Goal: Task Accomplishment & Management: Use online tool/utility

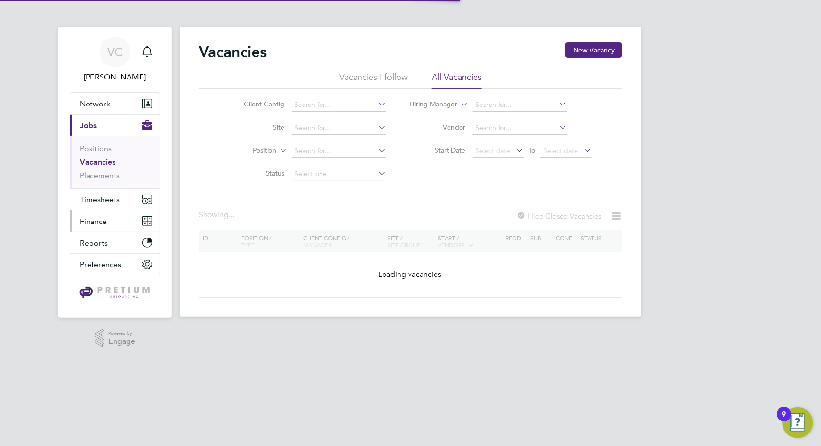
click at [97, 223] on span "Finance" at bounding box center [93, 221] width 27 height 9
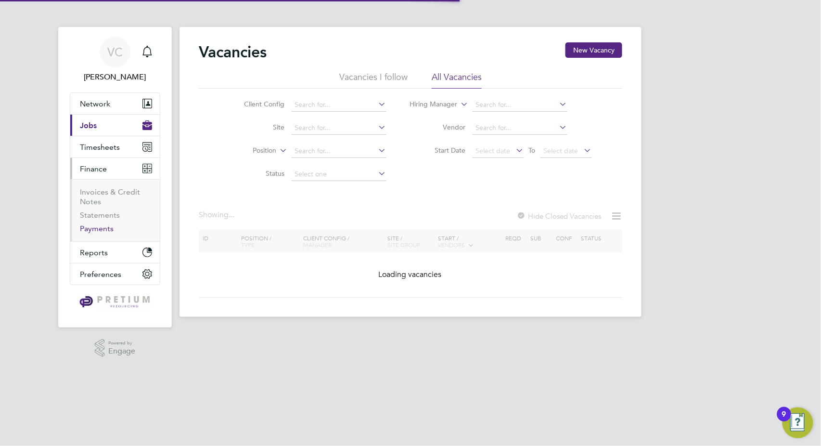
click at [94, 229] on link "Payments" at bounding box center [97, 228] width 34 height 9
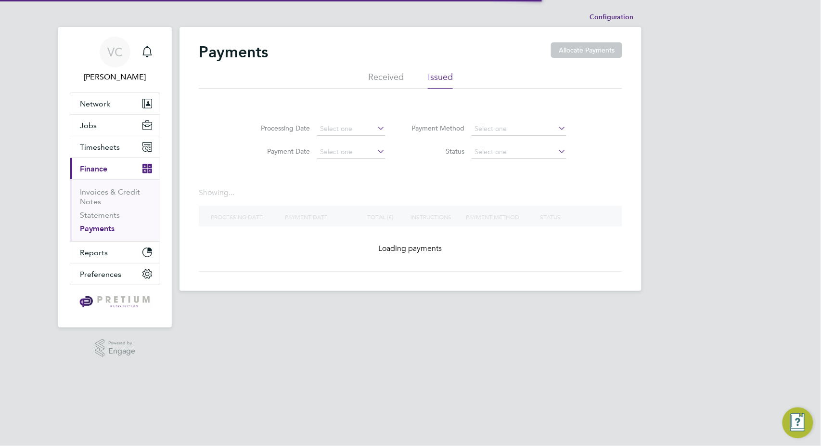
click at [384, 75] on li "Received" at bounding box center [386, 79] width 36 height 17
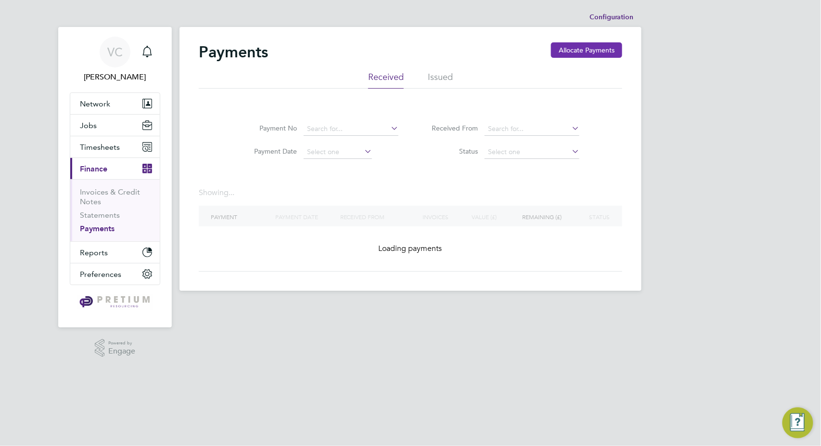
click at [605, 46] on button "Allocate Payments" at bounding box center [586, 49] width 71 height 15
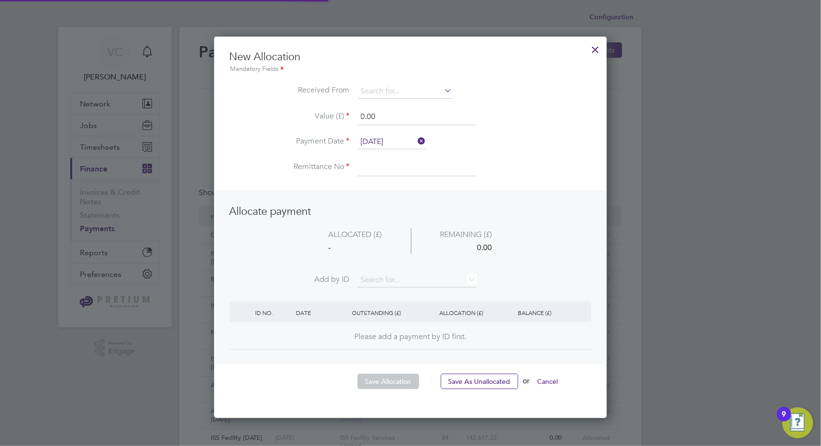
scroll to position [380, 393]
click at [396, 85] on input at bounding box center [405, 91] width 95 height 14
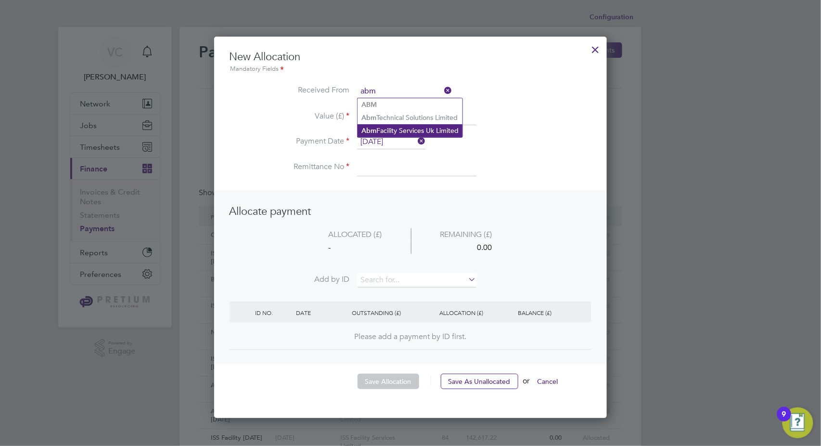
click at [413, 131] on li "Abm Facility Services Uk Limited" at bounding box center [410, 130] width 105 height 13
type input "Abm Facility Services Uk Limited"
click at [386, 284] on input at bounding box center [417, 280] width 119 height 14
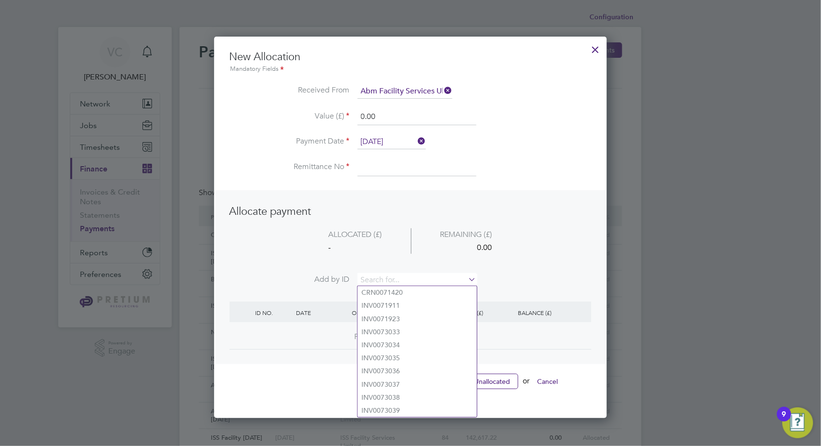
click at [405, 237] on div "ALLOCATED (£)" at bounding box center [355, 234] width 111 height 13
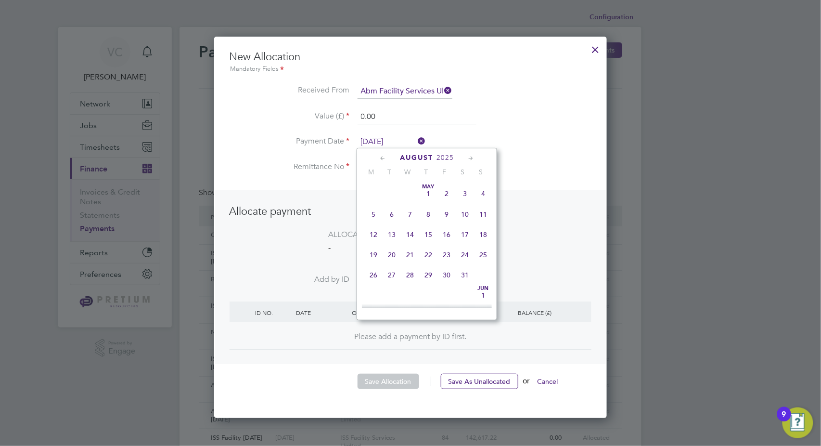
click at [384, 141] on input "[DATE]" at bounding box center [392, 142] width 68 height 14
click at [551, 115] on li "Value (£) 0.00" at bounding box center [411, 121] width 362 height 27
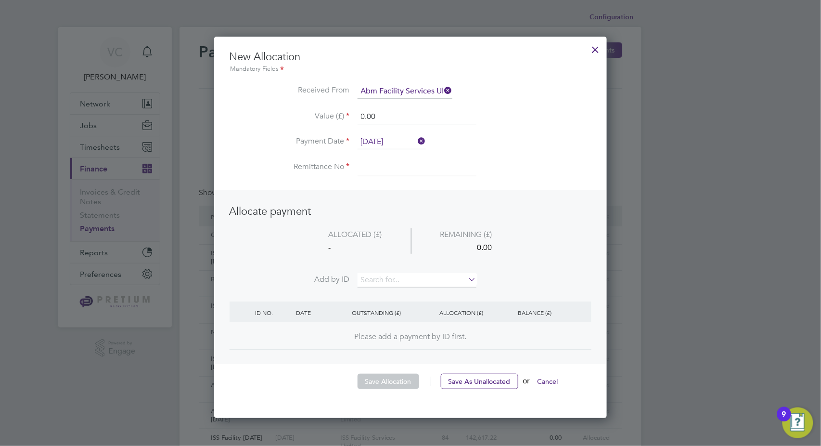
click at [383, 167] on input at bounding box center [417, 167] width 119 height 17
drag, startPoint x: 388, startPoint y: 105, endPoint x: 376, endPoint y: 113, distance: 13.9
click at [372, 112] on ul "New Allocation Mandatory Fields Received From Abm Facility Services Uk Limited …" at bounding box center [411, 118] width 362 height 136
drag, startPoint x: 392, startPoint y: 118, endPoint x: 319, endPoint y: 117, distance: 73.7
click at [319, 117] on li "Value (£) 0.00" at bounding box center [411, 121] width 362 height 27
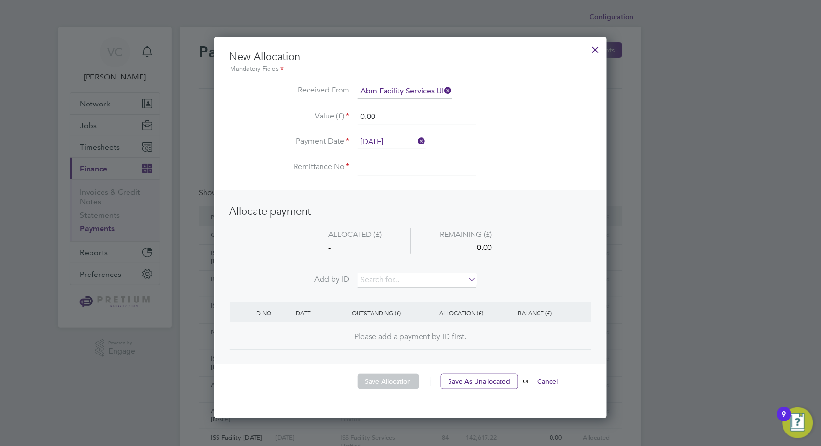
paste input "12547.84"
type input "12547.84"
click at [373, 164] on input at bounding box center [417, 167] width 119 height 17
click at [385, 272] on li "ALLOCATED (£) REMAINING (£) - 12547.84" at bounding box center [411, 250] width 362 height 45
click at [388, 280] on input at bounding box center [417, 280] width 119 height 14
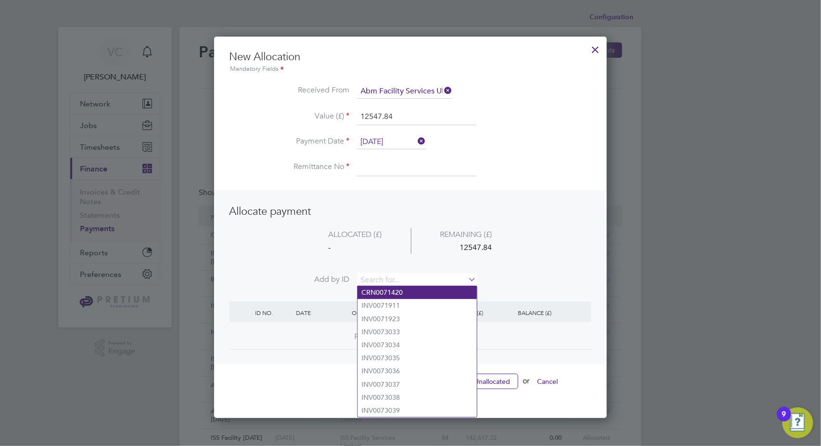
click at [395, 292] on li "CRN0071420" at bounding box center [417, 292] width 119 height 13
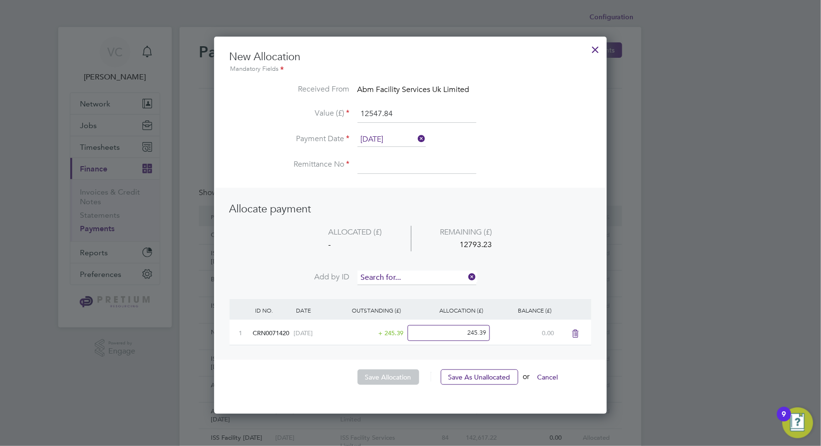
click at [387, 275] on input at bounding box center [417, 278] width 119 height 14
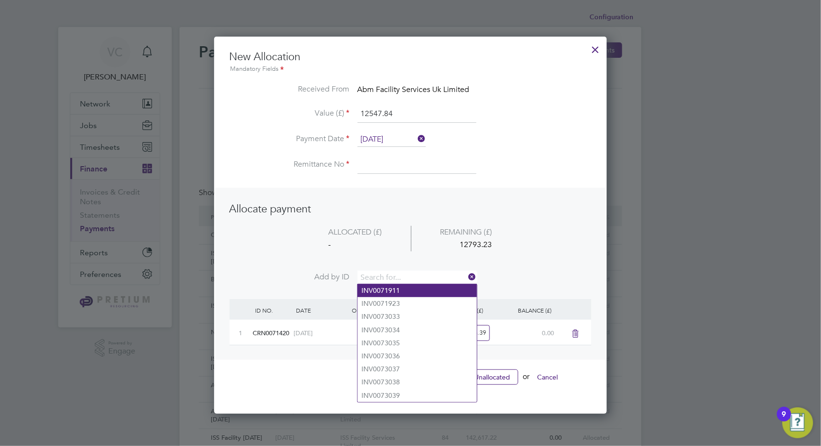
click at [398, 291] on li "INV0071911" at bounding box center [417, 290] width 119 height 13
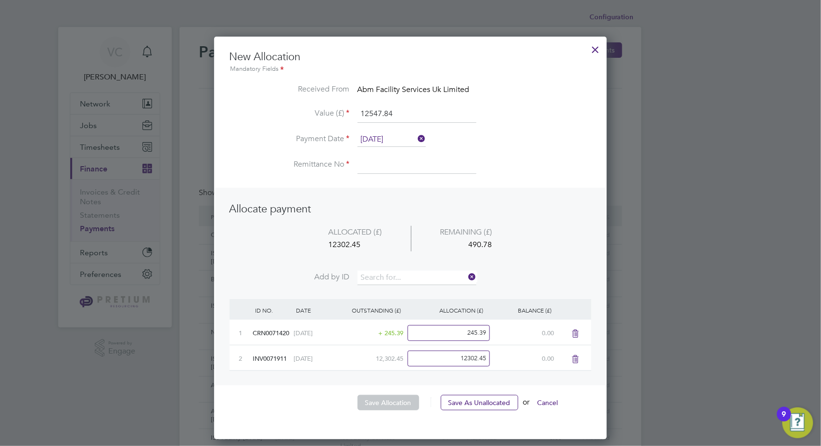
scroll to position [402, 393]
drag, startPoint x: 383, startPoint y: 108, endPoint x: 290, endPoint y: 108, distance: 92.9
click at [290, 108] on li "Value (£) 12547.84" at bounding box center [411, 118] width 362 height 27
drag, startPoint x: 501, startPoint y: 247, endPoint x: 463, endPoint y: 246, distance: 37.6
click at [463, 246] on div "-12057.06" at bounding box center [466, 244] width 110 height 13
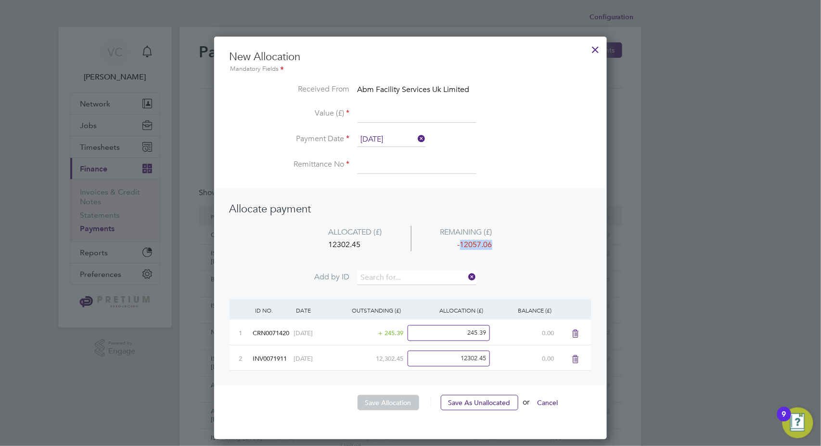
copy div "12057.06"
click at [396, 110] on input at bounding box center [417, 113] width 119 height 17
paste input "12057.06"
type input "12057.06"
click at [398, 162] on input at bounding box center [417, 164] width 119 height 17
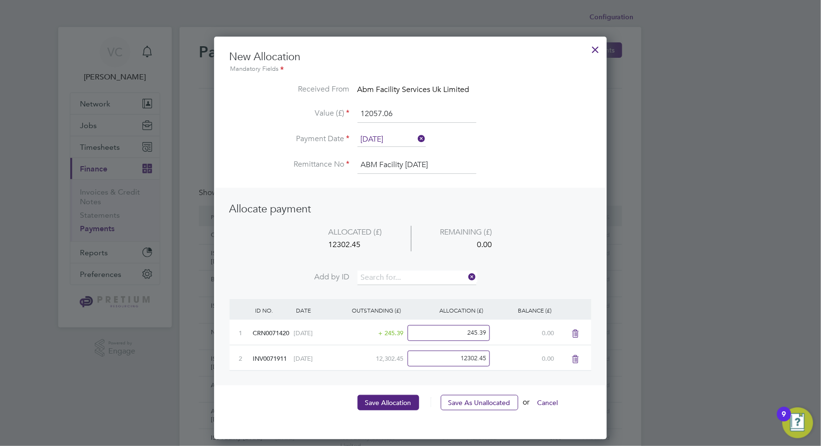
type input "ABM Facility 11.08.25"
click at [395, 410] on li "Save Allocation Save As Unallocated or Cancel" at bounding box center [411, 407] width 362 height 25
click at [395, 400] on button "Save Allocation" at bounding box center [389, 402] width 62 height 15
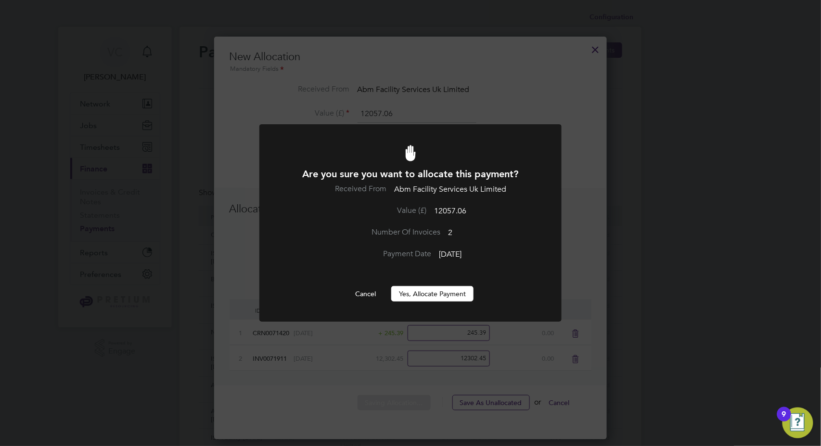
click at [426, 296] on button "Yes, Allocate Payment" at bounding box center [432, 293] width 82 height 15
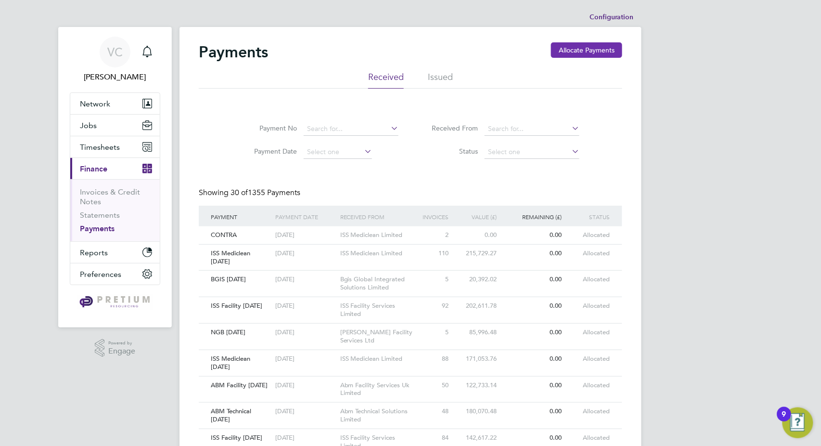
click at [579, 48] on button "Allocate Payments" at bounding box center [586, 49] width 71 height 15
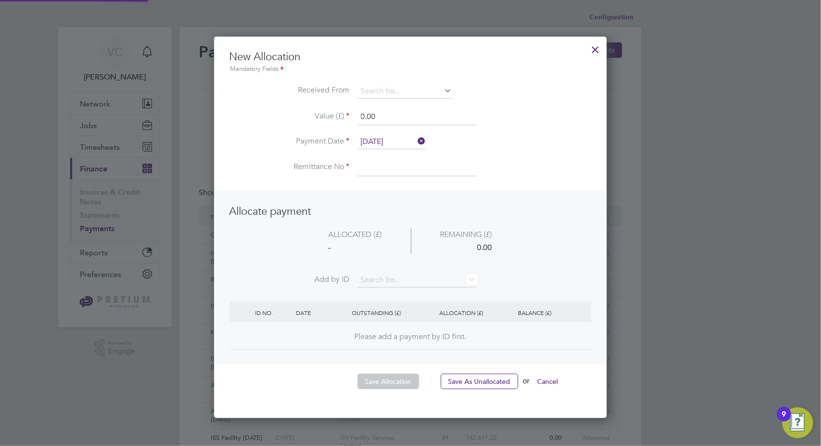
scroll to position [380, 393]
click at [395, 84] on input at bounding box center [405, 91] width 95 height 14
click at [395, 107] on li "New City College Limited" at bounding box center [405, 104] width 95 height 13
type input "New City College Limited"
drag, startPoint x: 387, startPoint y: 119, endPoint x: 317, endPoint y: 119, distance: 69.8
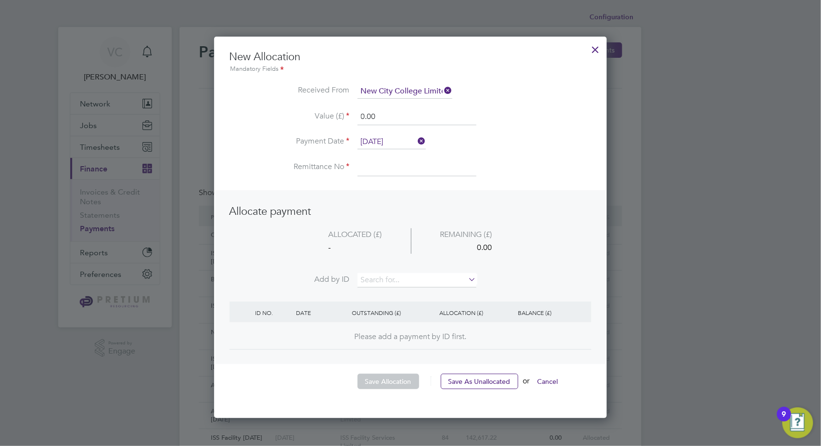
click at [317, 119] on li "Value (£) 0.00" at bounding box center [411, 121] width 362 height 27
paste input "165175.63"
type input "165175.63"
click at [407, 140] on input "[DATE]" at bounding box center [392, 142] width 68 height 14
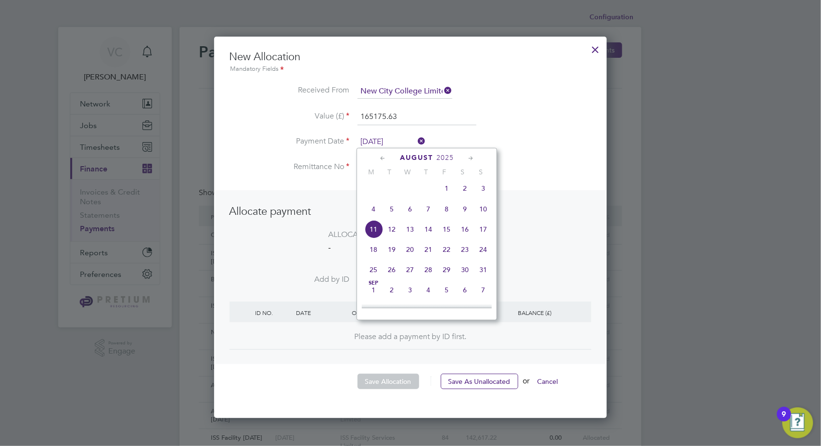
click at [373, 215] on span "4" at bounding box center [373, 209] width 18 height 18
type input "[DATE]"
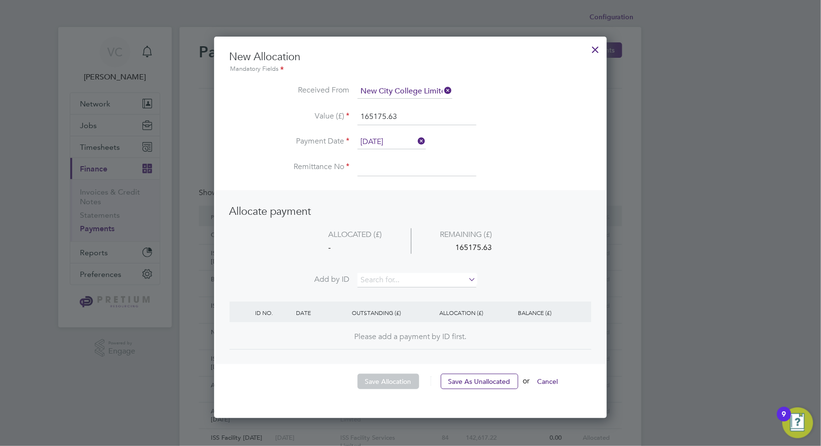
click at [393, 166] on input at bounding box center [417, 167] width 119 height 17
type input "NCC [DATE]"
click at [403, 282] on input at bounding box center [417, 280] width 119 height 14
type input "2615"
click at [414, 288] on li "INV007 2615" at bounding box center [417, 292] width 119 height 13
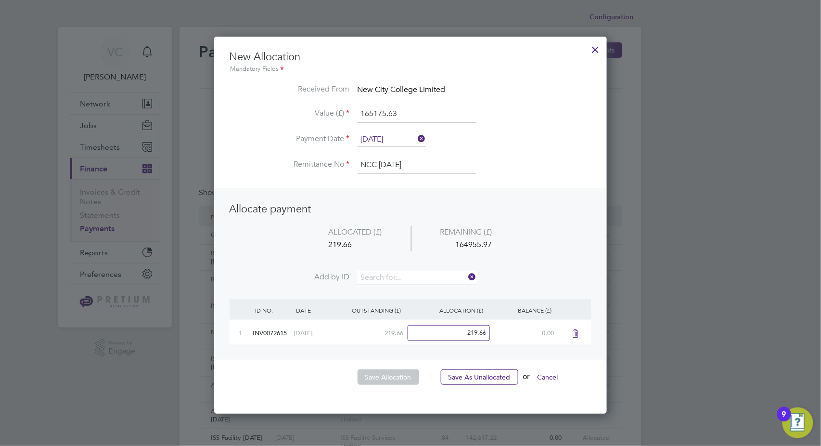
scroll to position [376, 393]
click at [408, 278] on input at bounding box center [417, 278] width 119 height 14
type input "2263"
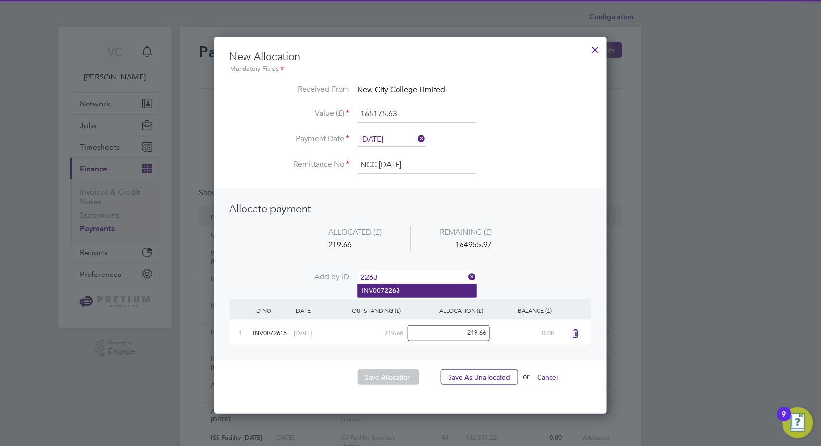
click at [411, 293] on li "INV007 2263" at bounding box center [417, 290] width 119 height 13
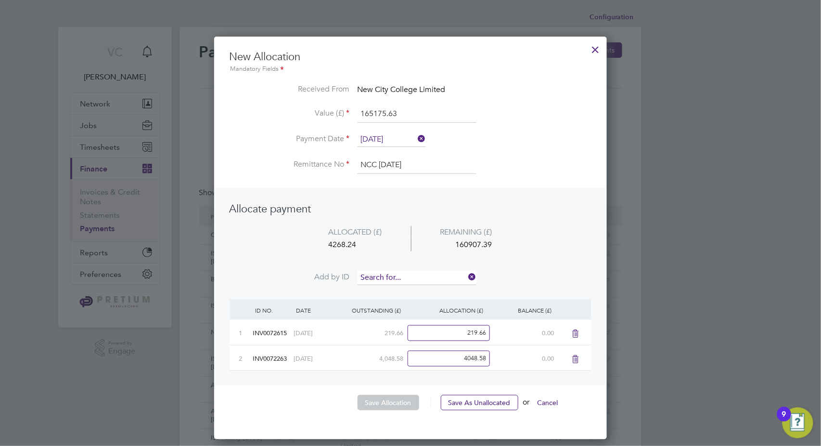
click at [416, 280] on input at bounding box center [417, 278] width 119 height 14
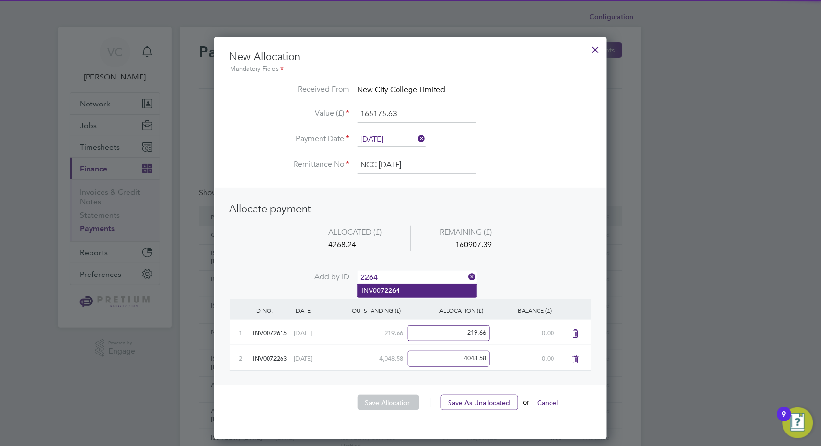
type input "2264"
click at [410, 291] on li "INV007 2264" at bounding box center [417, 290] width 119 height 13
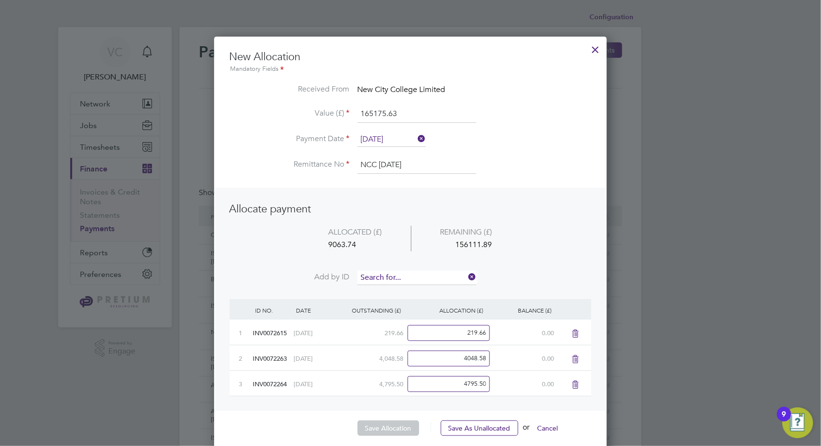
scroll to position [427, 393]
click at [412, 278] on input at bounding box center [417, 278] width 119 height 14
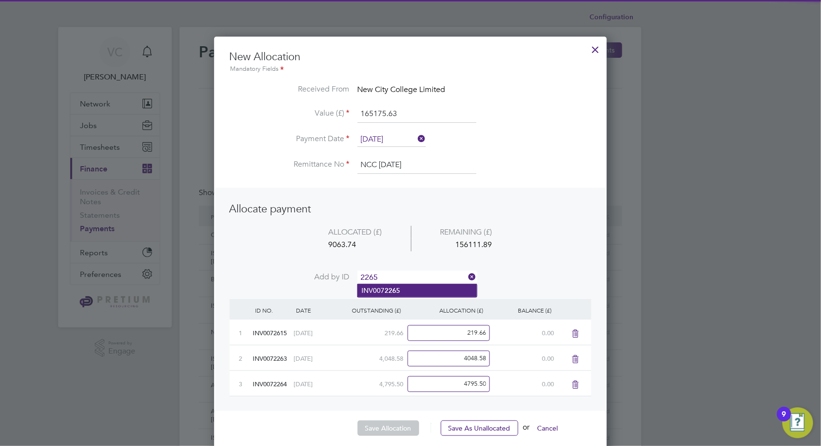
type input "2265"
click at [404, 288] on li "INV007 2265" at bounding box center [417, 290] width 119 height 13
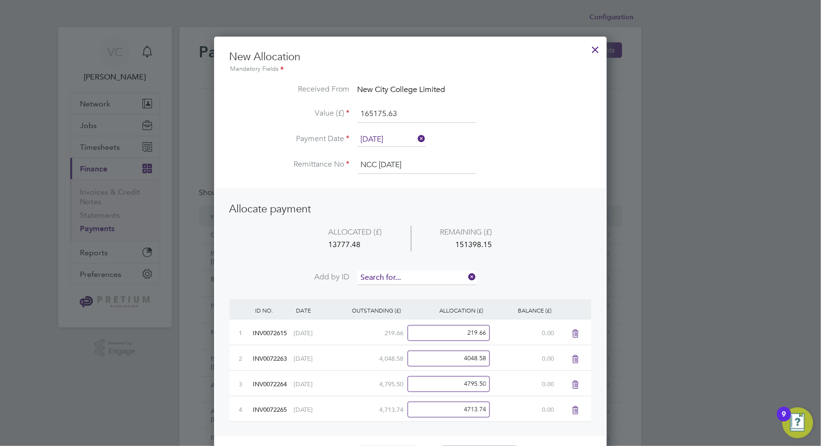
scroll to position [453, 393]
click at [411, 272] on input at bounding box center [417, 278] width 119 height 14
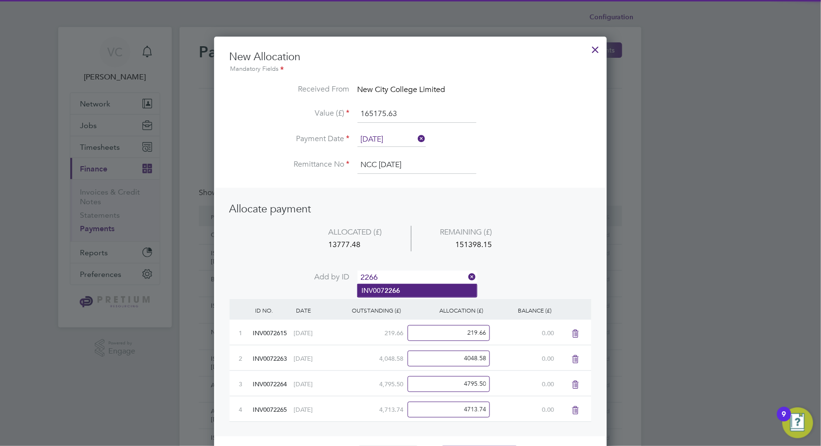
type input "2266"
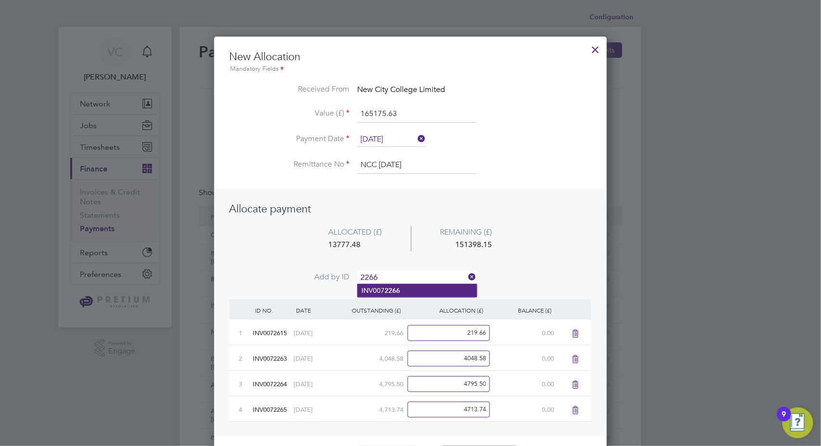
click at [402, 288] on li "INV007 2266" at bounding box center [417, 290] width 119 height 13
click at [410, 273] on input at bounding box center [417, 278] width 119 height 14
type input "2267"
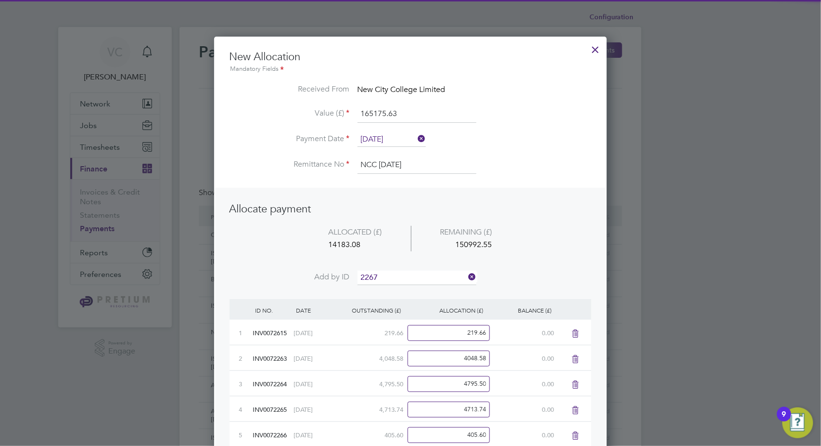
click at [397, 288] on b "2267" at bounding box center [392, 290] width 15 height 8
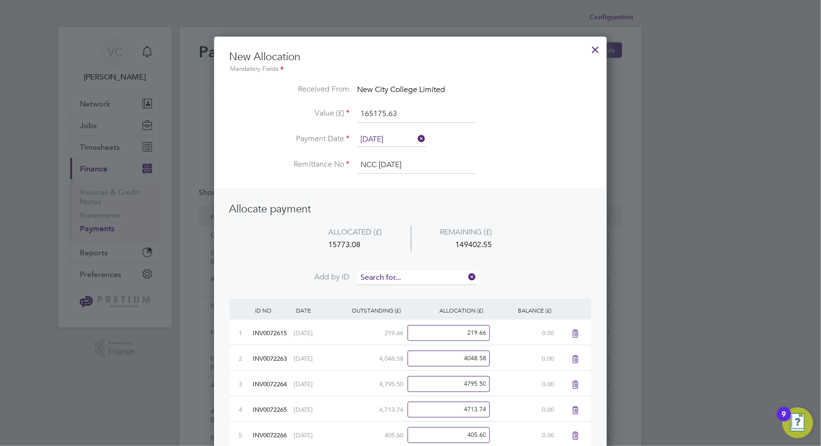
click at [406, 274] on input at bounding box center [417, 278] width 119 height 14
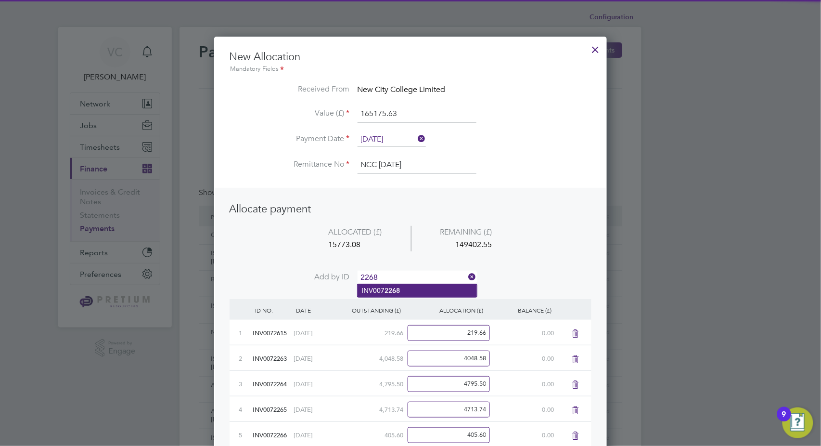
type input "2268"
click at [396, 294] on b "2268" at bounding box center [392, 290] width 15 height 8
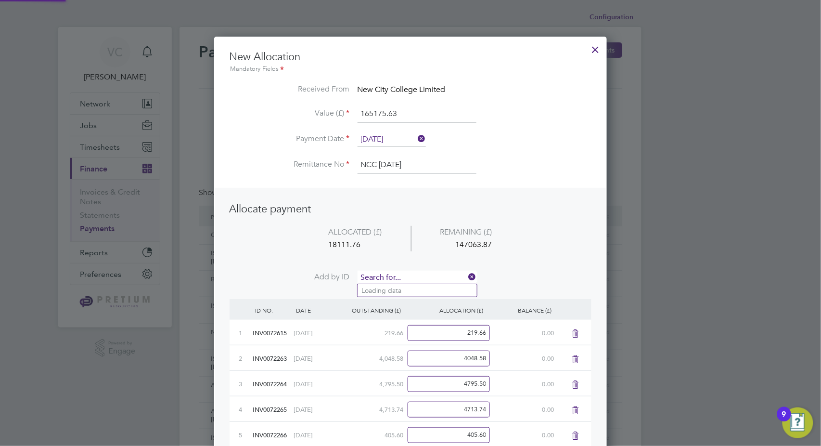
click at [410, 276] on input at bounding box center [417, 278] width 119 height 14
type input "2269"
click at [390, 290] on b "2269" at bounding box center [392, 290] width 15 height 8
click at [416, 269] on li "ALLOCATED (£) REMAINING (£) 20031.58 145144.05" at bounding box center [411, 248] width 362 height 45
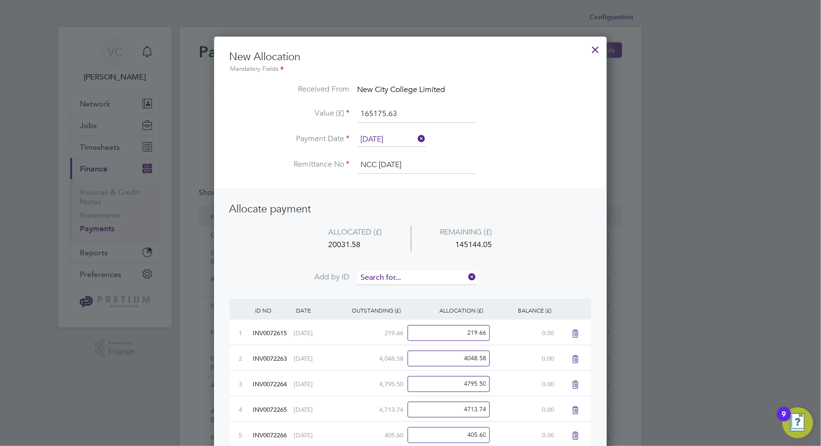
click at [414, 273] on input at bounding box center [417, 278] width 119 height 14
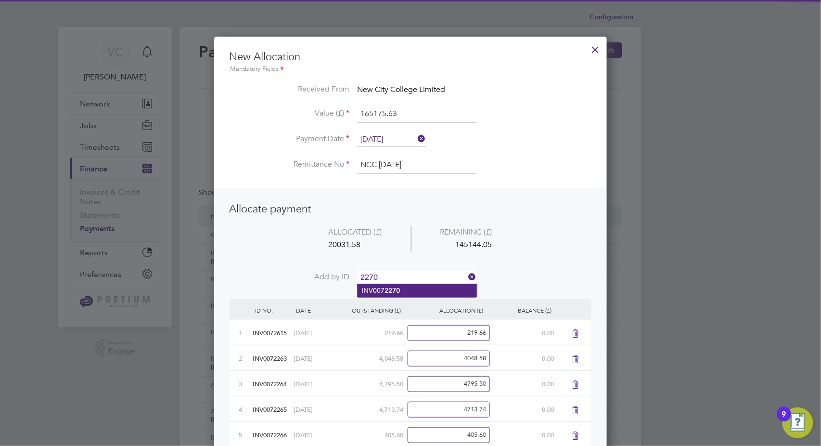
type input "2270"
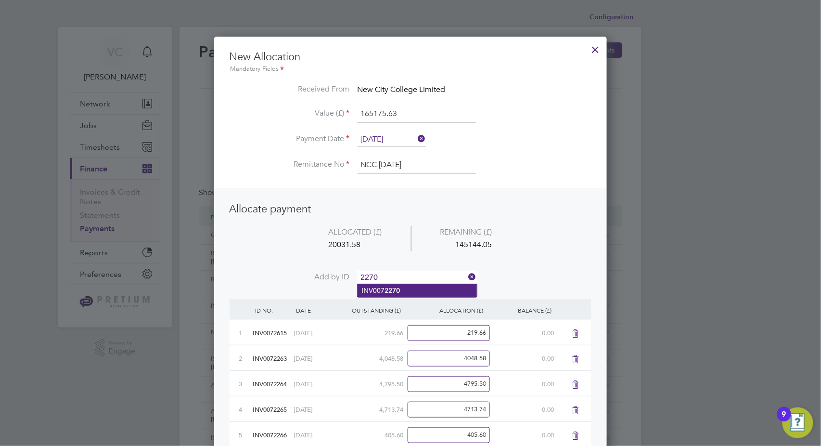
click at [395, 294] on b "2270" at bounding box center [392, 290] width 15 height 8
click at [414, 275] on input at bounding box center [417, 278] width 119 height 14
type input "2271"
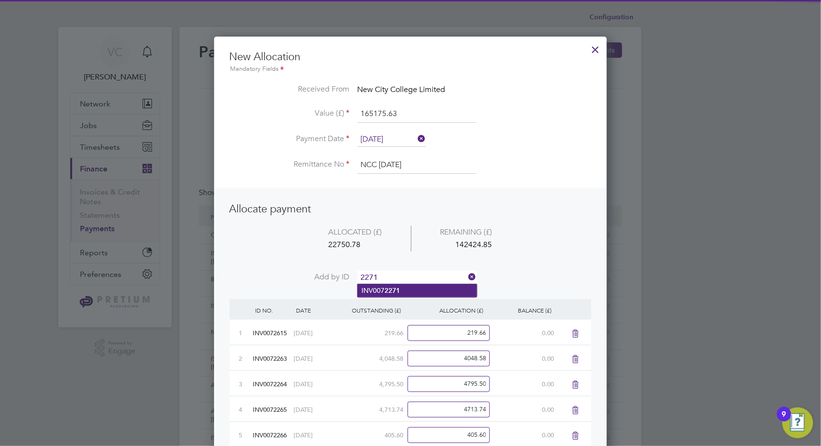
click at [394, 287] on b "2271" at bounding box center [392, 290] width 15 height 8
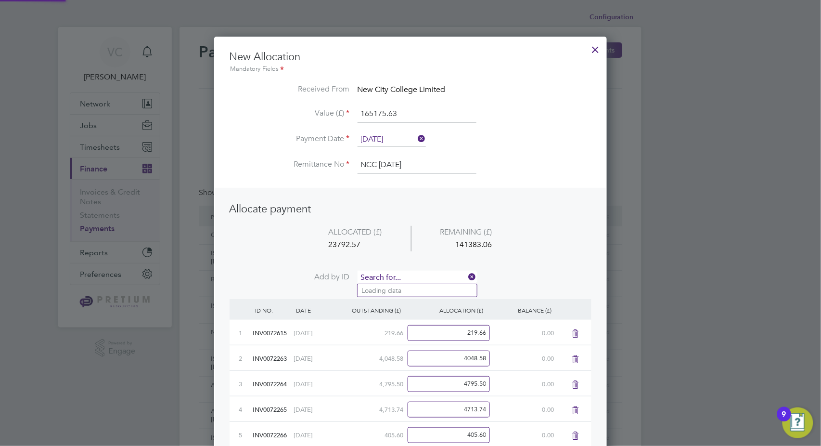
click at [406, 278] on input at bounding box center [417, 278] width 119 height 14
type input "2272"
click at [397, 291] on b "2272" at bounding box center [392, 290] width 15 height 8
click at [412, 278] on input at bounding box center [417, 278] width 119 height 14
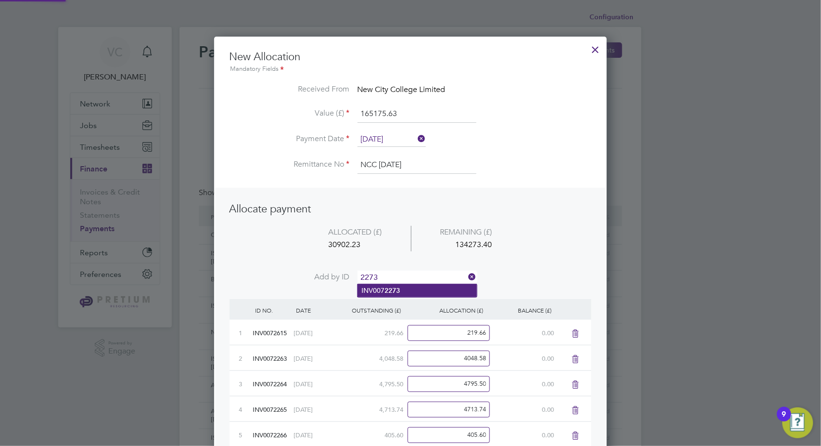
type input "2273"
click at [391, 294] on b "2273" at bounding box center [392, 290] width 15 height 8
click at [418, 271] on input at bounding box center [417, 278] width 119 height 14
type input "2274"
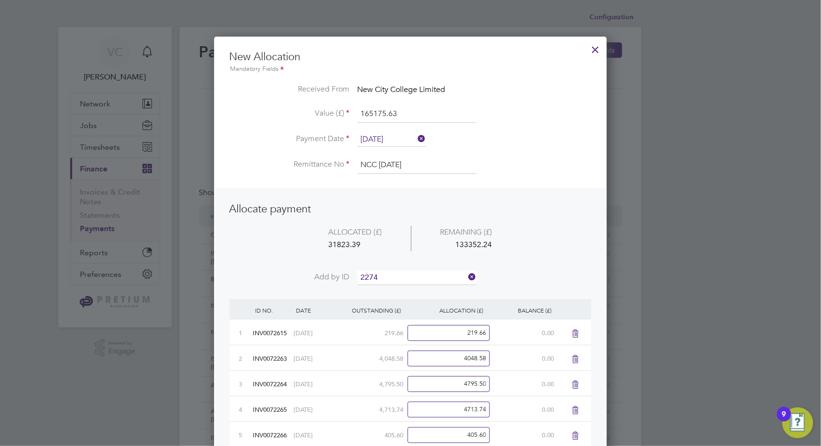
click at [400, 290] on b "2274" at bounding box center [392, 290] width 15 height 8
click at [410, 275] on input at bounding box center [417, 278] width 119 height 14
type input "2275"
click at [396, 292] on b "2275" at bounding box center [392, 290] width 15 height 8
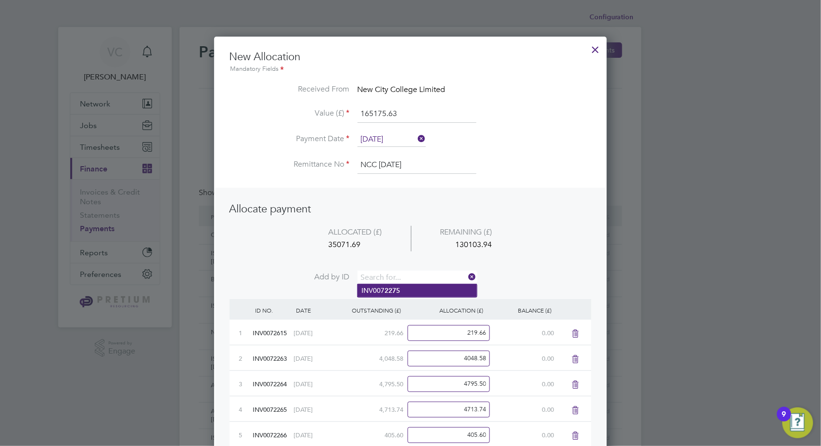
scroll to position [710, 393]
click at [405, 276] on input at bounding box center [417, 278] width 119 height 14
type input "2276"
click at [400, 292] on b "2276" at bounding box center [392, 290] width 15 height 8
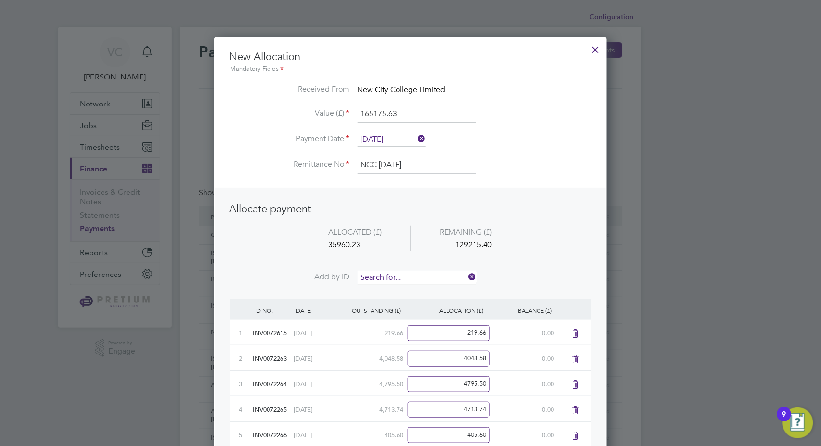
click at [405, 278] on input at bounding box center [417, 278] width 119 height 14
type input "2277"
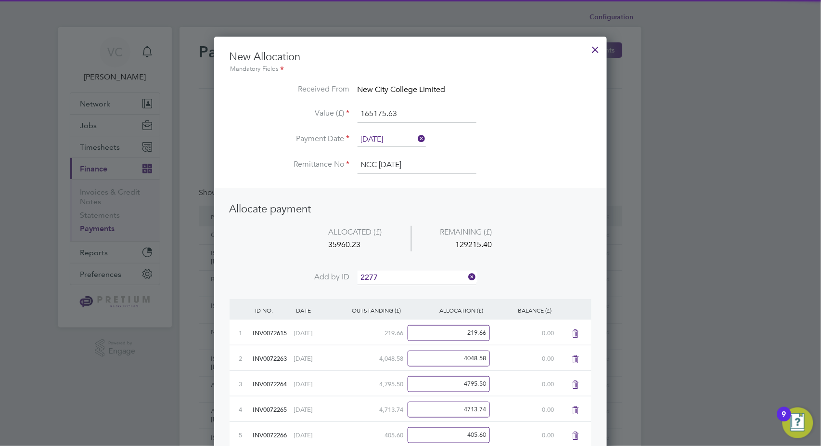
click at [396, 291] on b "2277" at bounding box center [392, 290] width 15 height 8
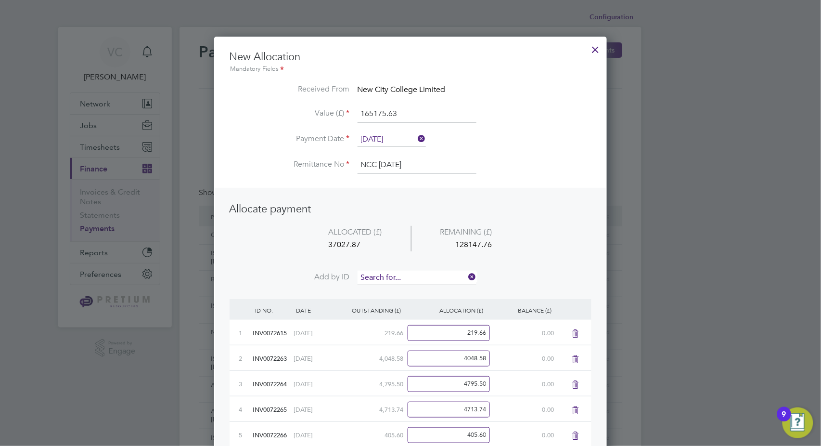
click at [403, 274] on input at bounding box center [417, 278] width 119 height 14
type input "2278"
click at [399, 291] on b "2278" at bounding box center [392, 290] width 15 height 8
click at [405, 272] on input at bounding box center [417, 278] width 119 height 14
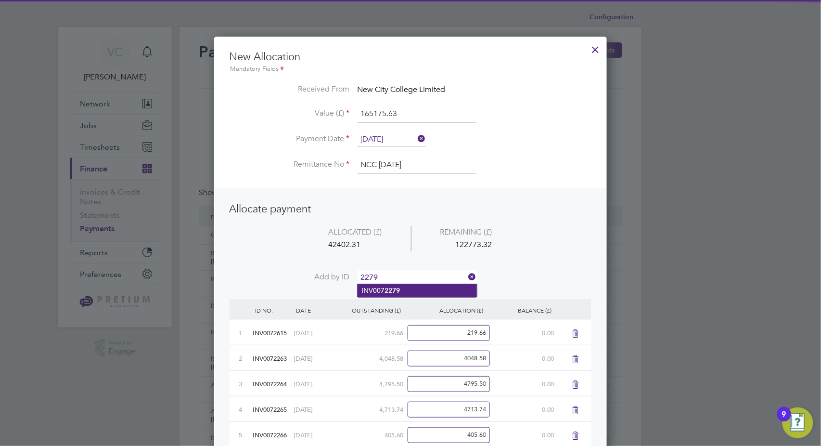
type input "2279"
click at [399, 290] on b "2279" at bounding box center [392, 290] width 15 height 8
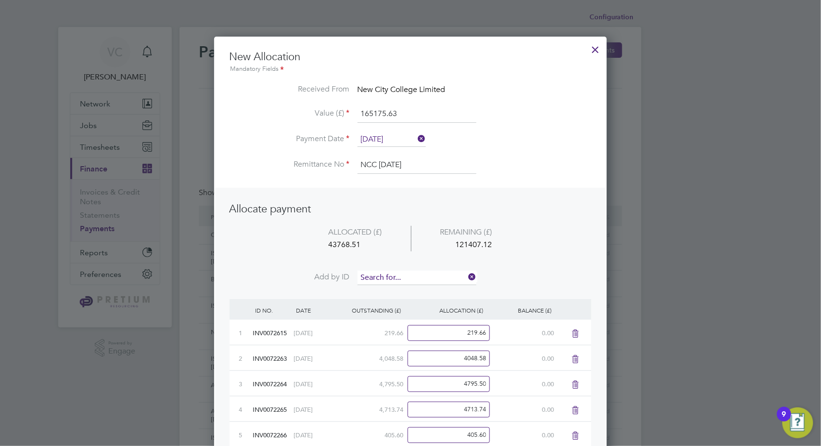
click at [405, 272] on input at bounding box center [417, 278] width 119 height 14
type input "2280"
click at [385, 292] on b "2280" at bounding box center [392, 290] width 15 height 8
click at [396, 275] on input at bounding box center [417, 278] width 119 height 14
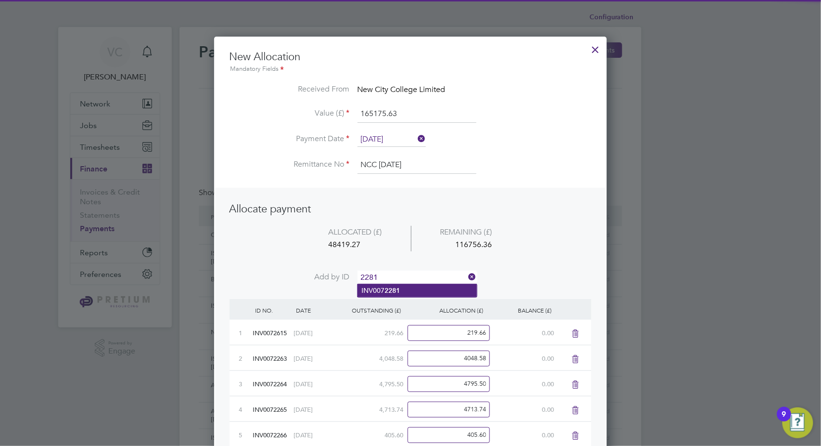
type input "2281"
click at [393, 292] on b "2281" at bounding box center [392, 290] width 15 height 8
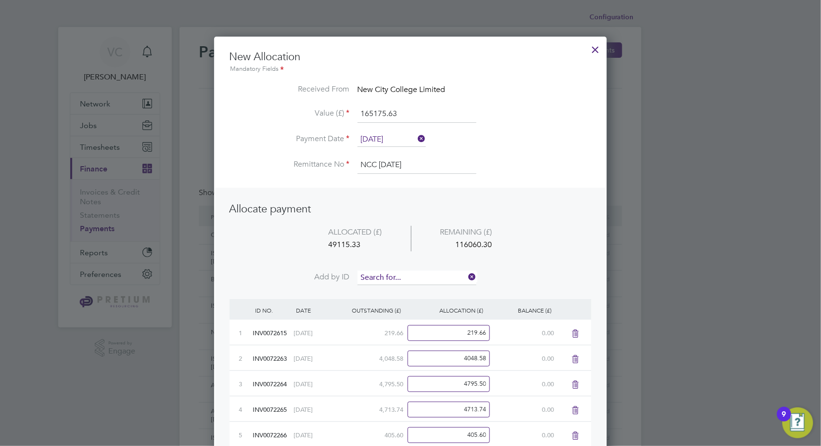
click at [404, 274] on input at bounding box center [417, 278] width 119 height 14
type input "2282"
click at [391, 290] on b "2282" at bounding box center [392, 290] width 15 height 8
click at [402, 276] on input at bounding box center [417, 278] width 119 height 14
type input "2283"
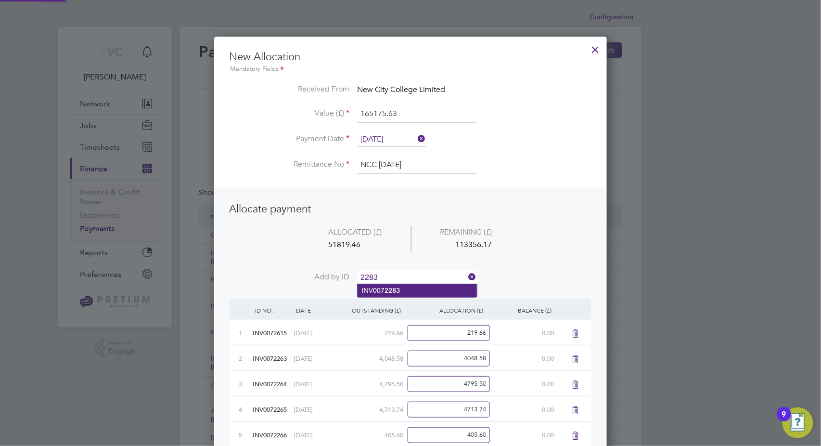
click at [419, 291] on li "INV007 2283" at bounding box center [417, 290] width 119 height 13
click at [426, 276] on input at bounding box center [417, 278] width 119 height 14
type input "2284"
click at [404, 291] on li "INV007 2284" at bounding box center [417, 290] width 119 height 13
click at [418, 276] on input at bounding box center [417, 278] width 119 height 14
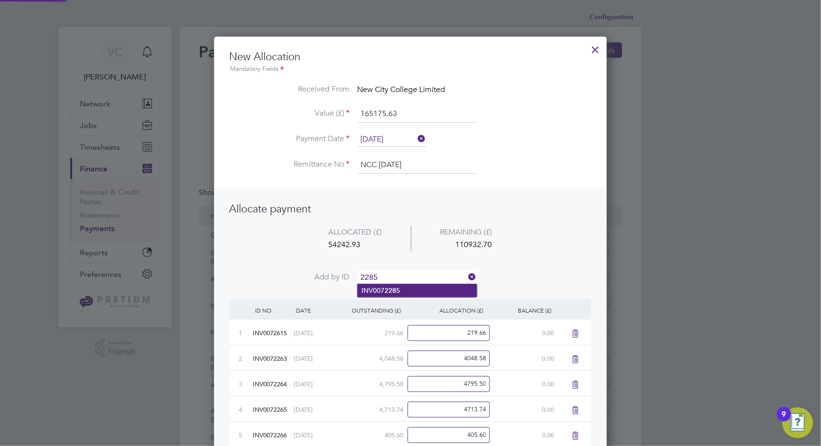
type input "2285"
click at [400, 296] on li "INV007 2285" at bounding box center [417, 290] width 119 height 13
click at [408, 275] on input at bounding box center [417, 278] width 119 height 14
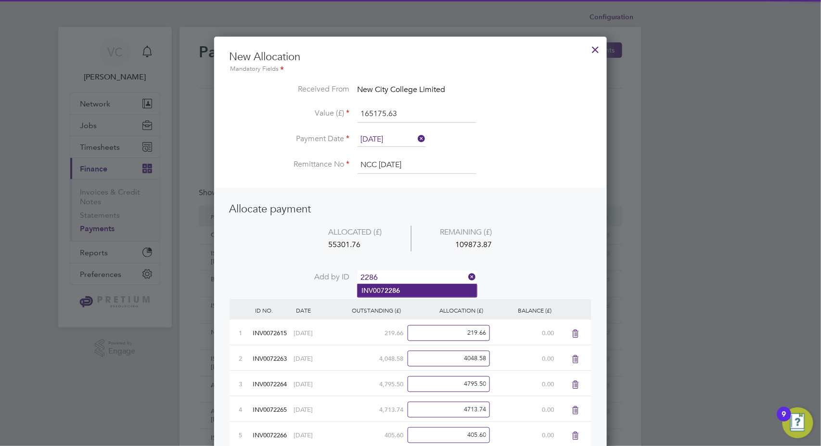
type input "2286"
click at [391, 289] on b "2286" at bounding box center [392, 290] width 15 height 8
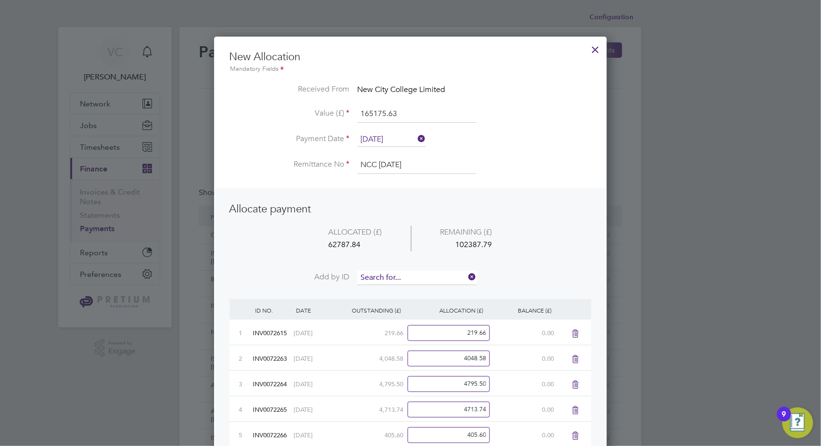
click at [398, 279] on input at bounding box center [417, 278] width 119 height 14
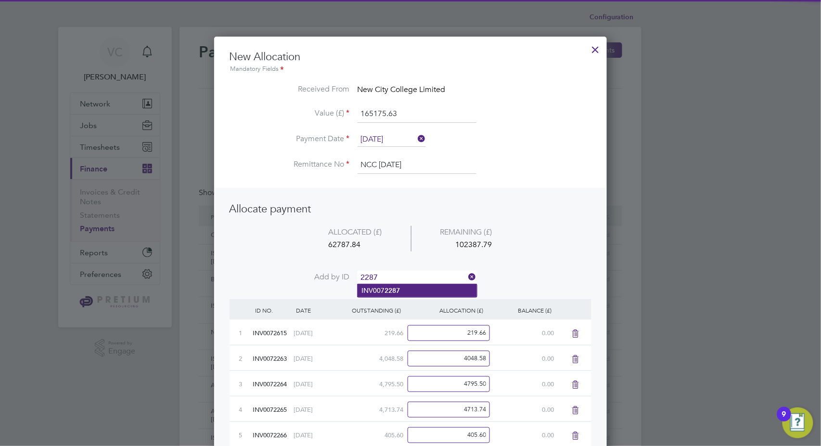
type input "2287"
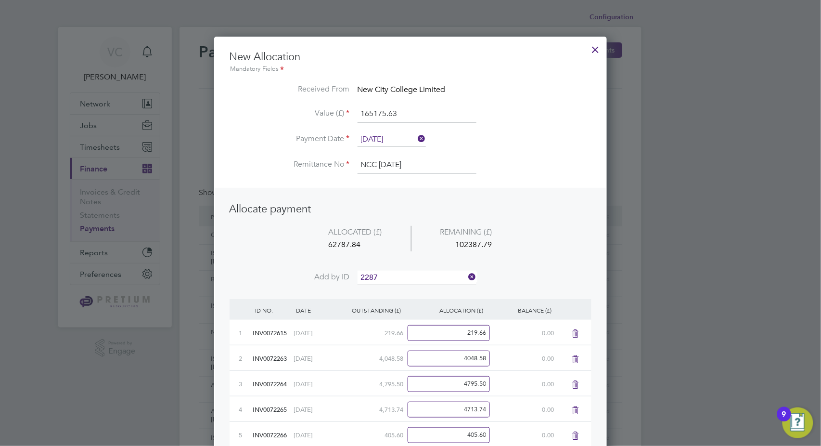
click at [377, 289] on li "INV007 2287" at bounding box center [417, 290] width 119 height 13
click at [400, 276] on input at bounding box center [417, 278] width 119 height 14
type input "2288"
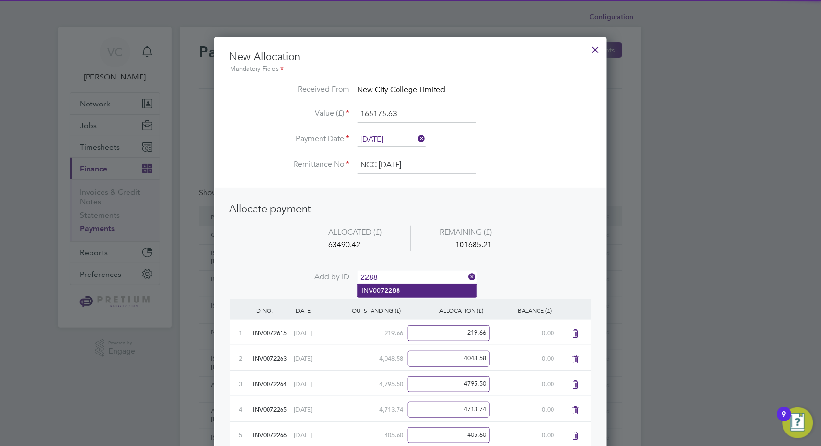
click at [397, 293] on b "2288" at bounding box center [392, 290] width 15 height 8
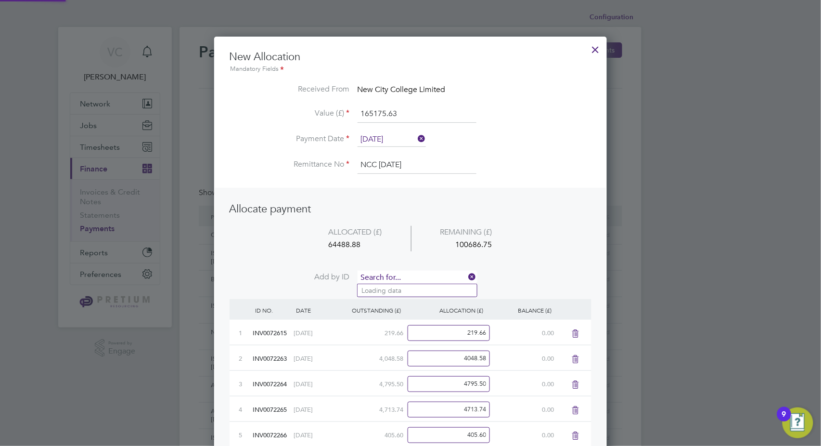
click at [414, 272] on input at bounding box center [417, 278] width 119 height 14
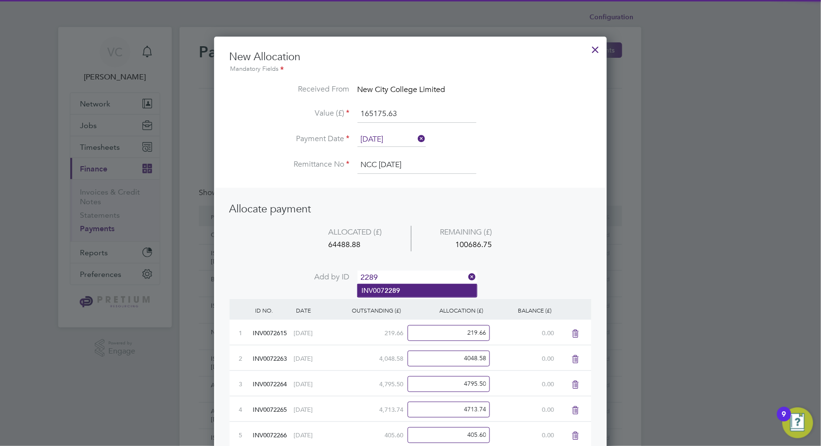
type input "2289"
click at [403, 292] on li "INV007 2289" at bounding box center [417, 290] width 119 height 13
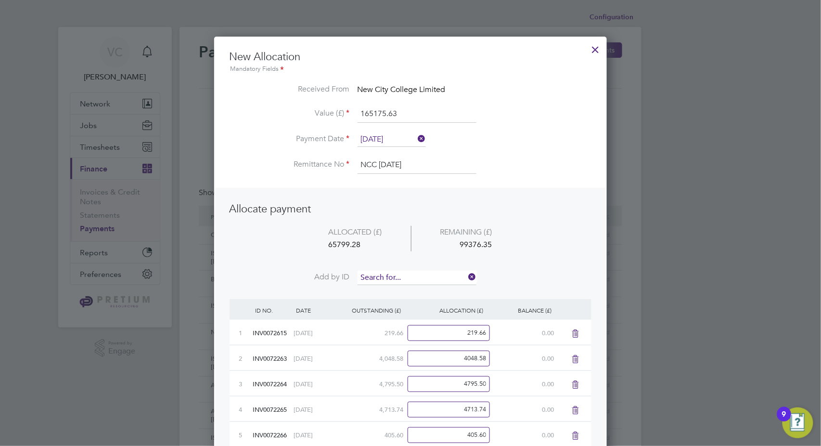
click at [401, 278] on input at bounding box center [417, 278] width 119 height 14
type input "2290"
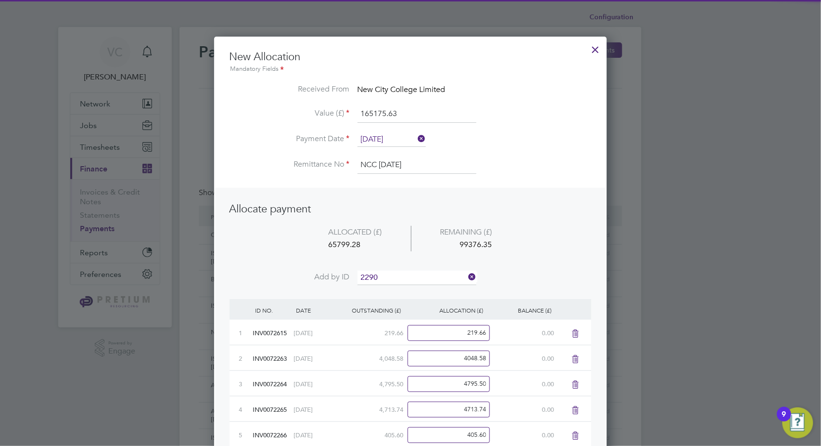
click at [392, 293] on b "2290" at bounding box center [392, 290] width 15 height 8
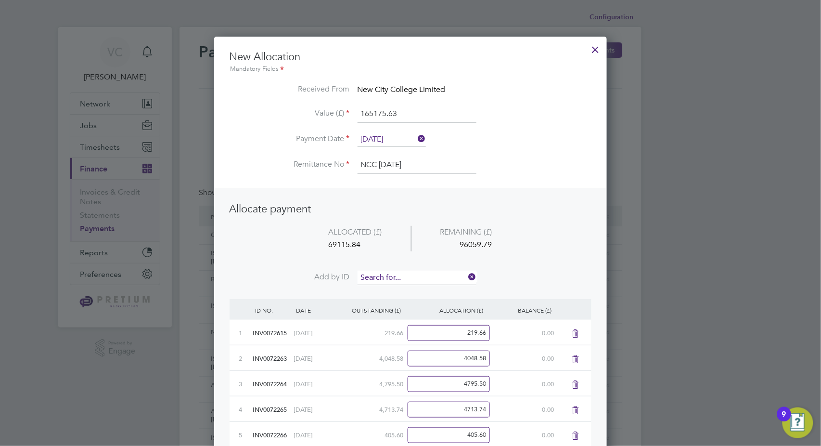
click at [393, 271] on input at bounding box center [417, 278] width 119 height 14
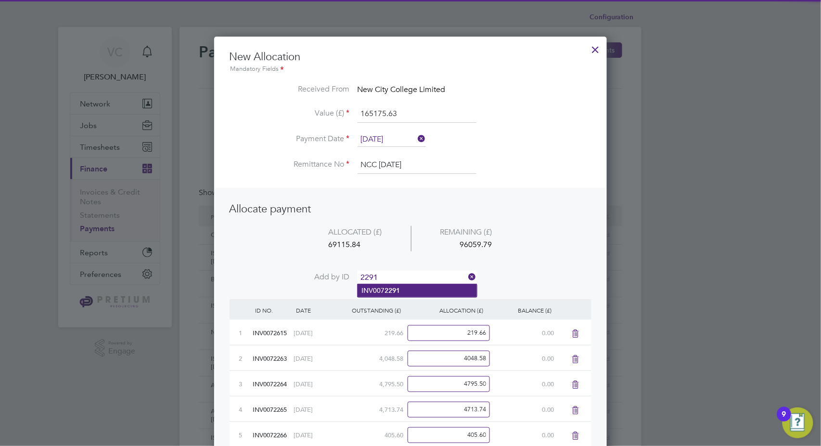
type input "2291"
click at [374, 290] on li "INV007 2291" at bounding box center [417, 290] width 119 height 13
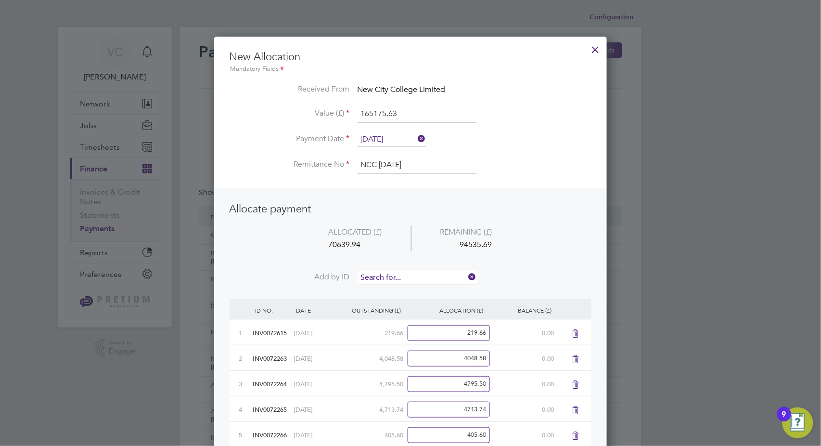
click at [397, 273] on input at bounding box center [417, 278] width 119 height 14
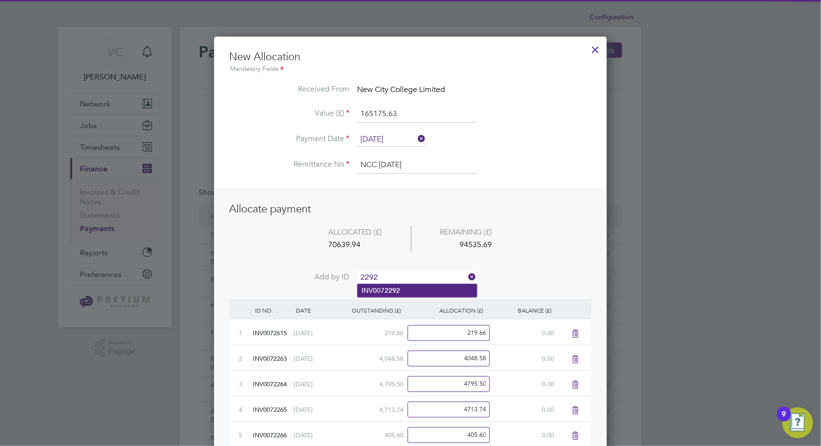
type input "2292"
click at [389, 291] on b "2292" at bounding box center [392, 290] width 15 height 8
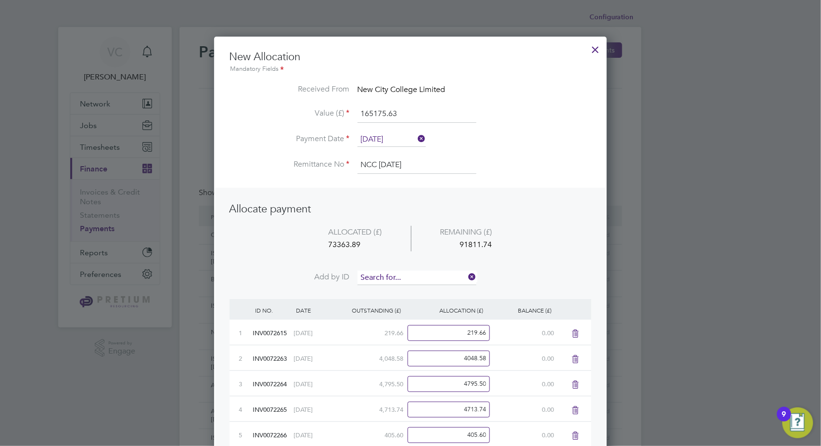
click at [407, 272] on input at bounding box center [417, 278] width 119 height 14
type input "2293"
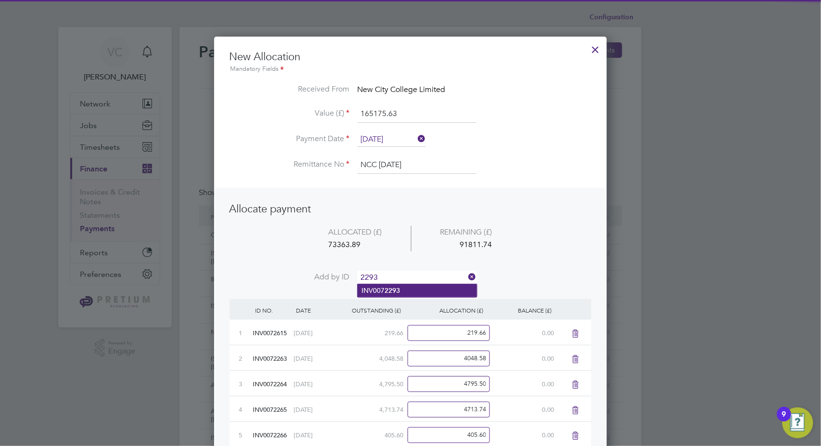
click at [390, 294] on li "INV007 2293" at bounding box center [417, 290] width 119 height 13
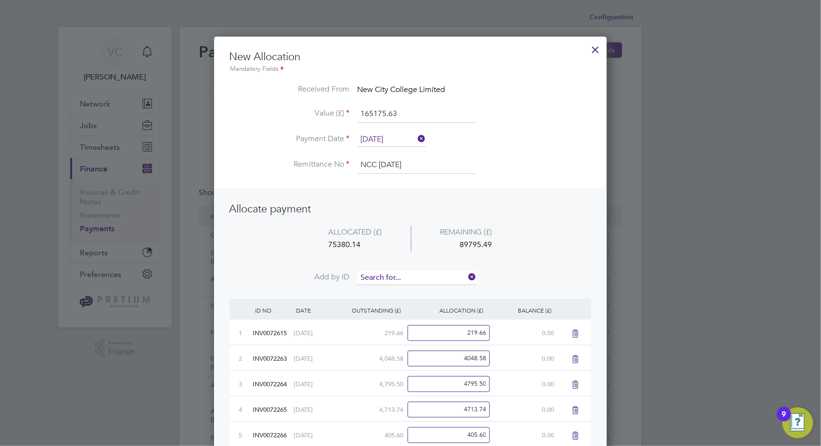
click at [407, 274] on input at bounding box center [417, 278] width 119 height 14
type input "2294"
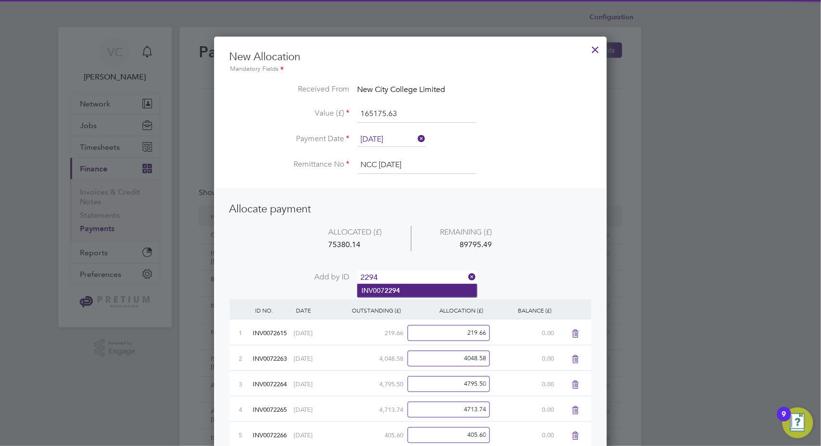
click at [407, 286] on li "INV007 2294" at bounding box center [417, 290] width 119 height 13
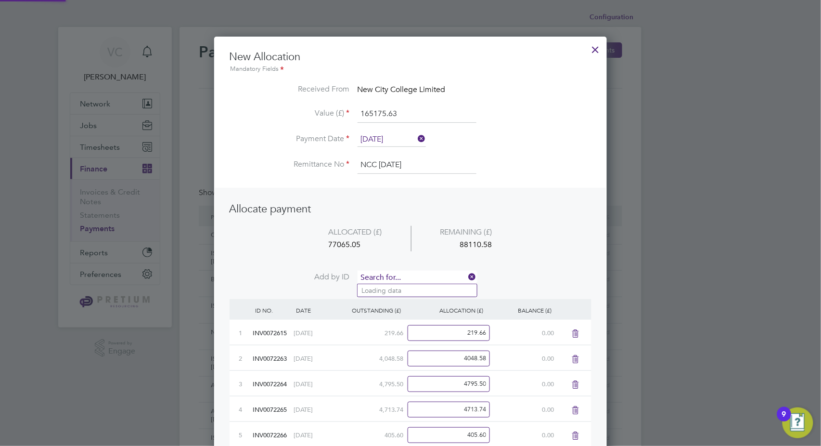
click at [422, 276] on input at bounding box center [417, 278] width 119 height 14
type input "2595"
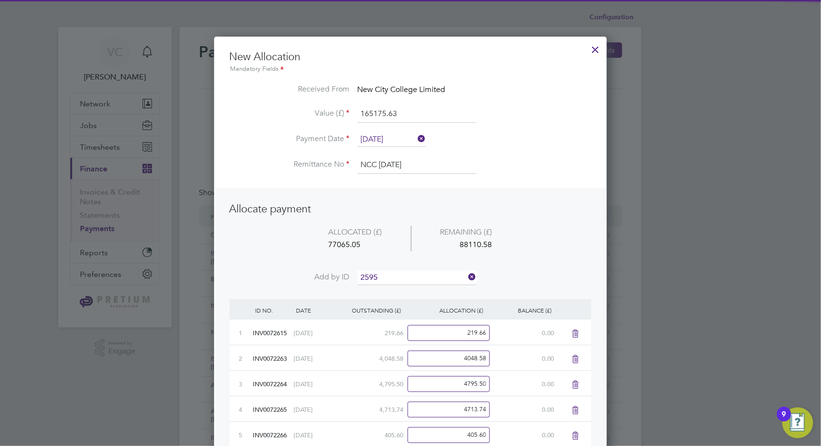
click at [404, 296] on li "INV007 2595" at bounding box center [417, 290] width 119 height 13
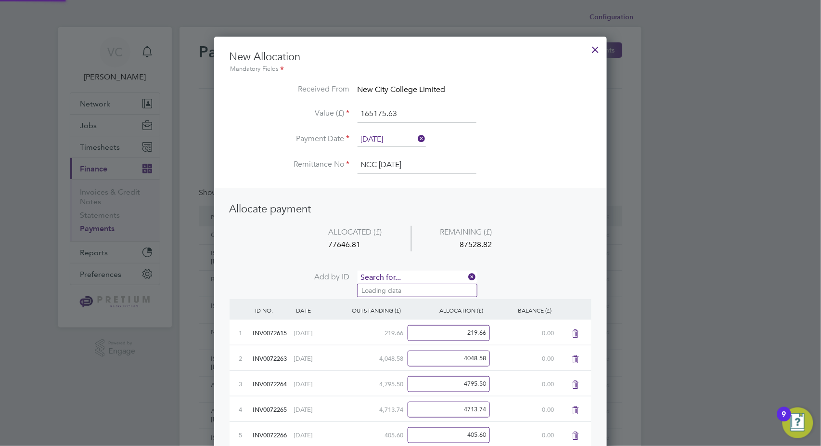
click at [420, 272] on input at bounding box center [417, 278] width 119 height 14
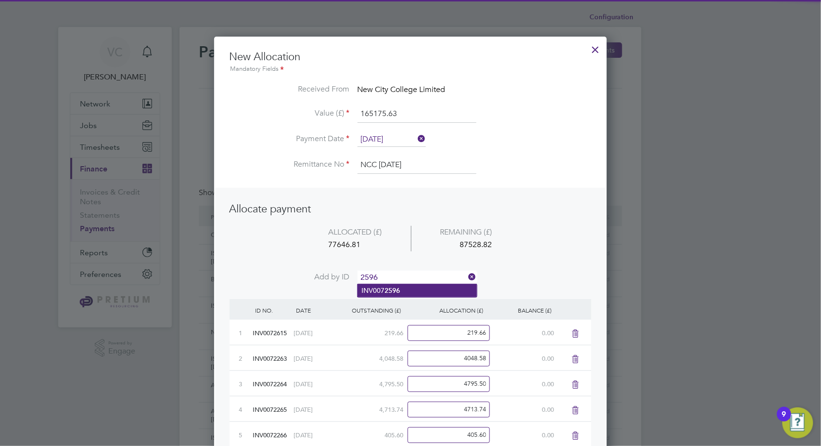
type input "2596"
click at [391, 292] on b "2596" at bounding box center [392, 290] width 15 height 8
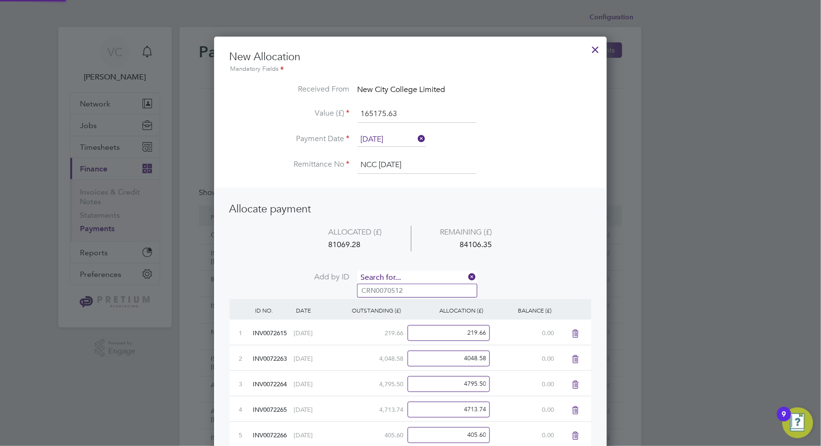
click at [404, 278] on input at bounding box center [417, 278] width 119 height 14
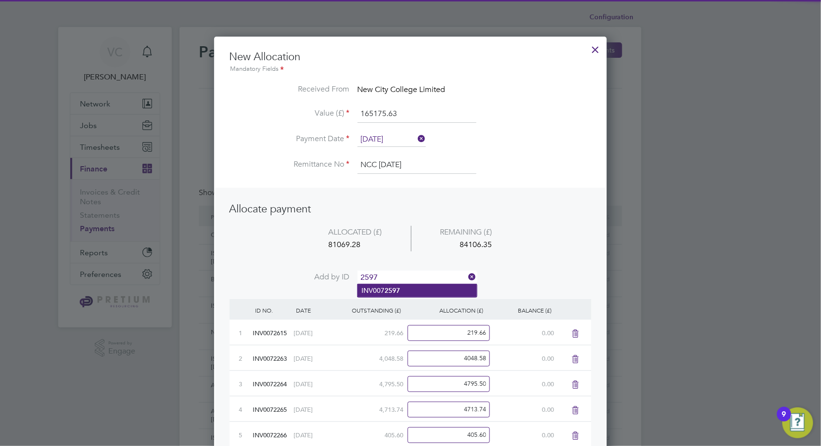
type input "2597"
click at [401, 288] on li "INV007 2597" at bounding box center [417, 290] width 119 height 13
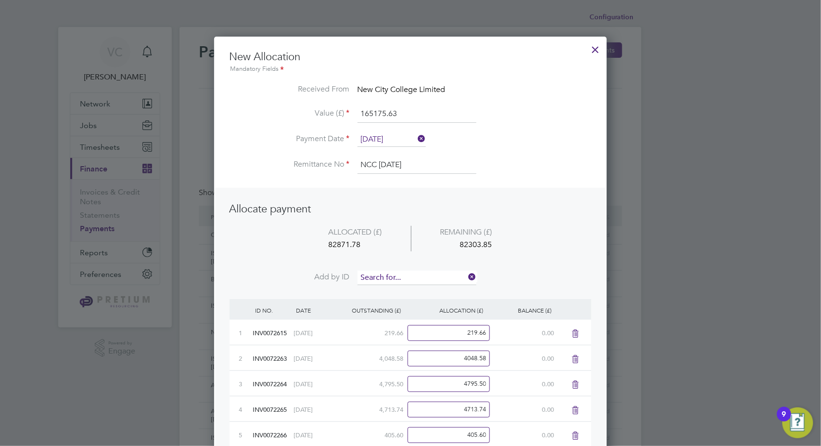
click at [409, 275] on input at bounding box center [417, 278] width 119 height 14
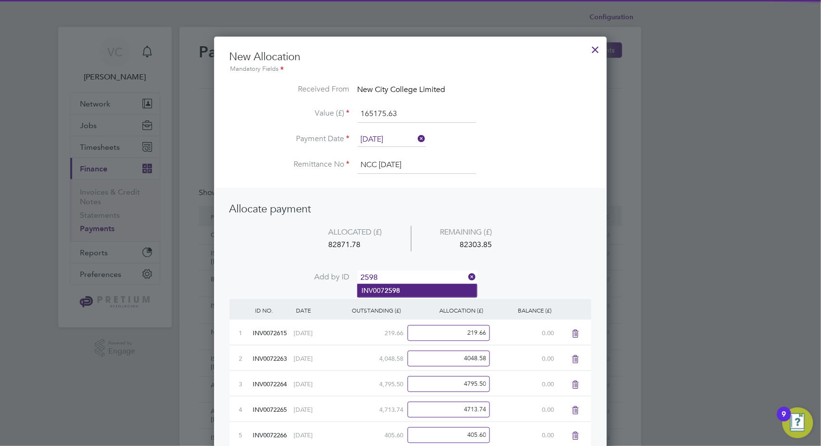
type input "2598"
click at [377, 291] on li "INV007 2598" at bounding box center [417, 290] width 119 height 13
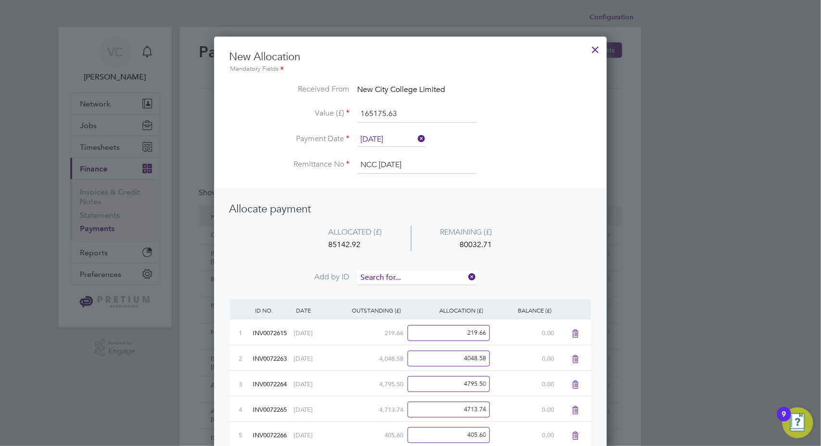
click at [382, 271] on input at bounding box center [417, 278] width 119 height 14
type input "2599"
click at [385, 290] on b "2599" at bounding box center [392, 290] width 15 height 8
click at [394, 276] on input at bounding box center [417, 278] width 119 height 14
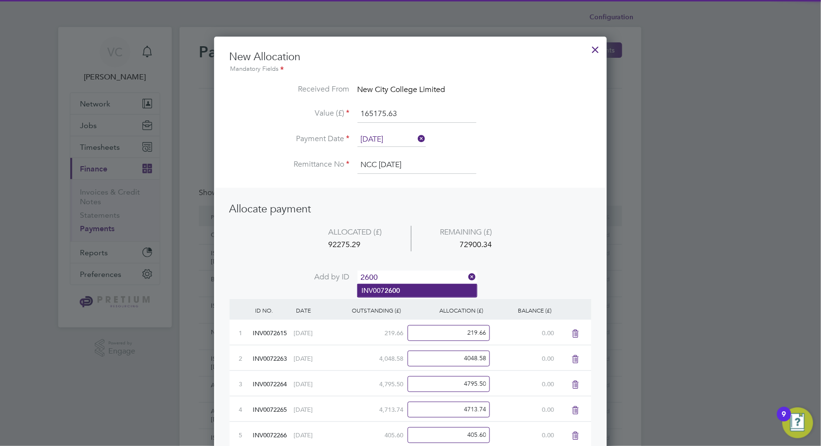
type input "2600"
click at [388, 292] on b "2600" at bounding box center [392, 290] width 15 height 8
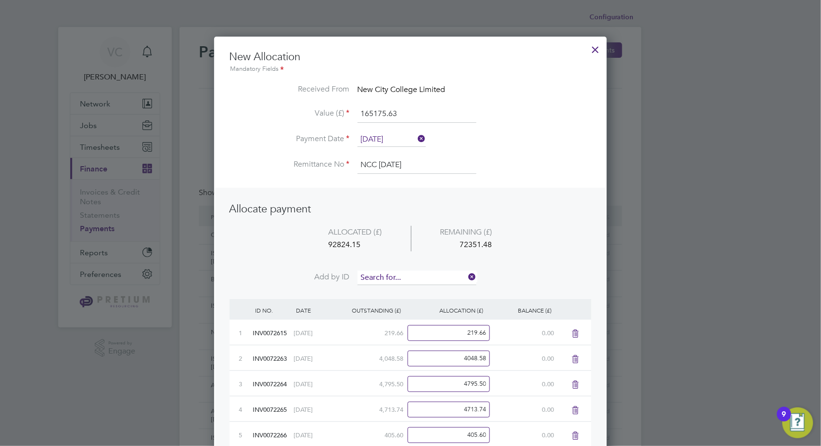
click at [401, 275] on input at bounding box center [417, 278] width 119 height 14
type input "2601"
click at [398, 290] on b "2601" at bounding box center [392, 290] width 15 height 8
click at [408, 273] on input at bounding box center [417, 278] width 119 height 14
type input "2602"
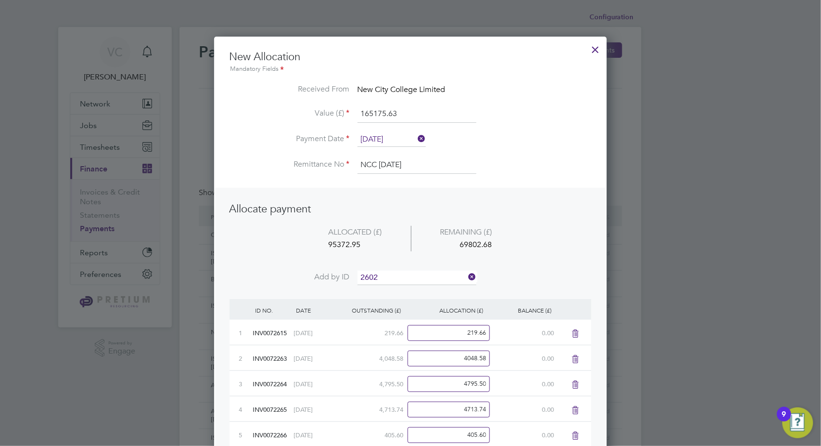
click at [401, 291] on li "INV007 2602" at bounding box center [417, 290] width 119 height 13
click at [407, 276] on input at bounding box center [417, 278] width 119 height 14
type input "2603"
click at [397, 291] on b "2603" at bounding box center [392, 290] width 15 height 8
click at [409, 277] on input at bounding box center [417, 278] width 119 height 14
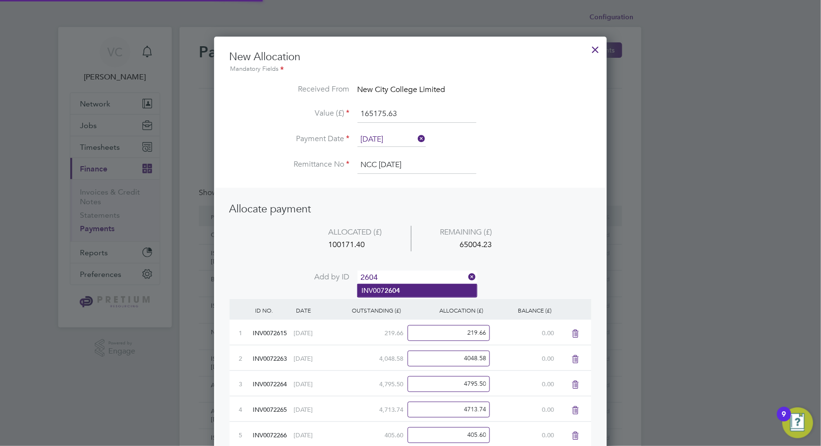
type input "2604"
click at [407, 291] on li "INV007 2604" at bounding box center [417, 290] width 119 height 13
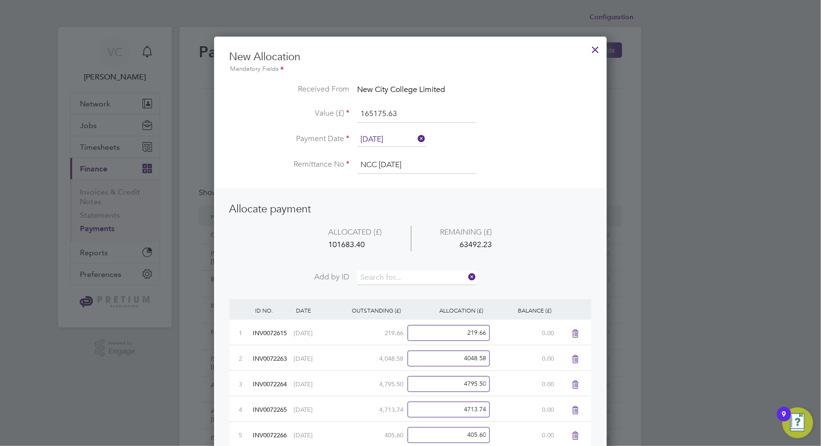
scroll to position [1453, 393]
click at [420, 272] on input at bounding box center [417, 278] width 119 height 14
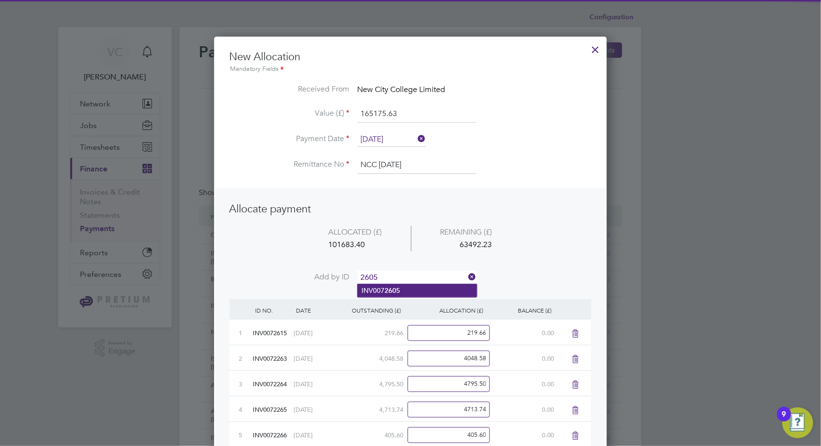
type input "2605"
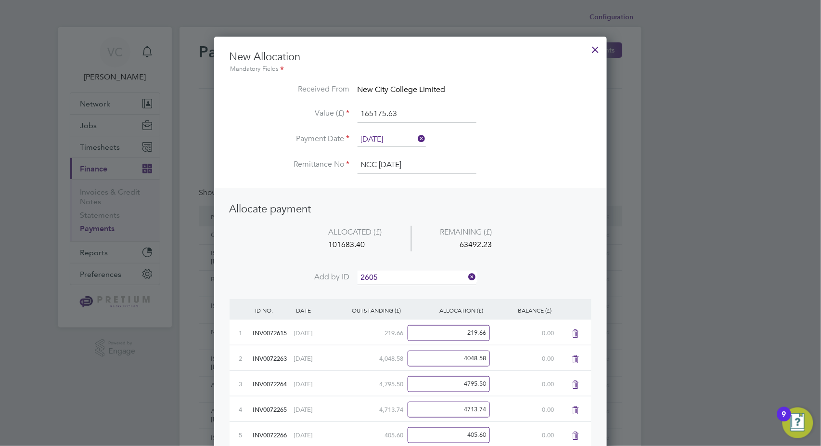
click at [401, 291] on li "INV007 2605" at bounding box center [417, 290] width 119 height 13
click at [407, 274] on input at bounding box center [417, 278] width 119 height 14
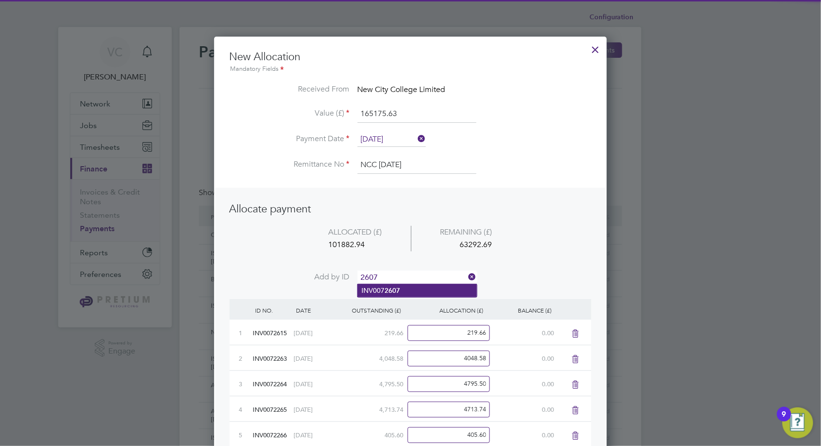
type input "2607"
click at [406, 295] on li "INV007 2607" at bounding box center [417, 290] width 119 height 13
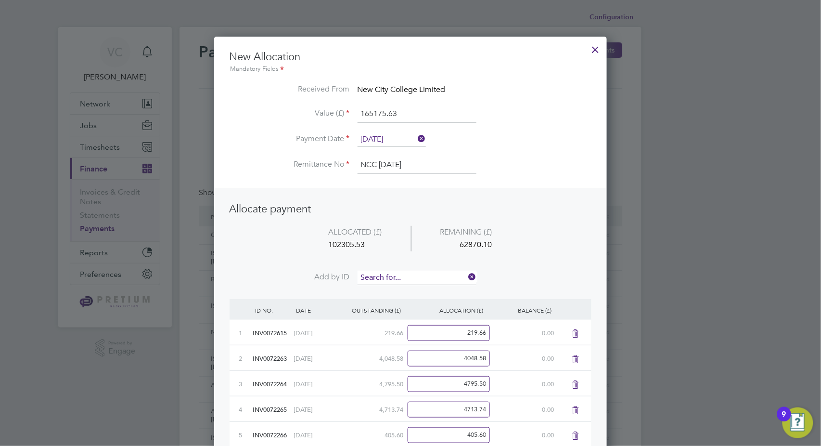
scroll to position [1504, 393]
click at [413, 275] on input at bounding box center [417, 278] width 119 height 14
type input "2609"
click at [385, 287] on b "2609" at bounding box center [392, 290] width 15 height 8
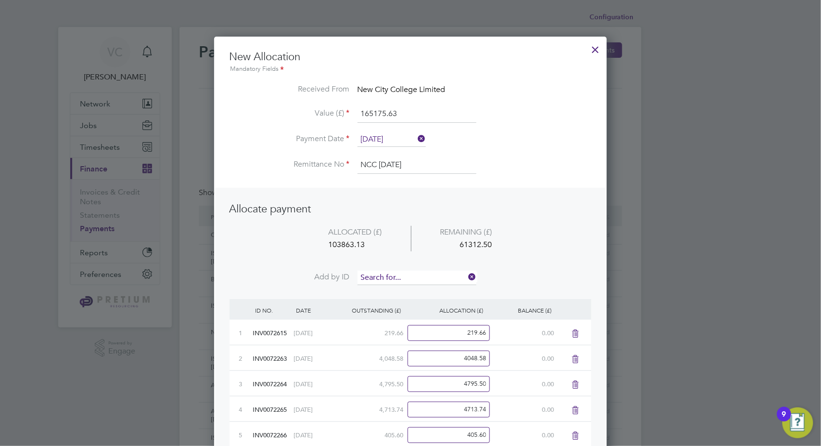
click at [400, 278] on input at bounding box center [417, 278] width 119 height 14
type input "2608"
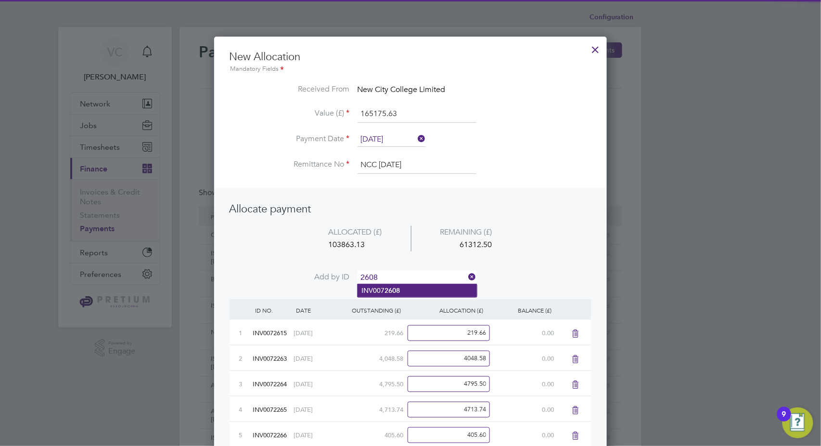
click at [386, 293] on b "2608" at bounding box center [392, 290] width 15 height 8
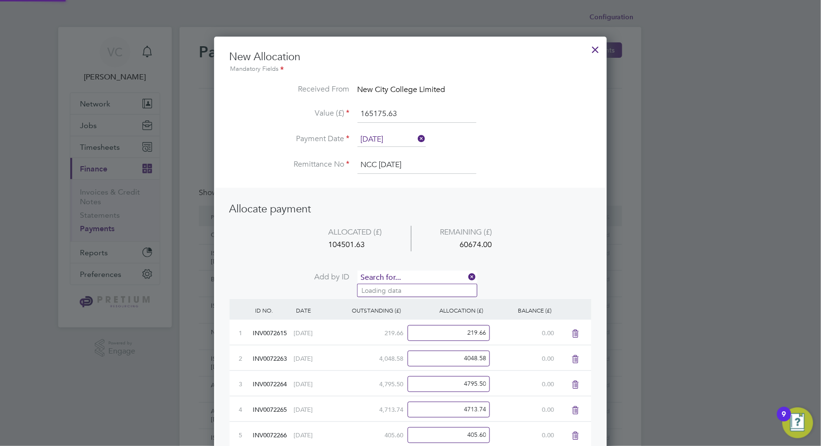
click at [401, 277] on input at bounding box center [417, 278] width 119 height 14
type input "2616"
click at [386, 290] on b "2616" at bounding box center [392, 290] width 15 height 8
click at [403, 272] on input at bounding box center [417, 278] width 119 height 14
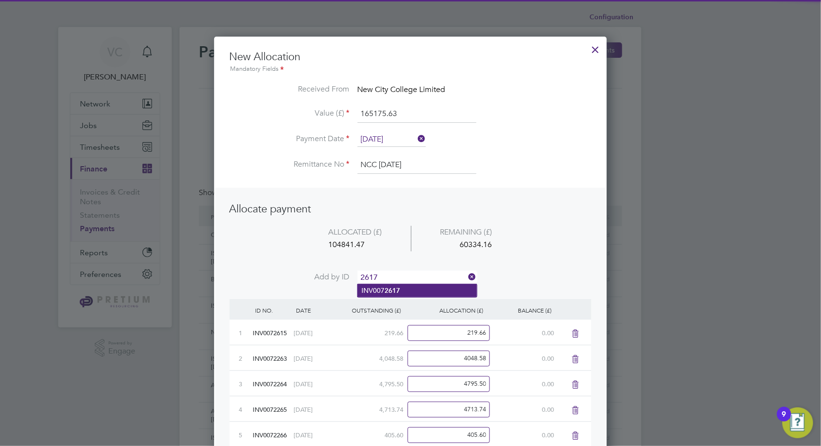
type input "2617"
click at [390, 287] on b "2617" at bounding box center [392, 290] width 15 height 8
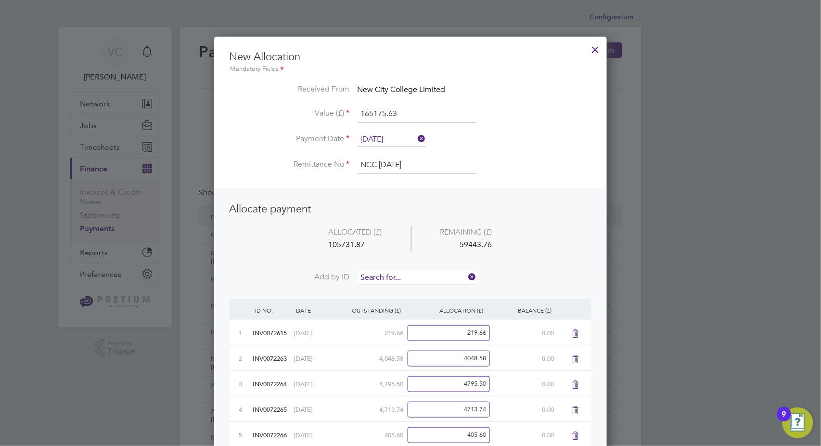
click at [402, 273] on input at bounding box center [417, 278] width 119 height 14
type input "2618"
click at [396, 290] on b "2618" at bounding box center [392, 290] width 15 height 8
click at [414, 277] on input at bounding box center [417, 278] width 119 height 14
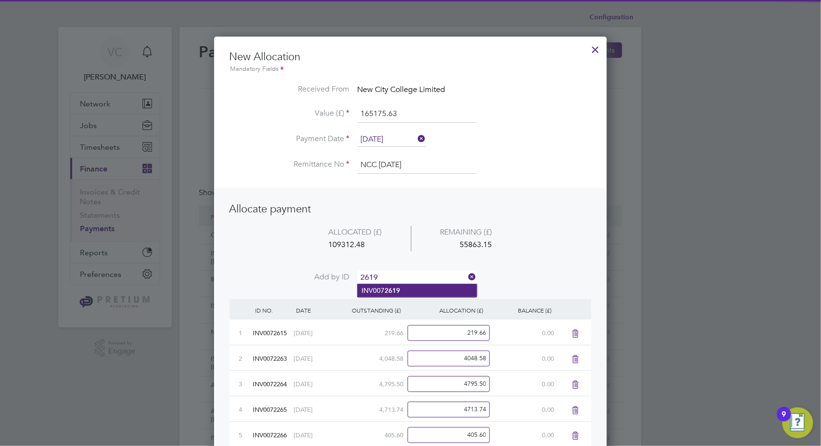
type input "2619"
click at [393, 292] on b "2619" at bounding box center [392, 290] width 15 height 8
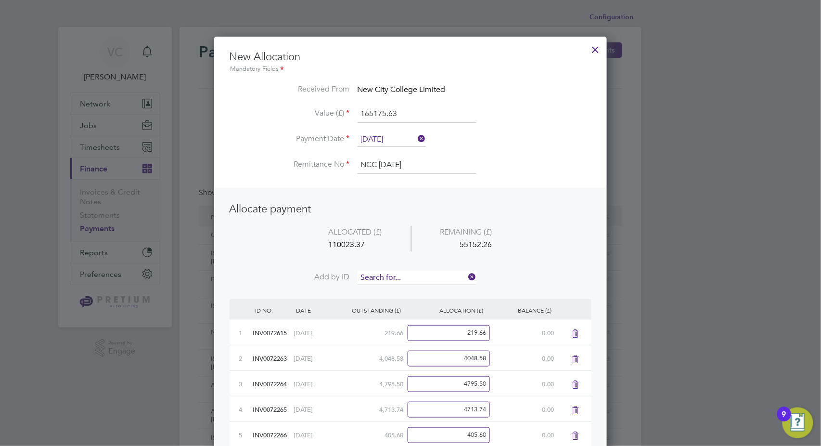
scroll to position [1658, 393]
click at [402, 273] on input at bounding box center [417, 278] width 119 height 14
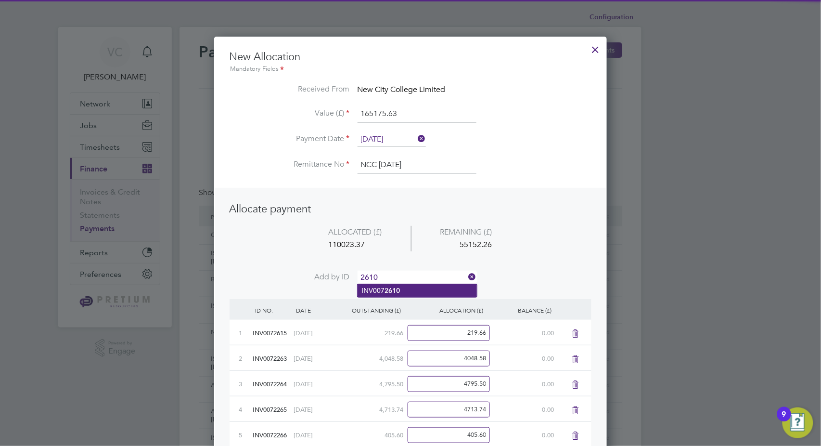
type input "2610"
click at [379, 288] on li "INV007 2610" at bounding box center [417, 290] width 119 height 13
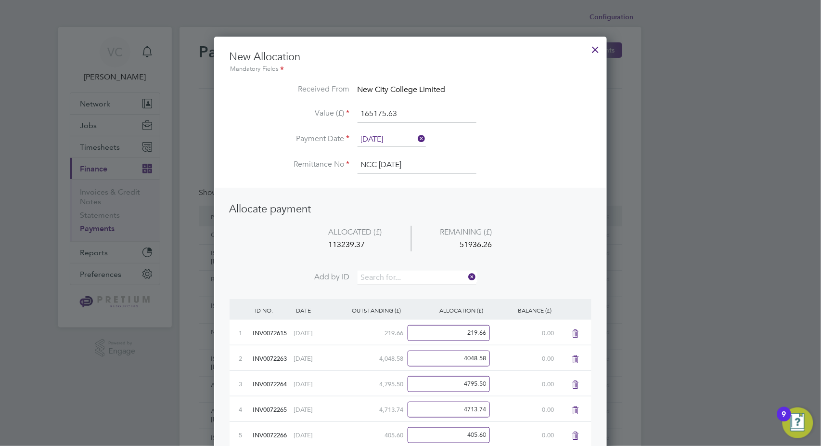
click at [404, 265] on li "ALLOCATED (£) REMAINING (£) 113239.37 51936.26" at bounding box center [411, 248] width 362 height 45
click at [398, 275] on input at bounding box center [417, 278] width 119 height 14
type input "2611"
click at [388, 291] on b "2611" at bounding box center [392, 290] width 15 height 8
click at [412, 276] on input at bounding box center [417, 278] width 119 height 14
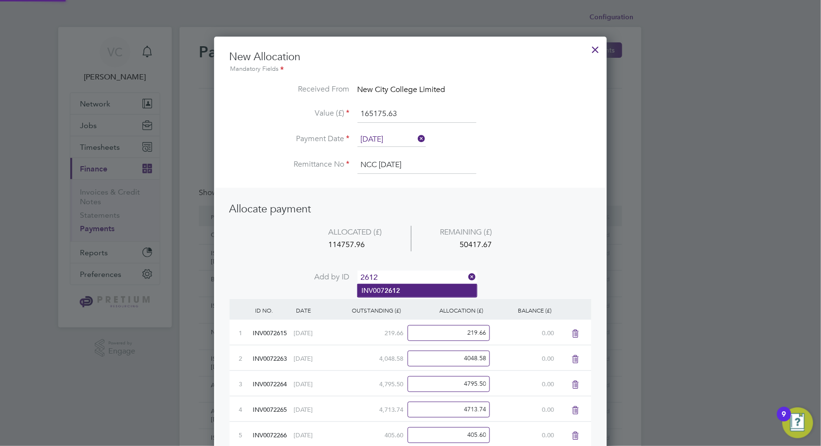
type input "2612"
click at [391, 289] on b "2612" at bounding box center [392, 290] width 15 height 8
click at [401, 277] on input at bounding box center [417, 278] width 119 height 14
type input "2613"
click at [391, 290] on b "2613" at bounding box center [392, 290] width 15 height 8
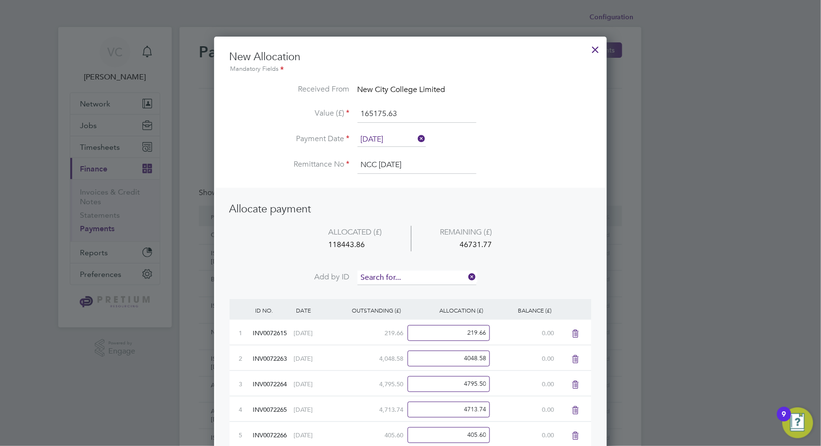
click at [410, 278] on input at bounding box center [417, 278] width 119 height 14
type input "2614"
click at [401, 290] on li "INV007 2614" at bounding box center [417, 290] width 119 height 13
click at [407, 276] on input at bounding box center [417, 278] width 119 height 14
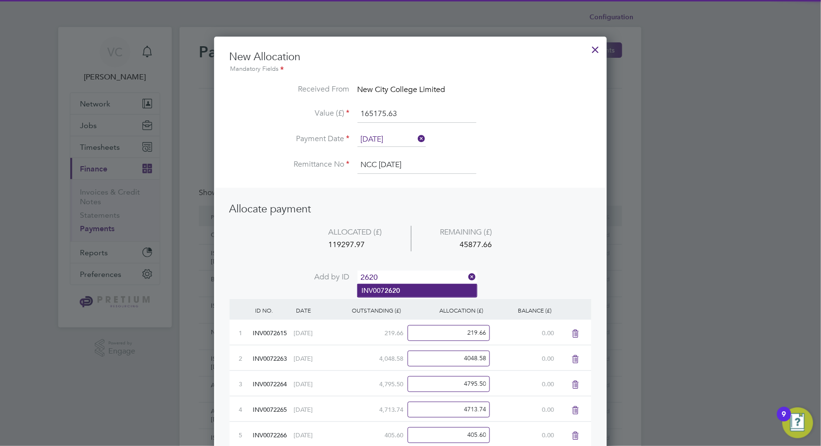
type input "2620"
click at [397, 285] on li "INV007 2620" at bounding box center [417, 290] width 119 height 13
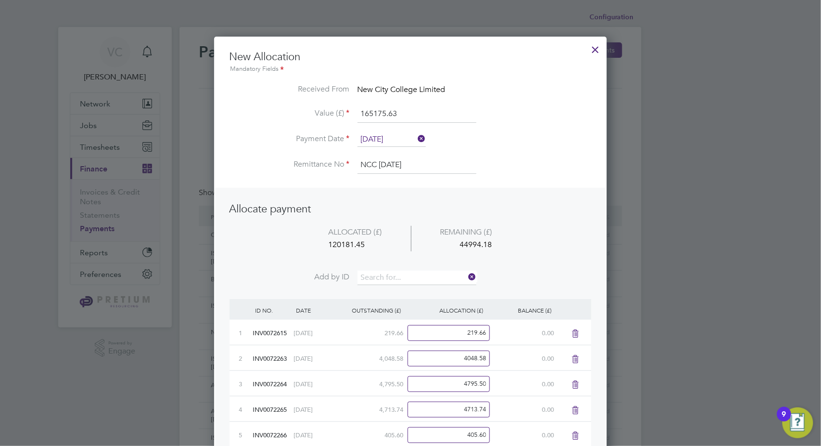
click at [411, 265] on li "ALLOCATED (£) REMAINING (£) 120181.45 44994.18" at bounding box center [411, 248] width 362 height 45
click at [406, 271] on input at bounding box center [417, 278] width 119 height 14
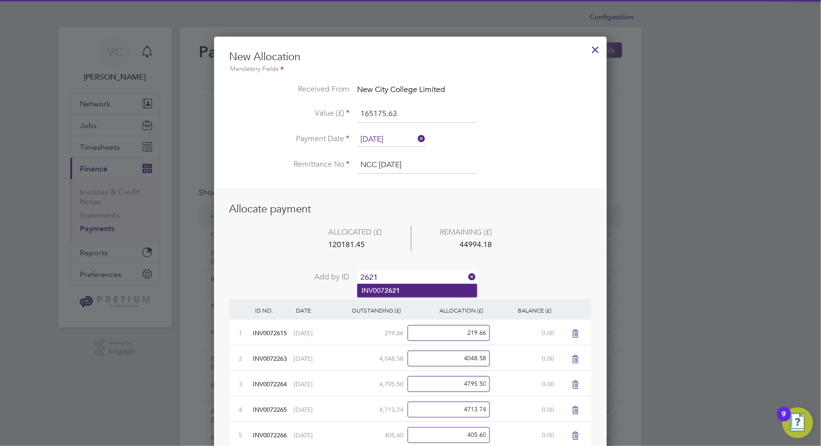
type input "2621"
click at [403, 289] on li "INV007 2621" at bounding box center [417, 290] width 119 height 13
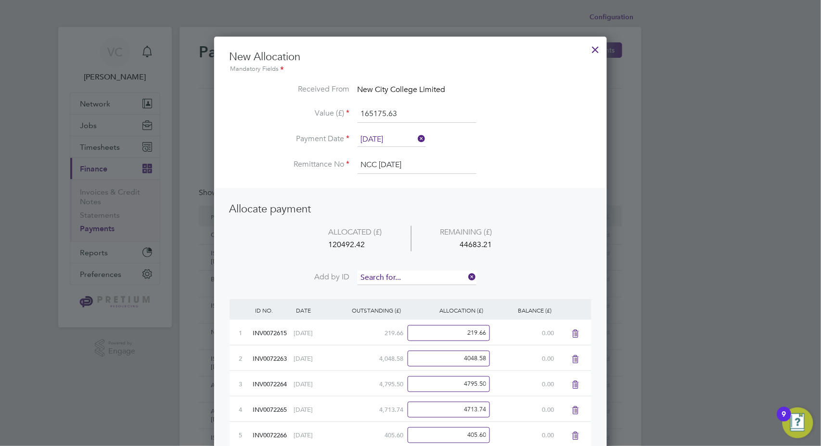
click at [404, 275] on input at bounding box center [417, 278] width 119 height 14
type input "2622"
click at [396, 292] on b "2622" at bounding box center [392, 290] width 15 height 8
click at [405, 271] on input at bounding box center [417, 278] width 119 height 14
type input "2623"
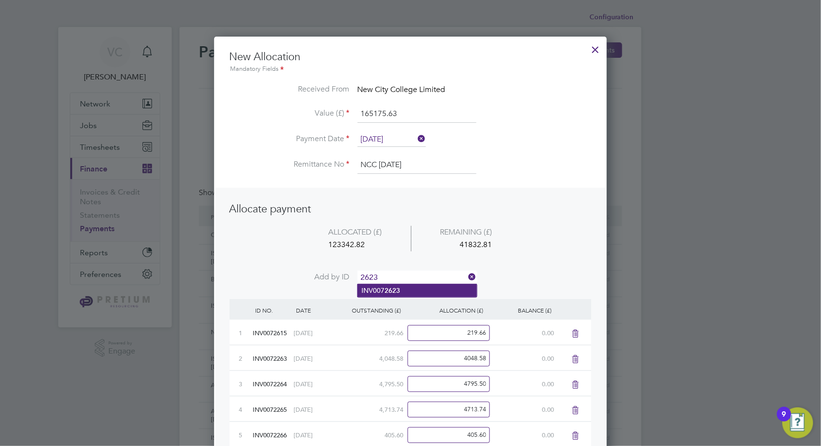
click at [403, 292] on li "INV007 2623" at bounding box center [417, 290] width 119 height 13
click at [411, 274] on input at bounding box center [417, 278] width 119 height 14
type input "2624"
click at [402, 294] on li "INV007 2624" at bounding box center [417, 290] width 119 height 13
click at [413, 279] on input at bounding box center [417, 278] width 119 height 14
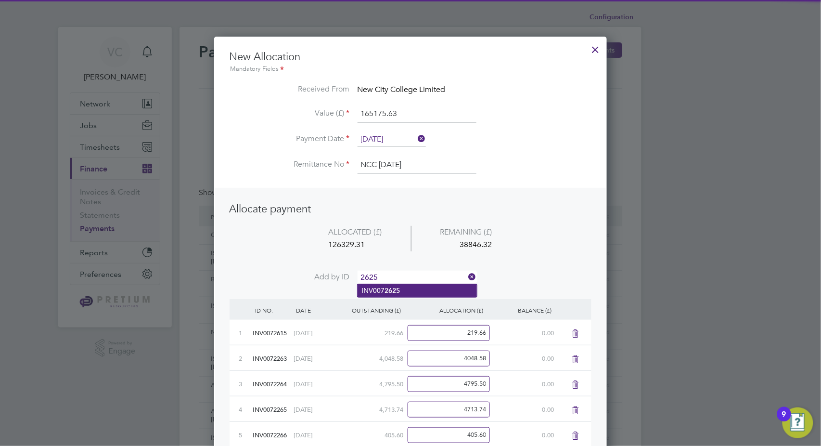
type input "2625"
click at [398, 295] on li "INV007 2625" at bounding box center [417, 290] width 119 height 13
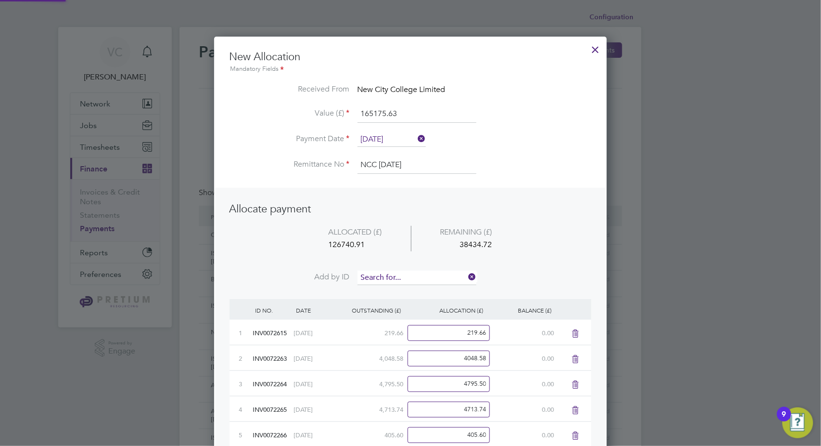
click at [401, 275] on input at bounding box center [417, 278] width 119 height 14
type input "2626"
click at [391, 294] on li "INV007 2626" at bounding box center [417, 290] width 119 height 13
click at [400, 275] on input at bounding box center [417, 278] width 119 height 14
type input "2627"
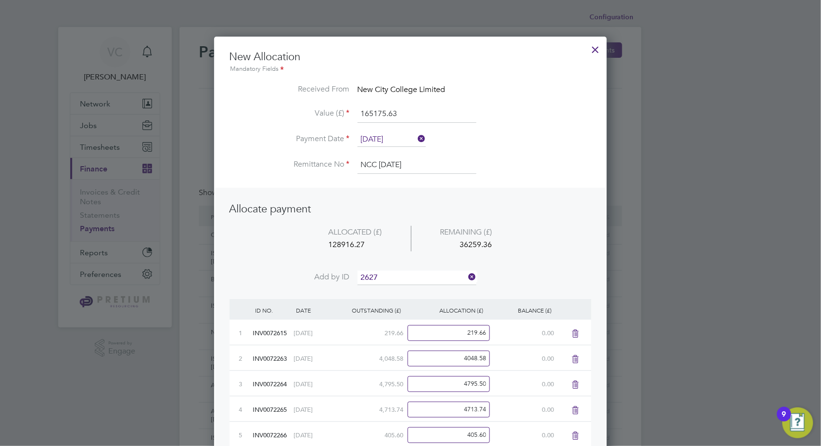
click at [396, 294] on li "INV007 2627" at bounding box center [417, 290] width 119 height 13
click at [409, 273] on input at bounding box center [417, 278] width 119 height 14
type input "2757"
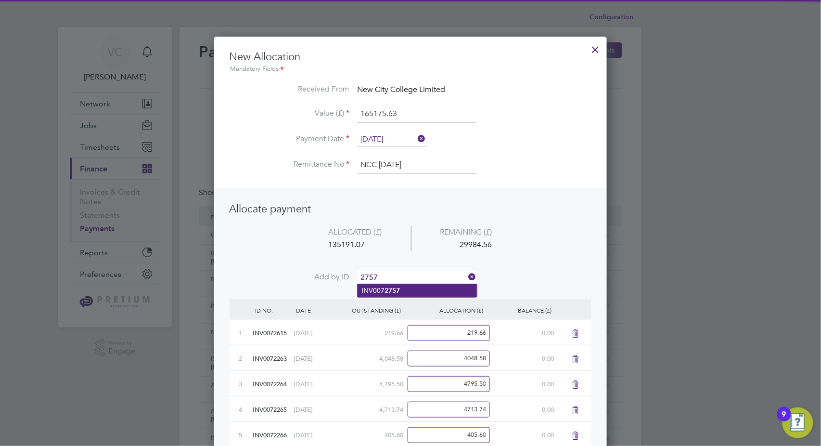
click at [393, 290] on b "2757" at bounding box center [392, 290] width 15 height 8
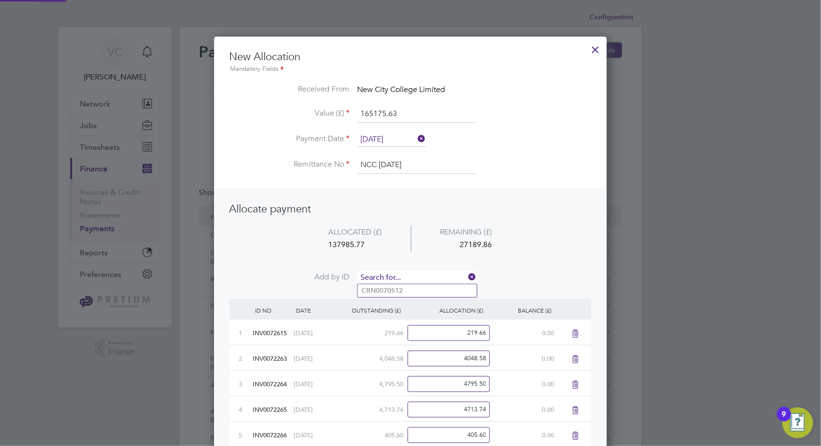
click at [406, 276] on input at bounding box center [417, 278] width 119 height 14
type input "2758"
click at [388, 293] on b "2758" at bounding box center [392, 290] width 15 height 8
click at [413, 278] on input at bounding box center [417, 278] width 119 height 14
type input "2759"
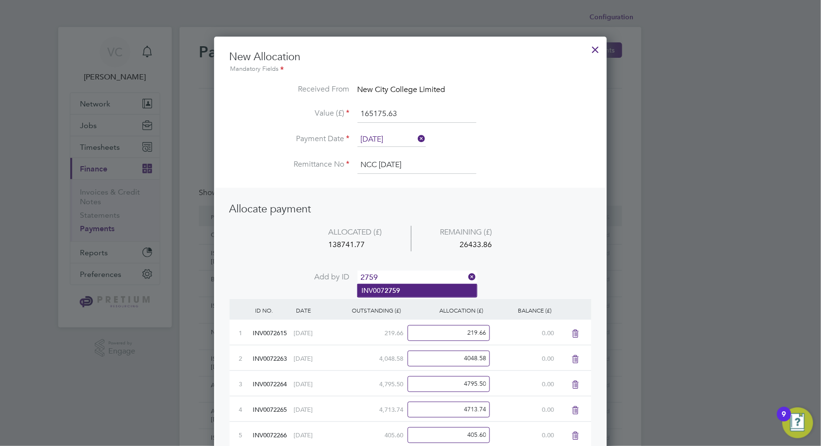
click at [406, 287] on li "INV007 2759" at bounding box center [417, 290] width 119 height 13
click at [421, 274] on input at bounding box center [417, 278] width 119 height 14
type input "2760"
click at [419, 292] on li "INV007 2760" at bounding box center [417, 290] width 119 height 13
click at [430, 276] on input at bounding box center [417, 278] width 119 height 14
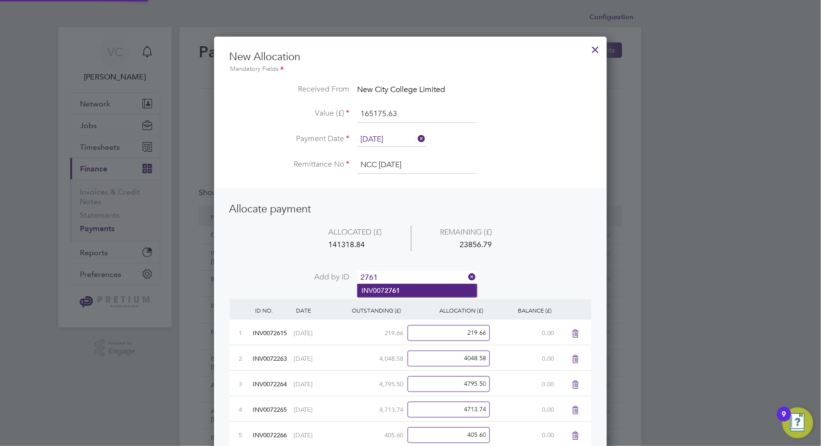
type input "2761"
click at [417, 292] on li "INV007 2761" at bounding box center [417, 290] width 119 height 13
click at [427, 277] on input at bounding box center [417, 278] width 119 height 14
type input "2762"
click at [401, 294] on li "INV007 2762" at bounding box center [417, 290] width 119 height 13
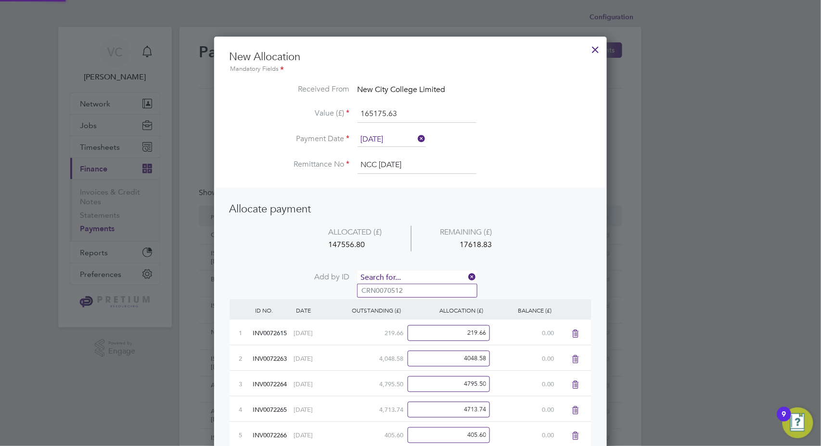
click at [405, 271] on input at bounding box center [417, 278] width 119 height 14
type input "2763"
click at [388, 293] on b "2763" at bounding box center [392, 290] width 15 height 8
click at [412, 273] on input at bounding box center [417, 278] width 119 height 14
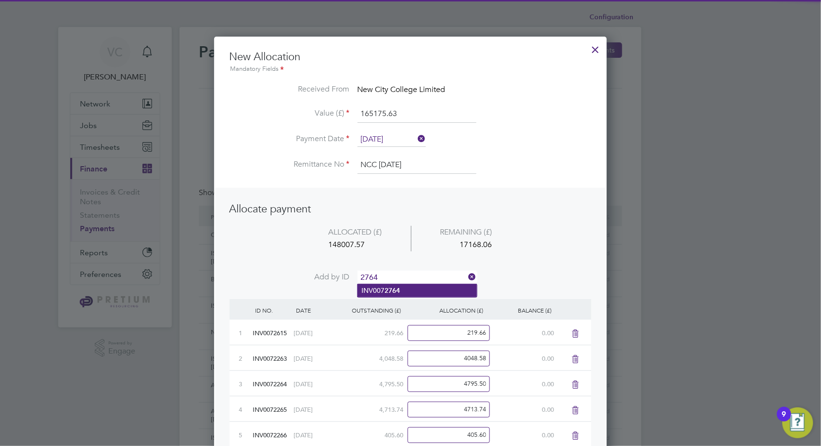
type input "2764"
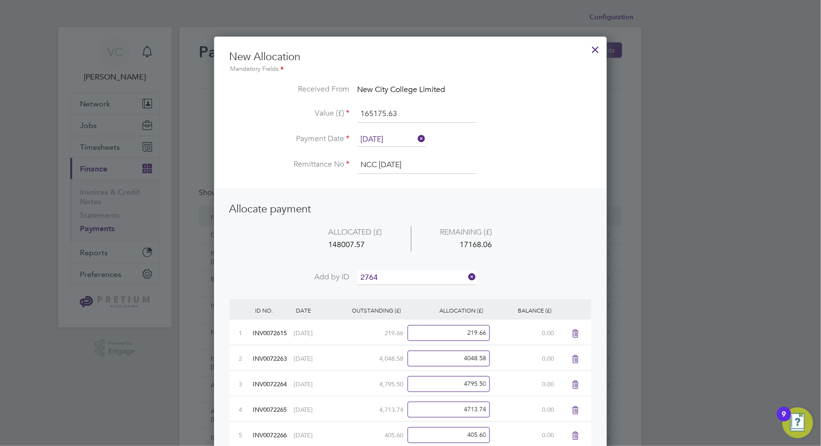
click at [404, 290] on li "INV007 2764" at bounding box center [417, 290] width 119 height 13
click at [407, 275] on input at bounding box center [417, 278] width 119 height 14
type input "2765"
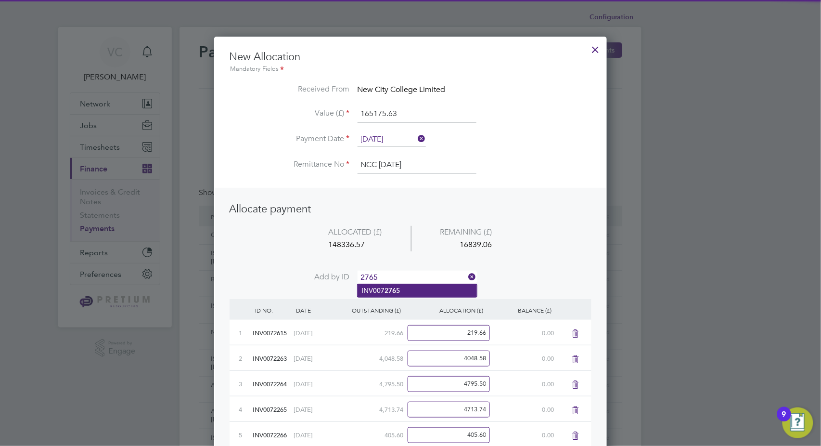
click at [394, 294] on b "2765" at bounding box center [392, 290] width 15 height 8
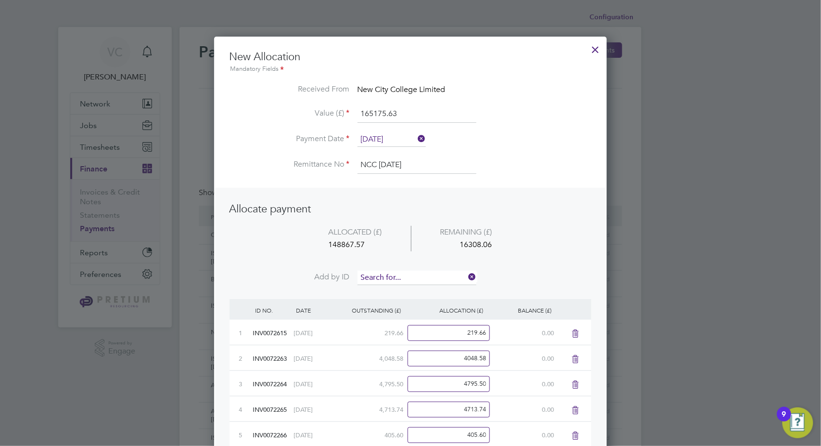
click at [412, 271] on input at bounding box center [417, 278] width 119 height 14
type input "2766"
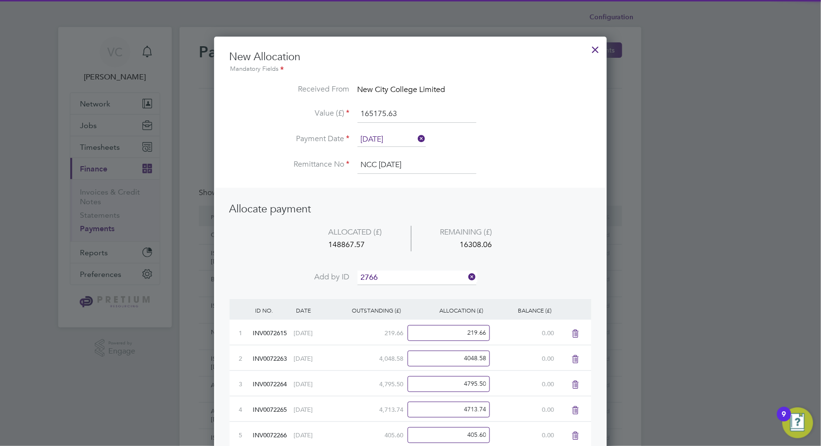
click at [406, 292] on li "INV007 2766" at bounding box center [417, 290] width 119 height 13
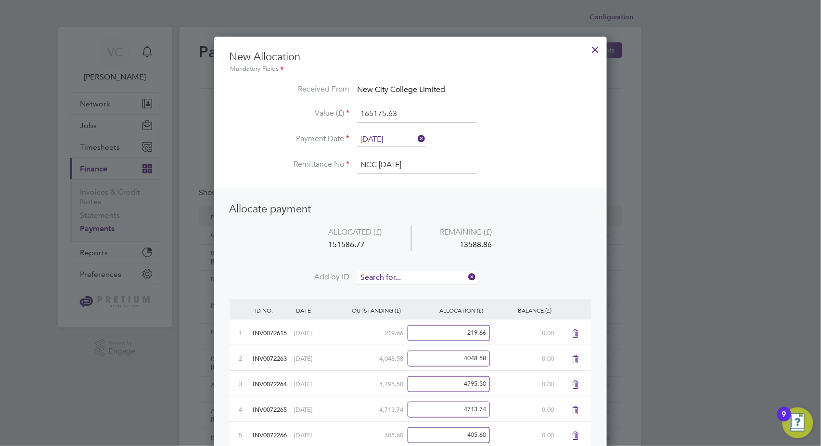
click at [412, 278] on input at bounding box center [417, 278] width 119 height 14
type input "2767"
click at [401, 293] on li "INV007 2767" at bounding box center [417, 290] width 119 height 13
click at [411, 278] on input at bounding box center [417, 278] width 119 height 14
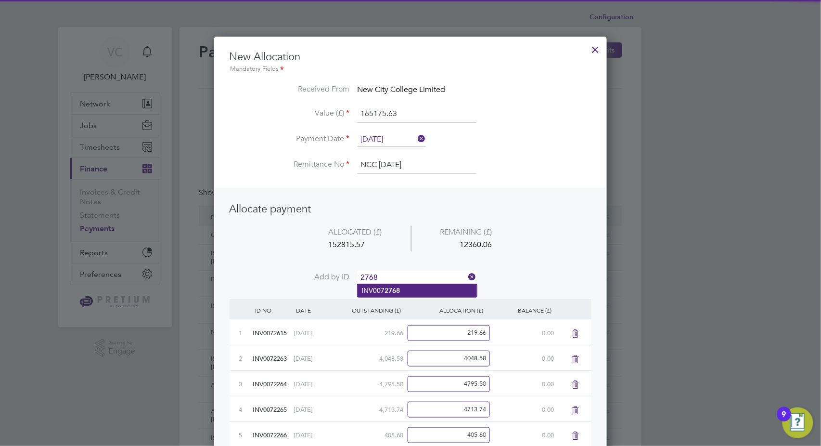
type input "2768"
click at [401, 293] on li "INV007 2768" at bounding box center [417, 290] width 119 height 13
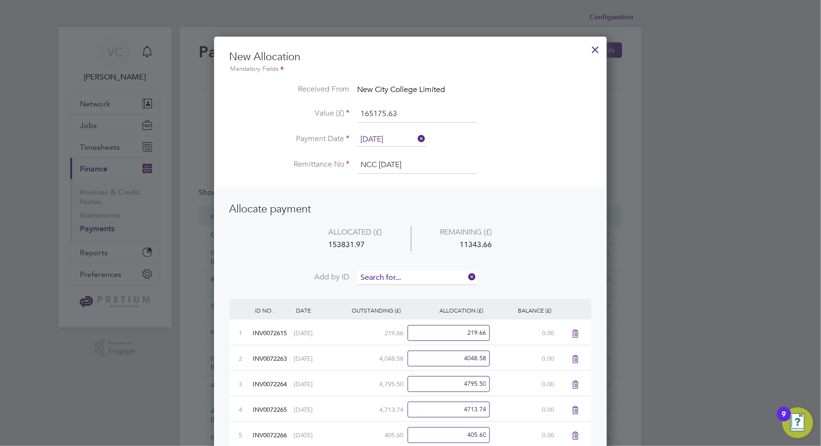
click at [411, 274] on input at bounding box center [417, 278] width 119 height 14
type input "2769"
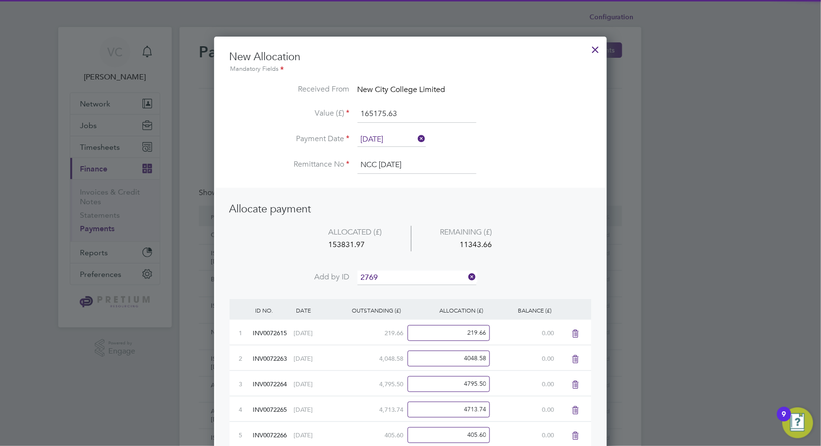
click at [397, 296] on li "INV007 2769" at bounding box center [417, 290] width 119 height 13
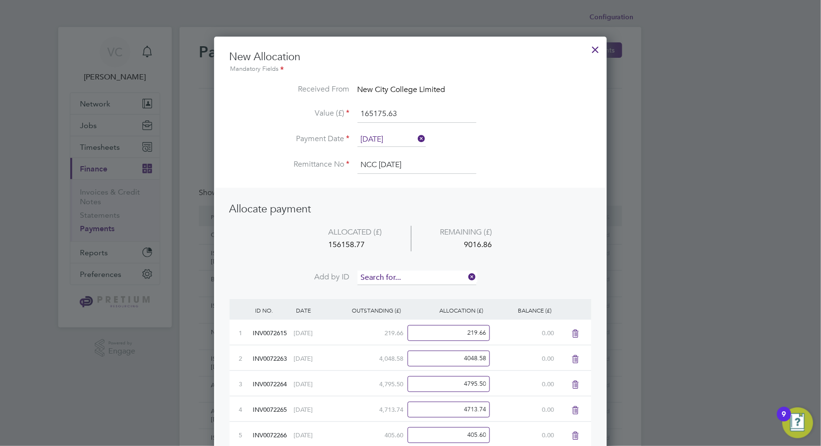
click at [402, 271] on input at bounding box center [417, 278] width 119 height 14
type input "2770"
click at [397, 288] on b "2770" at bounding box center [392, 290] width 15 height 8
click at [410, 276] on input at bounding box center [417, 278] width 119 height 14
type input "2771"
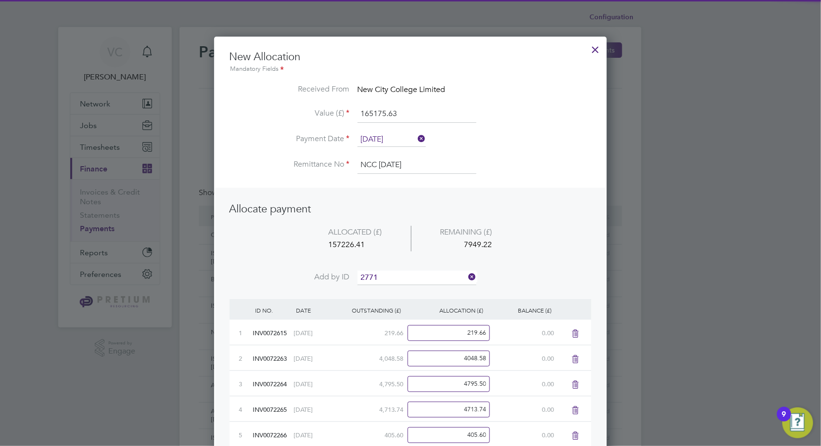
click at [401, 292] on li "INV007 2771" at bounding box center [417, 290] width 119 height 13
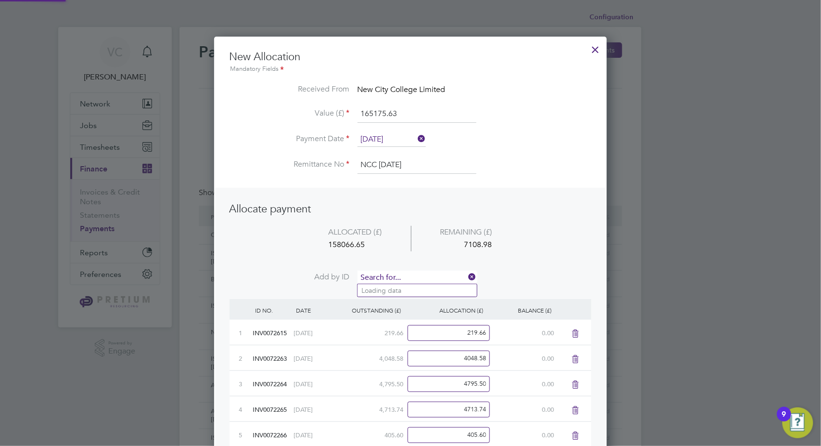
click at [415, 276] on input at bounding box center [417, 278] width 119 height 14
type input "2772"
click at [404, 289] on li "INV007 2772" at bounding box center [417, 290] width 119 height 13
click at [412, 273] on input at bounding box center [417, 278] width 119 height 14
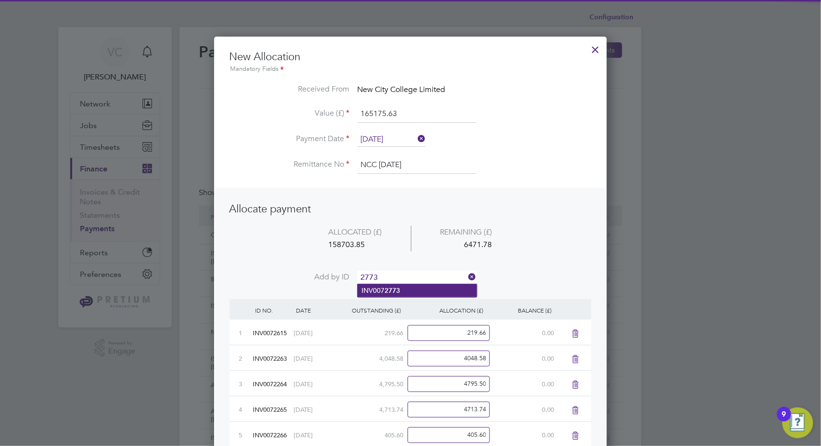
type input "2773"
click at [400, 293] on b "2773" at bounding box center [392, 290] width 15 height 8
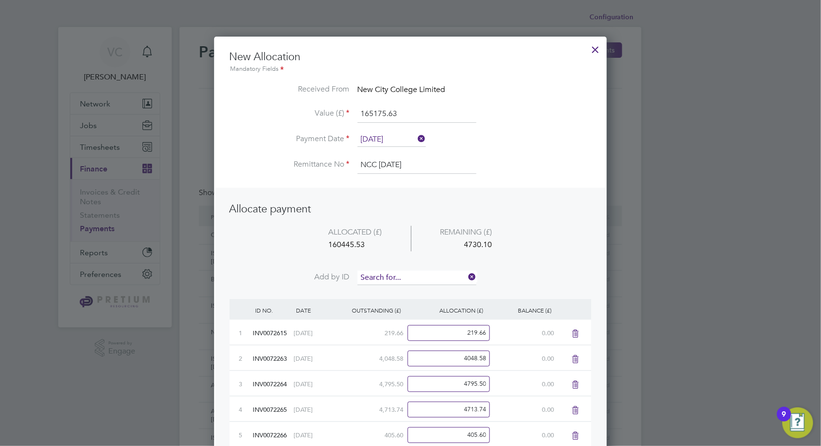
click at [413, 276] on input at bounding box center [417, 278] width 119 height 14
type input "2774"
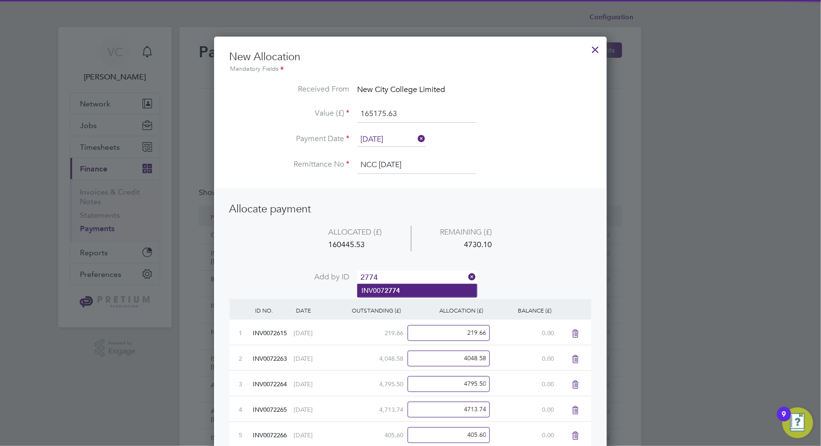
click at [389, 290] on b "2774" at bounding box center [392, 290] width 15 height 8
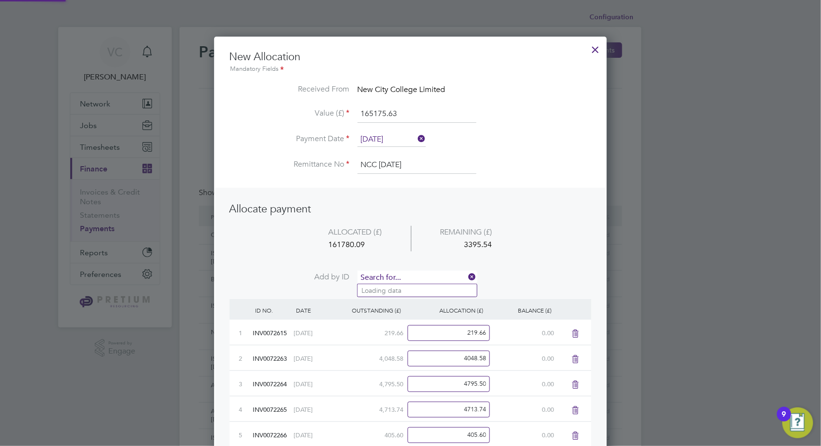
click at [407, 272] on input at bounding box center [417, 278] width 119 height 14
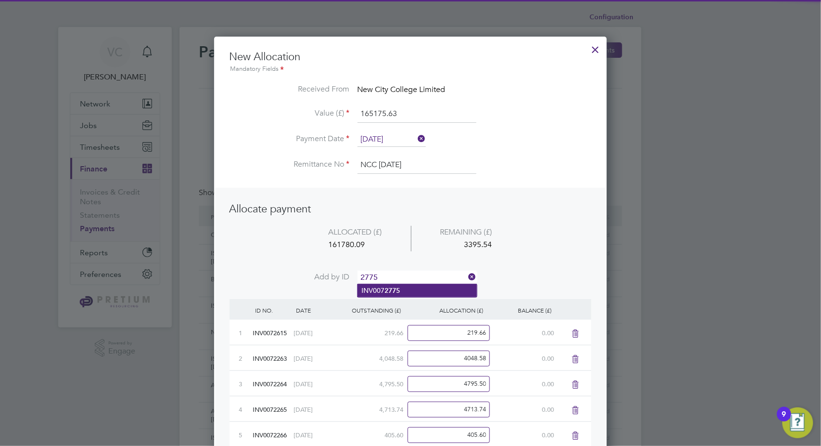
type input "2775"
click at [401, 289] on li "INV007 2775" at bounding box center [417, 290] width 119 height 13
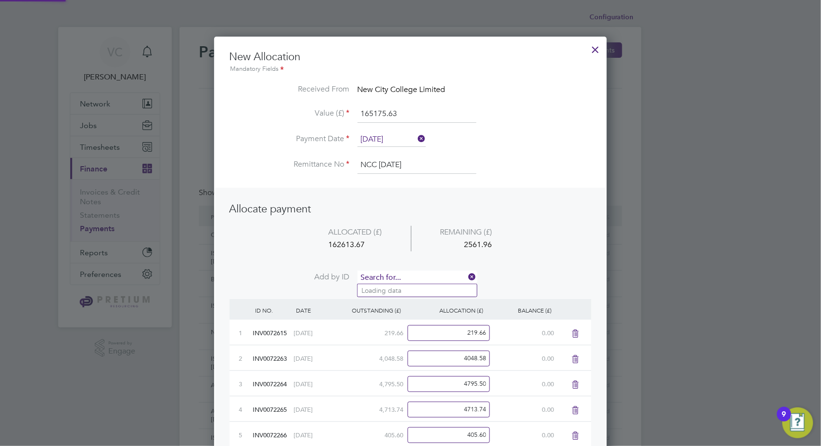
click at [412, 273] on input at bounding box center [417, 278] width 119 height 14
type input "2776"
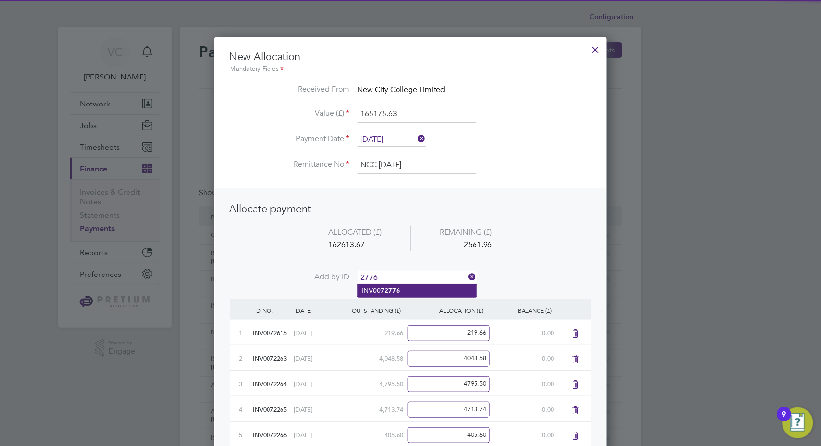
click at [403, 290] on li "INV007 2776" at bounding box center [417, 290] width 119 height 13
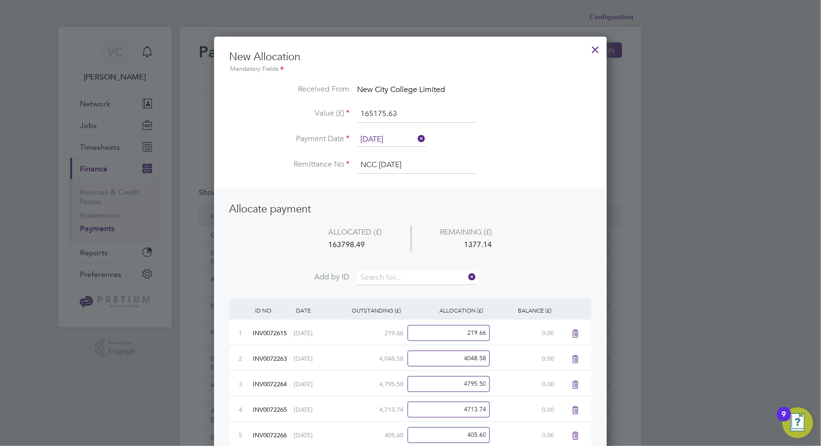
click at [419, 269] on li "ALLOCATED (£) REMAINING (£) 163798.49 1377.14" at bounding box center [411, 248] width 362 height 45
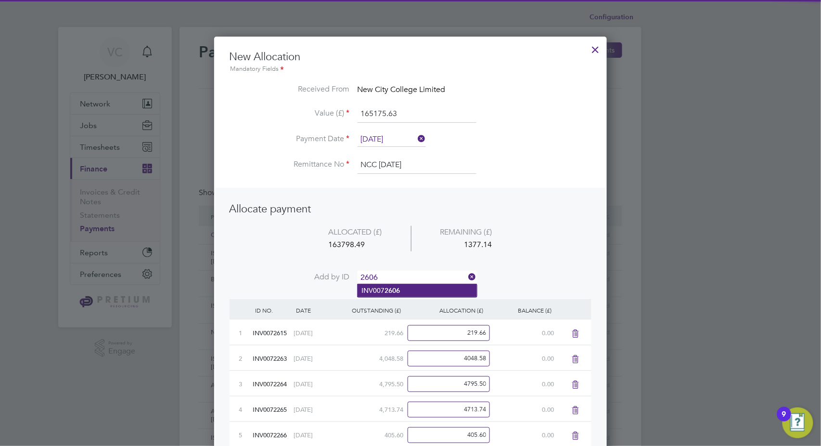
type input "2606"
click at [391, 296] on li "INV007 2606" at bounding box center [417, 290] width 119 height 13
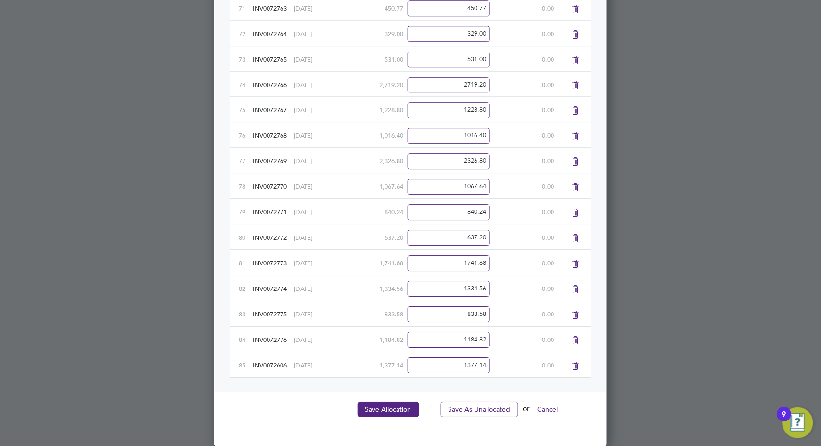
scroll to position [2120, 0]
click at [384, 410] on button "Save Allocation" at bounding box center [389, 408] width 62 height 15
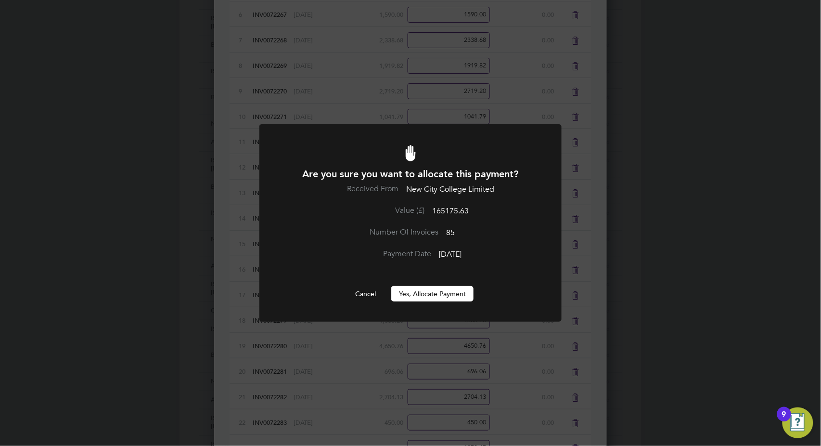
click at [441, 292] on button "Yes, Allocate Payment" at bounding box center [432, 293] width 82 height 15
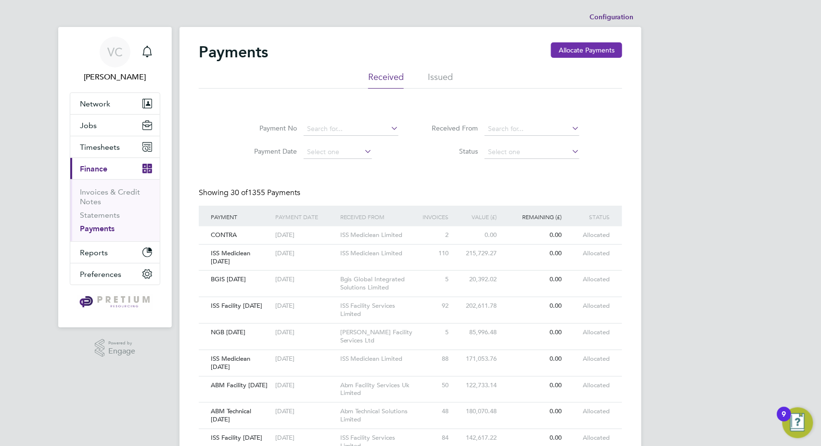
click at [587, 46] on button "Allocate Payments" at bounding box center [586, 49] width 71 height 15
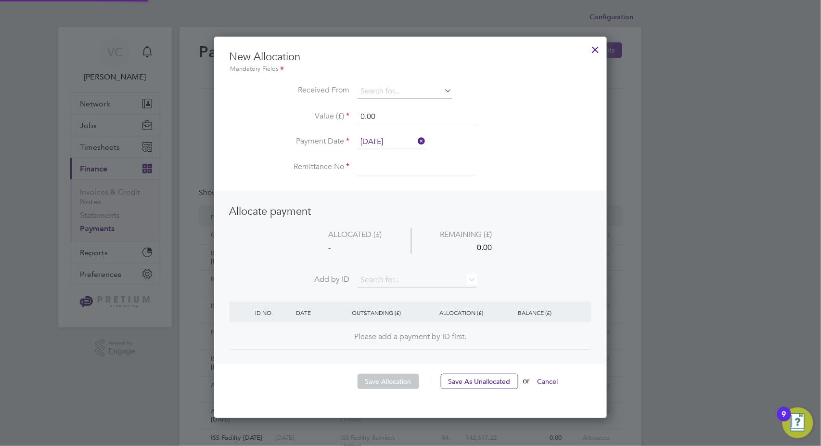
scroll to position [380, 393]
click at [415, 85] on input at bounding box center [405, 91] width 95 height 14
drag, startPoint x: 361, startPoint y: 90, endPoint x: 270, endPoint y: 83, distance: 90.8
click at [270, 83] on ul "New Allocation Mandatory Fields Received From ISS Value (£) 0.00 Payment Date 1…" at bounding box center [411, 118] width 362 height 136
click at [414, 109] on li "ISS Fac ility Services Limited" at bounding box center [405, 104] width 95 height 13
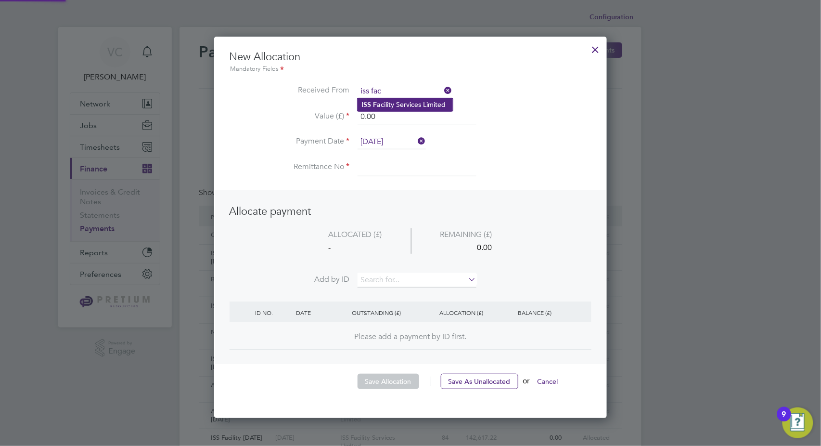
type input "ISS Facility Services Limited"
drag, startPoint x: 389, startPoint y: 122, endPoint x: 266, endPoint y: 115, distance: 123.4
click at [266, 115] on li "Value (£) 0.00" at bounding box center [411, 121] width 362 height 27
paste input "324810.72"
type input "324810.72"
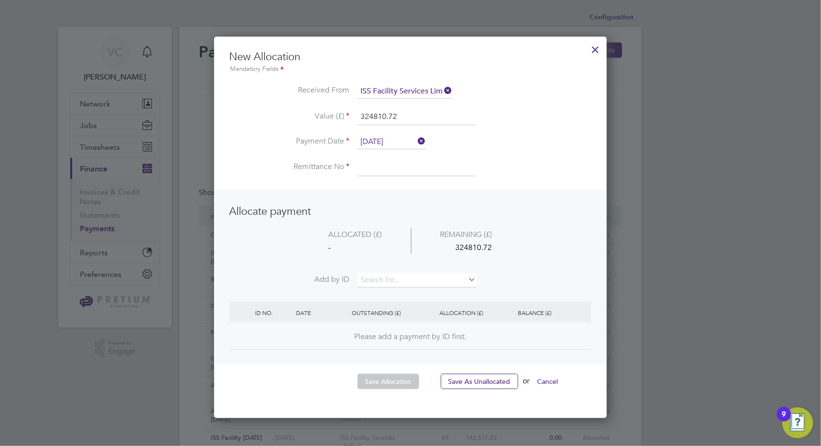
click at [380, 168] on input at bounding box center [417, 167] width 119 height 17
type input "ISS Facility 11.08.25"
click at [408, 276] on input at bounding box center [417, 280] width 119 height 14
type input "6058"
click at [407, 286] on li "INV006 6058" at bounding box center [417, 292] width 119 height 13
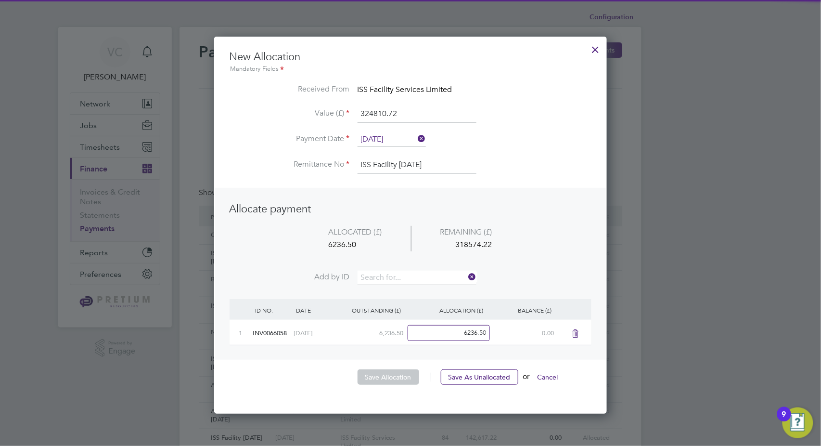
scroll to position [376, 393]
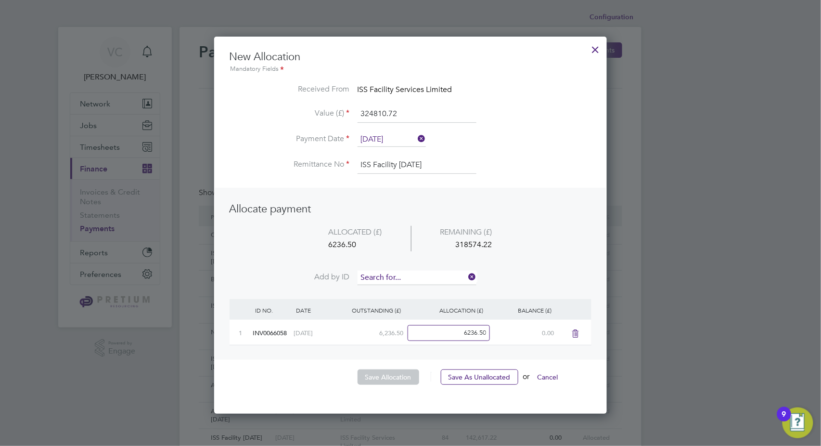
click at [409, 273] on input at bounding box center [417, 278] width 119 height 14
type input "7775"
click at [403, 284] on ul "INV006 7775" at bounding box center [417, 291] width 120 height 14
click at [394, 275] on input at bounding box center [417, 278] width 119 height 14
type input "7775"
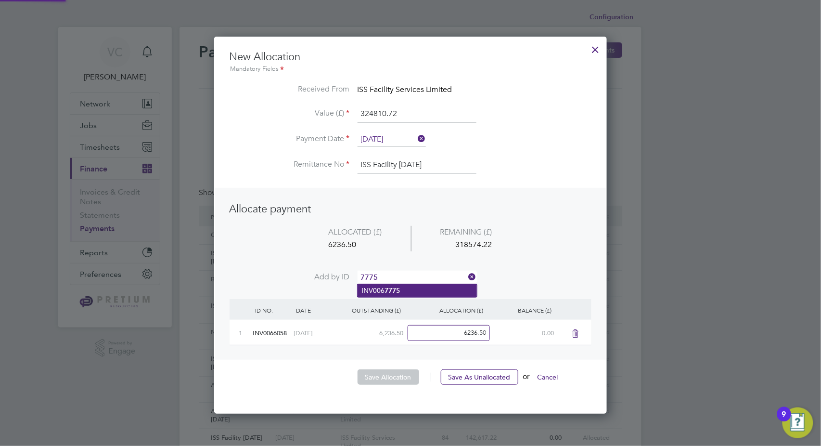
click at [394, 292] on b "7775" at bounding box center [392, 290] width 15 height 8
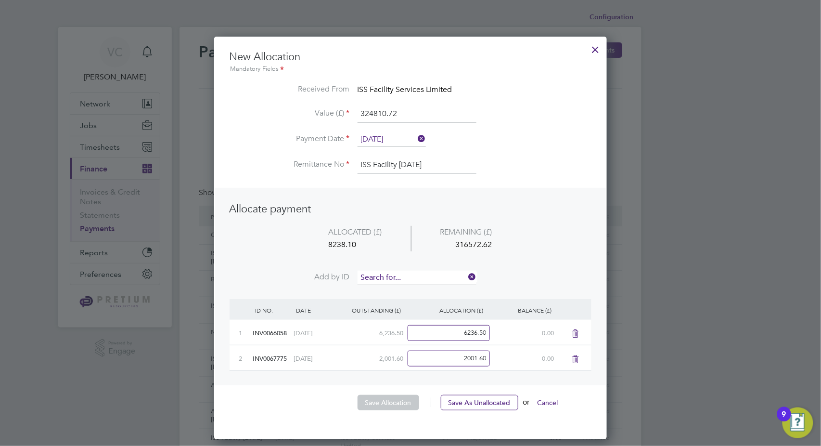
click at [404, 277] on input at bounding box center [417, 278] width 119 height 14
type input "7747"
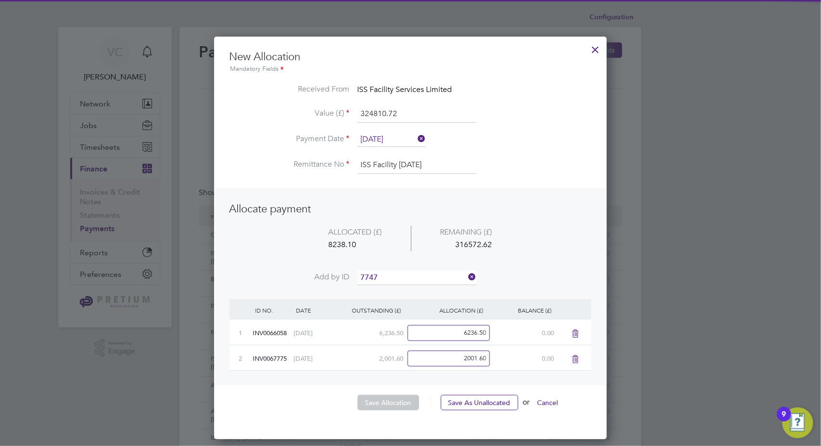
click at [400, 294] on li "INV006 7747" at bounding box center [417, 290] width 119 height 13
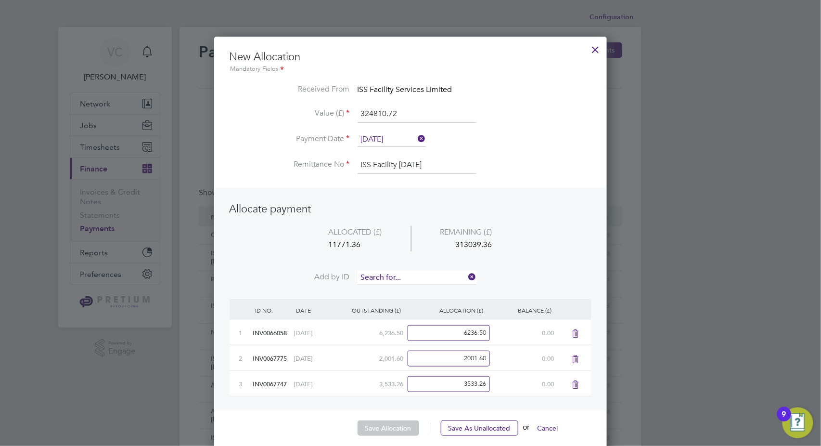
click at [405, 276] on input at bounding box center [417, 278] width 119 height 14
type input "8426"
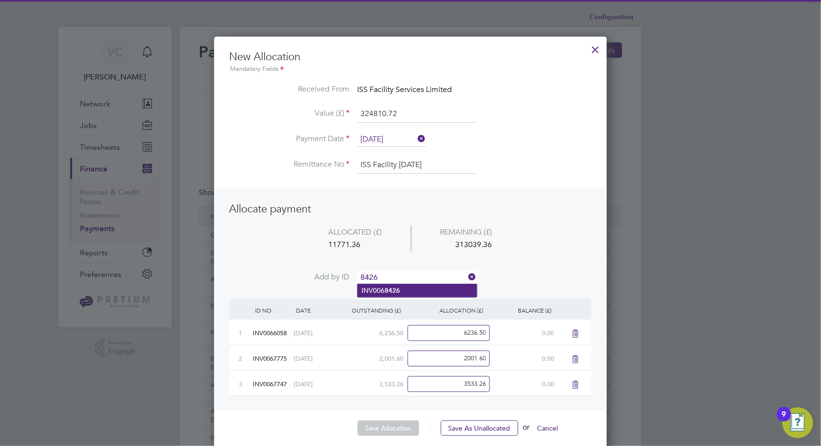
click at [399, 290] on b "8426" at bounding box center [392, 290] width 15 height 8
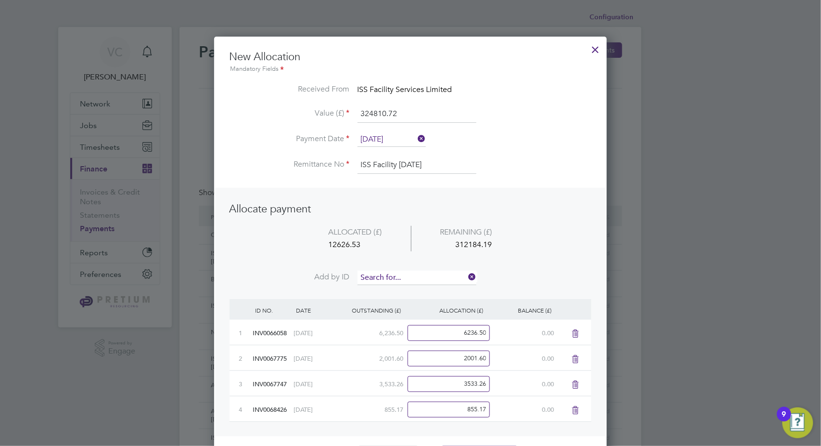
click at [407, 272] on input at bounding box center [417, 278] width 119 height 14
type input "8421"
click at [406, 290] on li "INV006 8421" at bounding box center [417, 290] width 119 height 13
click at [413, 274] on input at bounding box center [417, 278] width 119 height 14
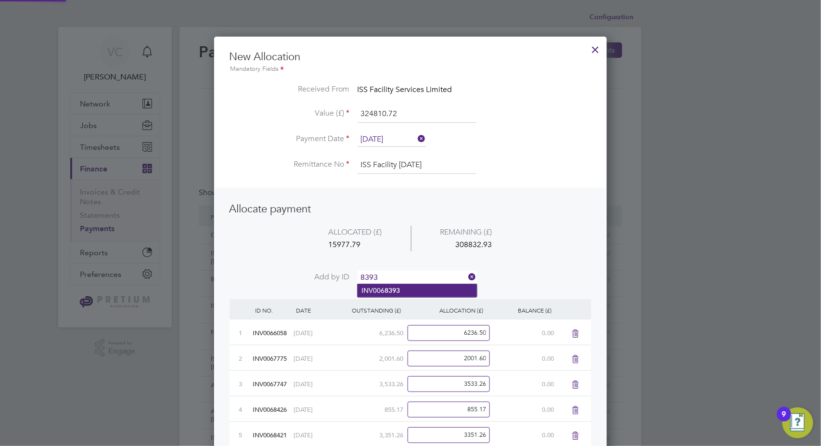
type input "8393"
click at [401, 292] on li "INV006 8393" at bounding box center [417, 290] width 119 height 13
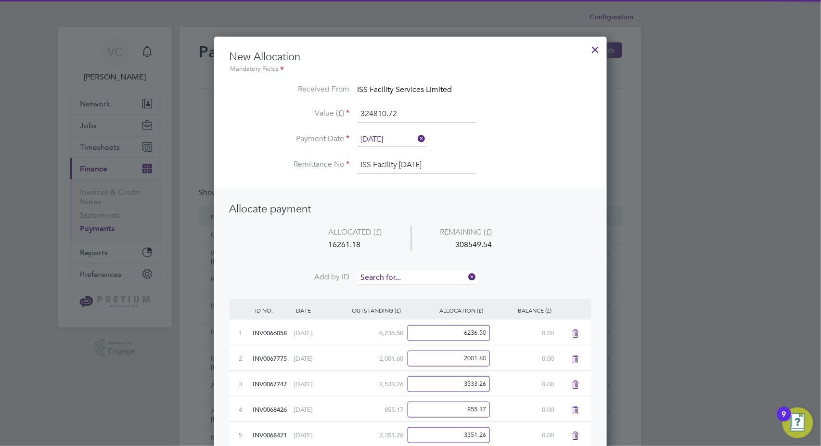
scroll to position [504, 393]
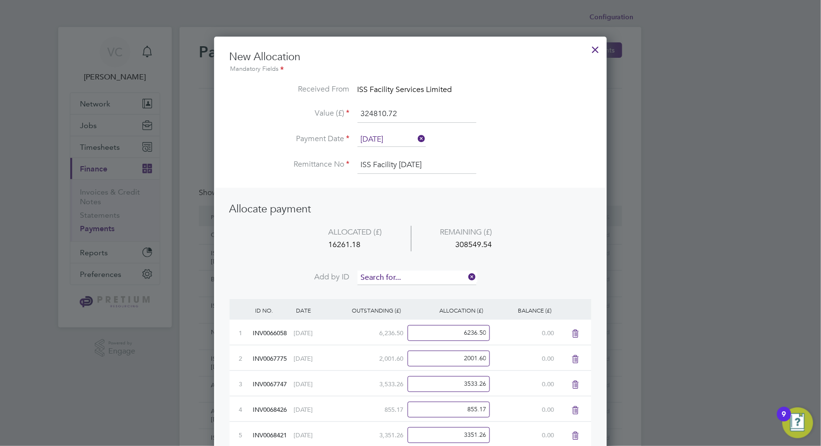
click at [407, 277] on input at bounding box center [417, 278] width 119 height 14
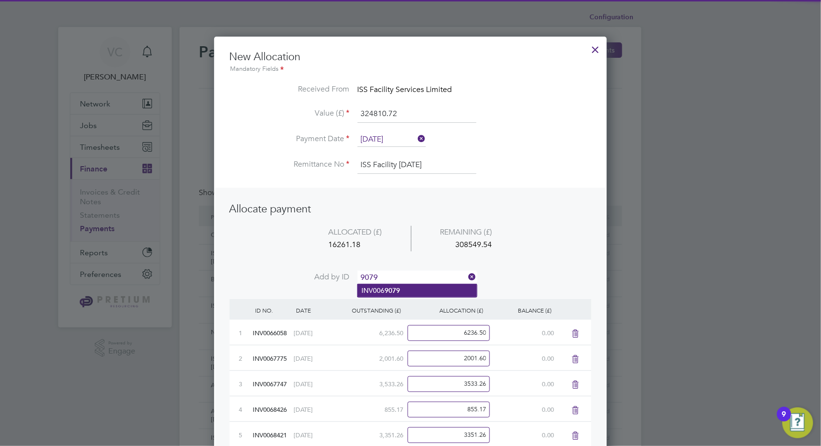
type input "9079"
click at [396, 291] on b "9079" at bounding box center [392, 290] width 15 height 8
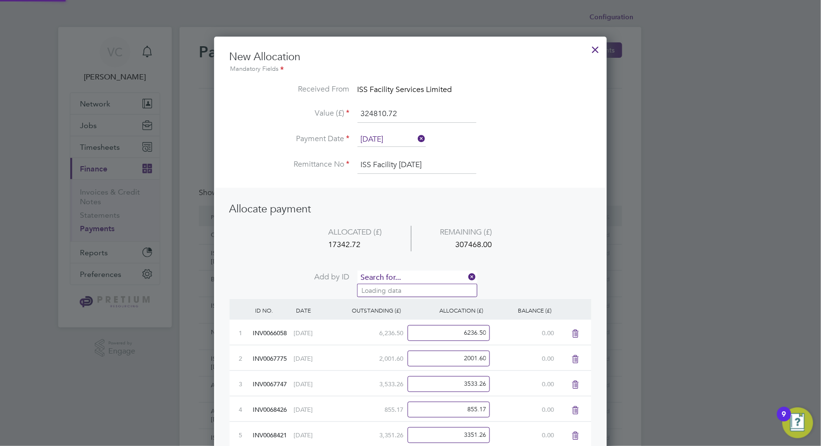
click at [399, 274] on input at bounding box center [417, 278] width 119 height 14
type input "9070"
click at [383, 290] on li "INV006 9070" at bounding box center [417, 290] width 119 height 13
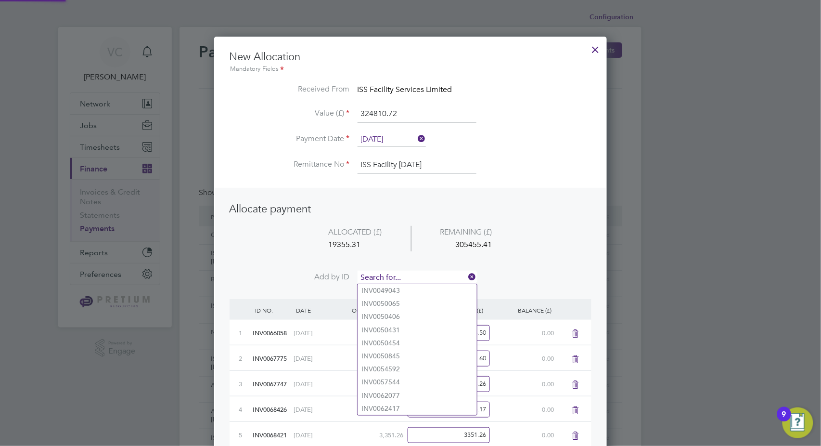
click at [401, 271] on input at bounding box center [417, 278] width 119 height 14
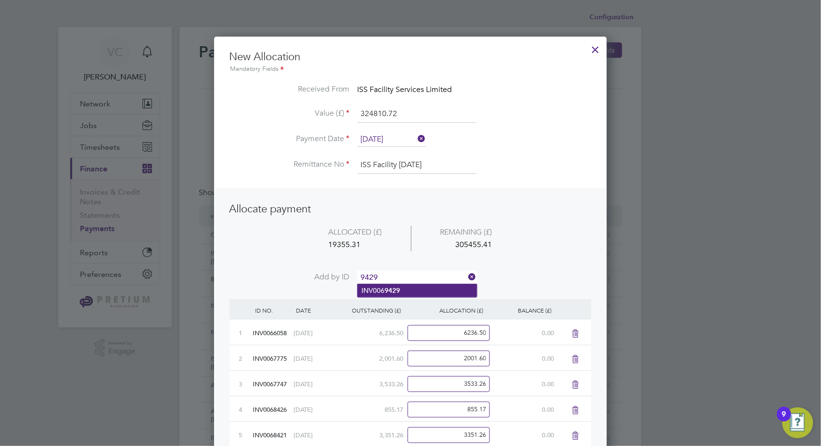
type input "9429"
click at [400, 292] on li "INV006 9429" at bounding box center [417, 290] width 119 height 13
click at [399, 272] on input at bounding box center [417, 278] width 119 height 14
type input "9404"
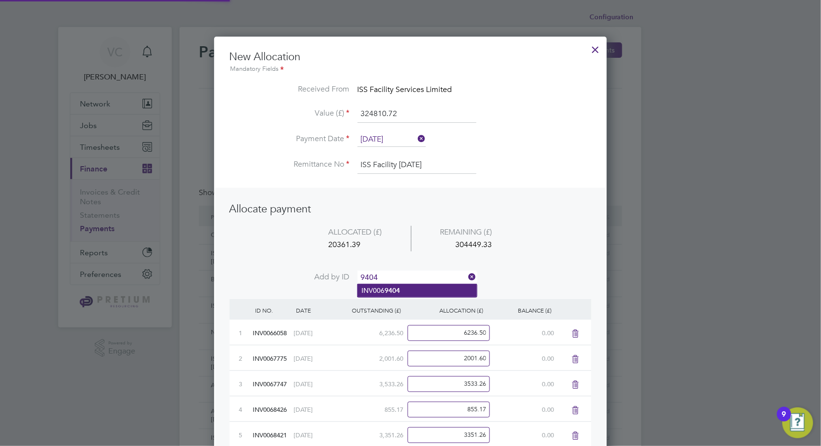
click at [406, 285] on li "INV006 9404" at bounding box center [417, 290] width 119 height 13
click at [417, 277] on input at bounding box center [417, 278] width 119 height 14
type input "9752"
click at [400, 292] on b "9752" at bounding box center [392, 290] width 15 height 8
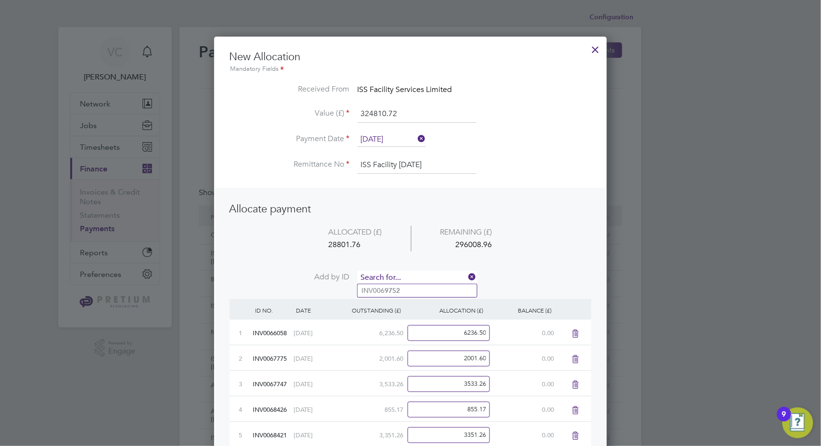
scroll to position [633, 393]
click at [413, 272] on input at bounding box center [417, 278] width 119 height 14
type input "2047"
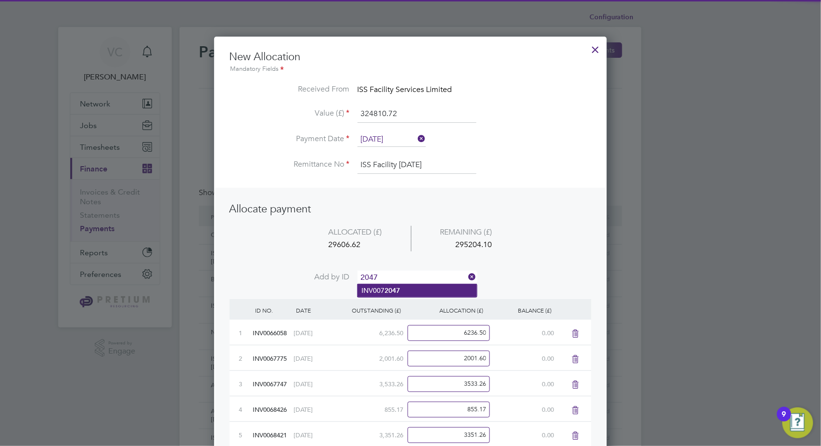
click at [399, 290] on b "2047" at bounding box center [392, 290] width 15 height 8
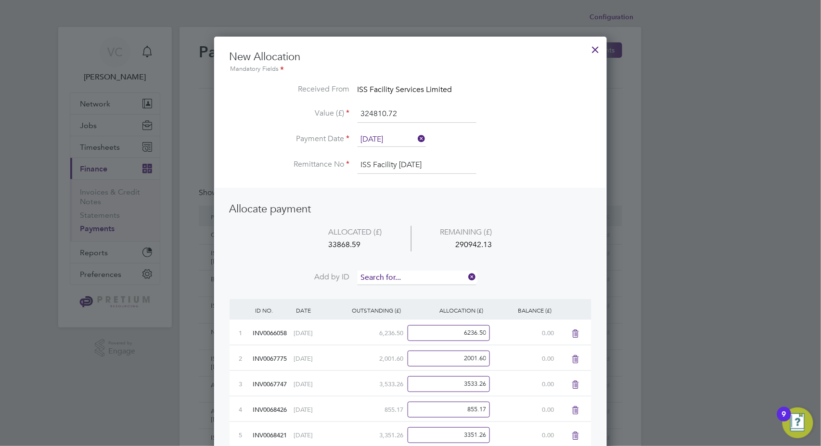
click at [404, 278] on input at bounding box center [417, 278] width 119 height 14
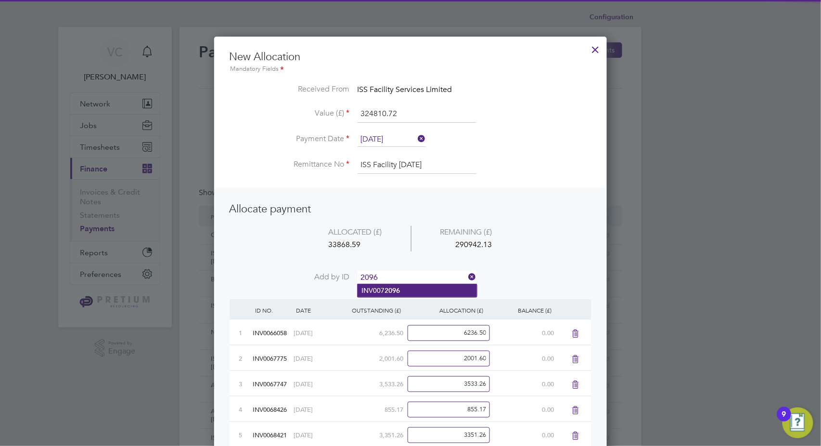
type input "2096"
click at [391, 293] on b "2096" at bounding box center [392, 290] width 15 height 8
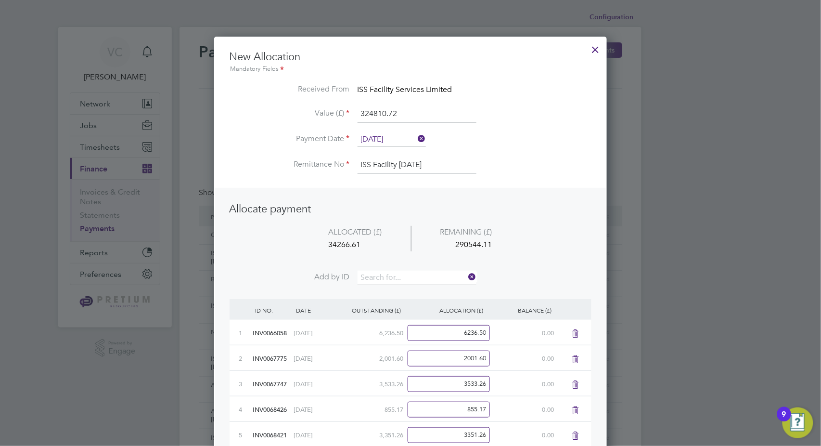
scroll to position [684, 393]
click at [404, 275] on input at bounding box center [417, 278] width 119 height 14
type input "2021"
click at [401, 288] on li "INV007 2021" at bounding box center [417, 290] width 119 height 13
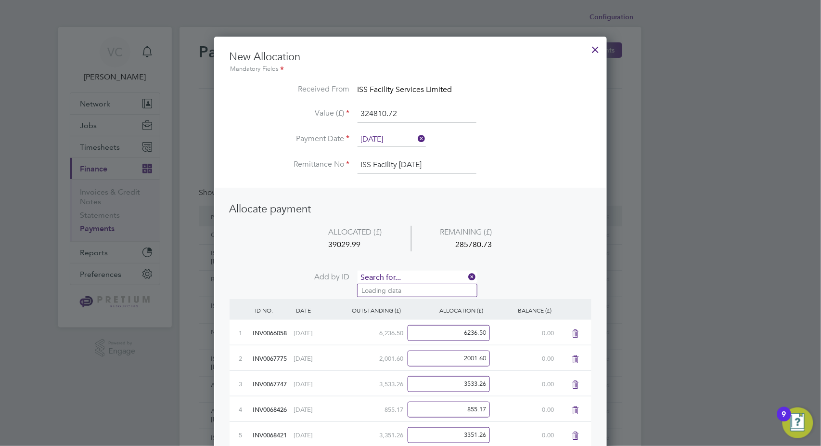
click at [413, 276] on input at bounding box center [417, 278] width 119 height 14
type input "2393"
click at [402, 295] on li "INV007 2393" at bounding box center [417, 290] width 119 height 13
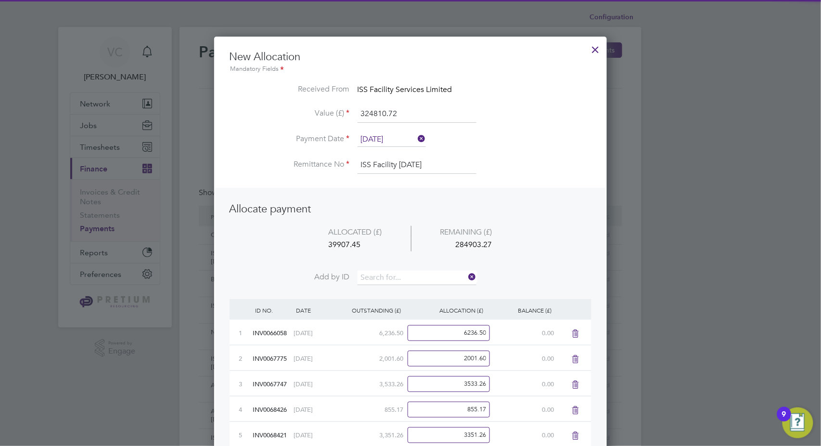
scroll to position [735, 393]
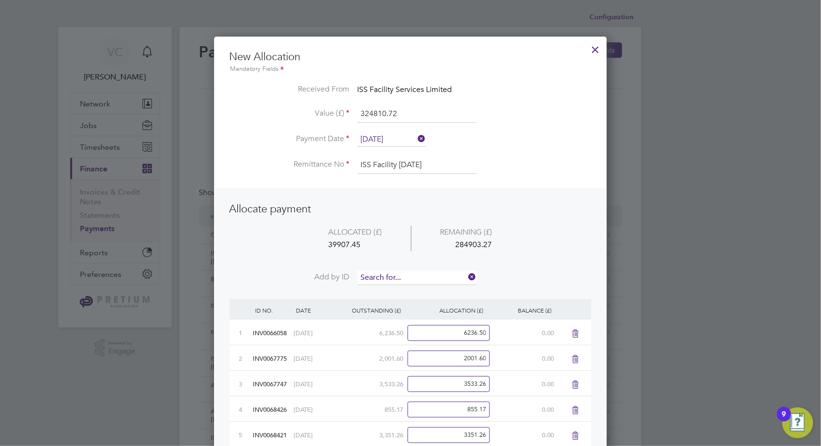
click at [406, 272] on input at bounding box center [417, 278] width 119 height 14
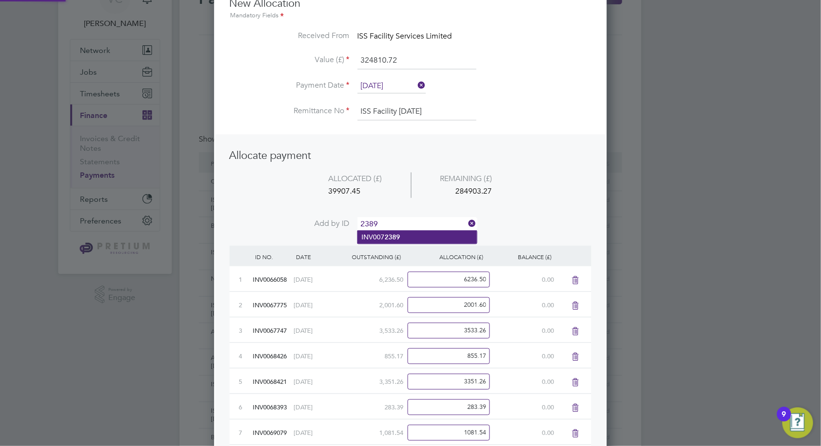
type input "2389"
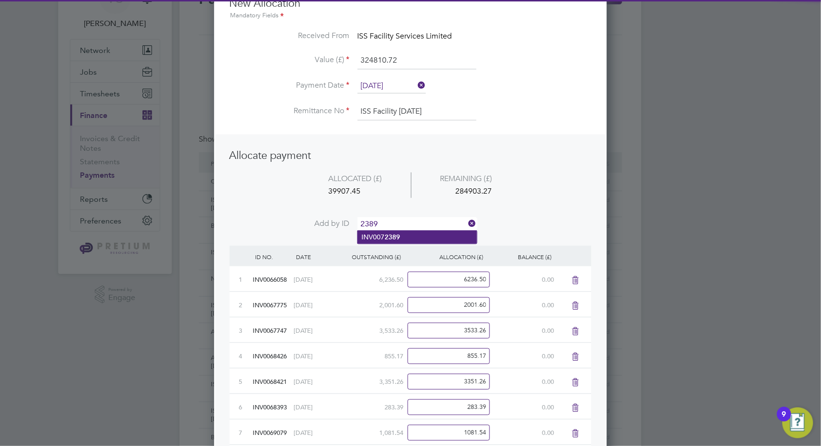
click at [399, 235] on b "2389" at bounding box center [392, 237] width 15 height 8
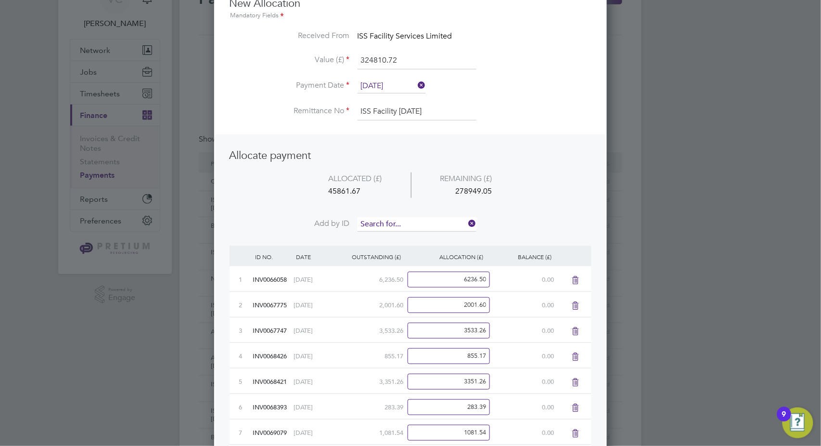
click at [407, 220] on input at bounding box center [417, 224] width 119 height 14
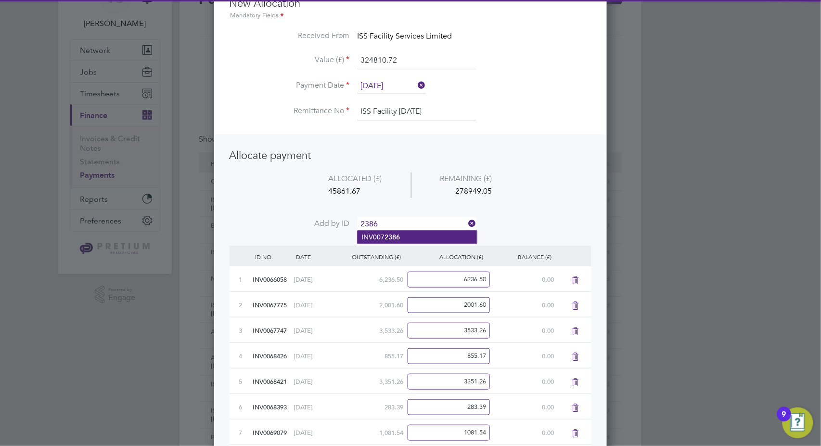
type input "2386"
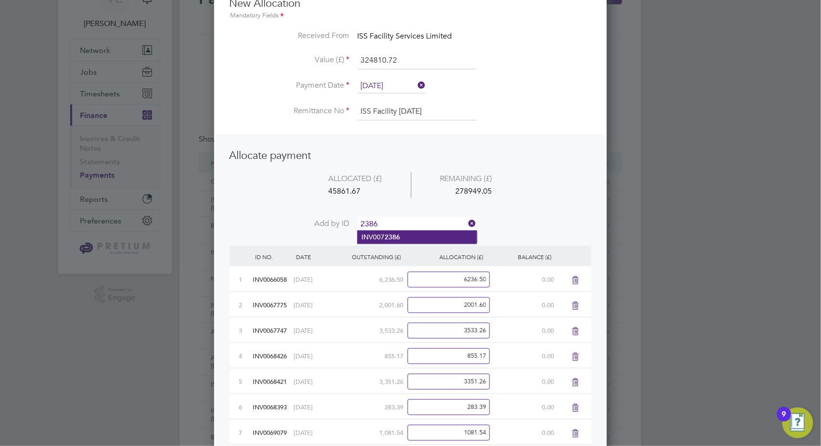
click at [392, 237] on b "2386" at bounding box center [392, 237] width 15 height 8
click at [406, 218] on input at bounding box center [417, 224] width 119 height 14
type input "2384"
click at [394, 236] on b "2384" at bounding box center [392, 237] width 15 height 8
click at [411, 221] on input at bounding box center [417, 224] width 119 height 14
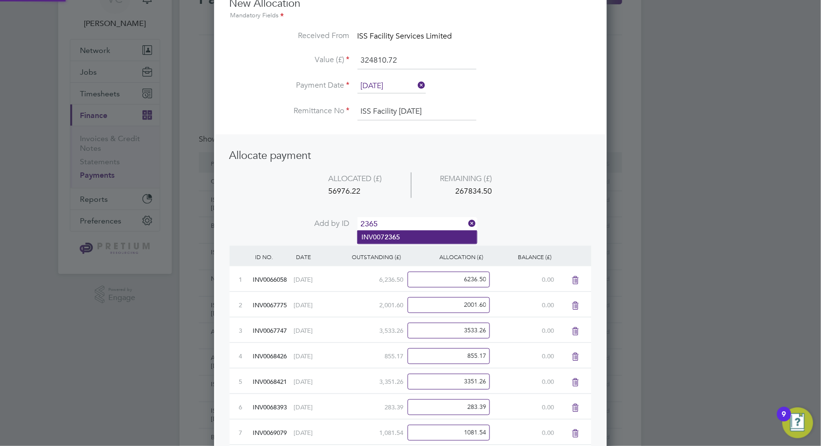
type input "2365"
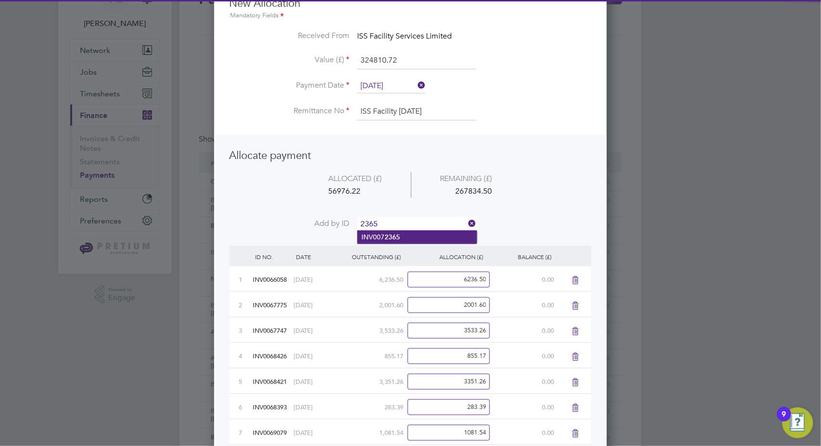
click at [390, 237] on b "2365" at bounding box center [392, 237] width 15 height 8
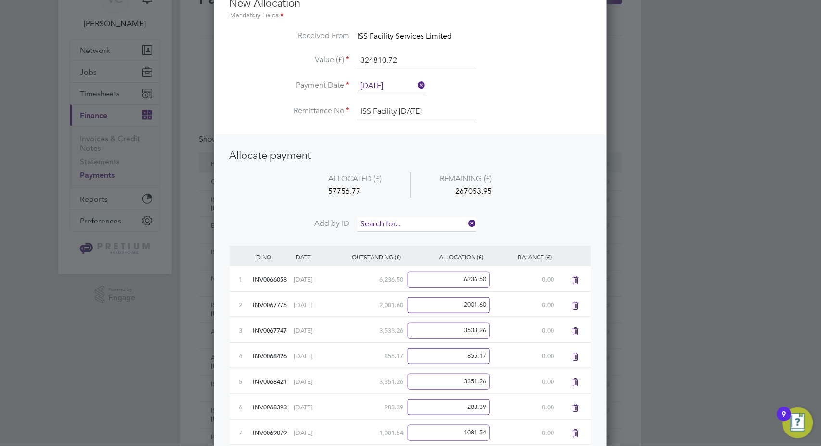
click at [413, 220] on input at bounding box center [417, 224] width 119 height 14
type input "2434"
click at [398, 243] on li "INV007 2434" at bounding box center [417, 237] width 119 height 13
click at [413, 220] on input at bounding box center [417, 224] width 119 height 14
type input "2433"
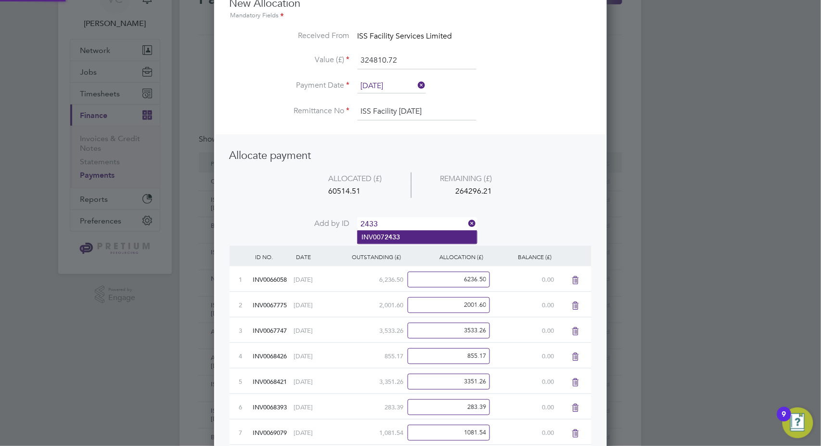
click at [410, 235] on li "INV007 2433" at bounding box center [417, 237] width 119 height 13
click at [419, 224] on input at bounding box center [417, 224] width 119 height 14
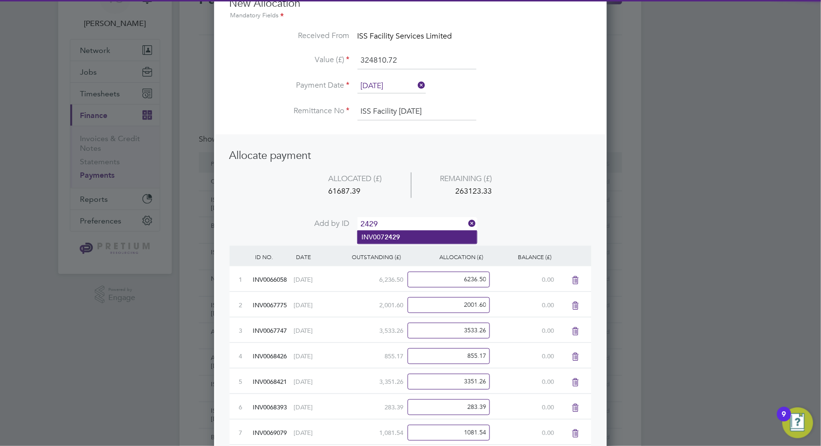
type input "2429"
click at [397, 235] on b "2429" at bounding box center [392, 237] width 15 height 8
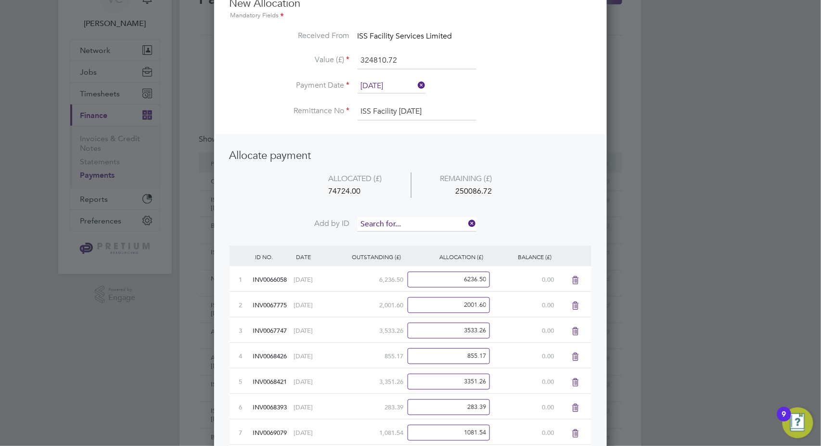
click at [405, 223] on input at bounding box center [417, 224] width 119 height 14
type input "2678"
click at [398, 237] on b "2678" at bounding box center [392, 237] width 15 height 8
click at [411, 220] on input at bounding box center [417, 224] width 119 height 14
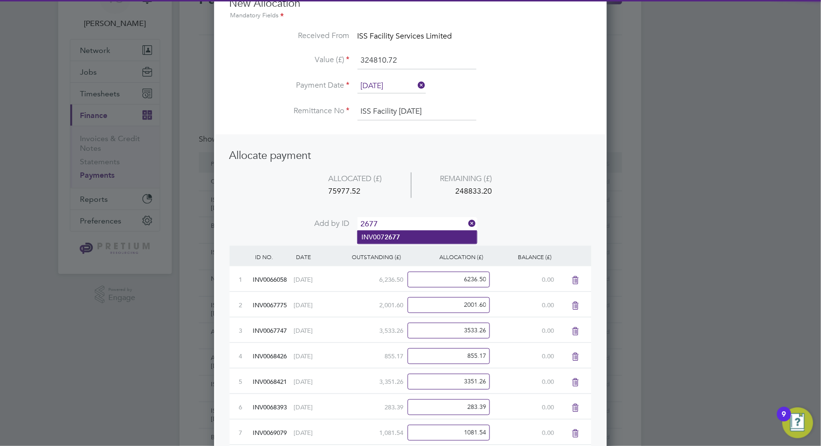
type input "2677"
click at [409, 236] on li "INV007 2677" at bounding box center [417, 237] width 119 height 13
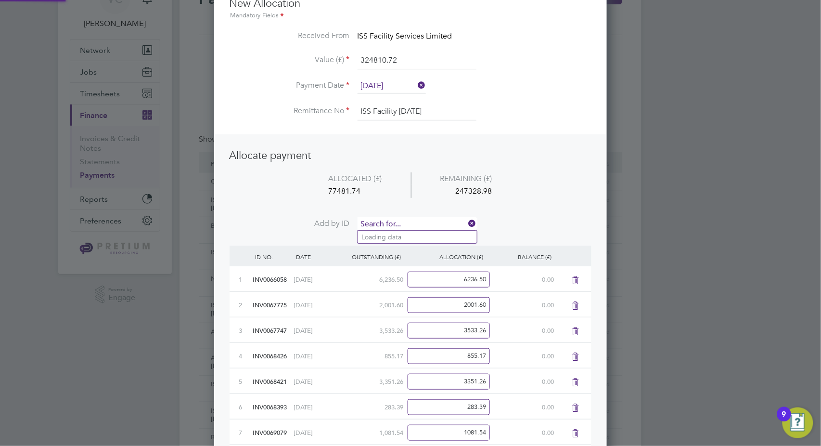
click at [413, 220] on input at bounding box center [417, 224] width 119 height 14
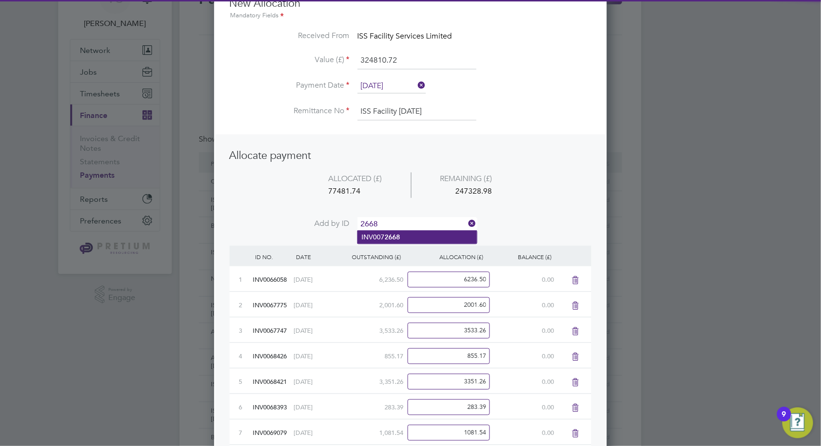
type input "2668"
click at [396, 240] on b "2668" at bounding box center [392, 237] width 15 height 8
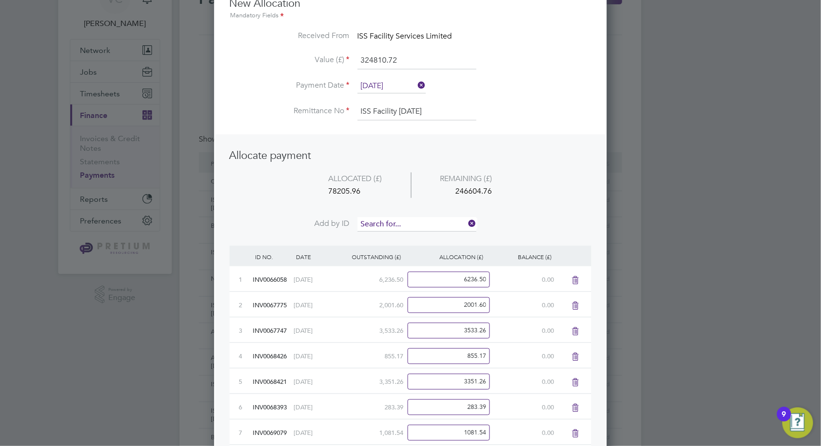
click at [409, 223] on input at bounding box center [417, 224] width 119 height 14
type input "2667"
click at [394, 236] on b "2667" at bounding box center [392, 237] width 15 height 8
click at [401, 224] on input at bounding box center [417, 224] width 119 height 14
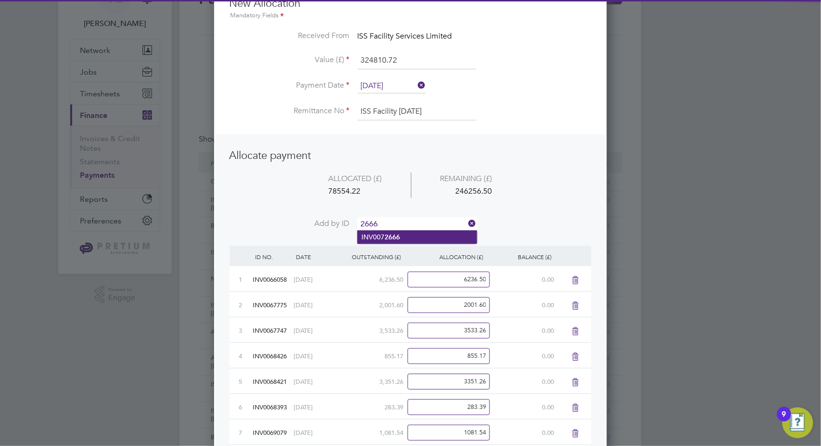
type input "2666"
click at [386, 237] on b "2666" at bounding box center [392, 237] width 15 height 8
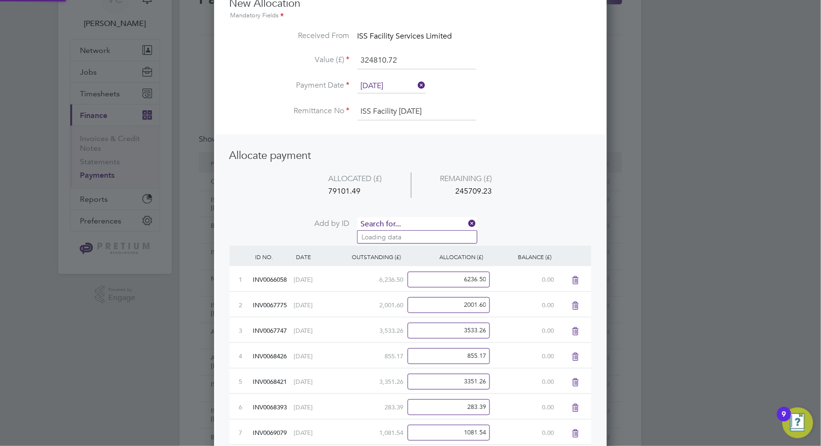
click at [401, 222] on input at bounding box center [417, 224] width 119 height 14
type input "2664"
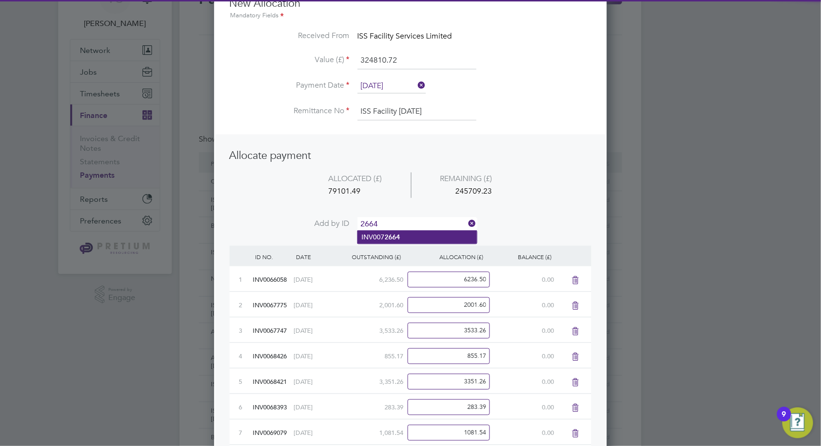
click at [392, 237] on b "2664" at bounding box center [392, 237] width 15 height 8
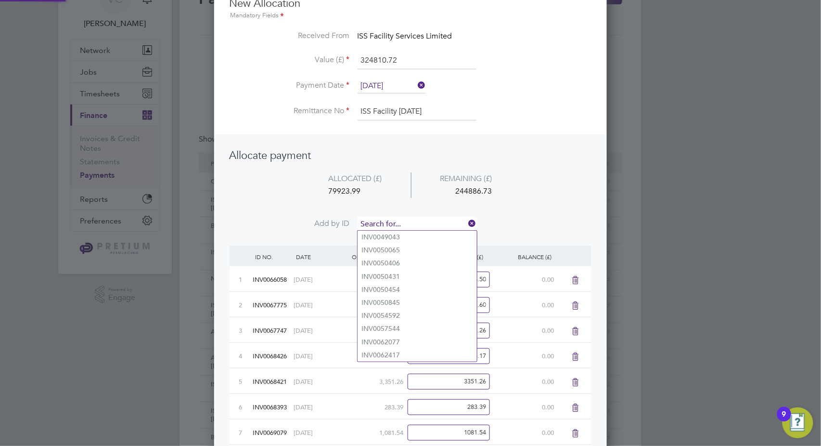
click at [409, 222] on input at bounding box center [417, 224] width 119 height 14
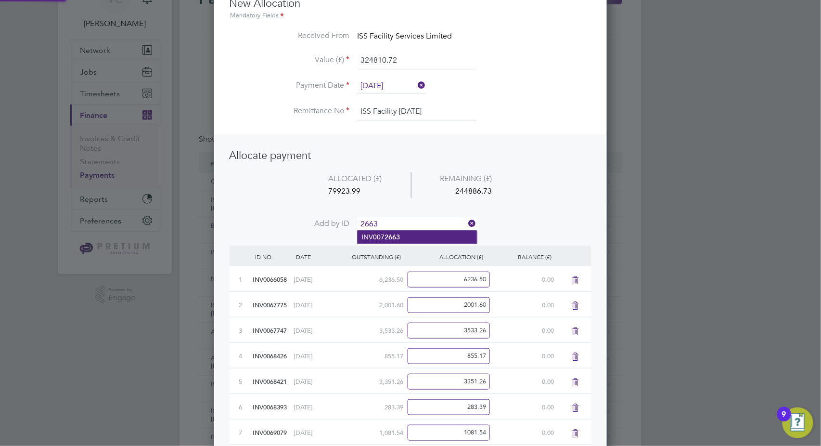
type input "2663"
click at [398, 239] on b "2663" at bounding box center [392, 237] width 15 height 8
click at [410, 223] on input at bounding box center [417, 224] width 119 height 14
type input "2660"
click at [401, 239] on li "INV007 2660" at bounding box center [417, 237] width 119 height 13
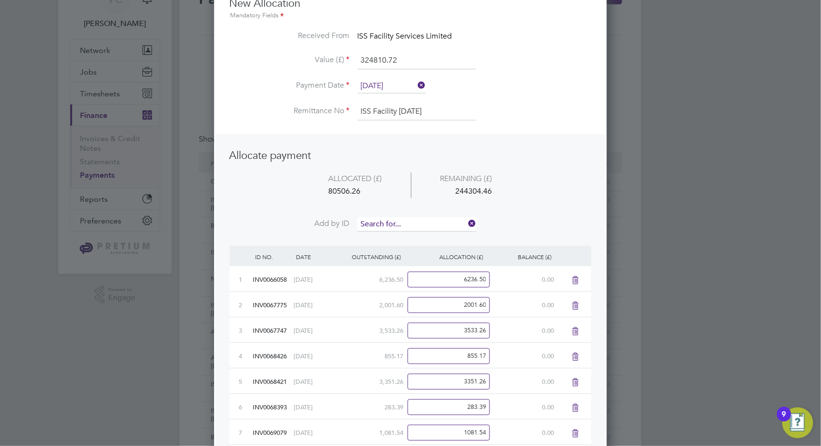
click at [415, 226] on input at bounding box center [417, 224] width 119 height 14
type input "2659"
click at [405, 236] on li "INV007 2659" at bounding box center [417, 237] width 119 height 13
click at [424, 223] on input at bounding box center [417, 224] width 119 height 14
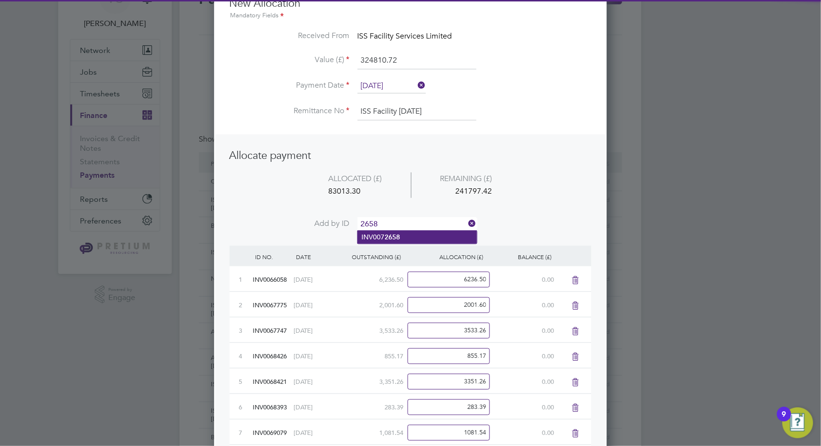
type input "2658"
click at [385, 234] on b "2658" at bounding box center [392, 237] width 15 height 8
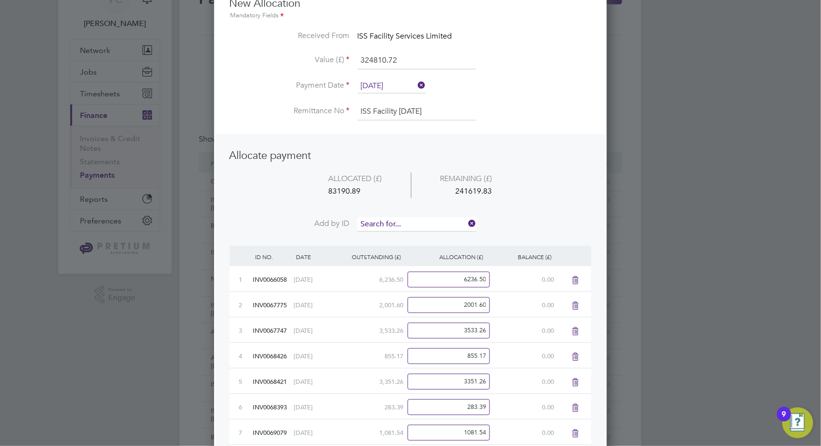
click at [408, 220] on input at bounding box center [417, 224] width 119 height 14
type input "2657"
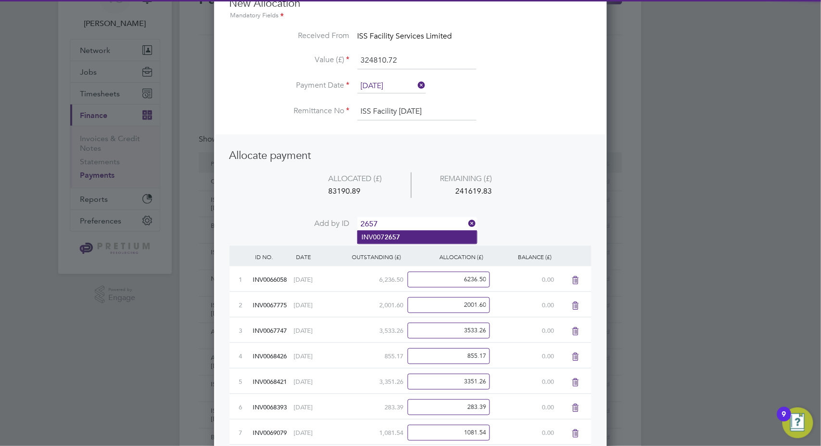
click at [395, 238] on b "2657" at bounding box center [392, 237] width 15 height 8
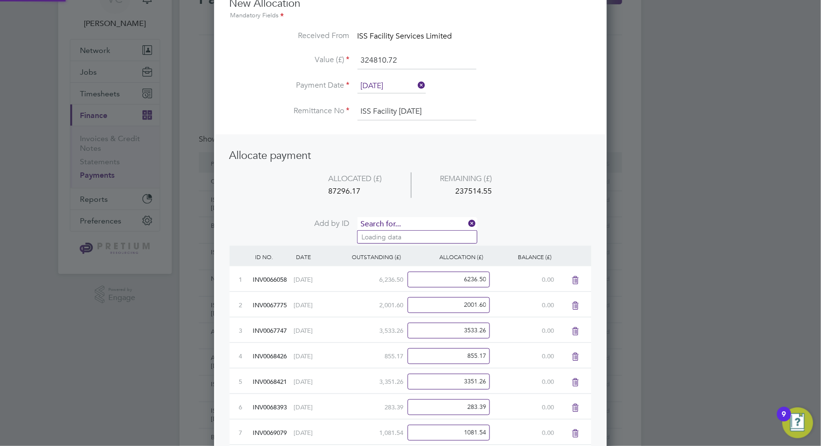
click at [405, 224] on input at bounding box center [417, 224] width 119 height 14
type input "2656"
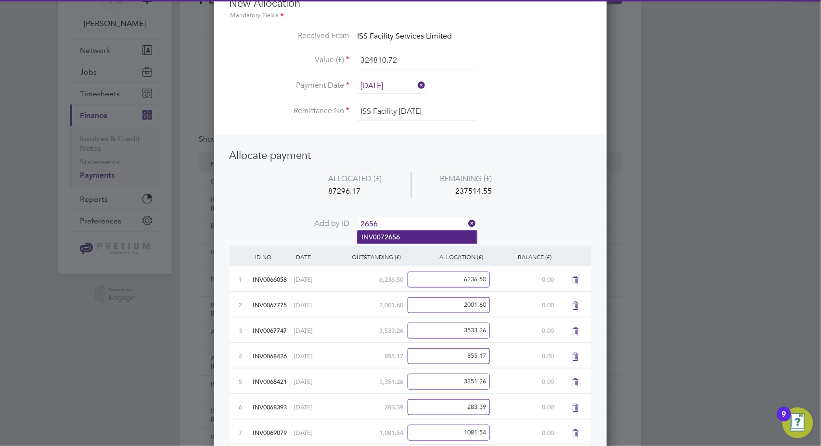
click at [388, 237] on b "2656" at bounding box center [392, 237] width 15 height 8
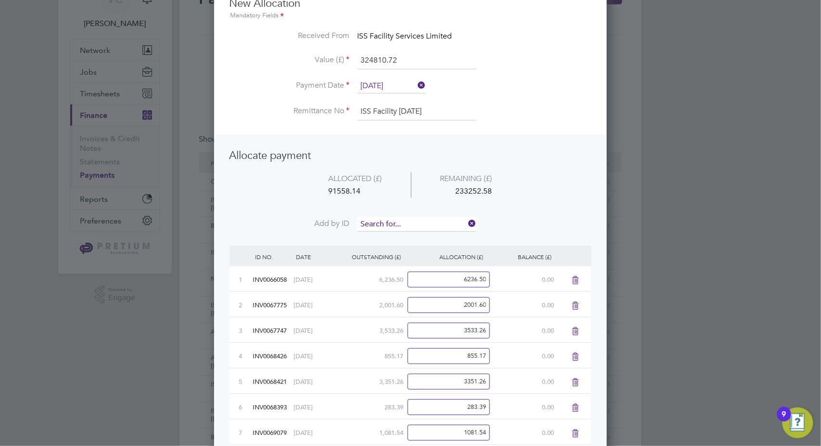
click at [414, 220] on input at bounding box center [417, 224] width 119 height 14
type input "2655"
click at [395, 238] on b "2655" at bounding box center [392, 237] width 15 height 8
click at [406, 220] on input at bounding box center [417, 224] width 119 height 14
type input "2653"
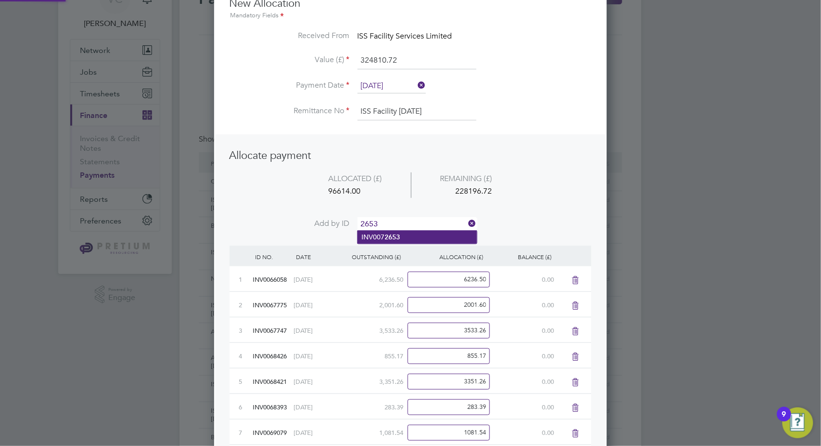
click at [391, 242] on li "INV007 2653" at bounding box center [417, 237] width 119 height 13
click at [414, 221] on input at bounding box center [417, 224] width 119 height 14
type input "2652"
click at [408, 234] on li "INV007 2652" at bounding box center [417, 237] width 119 height 13
click at [417, 220] on input at bounding box center [417, 224] width 119 height 14
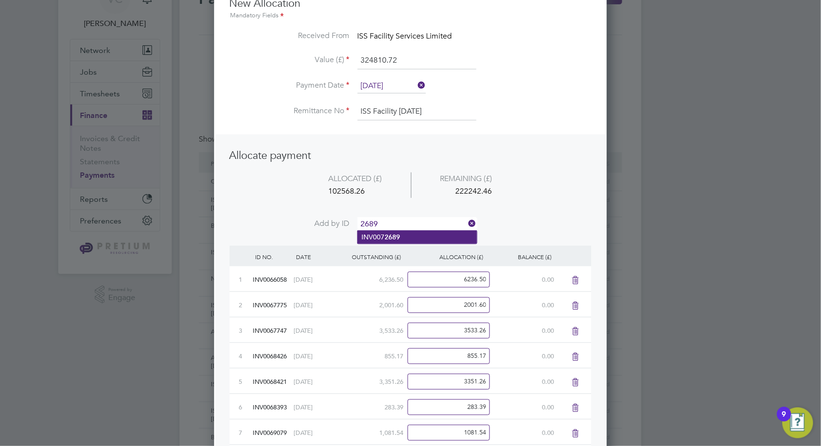
type input "2689"
click at [399, 235] on b "2689" at bounding box center [392, 237] width 15 height 8
click at [409, 220] on input at bounding box center [417, 224] width 119 height 14
type input "2688"
click at [401, 235] on li "INV007 2688" at bounding box center [417, 237] width 119 height 13
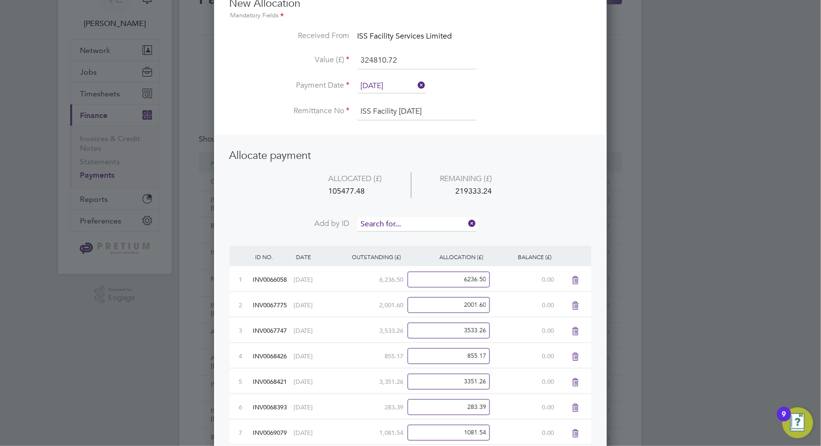
click at [411, 220] on input at bounding box center [417, 224] width 119 height 14
type input "2650"
click at [391, 239] on b "2650" at bounding box center [392, 237] width 15 height 8
click at [404, 221] on input at bounding box center [417, 224] width 119 height 14
type input "2687"
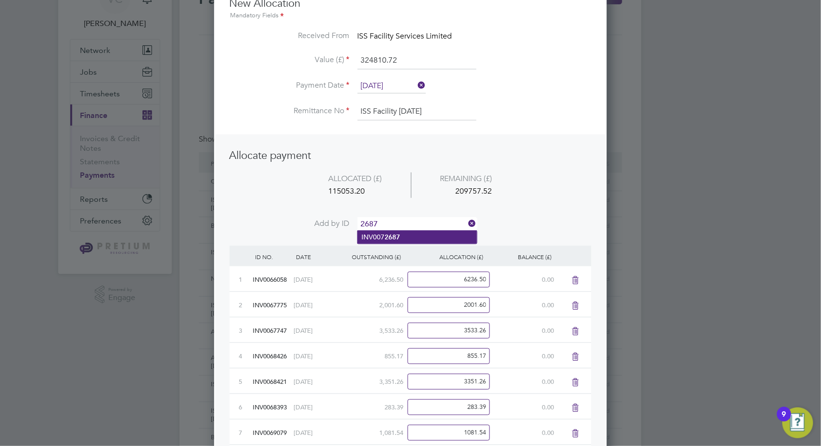
click at [394, 241] on li "INV007 2687" at bounding box center [417, 237] width 119 height 13
click at [410, 225] on input at bounding box center [417, 224] width 119 height 14
type input "2686"
click at [408, 236] on li "INV007 2686" at bounding box center [417, 237] width 119 height 13
click at [412, 222] on input at bounding box center [417, 224] width 119 height 14
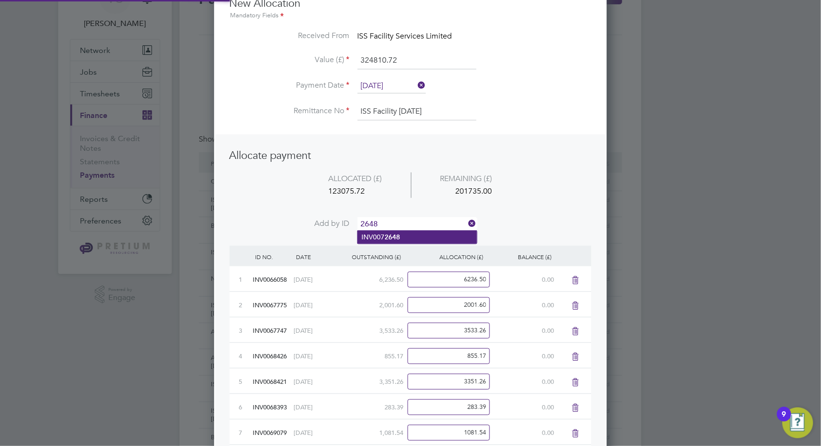
type input "2648"
click at [402, 239] on li "INV007 2648" at bounding box center [417, 237] width 119 height 13
click at [405, 222] on input at bounding box center [417, 224] width 119 height 14
type input "2647"
click at [394, 236] on b "2647" at bounding box center [392, 237] width 15 height 8
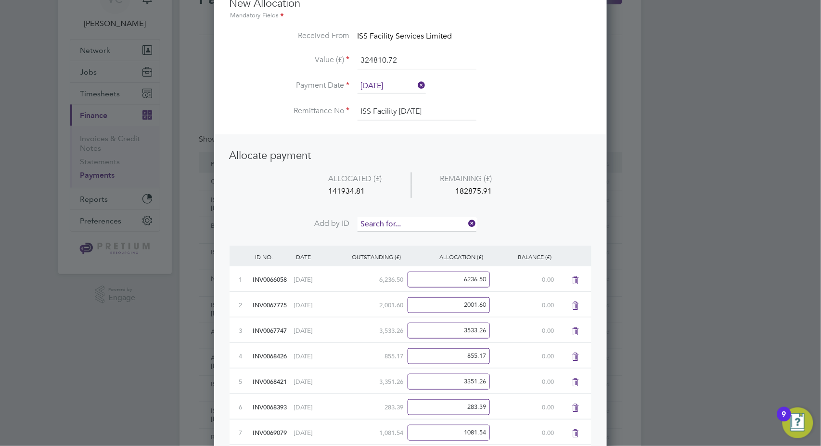
click at [401, 222] on input at bounding box center [417, 224] width 119 height 14
type input "2646"
click at [386, 242] on li "INV007 2646" at bounding box center [417, 237] width 119 height 13
click at [401, 222] on input at bounding box center [417, 224] width 119 height 14
type input "2645"
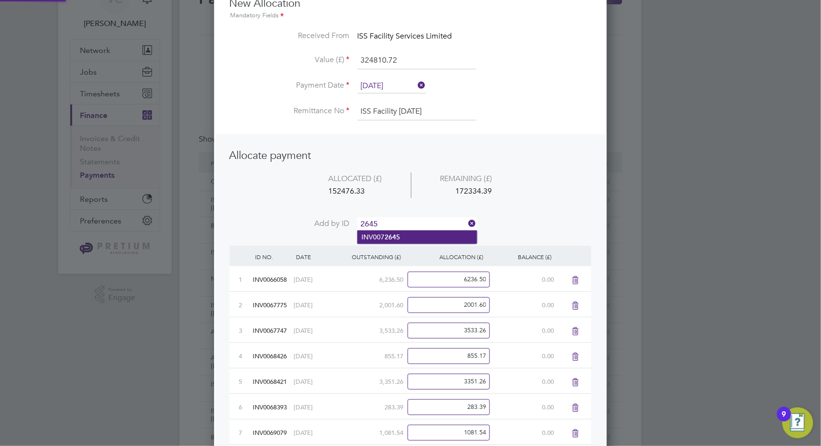
click at [413, 235] on li "INV007 2645" at bounding box center [417, 237] width 119 height 13
click at [422, 218] on input at bounding box center [417, 224] width 119 height 14
type input "2644"
click at [414, 236] on li "INV007 2644" at bounding box center [417, 237] width 119 height 13
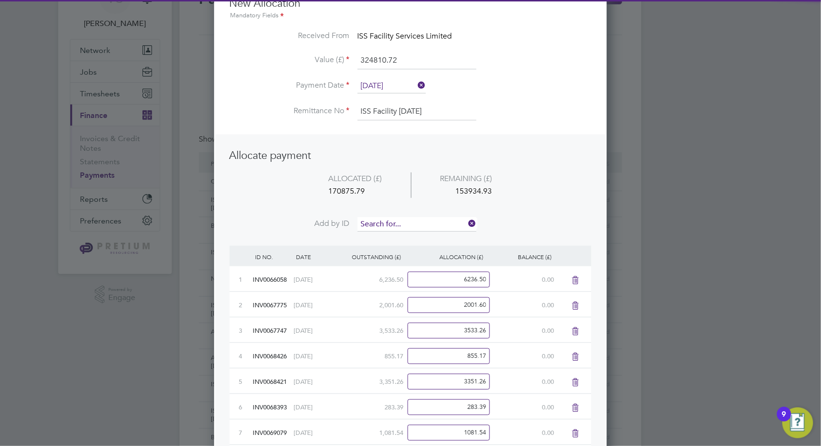
click at [422, 223] on input at bounding box center [417, 224] width 119 height 14
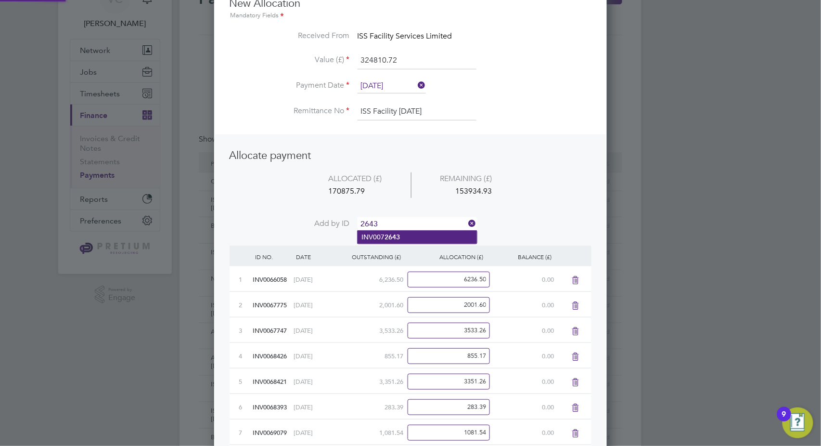
type input "2643"
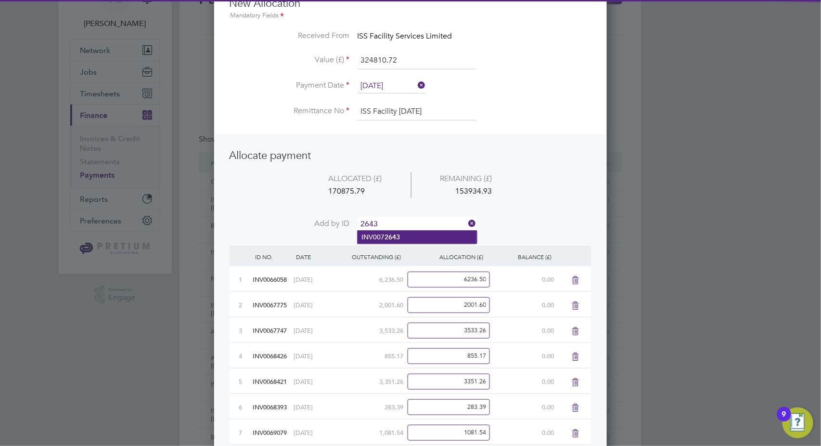
click at [404, 240] on li "INV007 2643" at bounding box center [417, 237] width 119 height 13
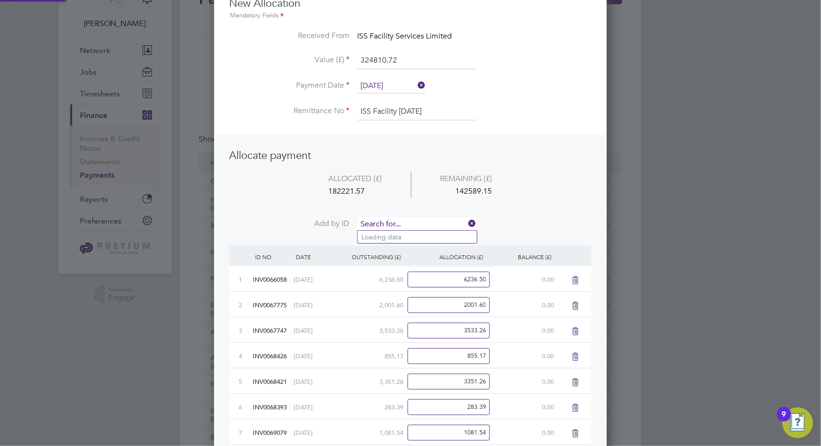
click at [409, 220] on input at bounding box center [417, 224] width 119 height 14
type input "2640"
click at [392, 239] on b "2640" at bounding box center [392, 237] width 15 height 8
click at [411, 219] on input at bounding box center [417, 224] width 119 height 14
type input "2639"
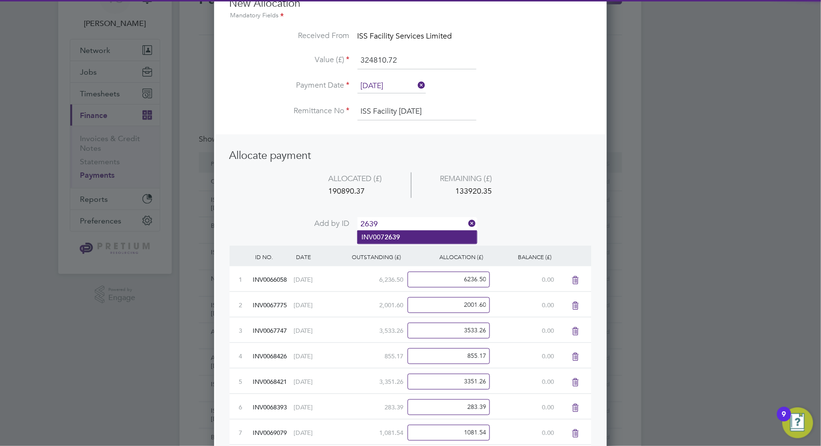
click at [411, 238] on li "INV007 2639" at bounding box center [417, 237] width 119 height 13
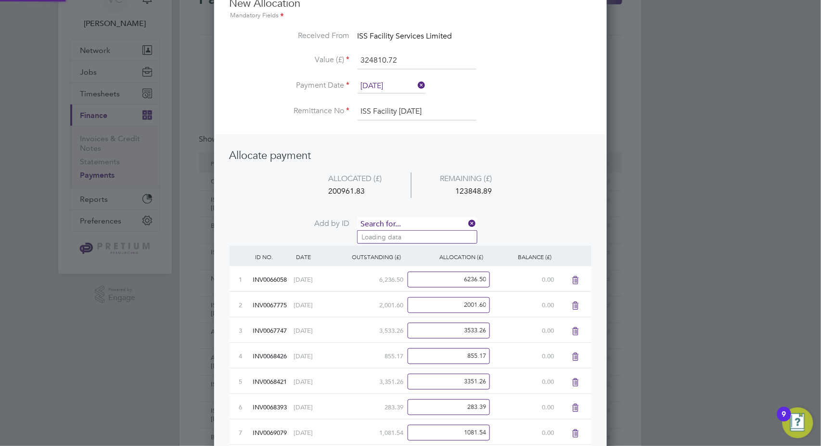
click at [422, 221] on input at bounding box center [417, 224] width 119 height 14
type input "2638"
click at [411, 234] on li "INV007 2638" at bounding box center [417, 237] width 119 height 13
click at [422, 219] on input at bounding box center [417, 224] width 119 height 14
type input "2637"
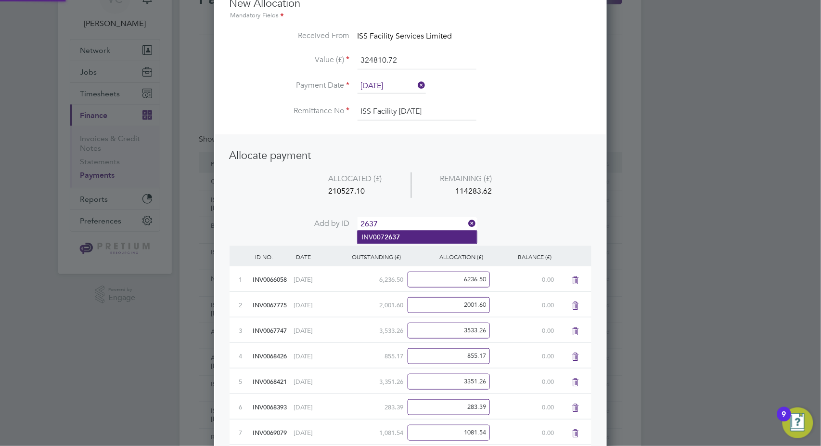
click at [411, 236] on li "INV007 2637" at bounding box center [417, 237] width 119 height 13
click at [421, 225] on input at bounding box center [417, 224] width 119 height 14
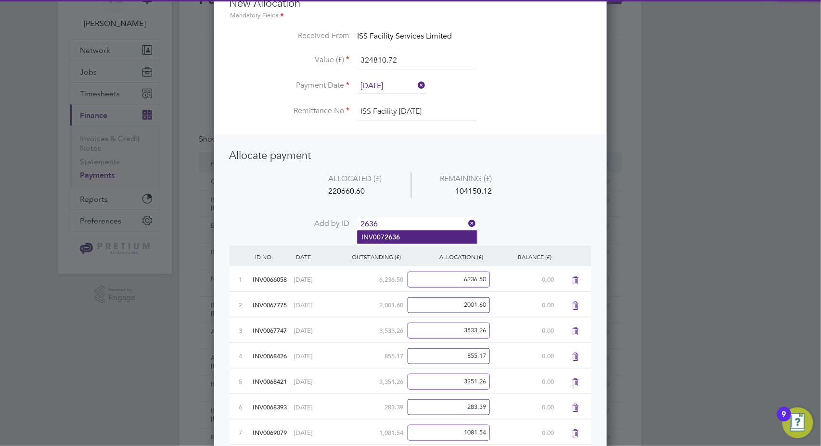
type input "2636"
click at [403, 236] on li "INV007 2636" at bounding box center [417, 237] width 119 height 13
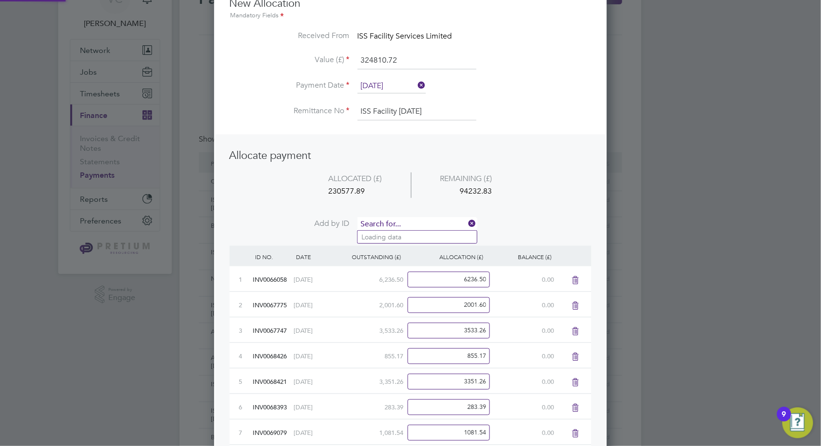
click at [419, 222] on input at bounding box center [417, 224] width 119 height 14
type input "2634"
click at [412, 240] on li "INV007 2634" at bounding box center [417, 237] width 119 height 13
click at [427, 217] on input at bounding box center [417, 224] width 119 height 14
type input "2632"
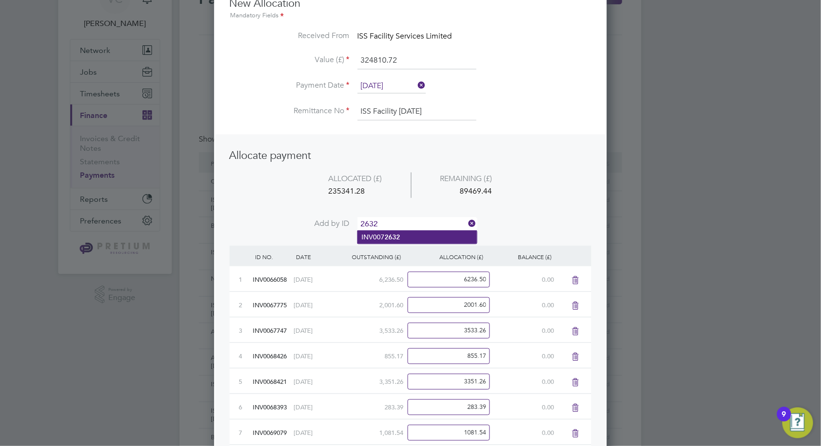
click at [408, 236] on li "INV007 2632" at bounding box center [417, 237] width 119 height 13
click at [416, 221] on input at bounding box center [417, 224] width 119 height 14
type input "2631"
click at [419, 235] on li "INV007 2631" at bounding box center [417, 237] width 119 height 13
click at [427, 222] on input at bounding box center [417, 224] width 119 height 14
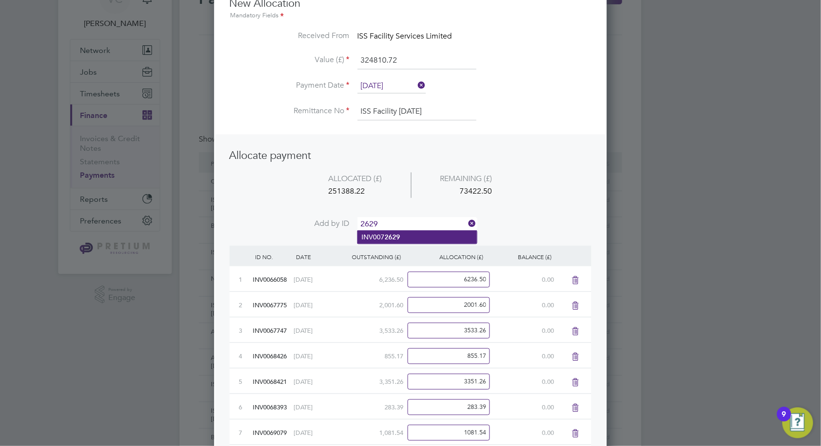
type input "2629"
click at [417, 237] on li "INV007 2629" at bounding box center [417, 237] width 119 height 13
click at [420, 220] on input at bounding box center [417, 224] width 119 height 14
type input "2670"
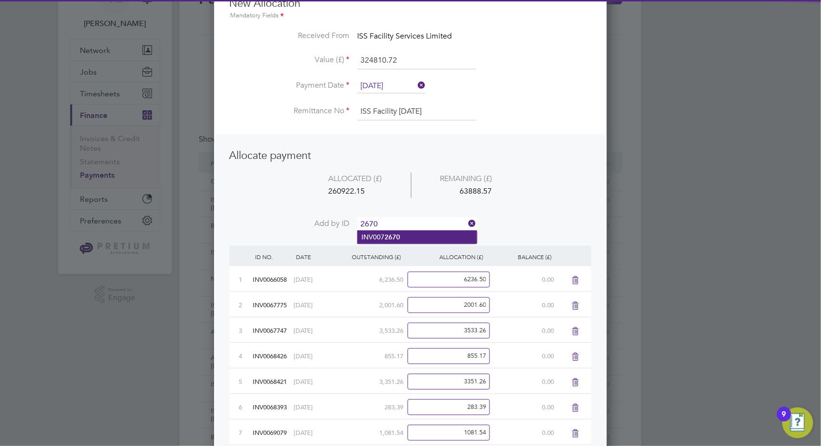
click at [381, 232] on li "INV007 2670" at bounding box center [417, 237] width 119 height 13
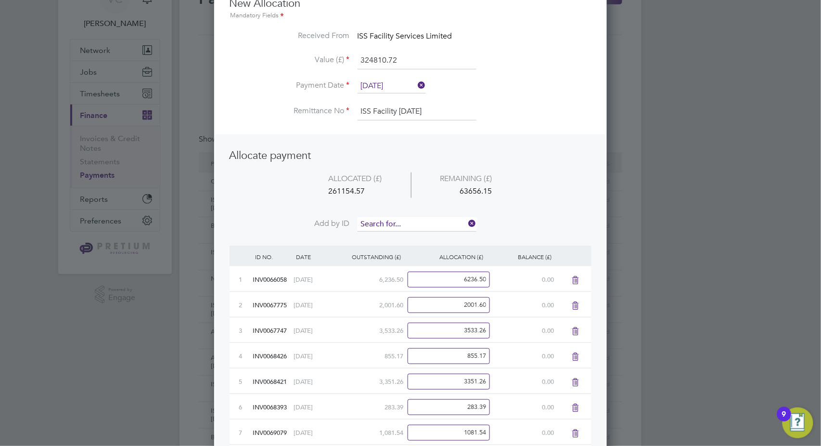
click at [396, 221] on input at bounding box center [417, 224] width 119 height 14
type input "2628"
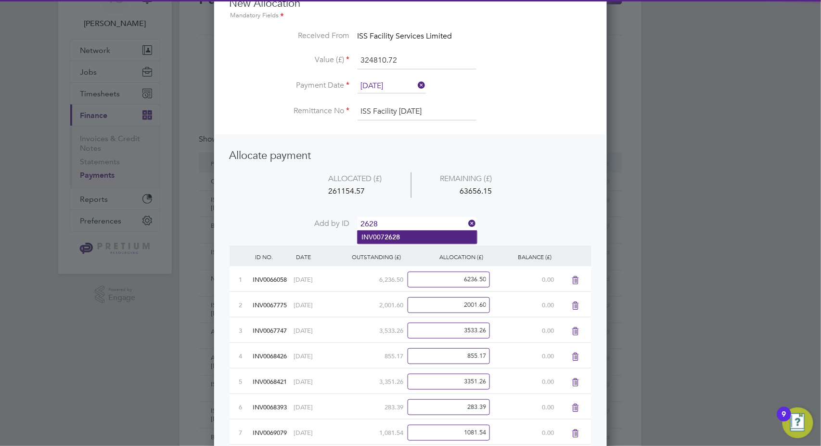
click at [386, 234] on b "2628" at bounding box center [392, 237] width 15 height 8
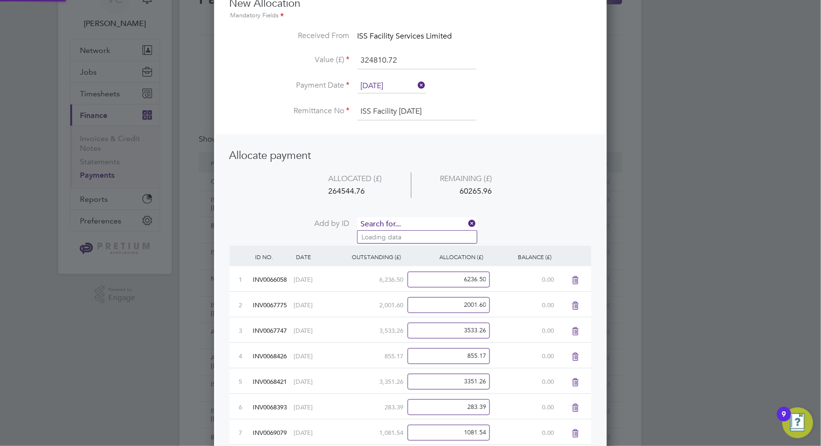
click at [400, 223] on input at bounding box center [417, 224] width 119 height 14
type input "2682"
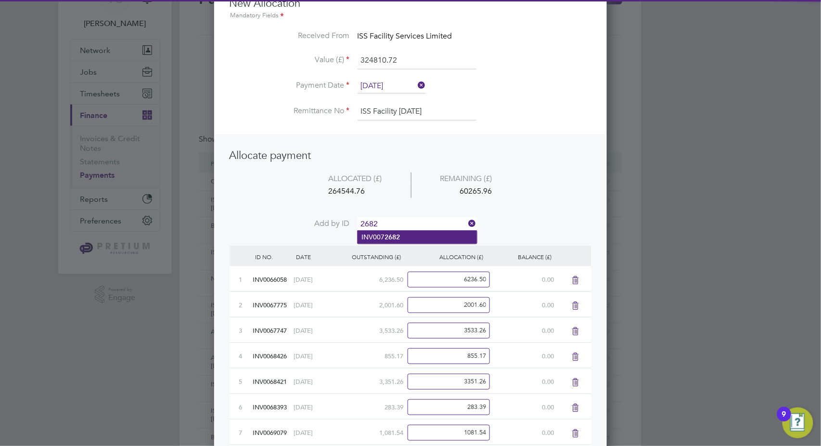
click at [404, 240] on li "INV007 2682" at bounding box center [417, 237] width 119 height 13
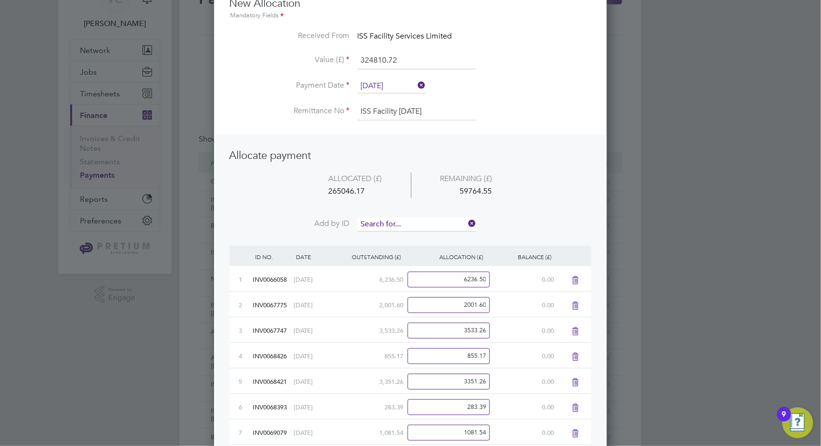
click at [414, 223] on input at bounding box center [417, 224] width 119 height 14
type input "2691"
click at [406, 240] on li "INV007 2691" at bounding box center [417, 237] width 119 height 13
click at [418, 219] on input at bounding box center [417, 224] width 119 height 14
type input "2673"
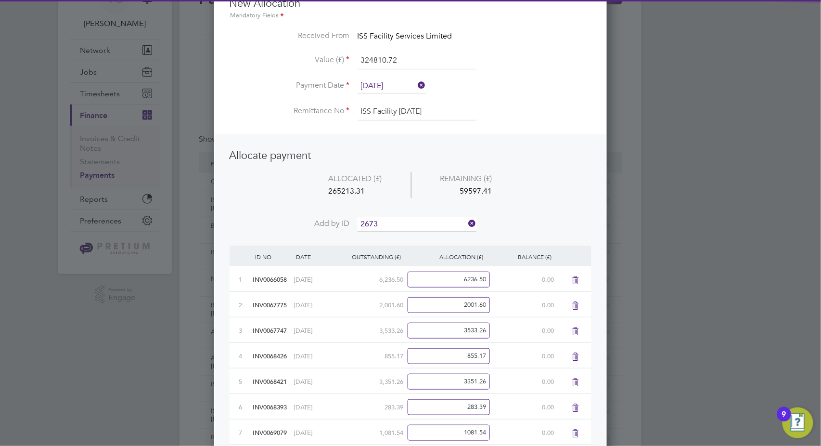
click at [405, 242] on li "INV007 2673" at bounding box center [417, 237] width 119 height 13
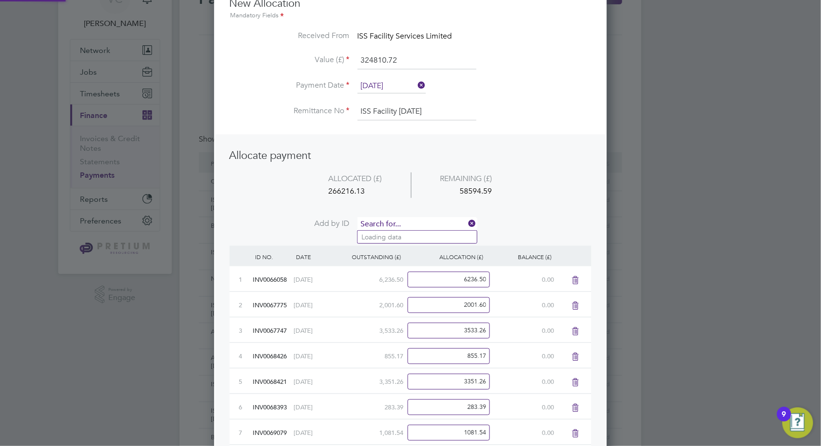
click at [420, 220] on input at bounding box center [417, 224] width 119 height 14
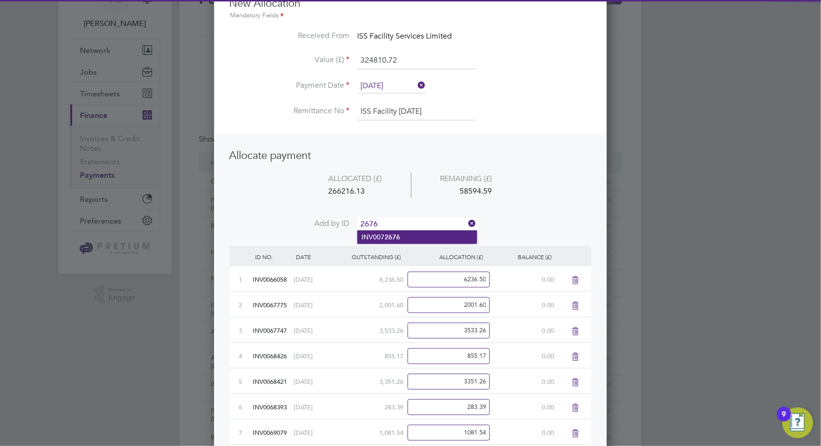
type input "2676"
click at [397, 236] on b "2676" at bounding box center [392, 237] width 15 height 8
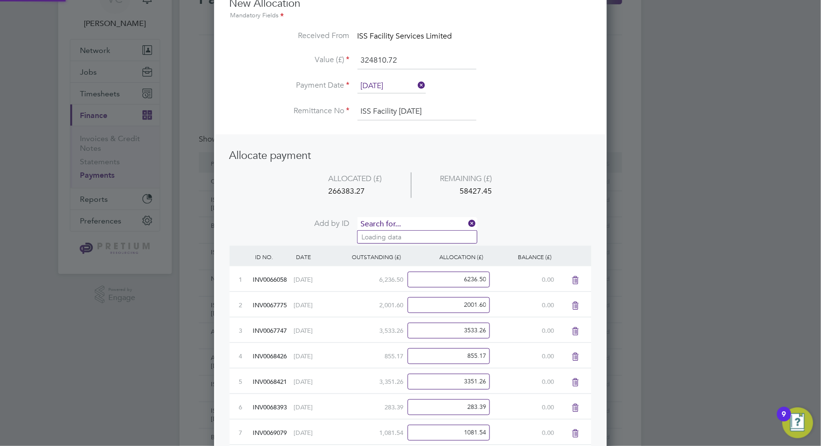
click at [401, 223] on input at bounding box center [417, 224] width 119 height 14
type input "2685"
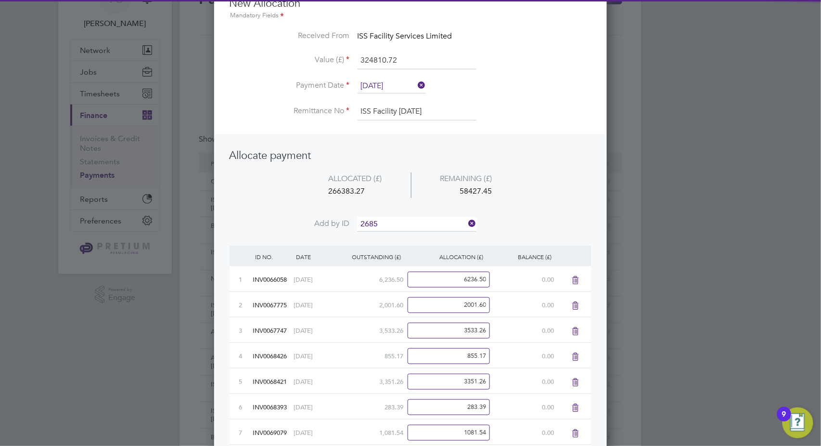
click at [395, 235] on b "2685" at bounding box center [392, 237] width 15 height 8
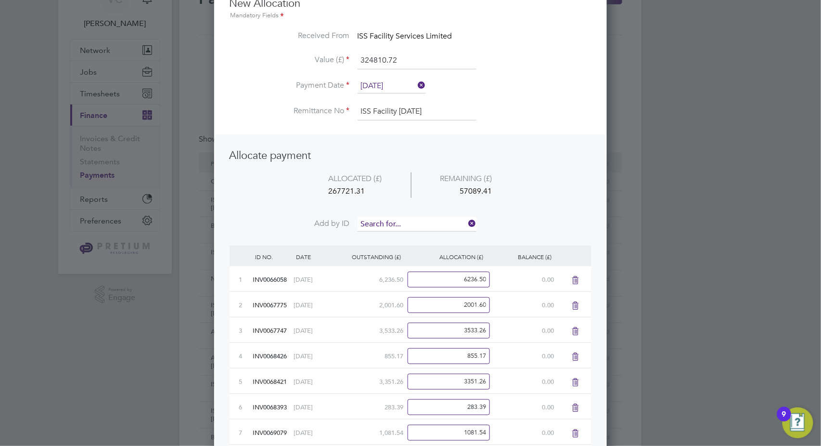
click at [407, 221] on input at bounding box center [417, 224] width 119 height 14
type input "2684"
click at [395, 238] on b "2684" at bounding box center [392, 237] width 15 height 8
click at [420, 218] on input at bounding box center [417, 224] width 119 height 14
type input "2680"
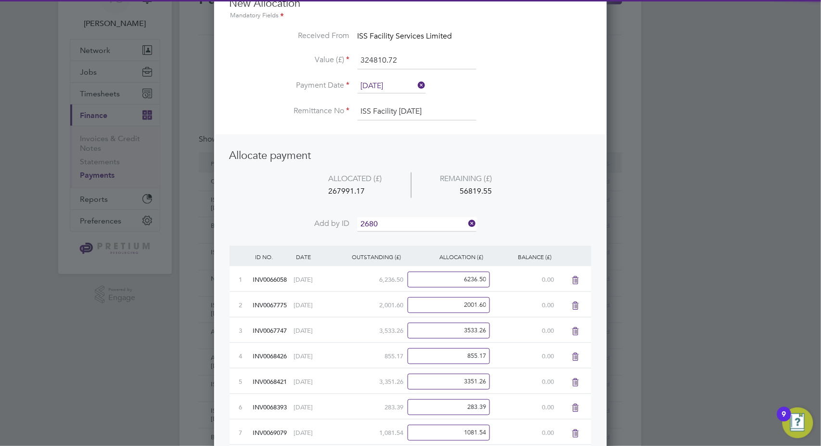
click at [403, 235] on li "INV007 2680" at bounding box center [417, 237] width 119 height 13
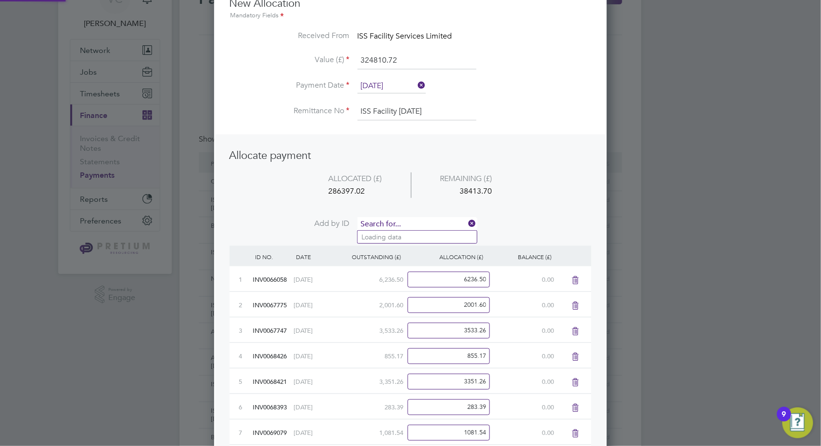
click at [424, 220] on input at bounding box center [417, 224] width 119 height 14
type input "2630"
click at [393, 238] on b "2630" at bounding box center [392, 237] width 15 height 8
click at [413, 220] on input at bounding box center [417, 224] width 119 height 14
type input "2675"
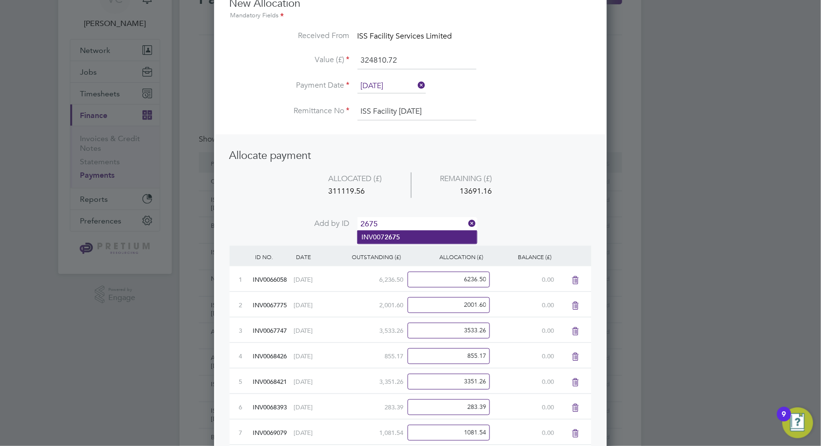
click at [403, 233] on li "INV007 2675" at bounding box center [417, 237] width 119 height 13
click at [414, 221] on input at bounding box center [417, 224] width 119 height 14
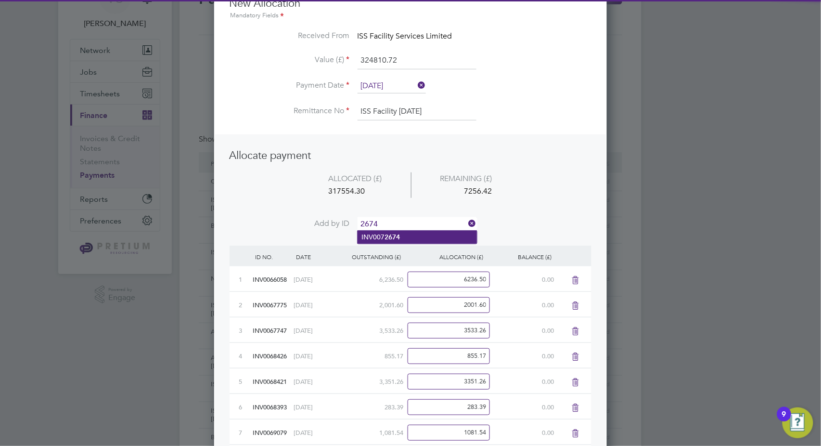
type input "2674"
click at [402, 240] on li "INV007 2674" at bounding box center [417, 237] width 119 height 13
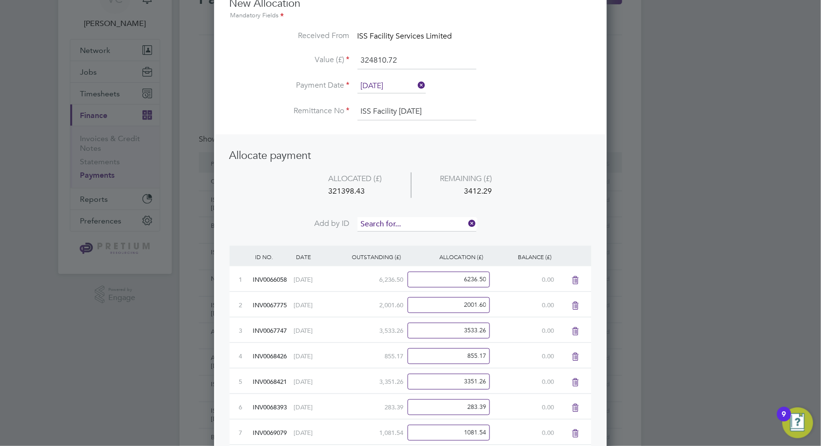
click at [414, 222] on input at bounding box center [417, 224] width 119 height 14
type input "2672"
click at [399, 235] on b "2672" at bounding box center [392, 237] width 15 height 8
click at [418, 223] on input at bounding box center [417, 224] width 119 height 14
type input "2669"
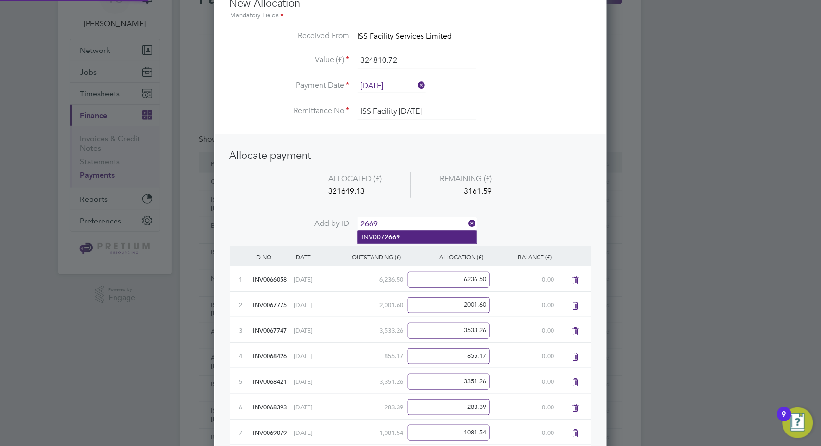
click at [405, 242] on li "INV007 2669" at bounding box center [417, 237] width 119 height 13
click at [422, 221] on input at bounding box center [417, 224] width 119 height 14
type input "2662"
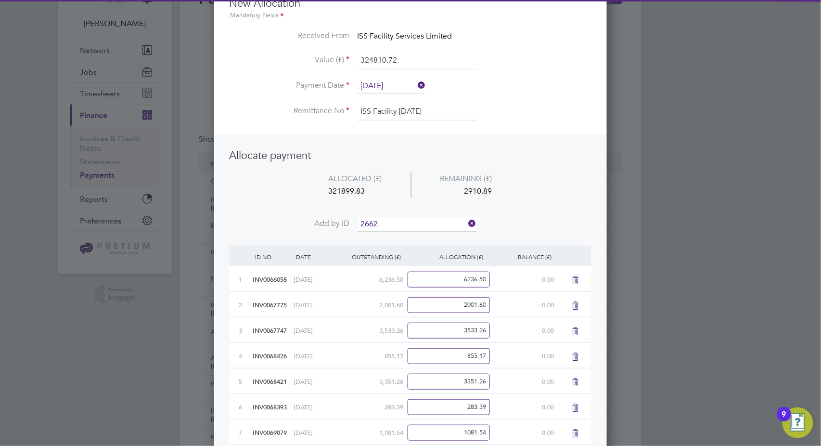
click at [408, 234] on li "INV007 2662" at bounding box center [417, 237] width 119 height 13
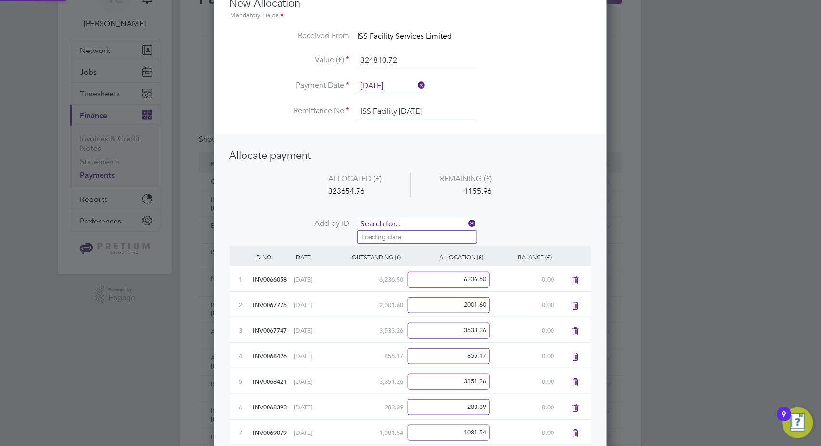
click at [422, 218] on input at bounding box center [417, 224] width 119 height 14
type input "2665"
click at [411, 236] on li "INV007 2665" at bounding box center [417, 237] width 119 height 13
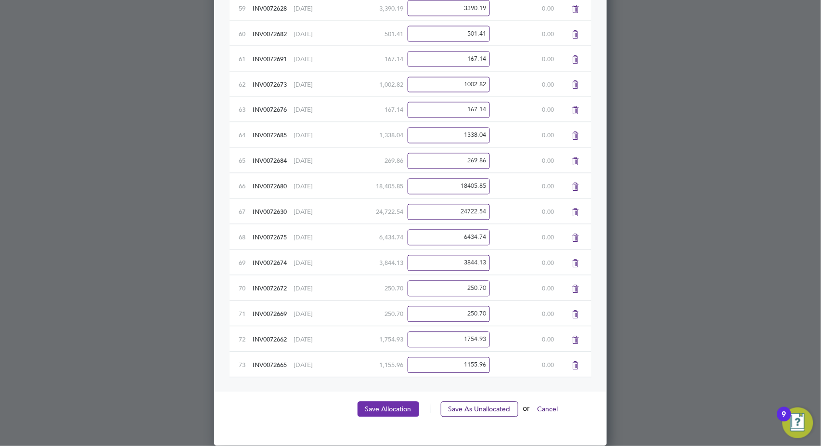
click at [377, 408] on button "Save Allocation" at bounding box center [389, 408] width 62 height 15
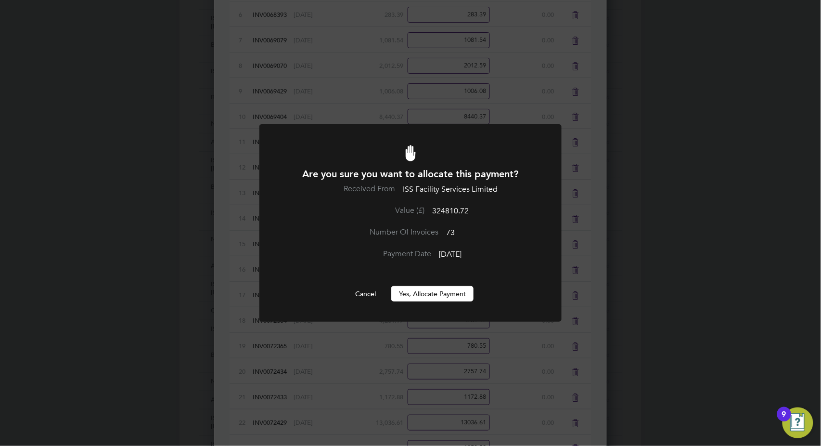
click at [452, 289] on button "Yes, Allocate Payment" at bounding box center [432, 293] width 82 height 15
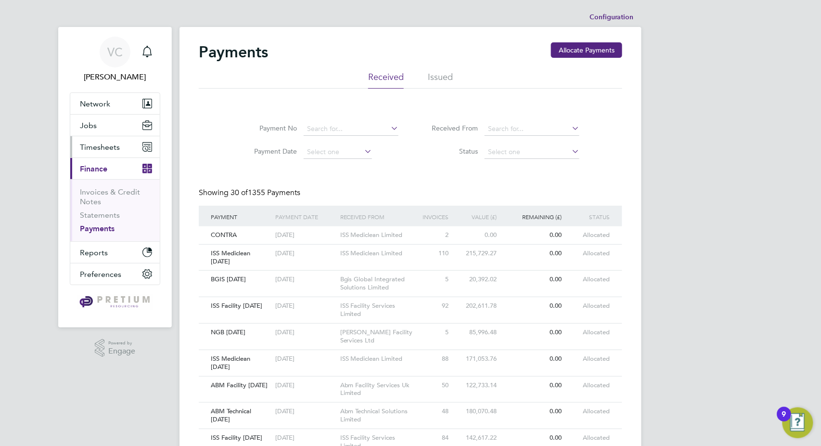
click at [106, 143] on span "Timesheets" at bounding box center [100, 146] width 40 height 9
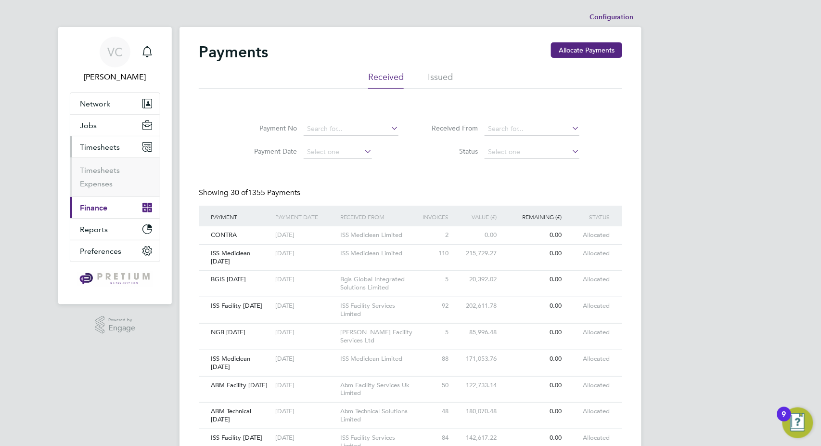
click at [94, 164] on ul "Timesheets Expenses" at bounding box center [115, 176] width 90 height 39
click at [93, 172] on link "Timesheets" at bounding box center [100, 170] width 40 height 9
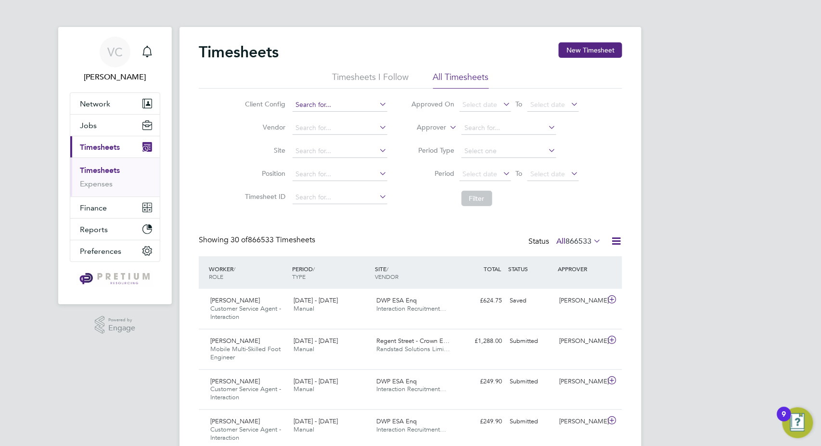
scroll to position [33, 83]
click at [319, 104] on input at bounding box center [340, 104] width 95 height 13
drag, startPoint x: 328, startPoint y: 102, endPoint x: 158, endPoint y: 107, distance: 170.0
type input "abm tec"
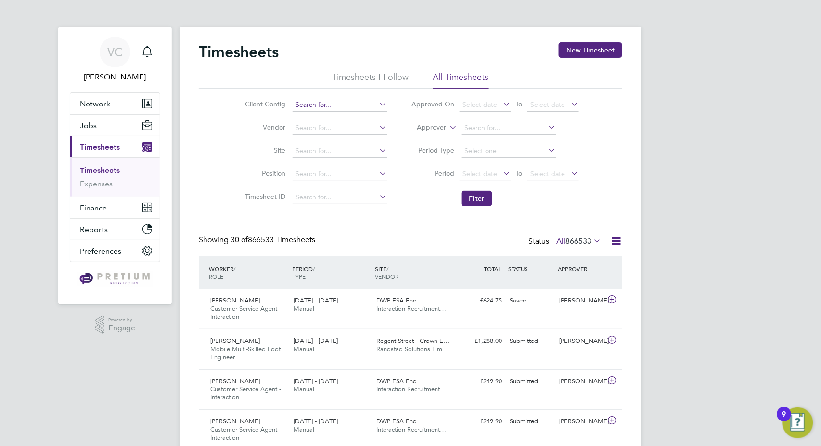
click at [354, 102] on input at bounding box center [340, 104] width 95 height 13
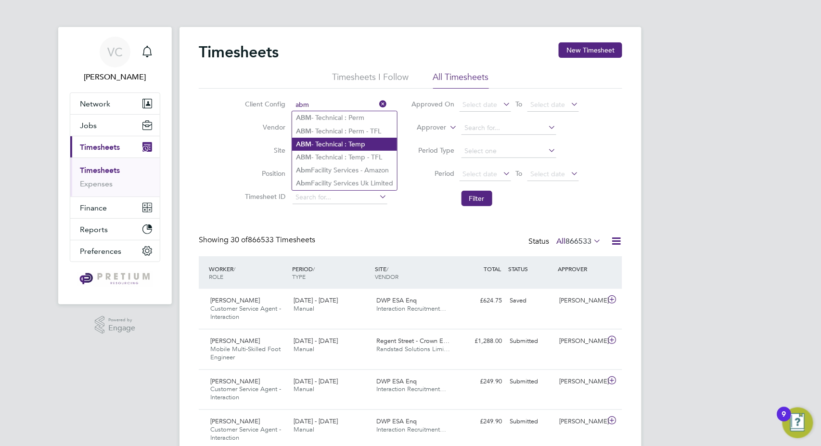
click at [367, 146] on li "ABM - Technical : Temp" at bounding box center [344, 144] width 105 height 13
type input "ABM - Technical : Temp"
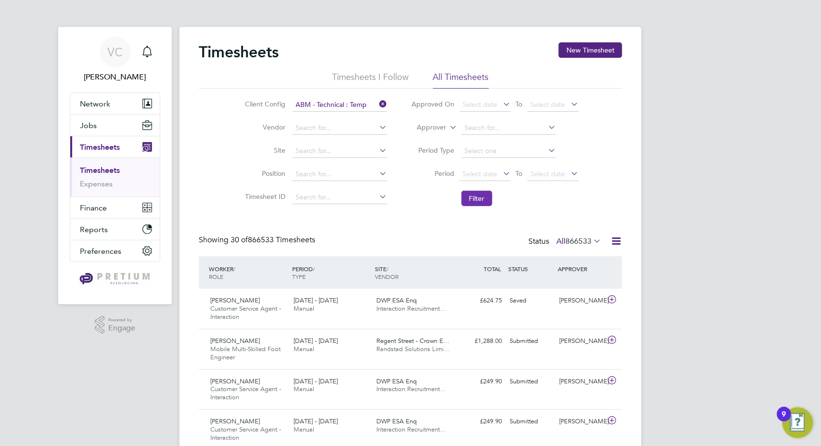
click at [473, 201] on button "Filter" at bounding box center [477, 198] width 31 height 15
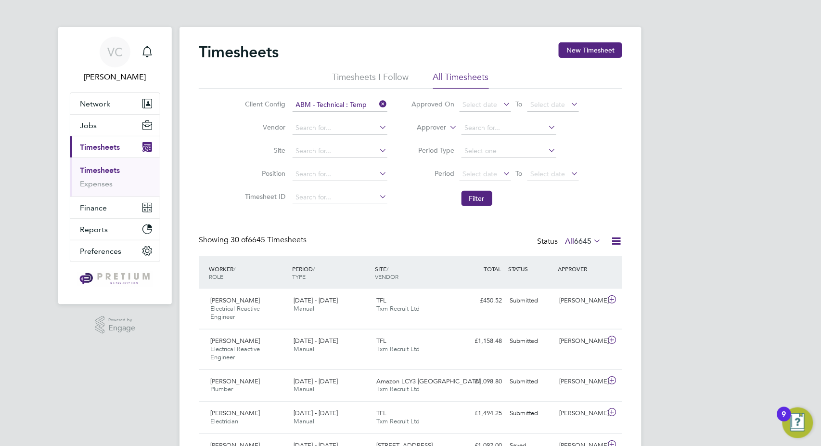
click at [618, 240] on icon at bounding box center [616, 241] width 12 height 12
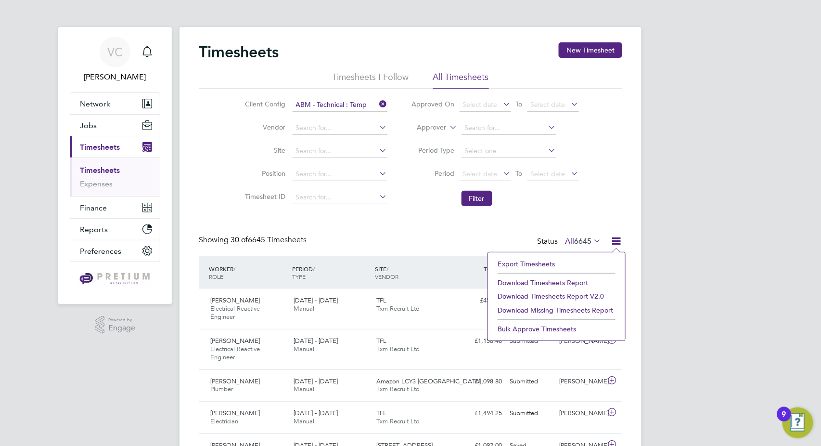
click at [581, 281] on li "Download Timesheets Report" at bounding box center [557, 282] width 128 height 13
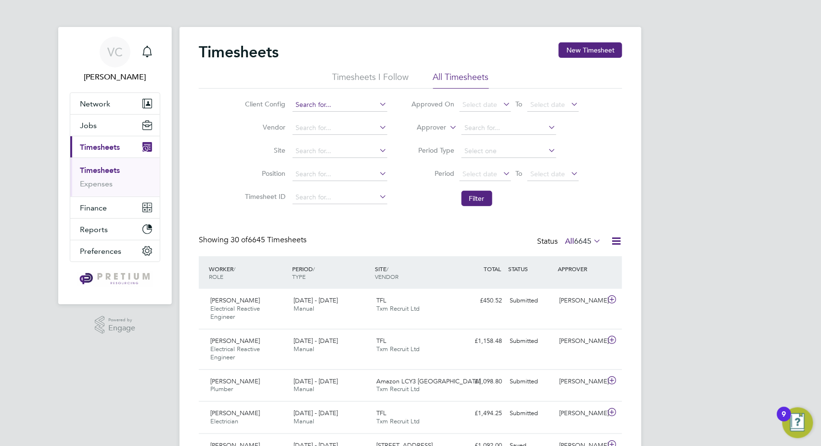
click at [345, 105] on input at bounding box center [340, 104] width 95 height 13
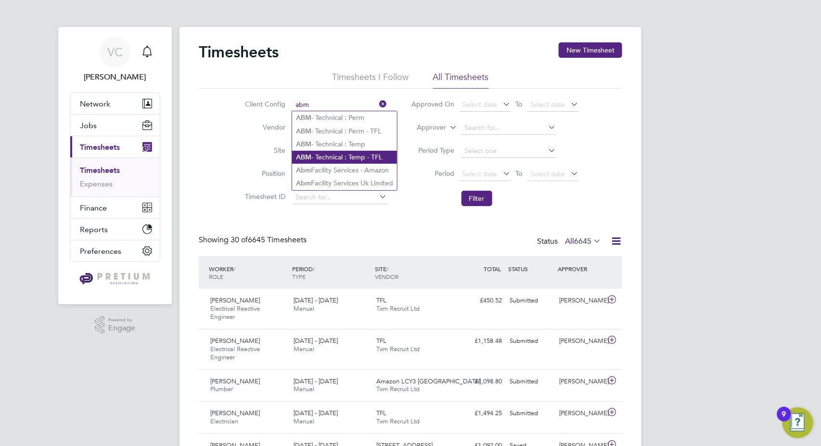
click at [355, 155] on li "ABM - Technical : Temp - TFL" at bounding box center [344, 157] width 105 height 13
type input "ABM - Technical : Temp - TFL"
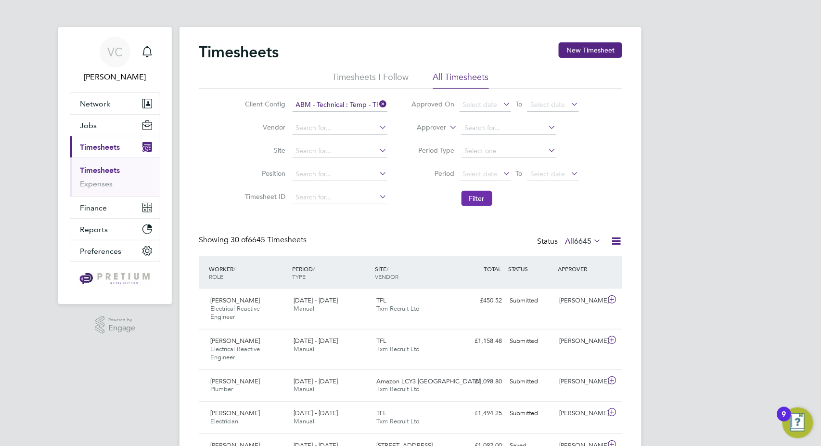
click at [482, 202] on button "Filter" at bounding box center [477, 198] width 31 height 15
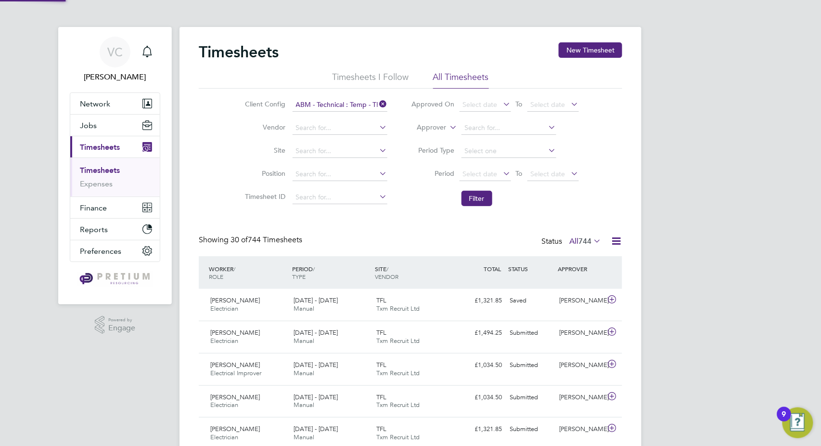
scroll to position [25, 83]
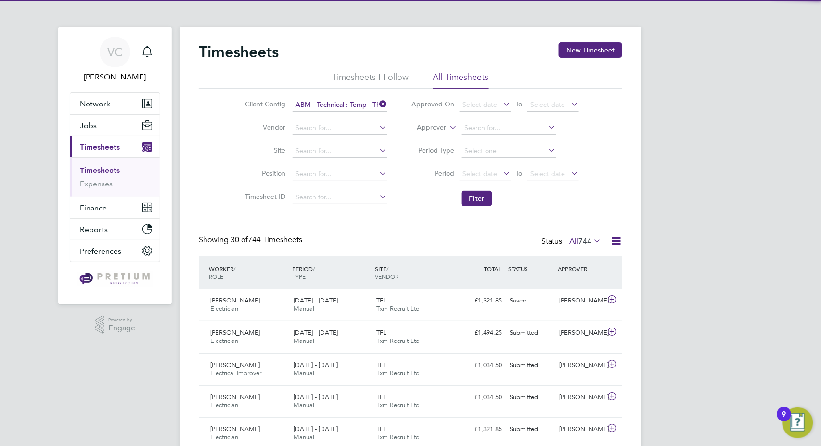
click at [616, 240] on icon at bounding box center [616, 241] width 12 height 12
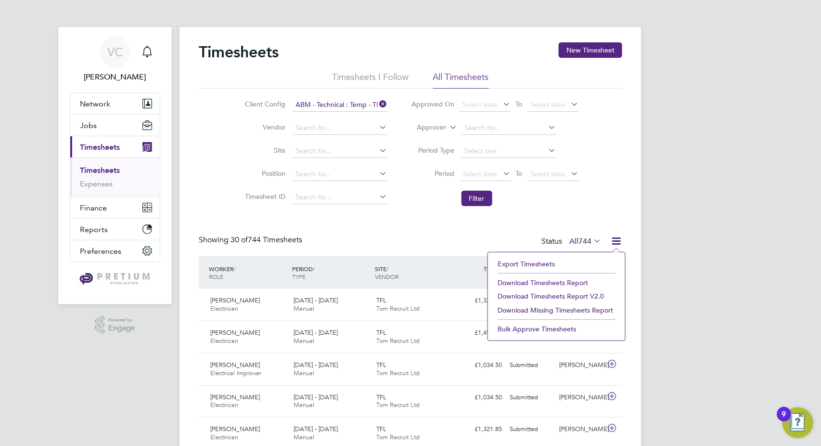
click at [559, 285] on li "Download Timesheets Report" at bounding box center [557, 282] width 128 height 13
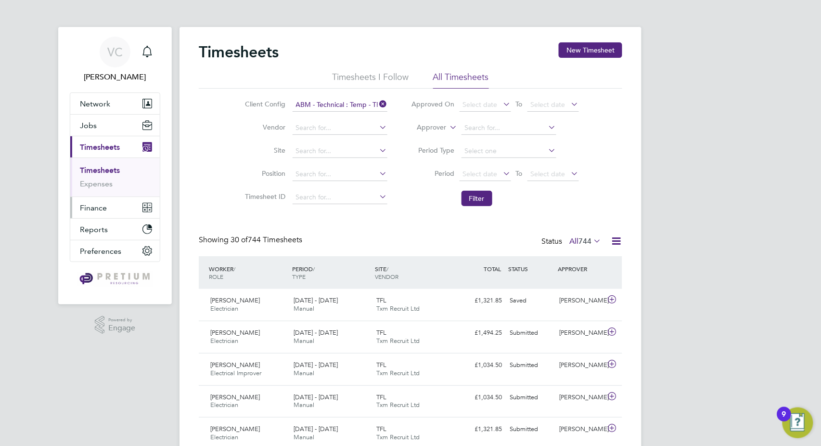
click at [92, 209] on span "Finance" at bounding box center [93, 207] width 27 height 9
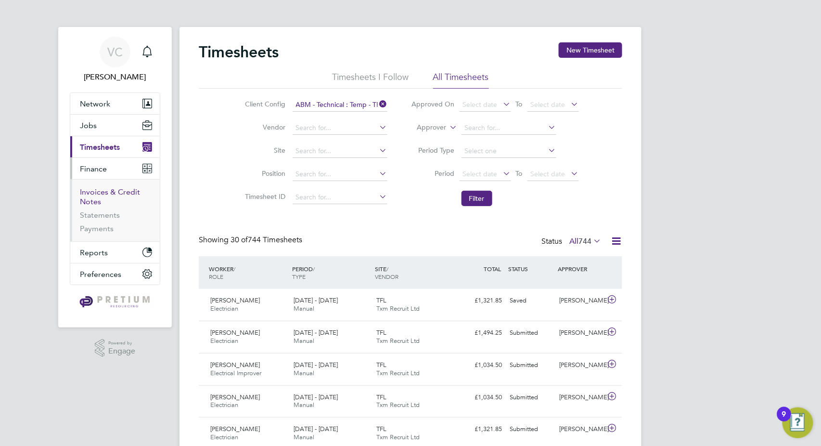
click at [103, 191] on link "Invoices & Credit Notes" at bounding box center [110, 196] width 60 height 19
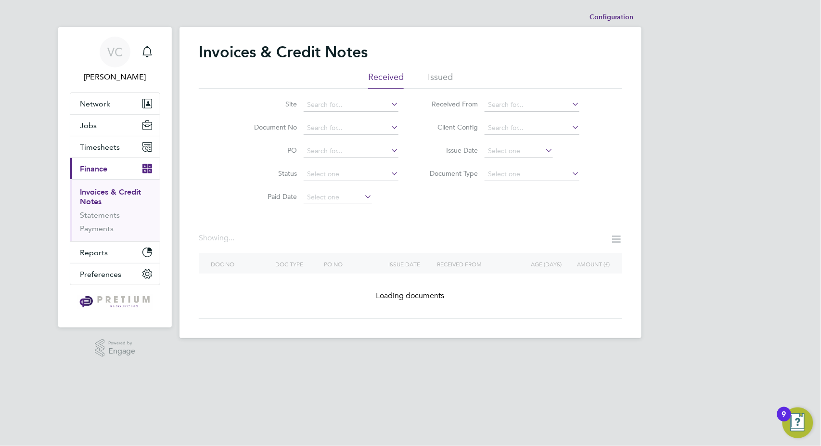
click at [448, 68] on div "Invoices & Credit Notes" at bounding box center [411, 56] width 424 height 29
click at [438, 79] on li "Issued" at bounding box center [440, 79] width 25 height 17
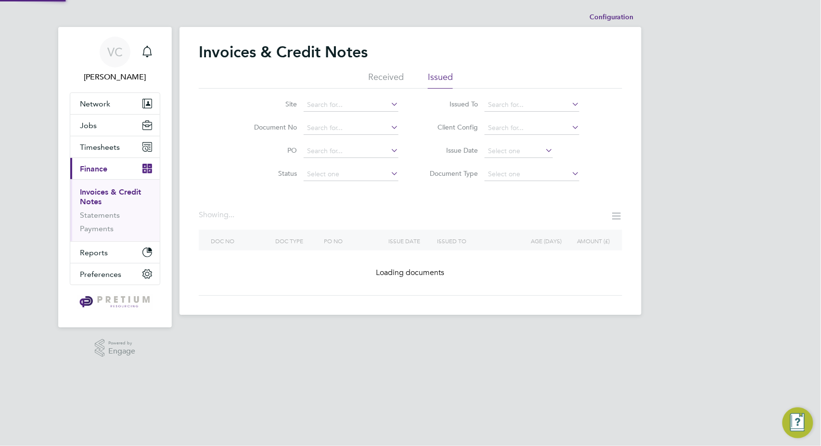
click at [301, 129] on li "Document No" at bounding box center [320, 127] width 181 height 23
click at [339, 129] on input at bounding box center [351, 127] width 95 height 13
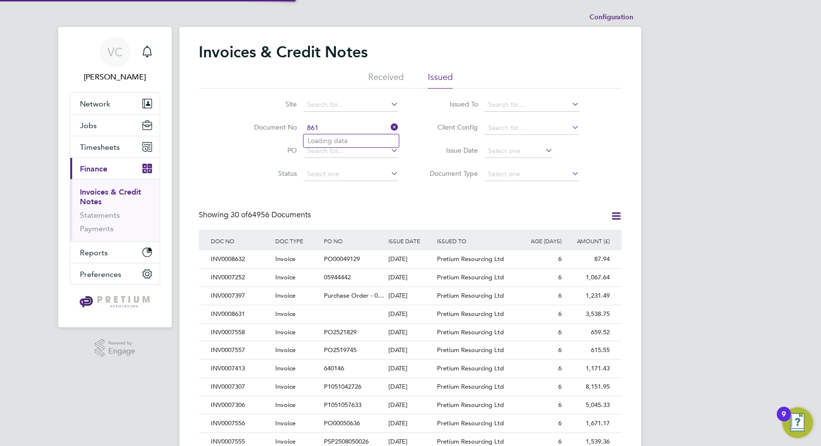
scroll to position [18, 65]
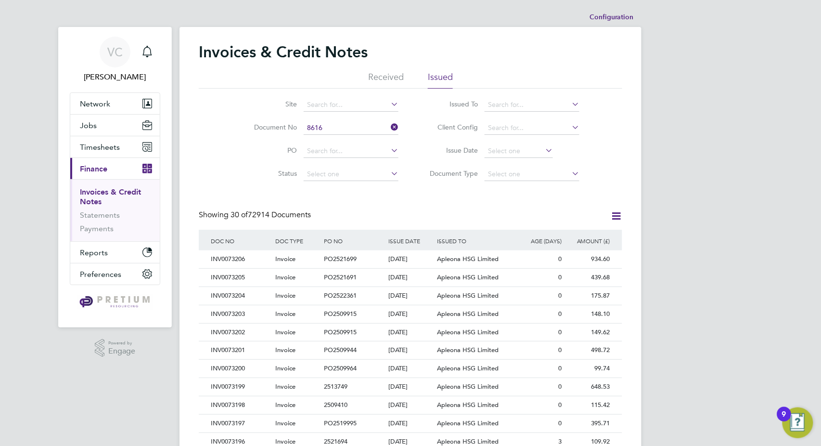
click at [342, 217] on b "8616" at bounding box center [338, 220] width 15 height 8
type input "INV0068616"
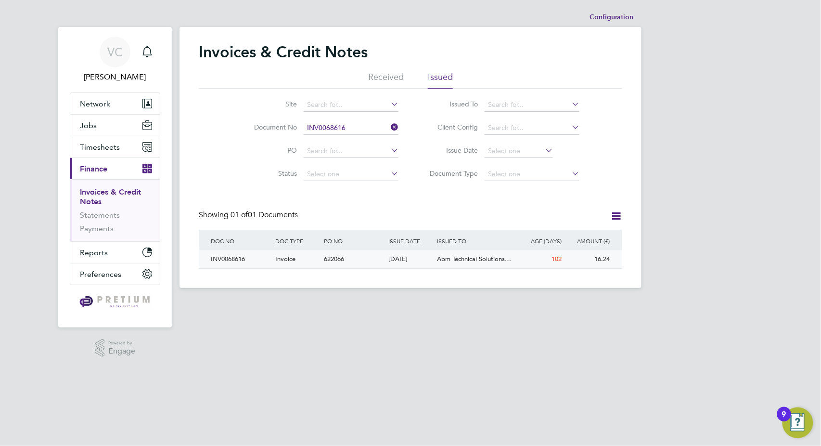
click at [466, 256] on span "Abm Technical Solutions…" at bounding box center [474, 259] width 74 height 8
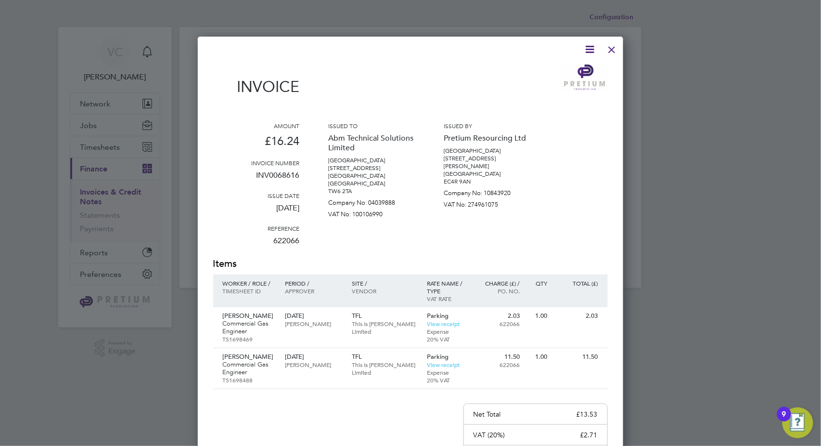
click at [614, 49] on div at bounding box center [612, 47] width 17 height 17
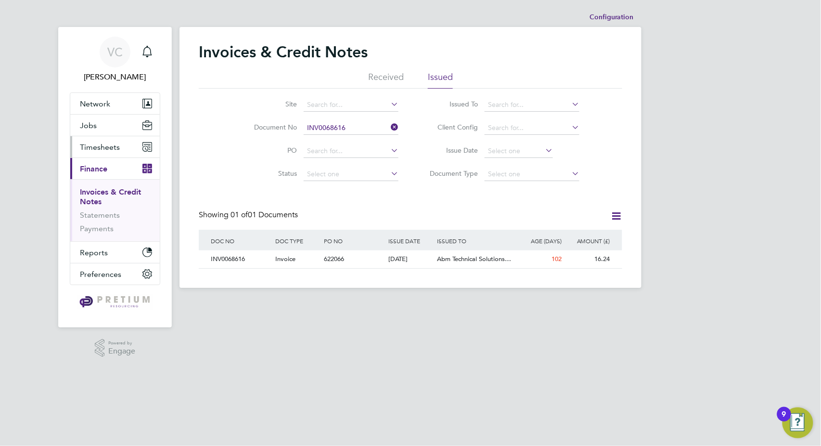
click at [106, 144] on span "Timesheets" at bounding box center [100, 146] width 40 height 9
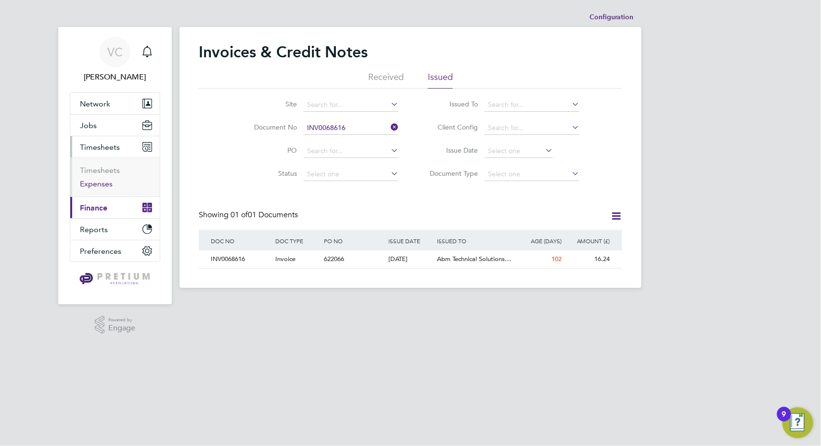
click at [96, 183] on link "Expenses" at bounding box center [96, 183] width 33 height 9
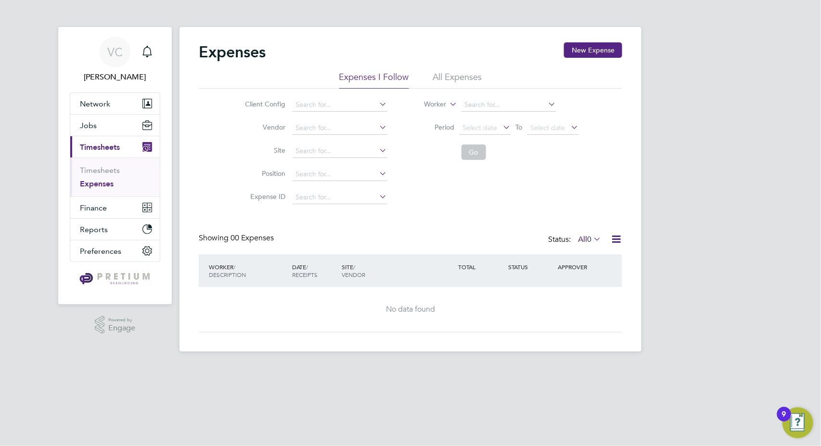
click at [463, 79] on li "All Expenses" at bounding box center [457, 79] width 49 height 17
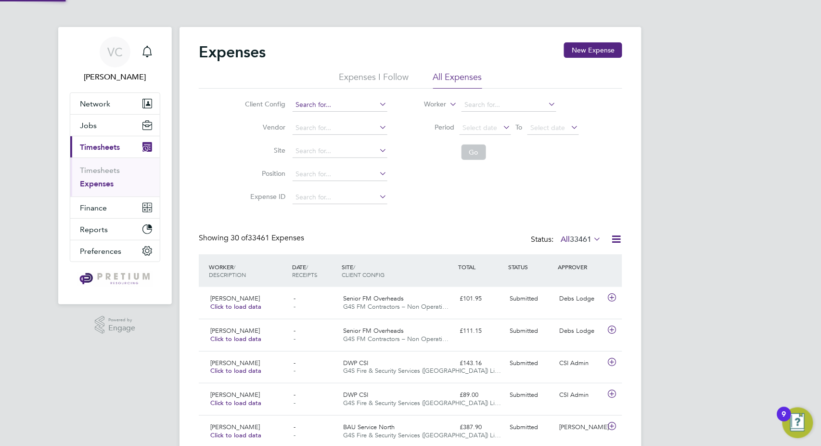
click at [313, 105] on input at bounding box center [340, 104] width 95 height 13
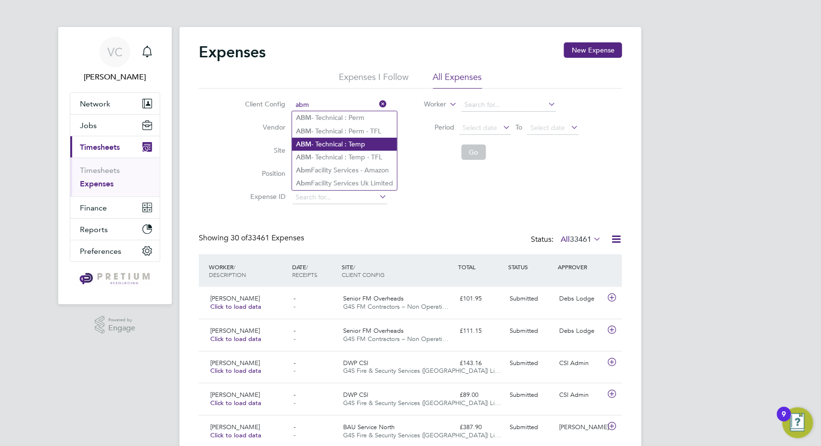
click at [372, 143] on li "ABM - Technical : Temp" at bounding box center [344, 144] width 105 height 13
type input "ABM - Technical : Temp"
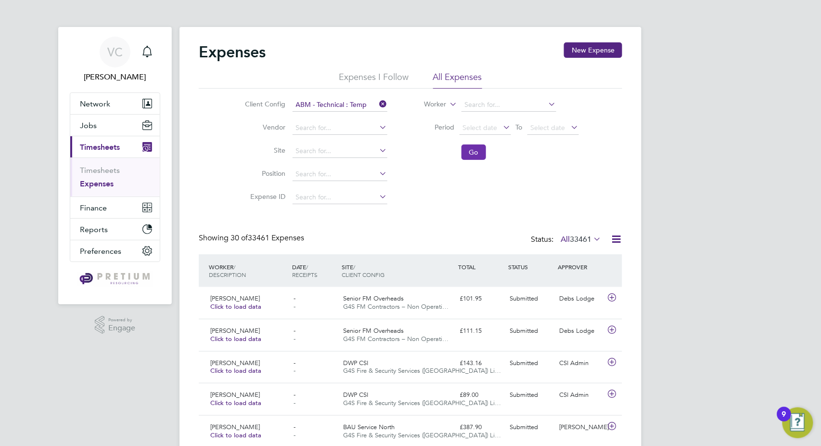
click at [478, 149] on button "Go" at bounding box center [474, 151] width 25 height 15
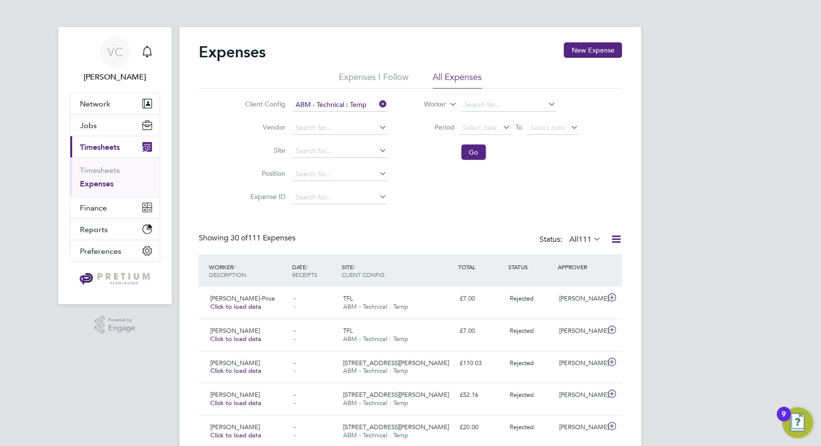
click at [619, 236] on icon at bounding box center [616, 239] width 12 height 12
click at [576, 261] on li "Download Expenses Report" at bounding box center [572, 261] width 97 height 13
click at [328, 96] on li "Client Config ABM - Technical : Temp" at bounding box center [315, 104] width 169 height 23
click at [326, 106] on input at bounding box center [340, 104] width 95 height 13
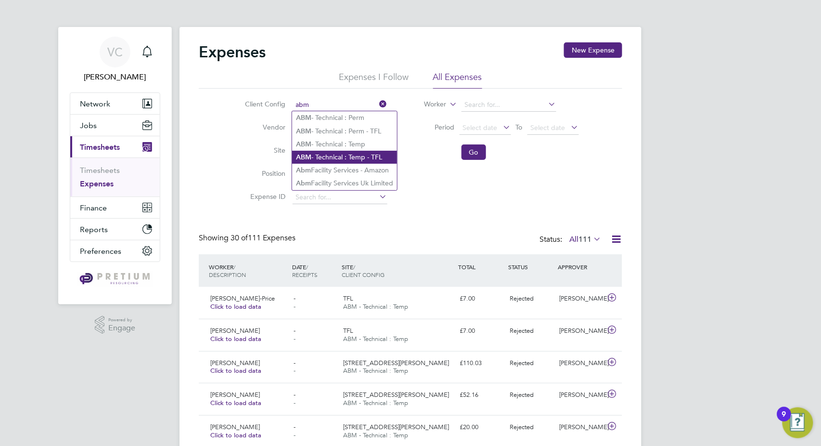
click at [362, 155] on li "ABM - Technical : Temp - TFL" at bounding box center [344, 157] width 105 height 13
type input "ABM - Technical : Temp - TFL"
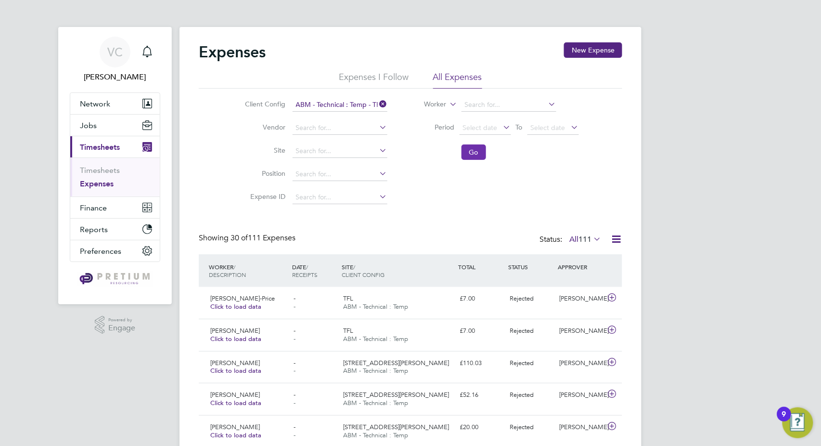
click at [478, 159] on button "Go" at bounding box center [474, 151] width 25 height 15
click at [616, 237] on icon at bounding box center [616, 239] width 12 height 12
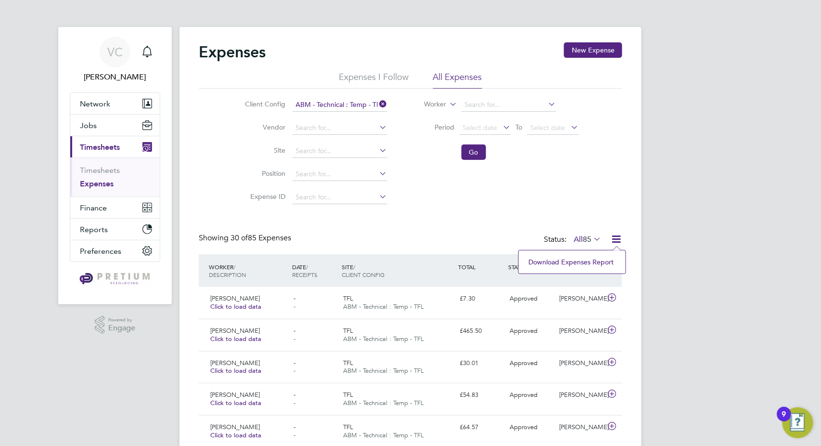
click at [590, 265] on li "Download Expenses Report" at bounding box center [572, 261] width 97 height 13
click at [109, 164] on ul "Timesheets Expenses" at bounding box center [115, 176] width 90 height 39
click at [114, 168] on link "Timesheets" at bounding box center [100, 170] width 40 height 9
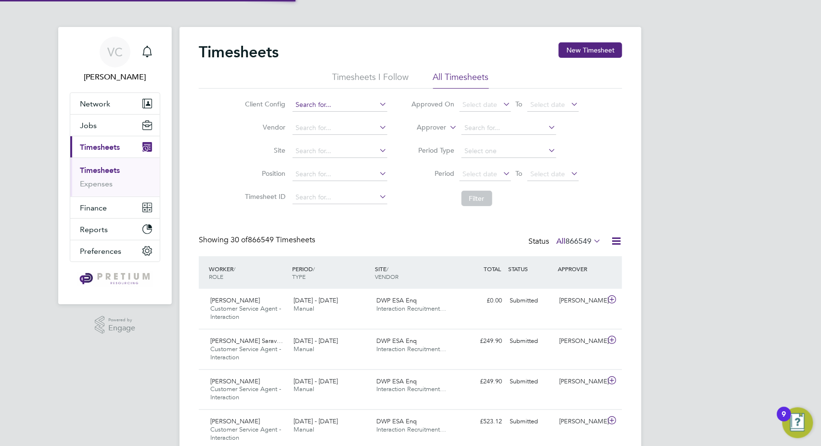
scroll to position [33, 83]
click at [318, 107] on input at bounding box center [340, 104] width 95 height 13
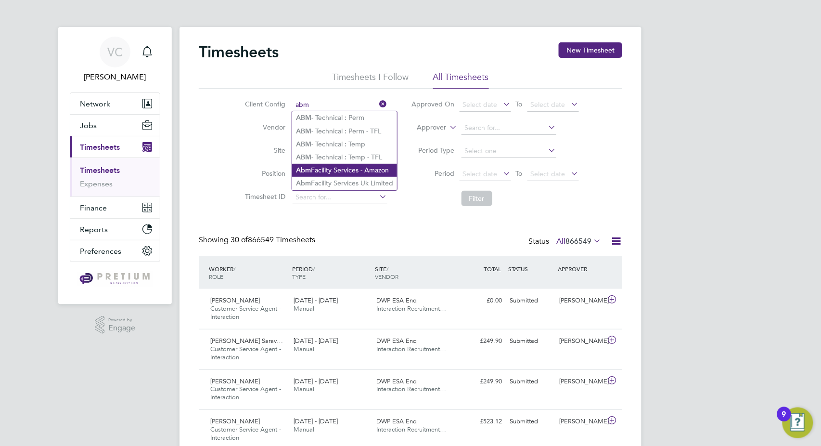
click at [348, 166] on li "Abm Facility Services - Amazon" at bounding box center [344, 170] width 105 height 13
type input "Abm Facility Services - Amazon"
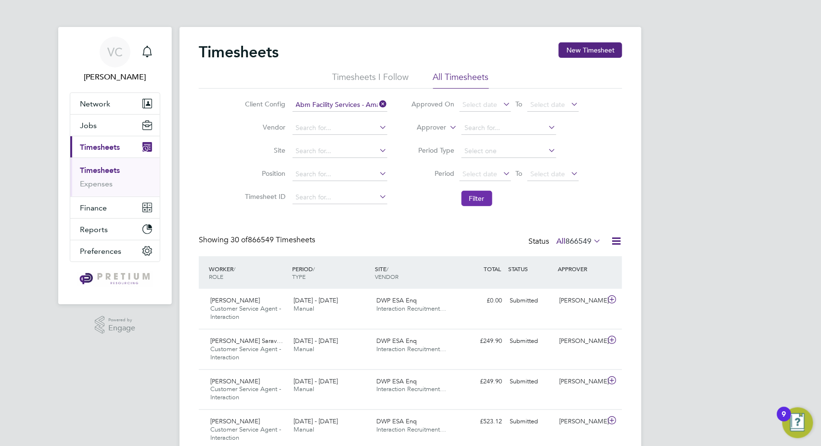
click at [485, 196] on button "Filter" at bounding box center [477, 198] width 31 height 15
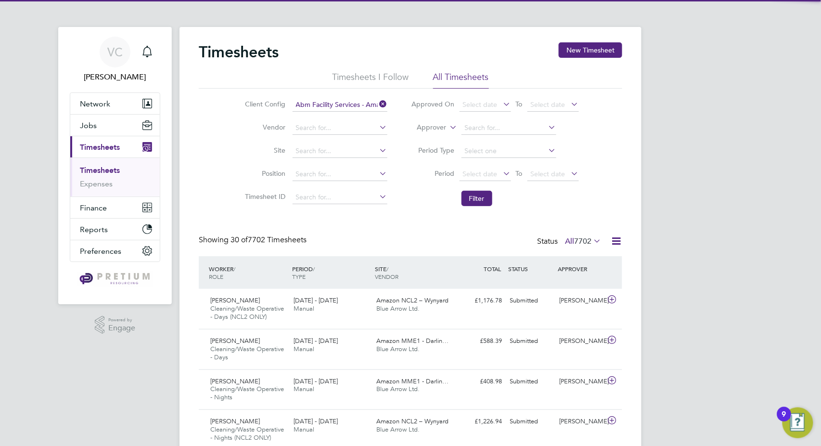
click at [621, 235] on icon at bounding box center [616, 241] width 12 height 12
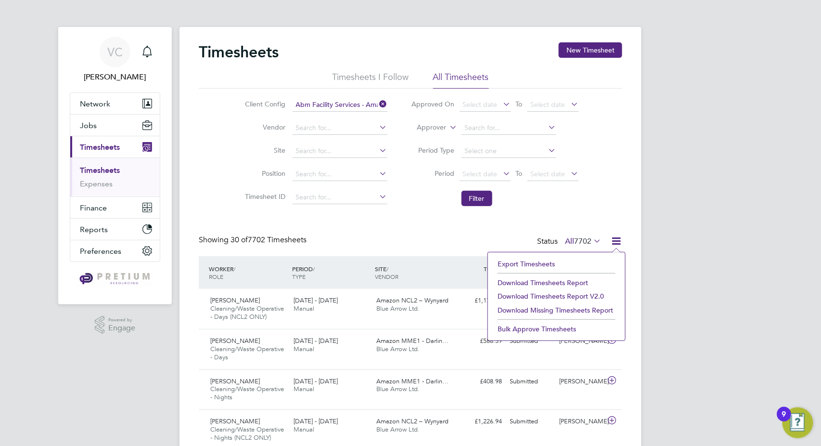
click at [556, 280] on li "Download Timesheets Report" at bounding box center [557, 282] width 128 height 13
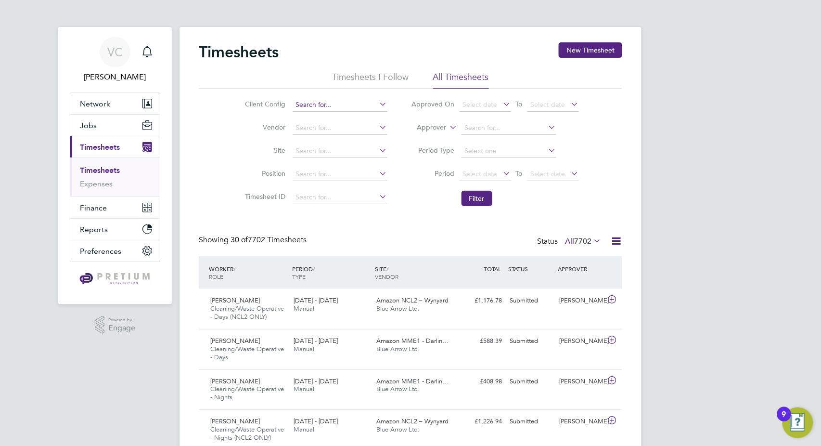
click at [360, 100] on input at bounding box center [340, 104] width 95 height 13
click at [353, 132] on li "Abm Fac ility Services Uk Limited" at bounding box center [345, 131] width 107 height 13
type input "Abm Facility Services Uk Limited"
click at [479, 197] on button "Filter" at bounding box center [477, 198] width 31 height 15
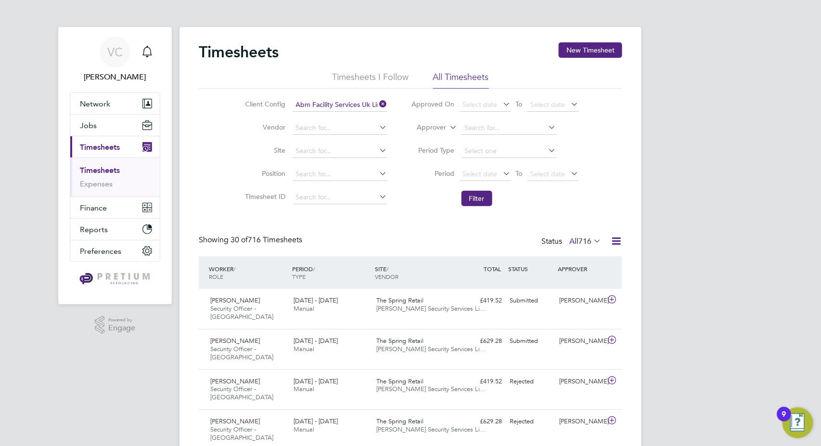
click at [621, 241] on icon at bounding box center [616, 241] width 12 height 12
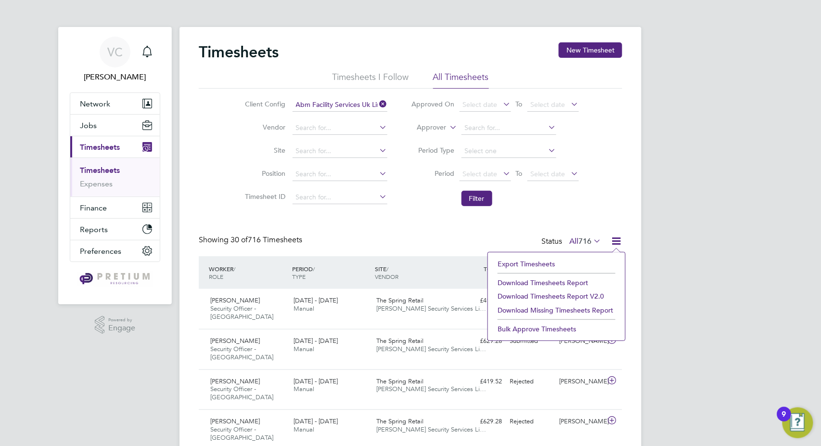
click at [543, 284] on li "Download Timesheets Report" at bounding box center [557, 282] width 128 height 13
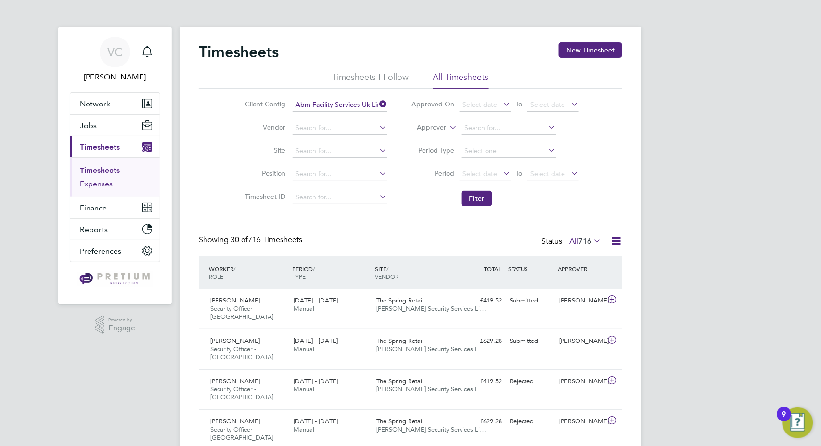
click at [104, 186] on link "Expenses" at bounding box center [96, 183] width 33 height 9
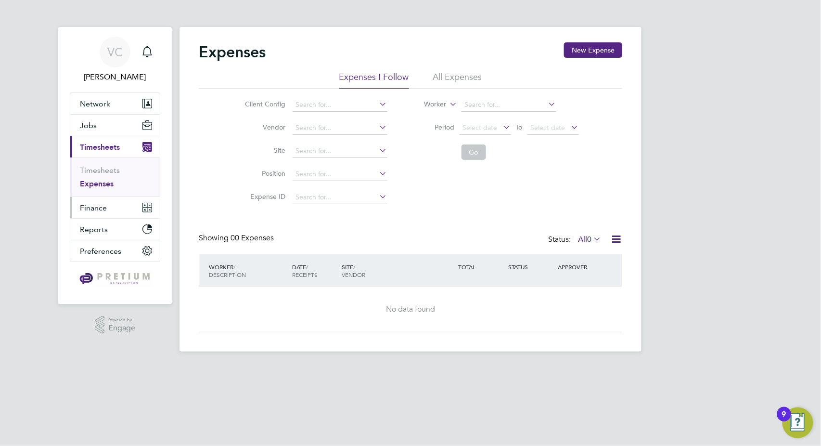
click at [88, 212] on button "Finance" at bounding box center [115, 207] width 90 height 21
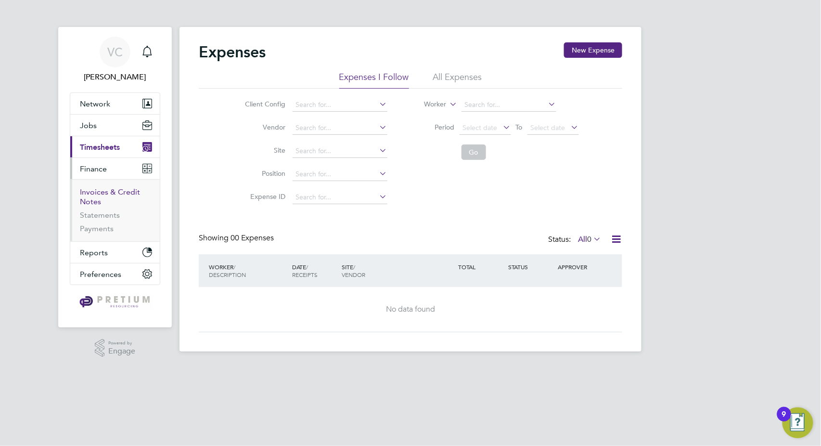
click at [104, 193] on link "Invoices & Credit Notes" at bounding box center [110, 196] width 60 height 19
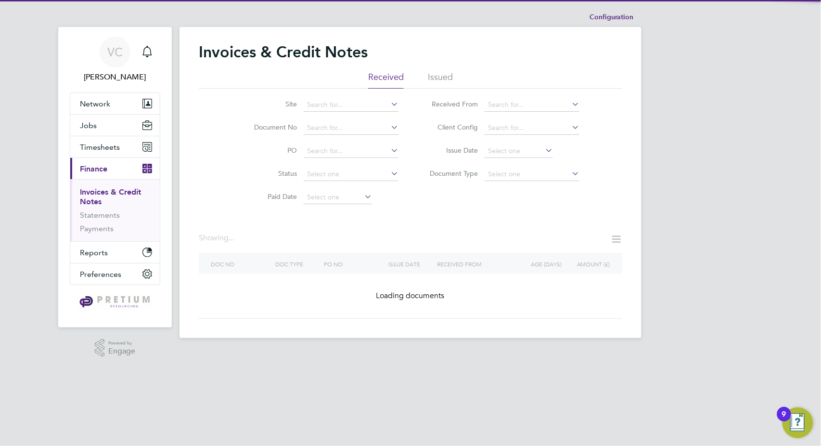
click at [435, 74] on li "Issued" at bounding box center [440, 79] width 25 height 17
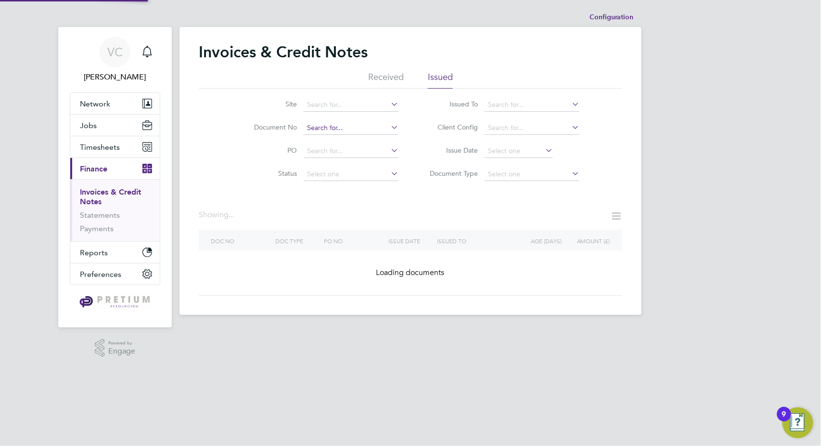
click at [323, 126] on input at bounding box center [351, 127] width 95 height 13
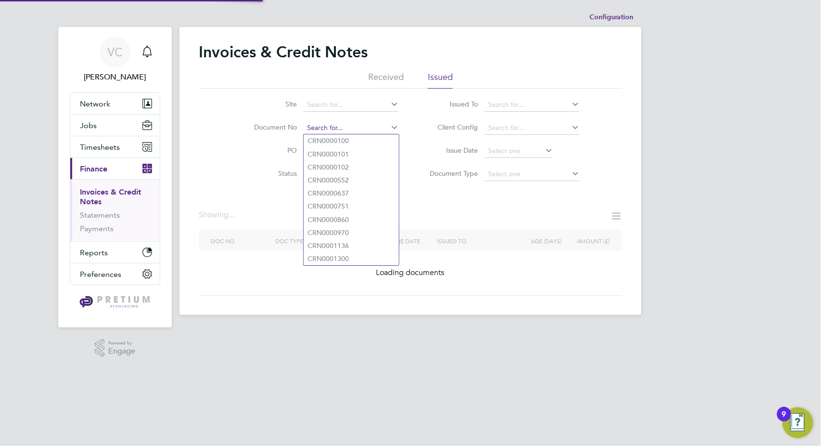
paste input "INV0069470"
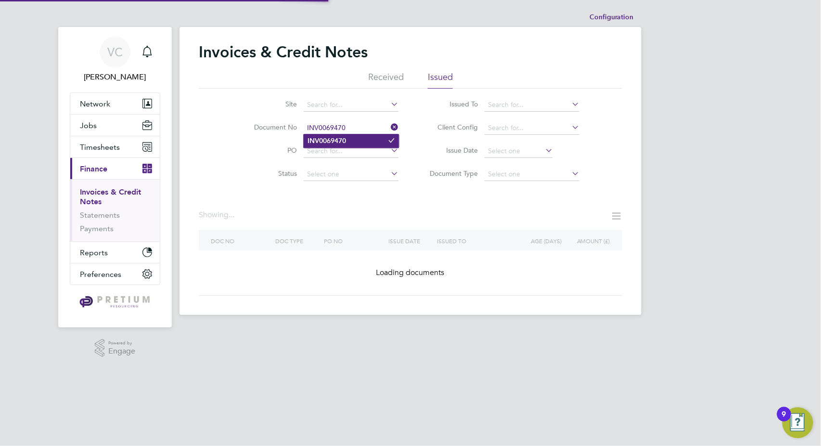
type input "INV0069470"
click at [346, 140] on b "INV0069470" at bounding box center [327, 141] width 39 height 8
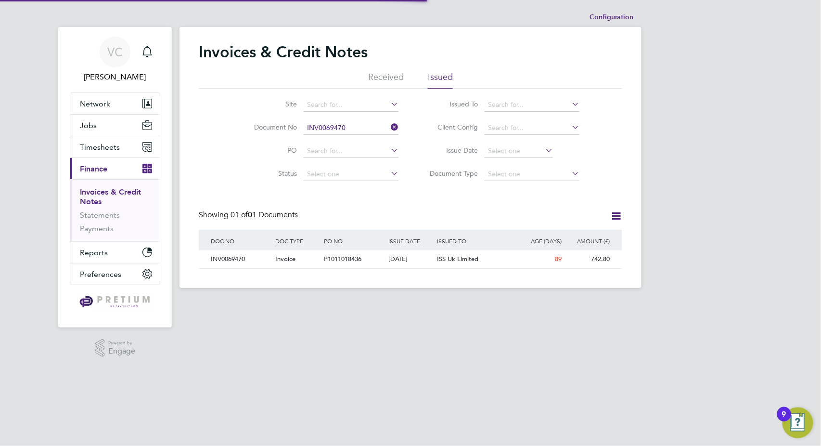
scroll to position [18, 81]
click at [428, 258] on div "14 May 2025" at bounding box center [411, 259] width 49 height 18
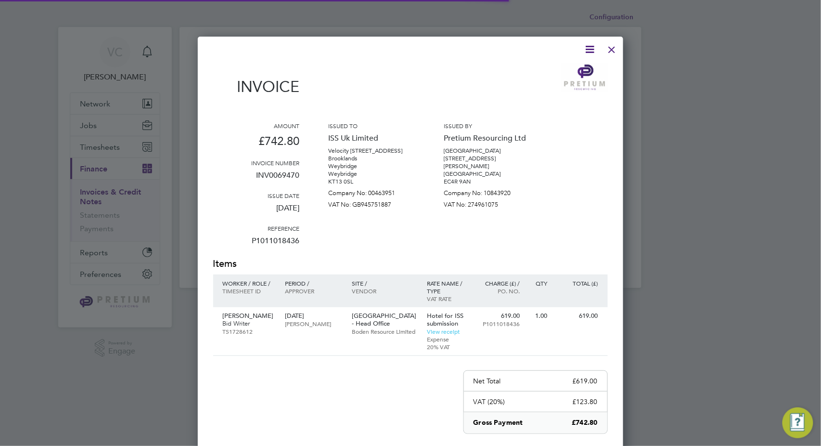
scroll to position [520, 426]
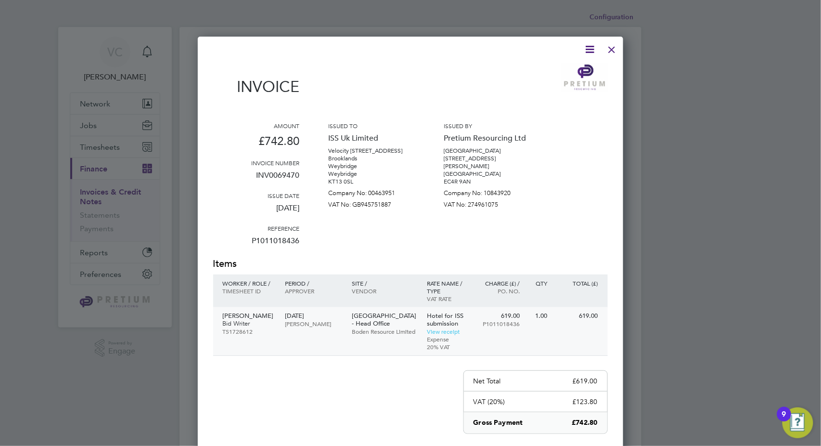
click at [377, 324] on p "South Quay Plaza - Head Office" at bounding box center [384, 319] width 65 height 15
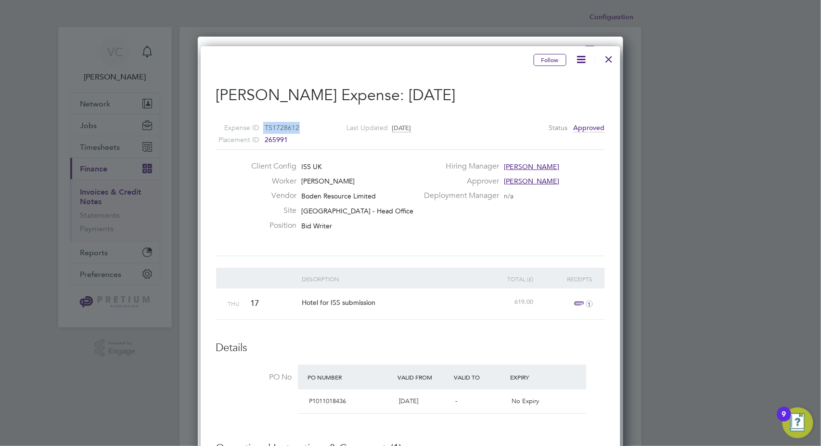
drag, startPoint x: 308, startPoint y: 126, endPoint x: 297, endPoint y: 124, distance: 10.7
click at [297, 124] on div "Expense ID TS1728612 Placement ID 265991" at bounding box center [263, 134] width 94 height 24
copy li "TS1728612"
click at [608, 53] on div at bounding box center [609, 56] width 17 height 17
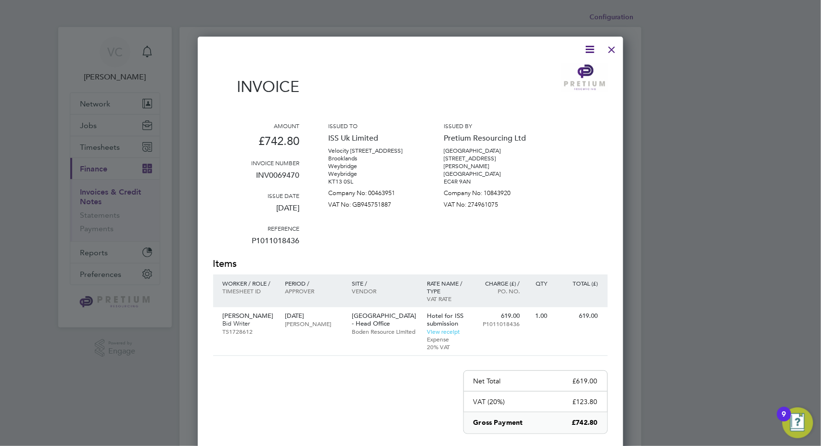
click at [617, 50] on div at bounding box center [612, 47] width 17 height 17
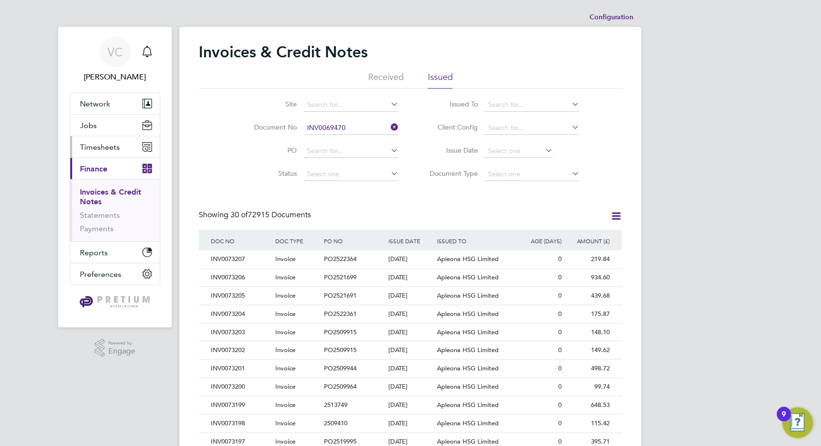
click at [116, 149] on span "Timesheets" at bounding box center [100, 146] width 40 height 9
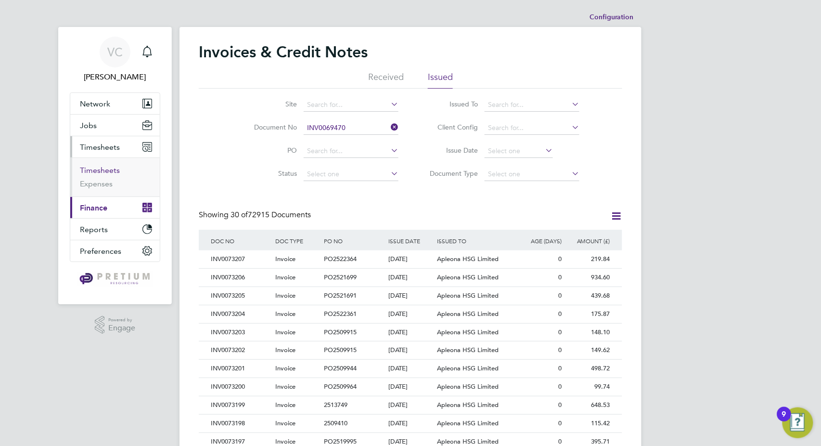
click at [102, 168] on link "Timesheets" at bounding box center [100, 170] width 40 height 9
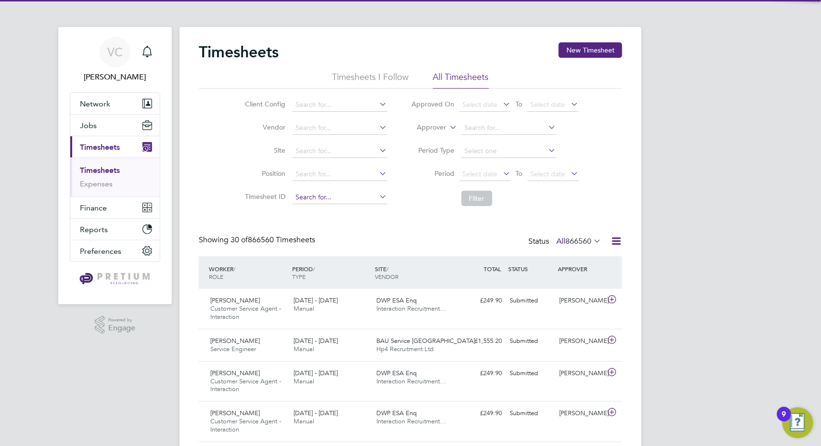
click at [320, 201] on input at bounding box center [340, 197] width 95 height 13
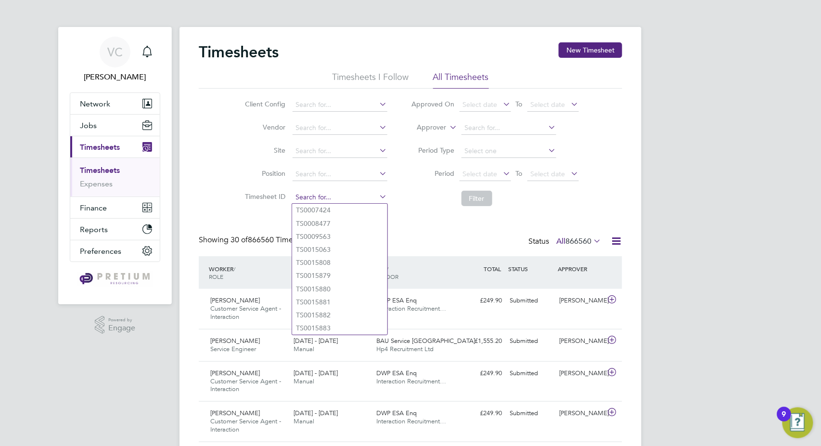
paste input "TS1728612"
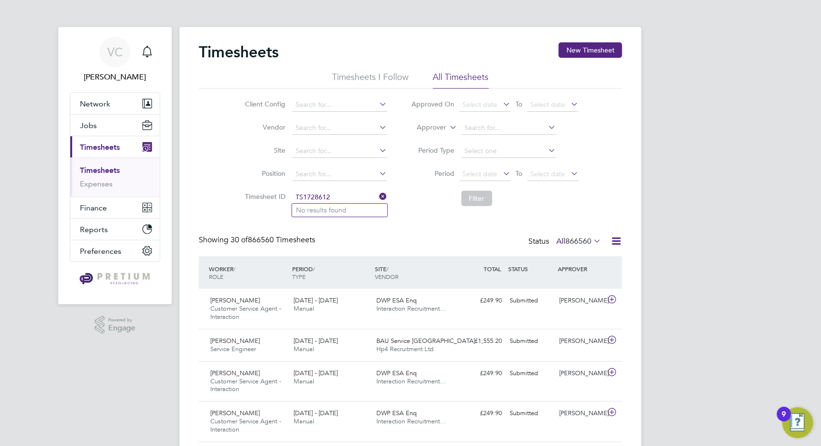
type input "TS1728612"
click at [100, 183] on link "Expenses" at bounding box center [96, 183] width 33 height 9
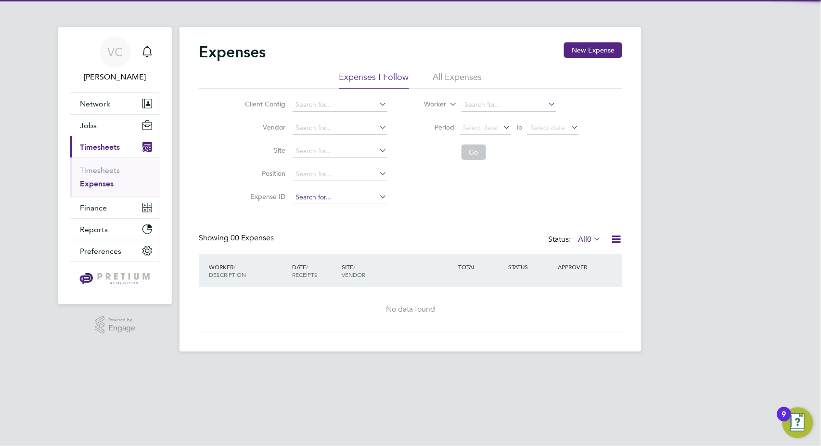
click at [302, 195] on input at bounding box center [340, 197] width 95 height 13
click at [469, 79] on li "All Expenses" at bounding box center [457, 79] width 49 height 17
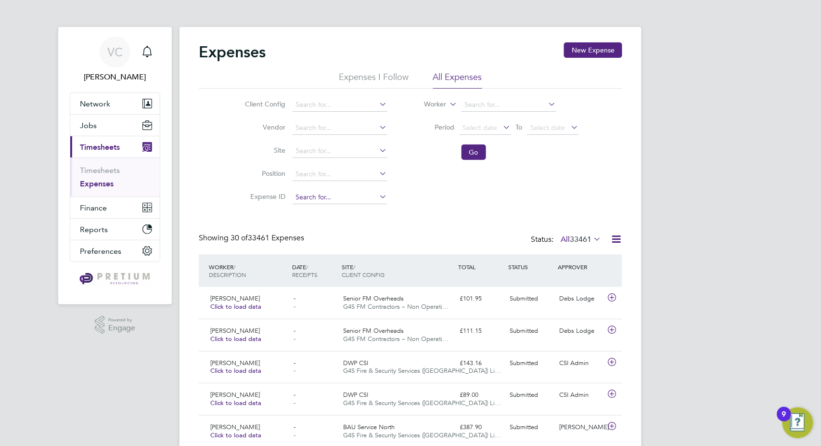
click at [322, 193] on input at bounding box center [340, 197] width 95 height 13
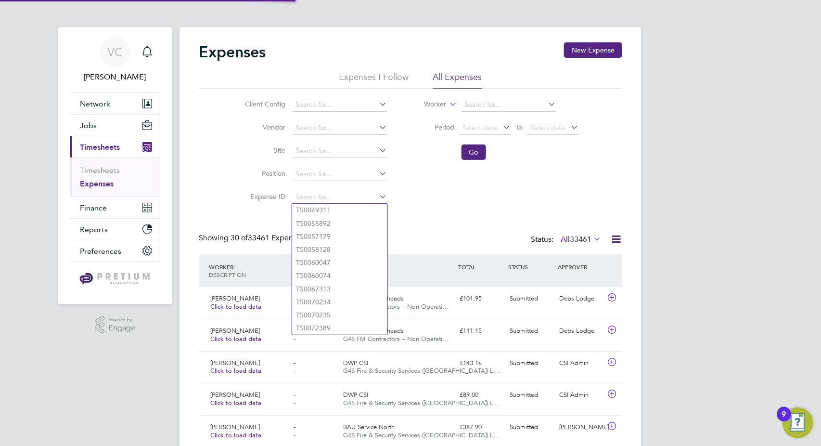
paste input "TS1728612"
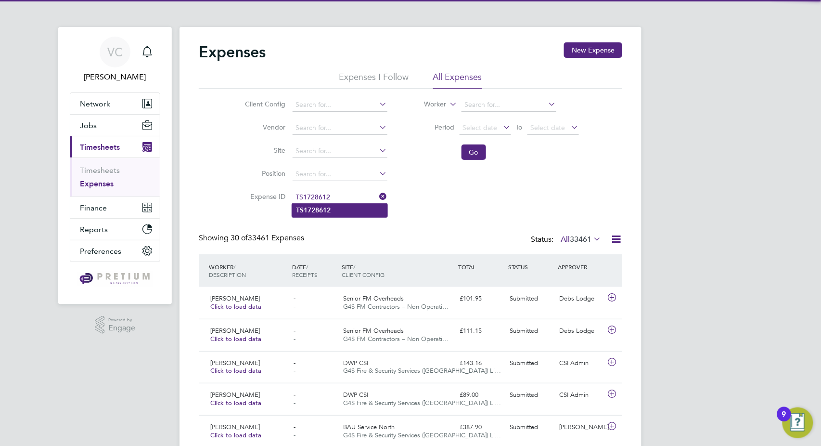
type input "TS1728612"
click at [313, 206] on b "TS1728612" at bounding box center [313, 210] width 35 height 8
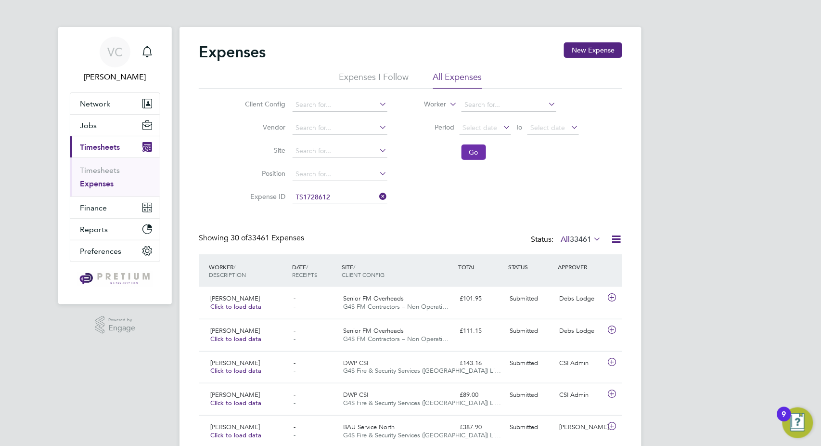
click at [477, 153] on button "Go" at bounding box center [474, 151] width 25 height 15
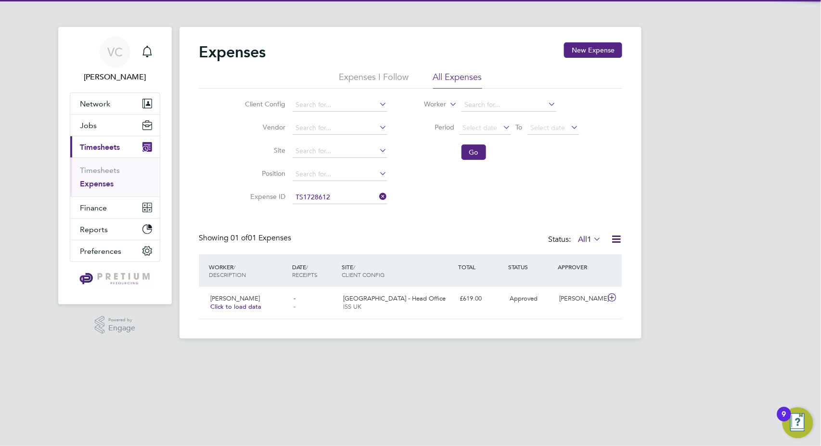
click at [619, 239] on icon at bounding box center [616, 239] width 12 height 12
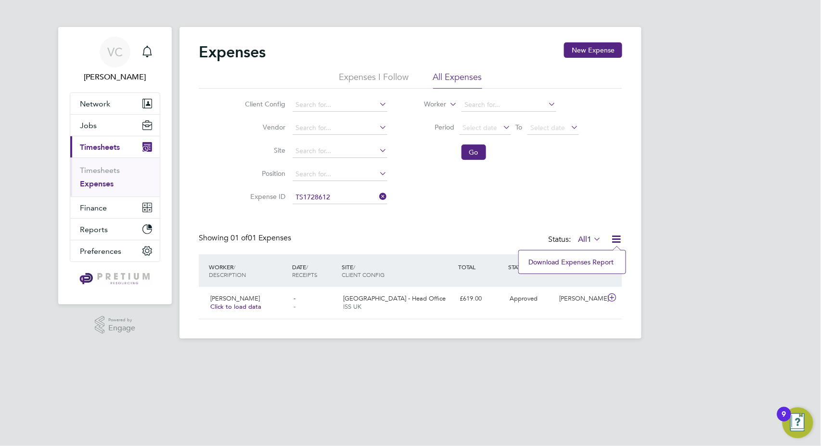
click at [574, 261] on li "Download Expenses Report" at bounding box center [572, 261] width 97 height 13
click at [93, 206] on span "Finance" at bounding box center [93, 207] width 27 height 9
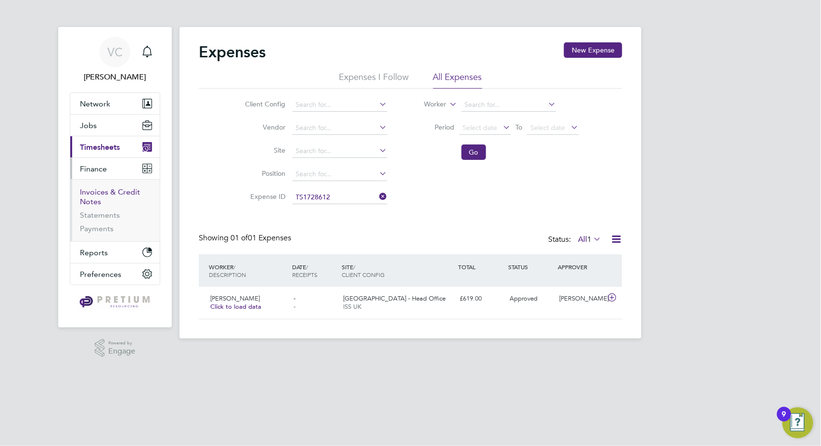
click at [103, 193] on link "Invoices & Credit Notes" at bounding box center [110, 196] width 60 height 19
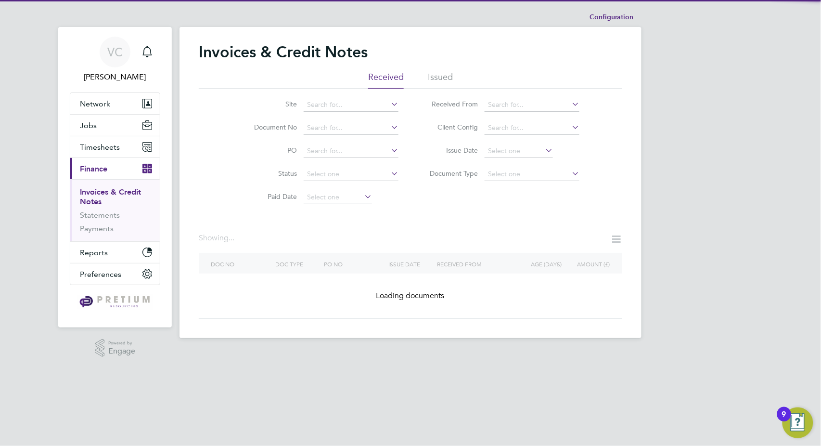
click at [441, 72] on li "Issued" at bounding box center [440, 79] width 25 height 17
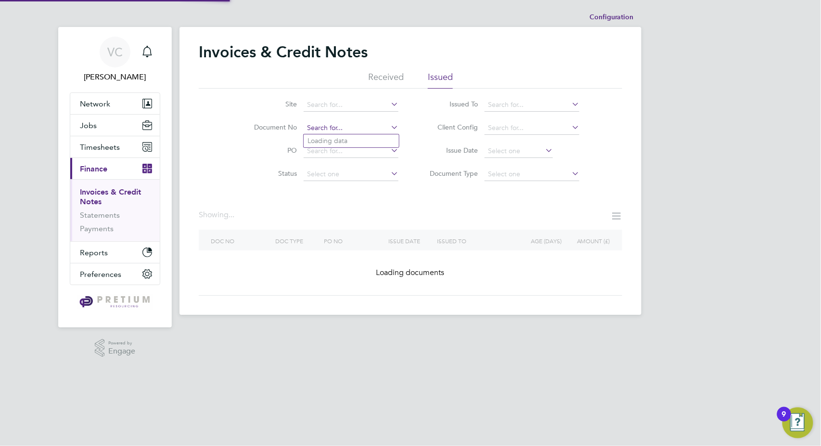
click at [348, 128] on input at bounding box center [351, 127] width 95 height 13
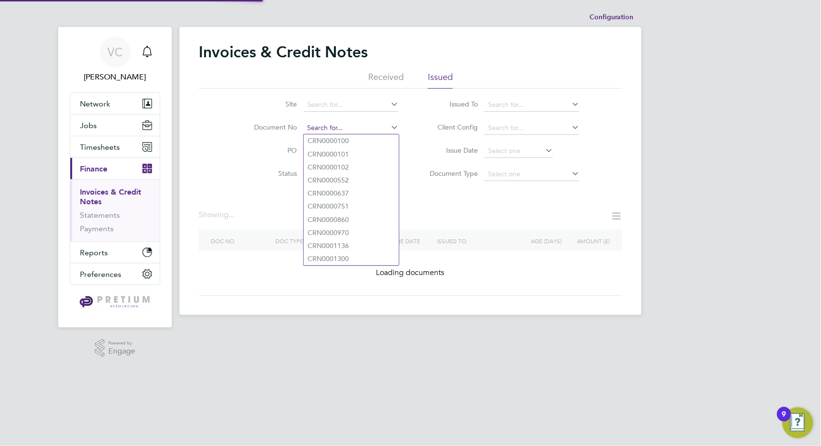
paste input "INV0061253"
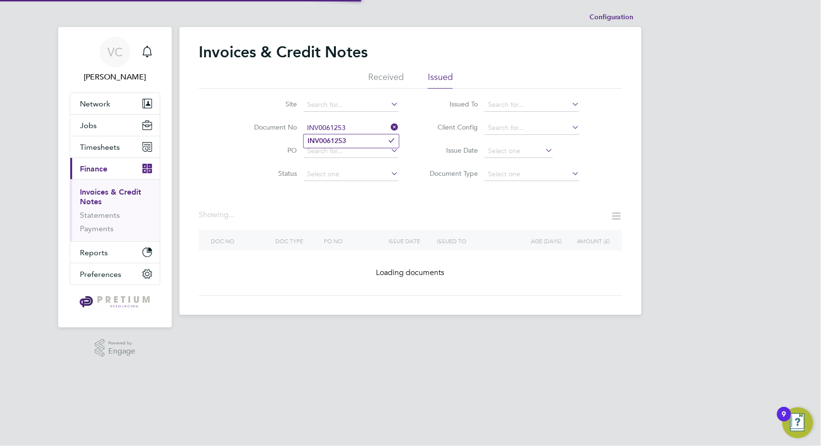
type input "INV0061253"
click at [352, 134] on ul "INV0061253" at bounding box center [351, 141] width 96 height 14
click at [341, 122] on input at bounding box center [351, 127] width 95 height 13
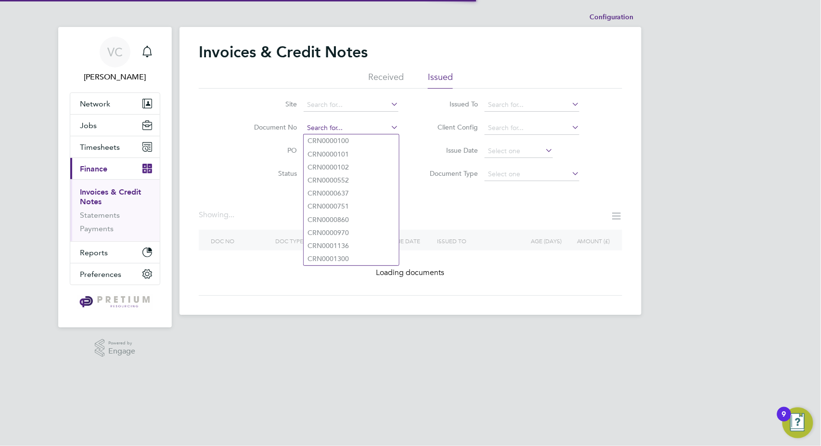
paste input "INV0061253"
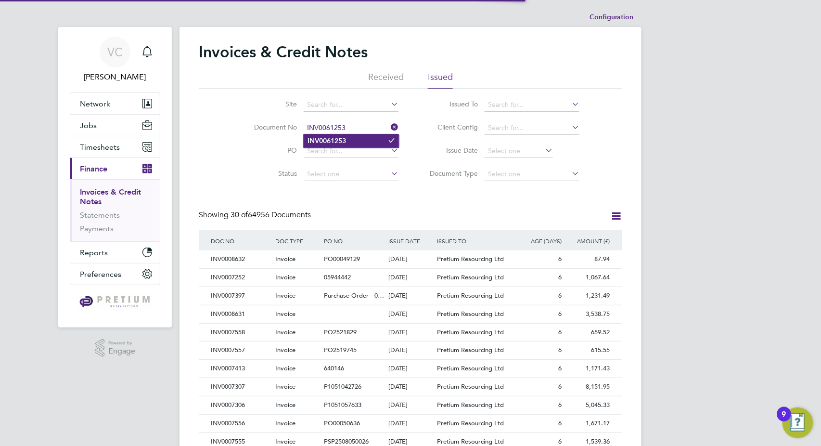
type input "INV0061253"
click at [350, 138] on li "INV0061253" at bounding box center [351, 140] width 95 height 13
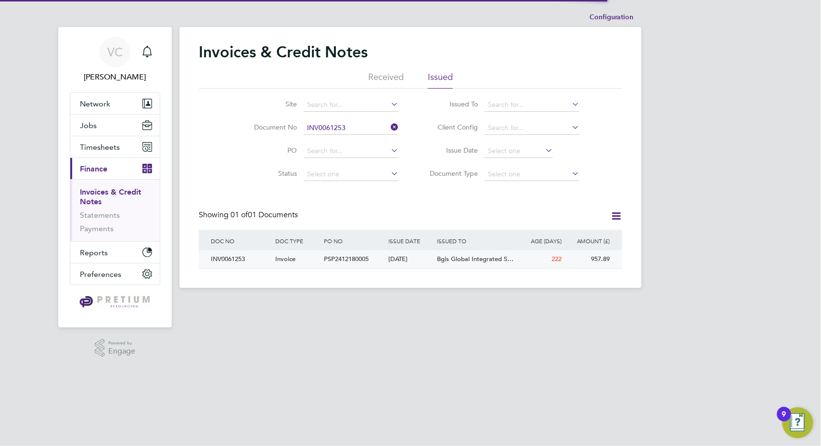
click at [451, 255] on span "Bgis Global Integrated S…" at bounding box center [475, 259] width 77 height 8
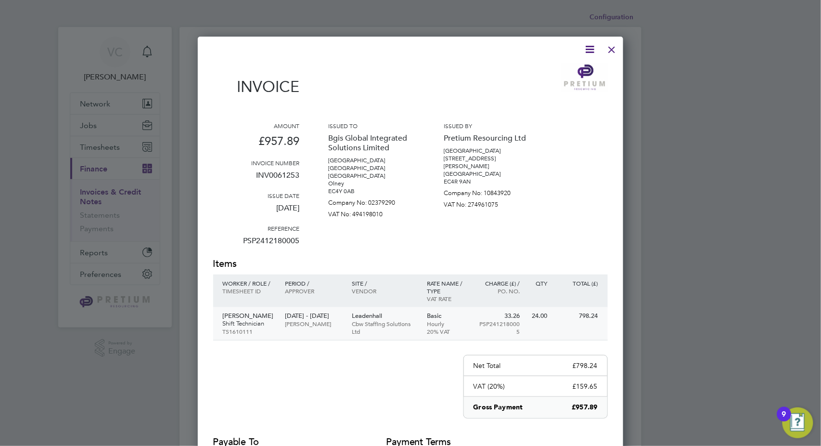
click at [379, 320] on p "Cbw Staffing Solutions Ltd" at bounding box center [384, 327] width 65 height 15
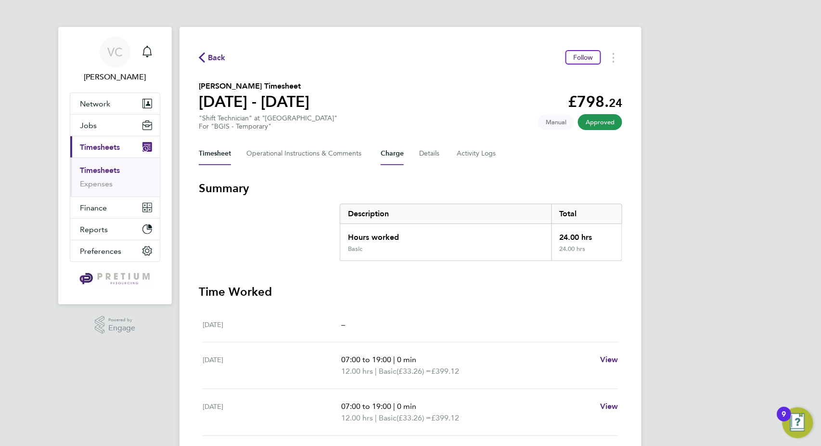
click at [391, 154] on button "Charge" at bounding box center [392, 153] width 23 height 23
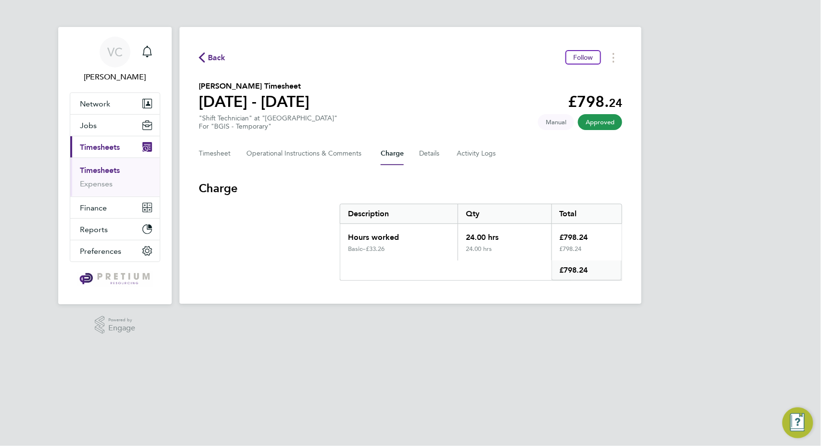
click at [441, 154] on div "Timesheet Operational Instructions & Comments Charge Details Activity Logs" at bounding box center [411, 153] width 424 height 23
click at [424, 156] on button "Details" at bounding box center [430, 153] width 22 height 23
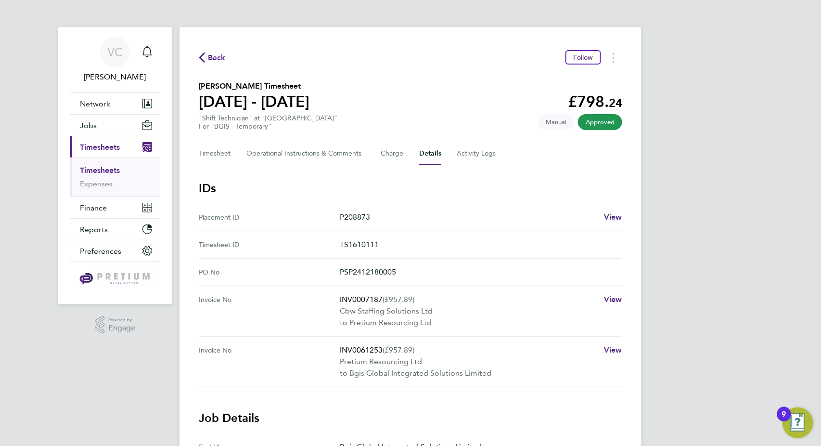
drag, startPoint x: 384, startPoint y: 246, endPoint x: 288, endPoint y: 247, distance: 95.3
click at [288, 247] on ID "Timesheet ID TS1610111" at bounding box center [411, 244] width 424 height 27
copy ID "TS1610111"
click at [99, 173] on link "Timesheets" at bounding box center [100, 170] width 40 height 9
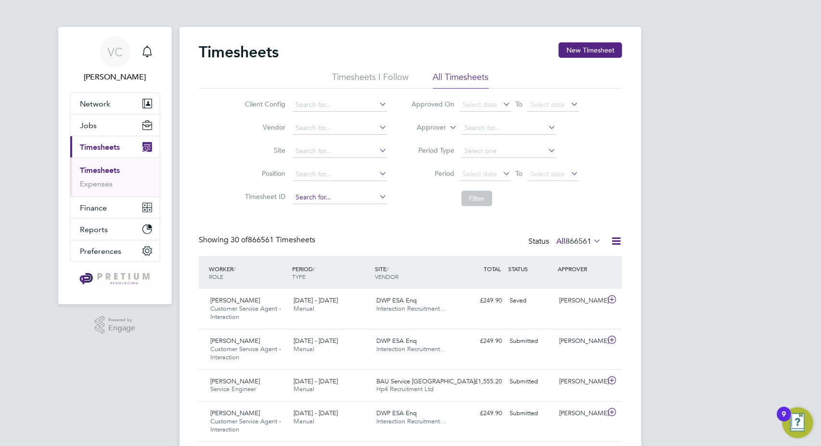
click at [305, 194] on input at bounding box center [340, 197] width 95 height 13
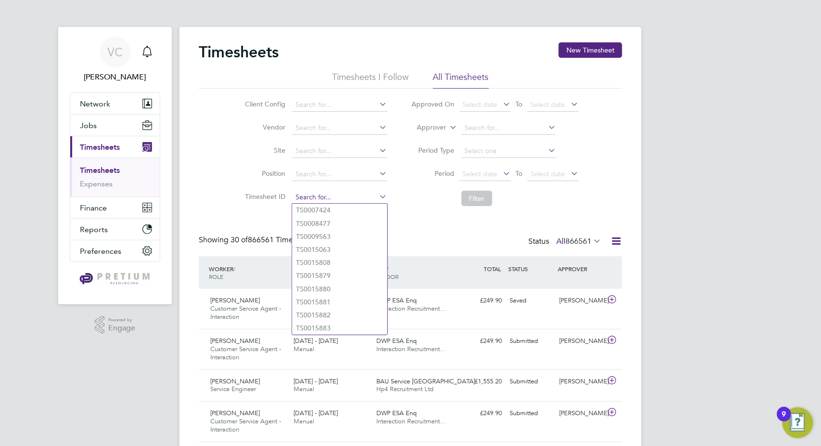
paste input "TS1610111"
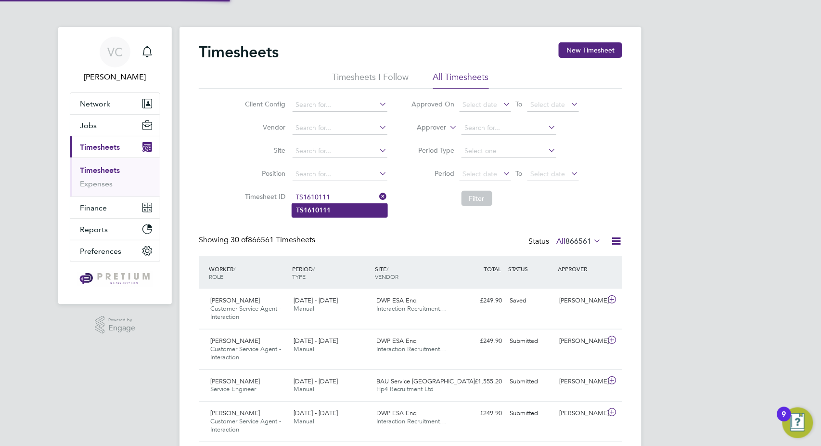
type input "TS1610111"
click at [347, 213] on li "TS1610111" at bounding box center [339, 210] width 95 height 13
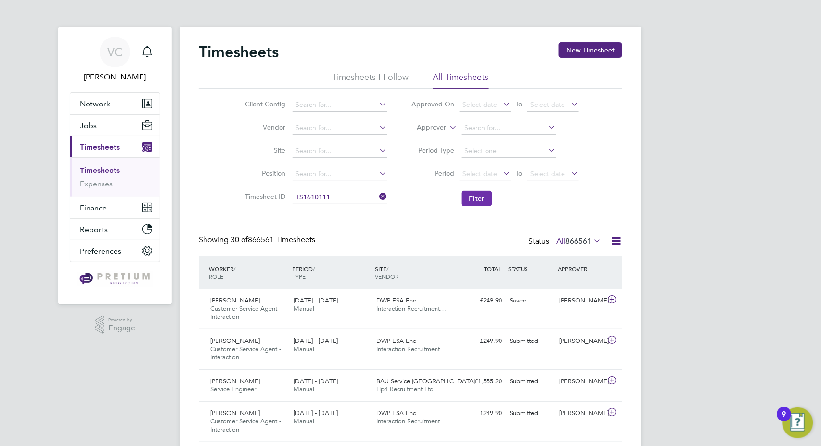
click at [470, 204] on button "Filter" at bounding box center [477, 198] width 31 height 15
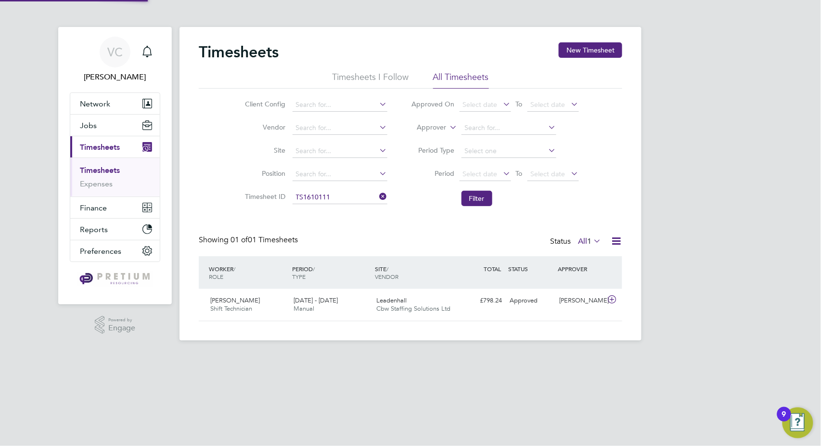
click at [624, 241] on div "Timesheets New Timesheet Timesheets I Follow All Timesheets Client Config Vendo…" at bounding box center [411, 183] width 462 height 313
click at [615, 242] on icon at bounding box center [616, 241] width 12 height 12
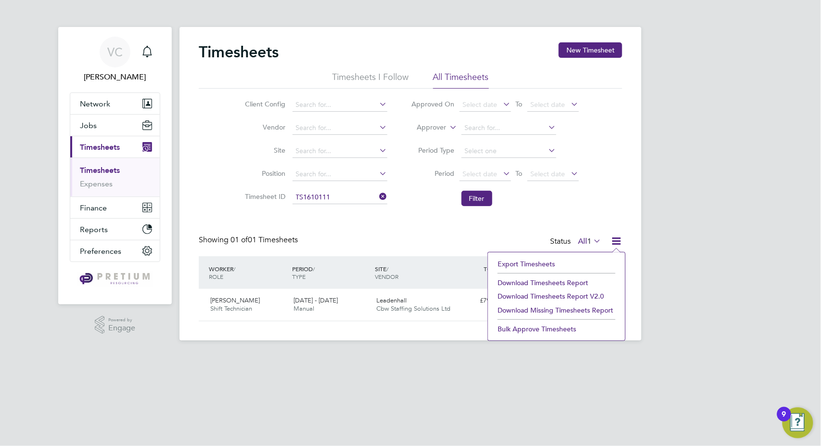
click at [573, 282] on li "Download Timesheets Report" at bounding box center [557, 282] width 128 height 13
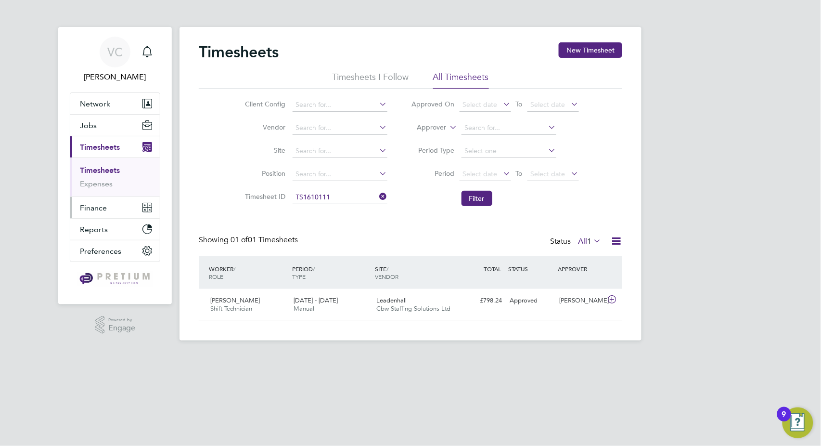
click at [104, 207] on span "Finance" at bounding box center [93, 207] width 27 height 9
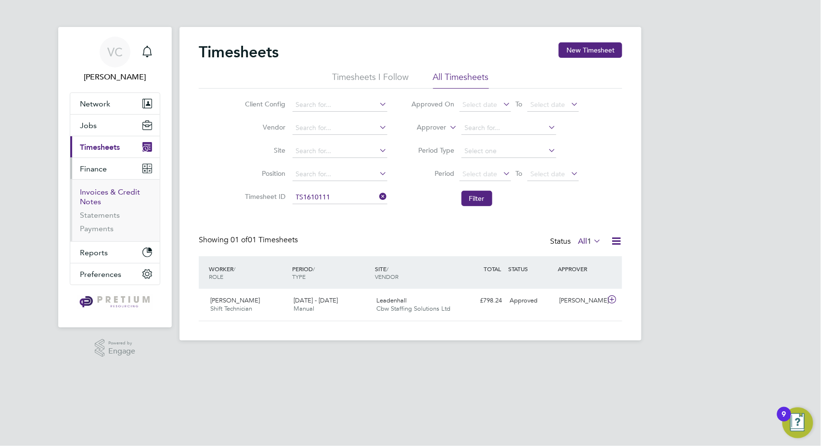
click at [100, 194] on link "Invoices & Credit Notes" at bounding box center [110, 196] width 60 height 19
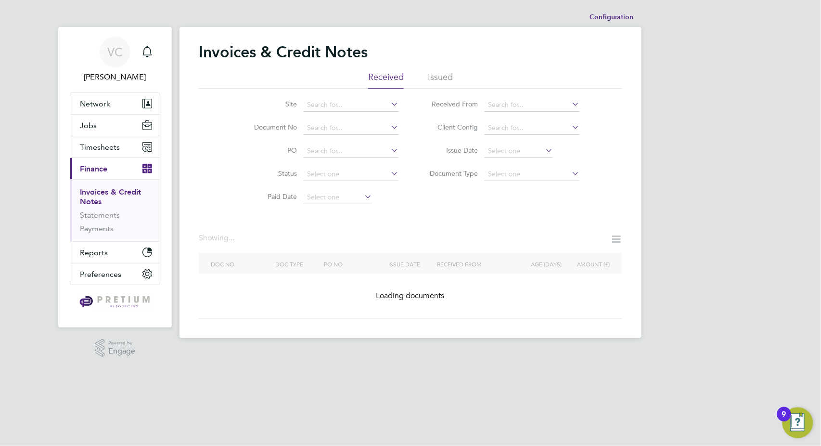
click at [440, 79] on li "Issued" at bounding box center [440, 79] width 25 height 17
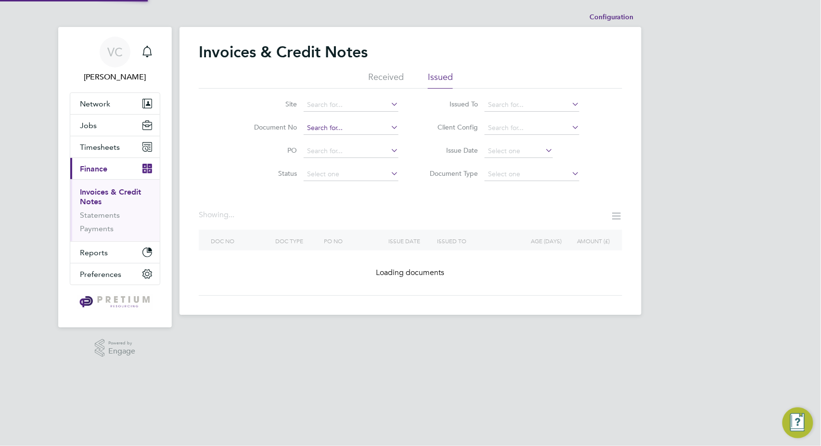
click at [324, 126] on input at bounding box center [351, 127] width 95 height 13
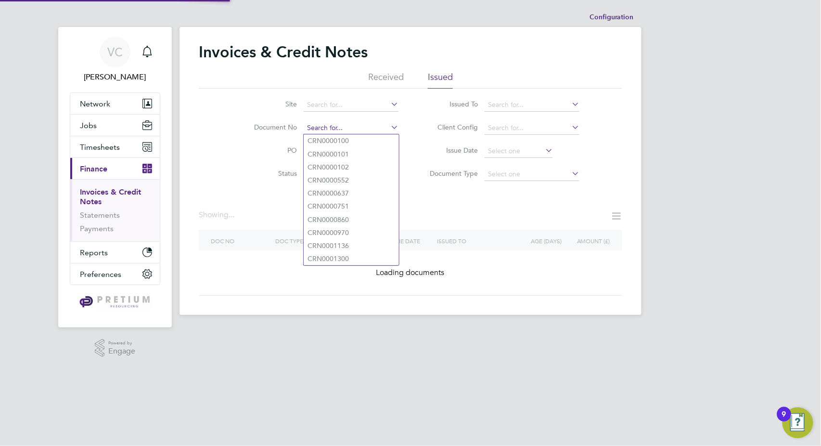
paste input "INV0061529"
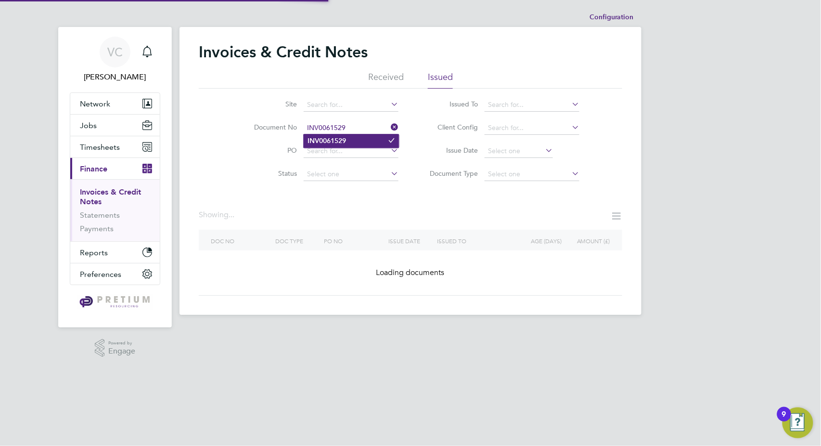
type input "INV0061529"
click at [358, 136] on li "INV0061529" at bounding box center [351, 140] width 95 height 13
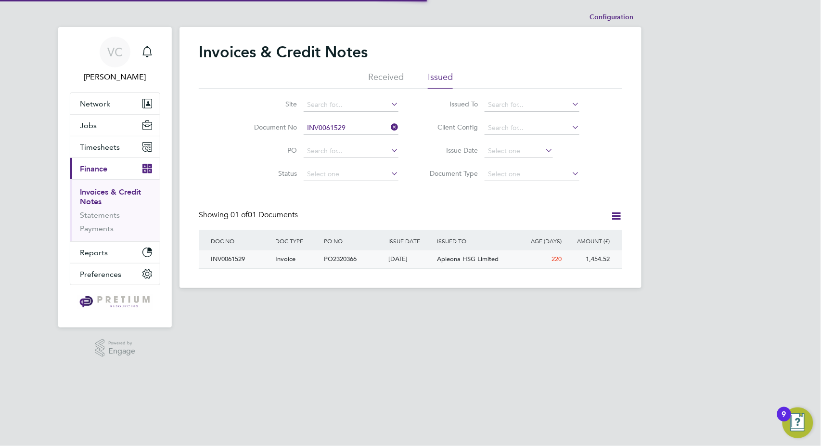
click at [422, 258] on div "03 Jan 2025" at bounding box center [411, 259] width 49 height 18
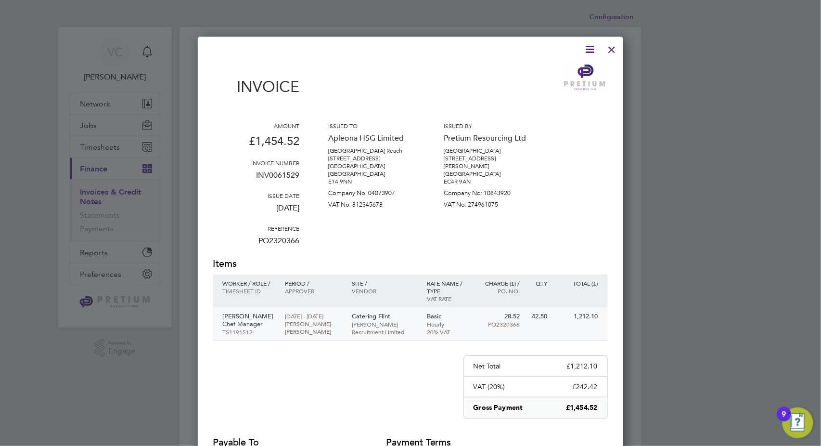
click at [375, 313] on p "Catering Flint" at bounding box center [384, 316] width 65 height 8
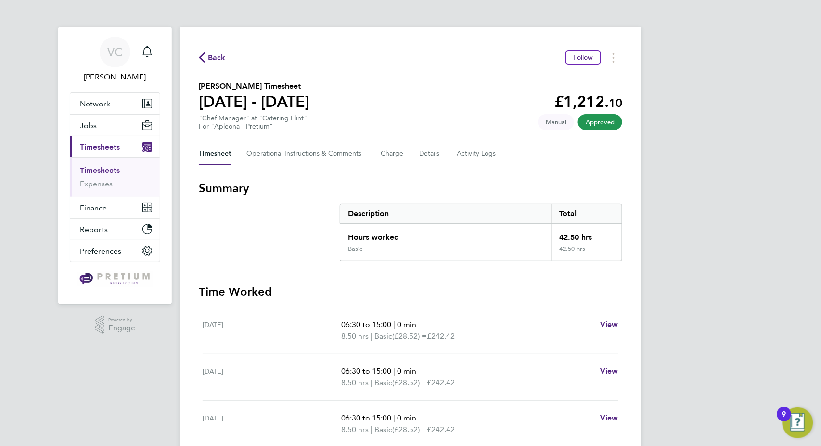
click at [417, 158] on div "Timesheet Operational Instructions & Comments Charge Details Activity Logs" at bounding box center [411, 153] width 424 height 23
click at [435, 161] on button "Details" at bounding box center [430, 153] width 22 height 23
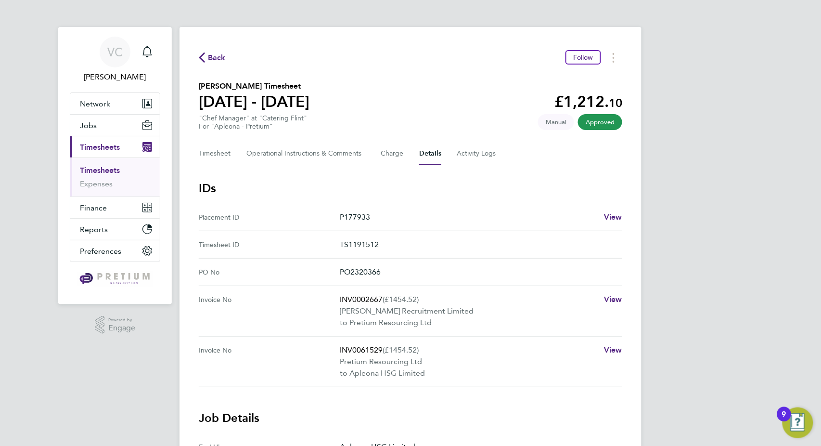
drag, startPoint x: 392, startPoint y: 248, endPoint x: 248, endPoint y: 246, distance: 144.4
click at [248, 246] on ID "Timesheet ID TS1191512" at bounding box center [411, 244] width 424 height 27
copy ID "TS1191512"
click at [114, 149] on span "Timesheets" at bounding box center [100, 146] width 40 height 9
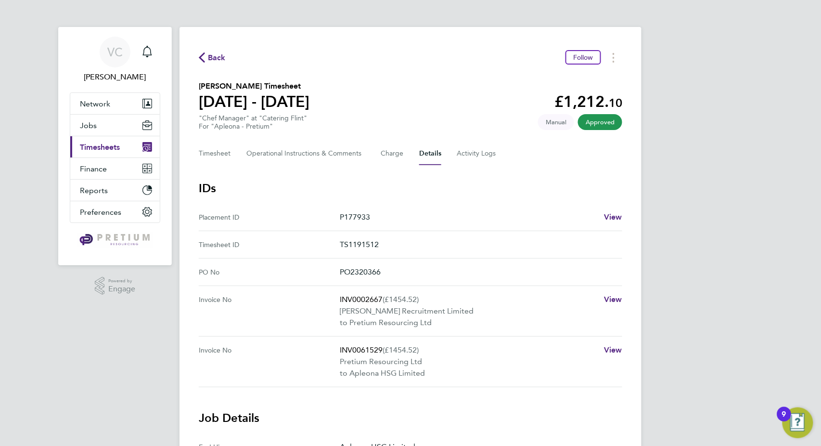
click at [111, 149] on span "Timesheets" at bounding box center [100, 146] width 40 height 9
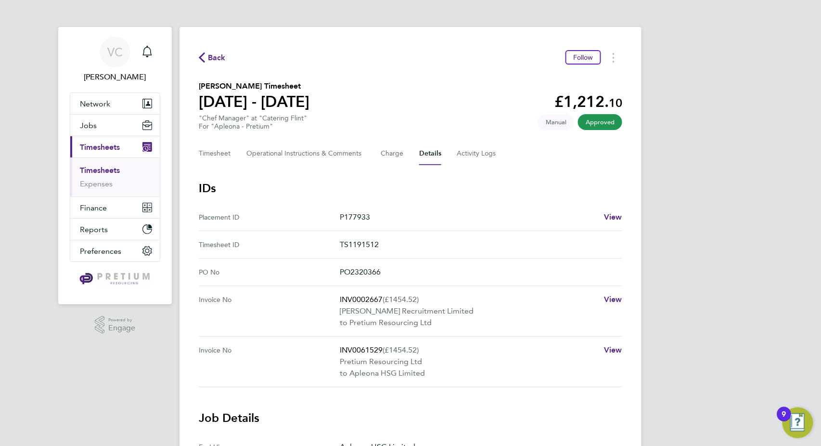
click at [91, 170] on link "Timesheets" at bounding box center [100, 170] width 40 height 9
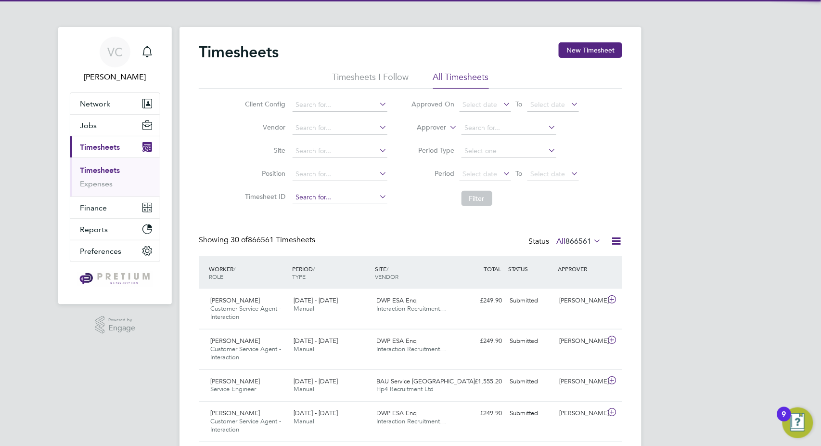
click at [325, 197] on input at bounding box center [340, 197] width 95 height 13
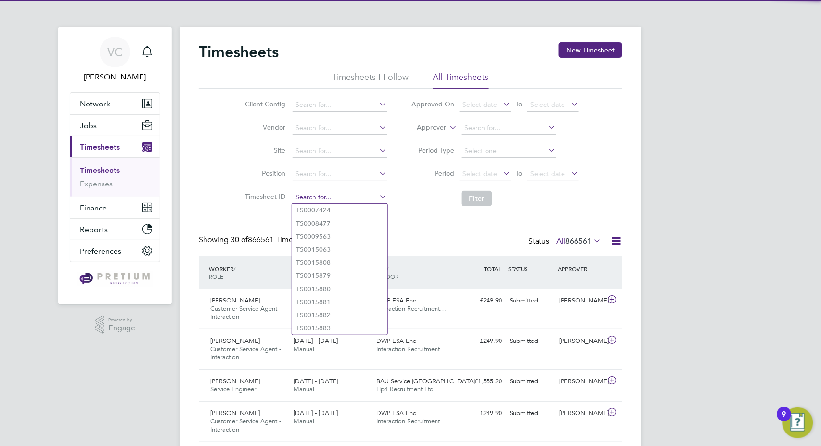
paste input "TS1191512"
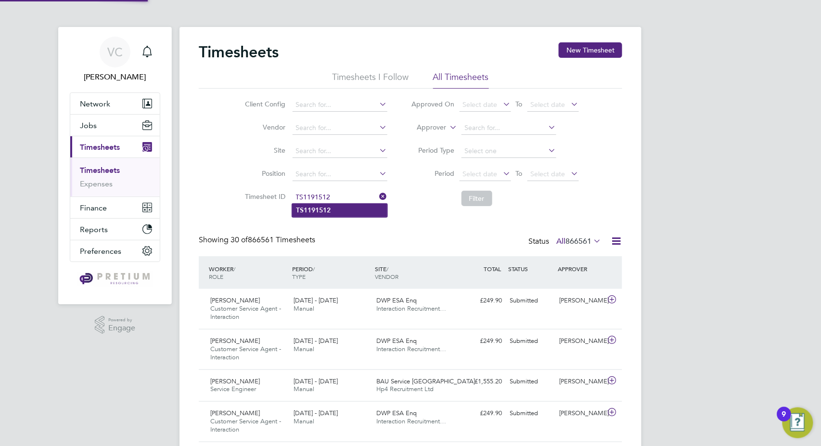
type input "TS1191512"
click at [344, 208] on li "TS1191512" at bounding box center [339, 210] width 95 height 13
click at [477, 202] on button "Filter" at bounding box center [477, 198] width 31 height 15
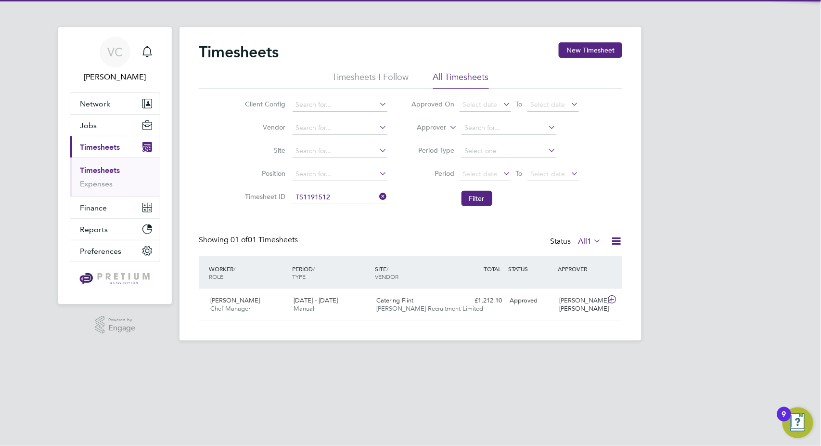
click at [616, 244] on icon at bounding box center [616, 241] width 12 height 12
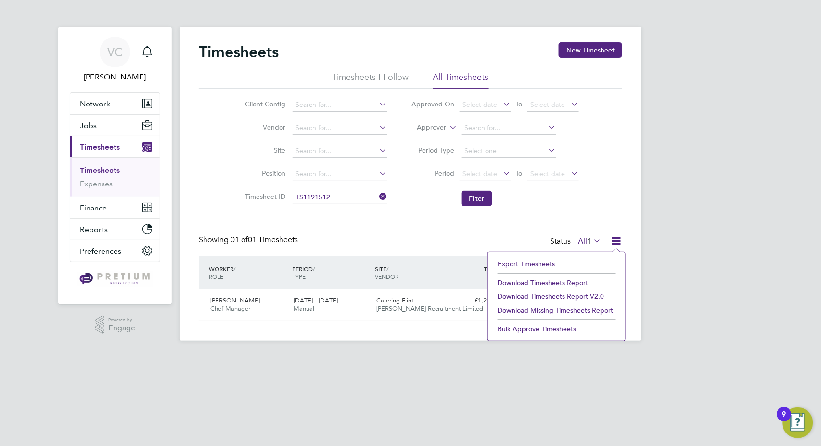
click at [567, 277] on li "Download Timesheets Report" at bounding box center [557, 282] width 128 height 13
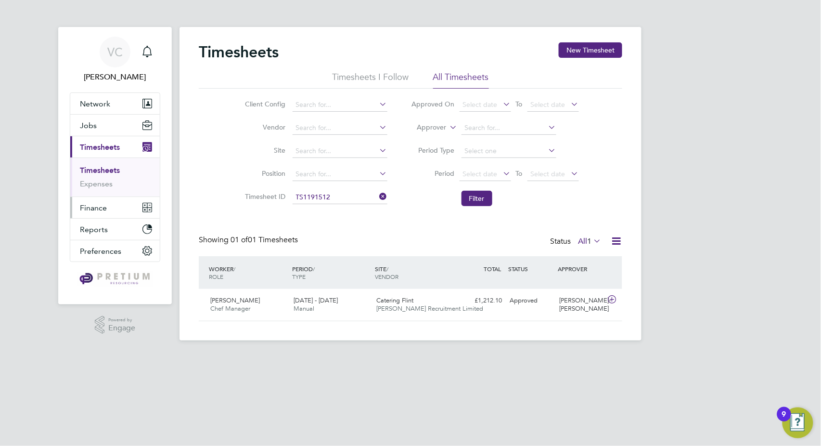
click at [96, 208] on span "Finance" at bounding box center [93, 207] width 27 height 9
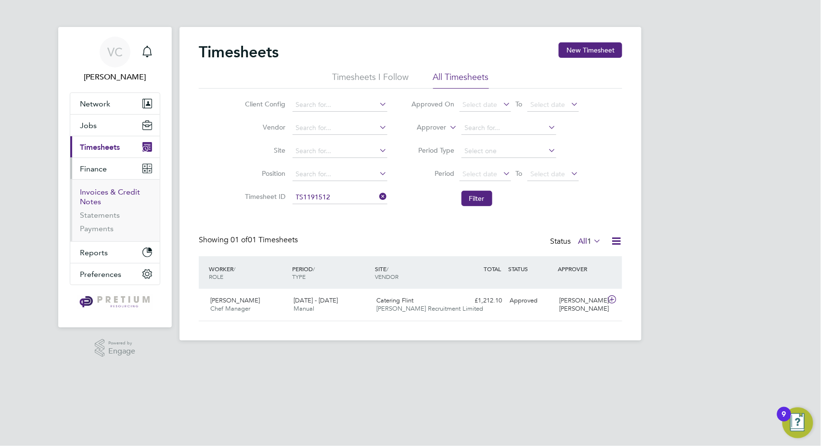
click at [113, 190] on link "Invoices & Credit Notes" at bounding box center [110, 196] width 60 height 19
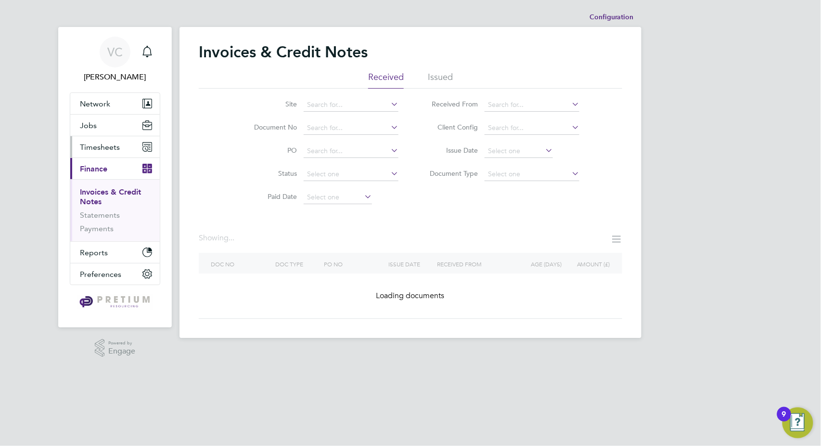
click at [108, 150] on span "Timesheets" at bounding box center [100, 146] width 40 height 9
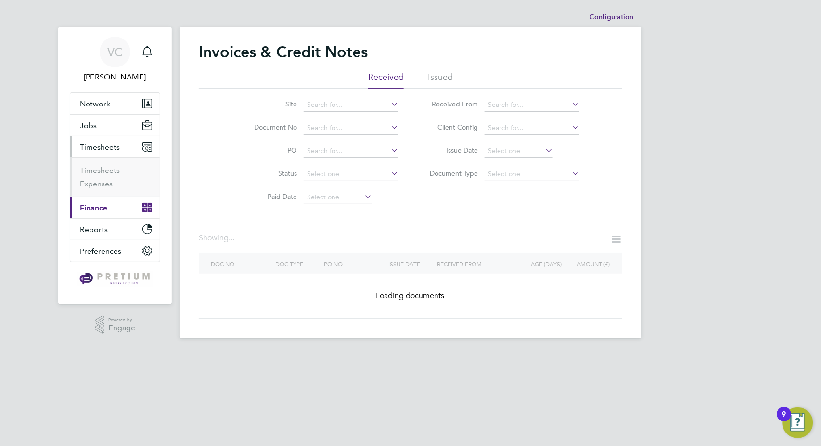
click at [94, 178] on li "Timesheets" at bounding box center [116, 172] width 72 height 13
click at [96, 186] on link "Expenses" at bounding box center [96, 183] width 33 height 9
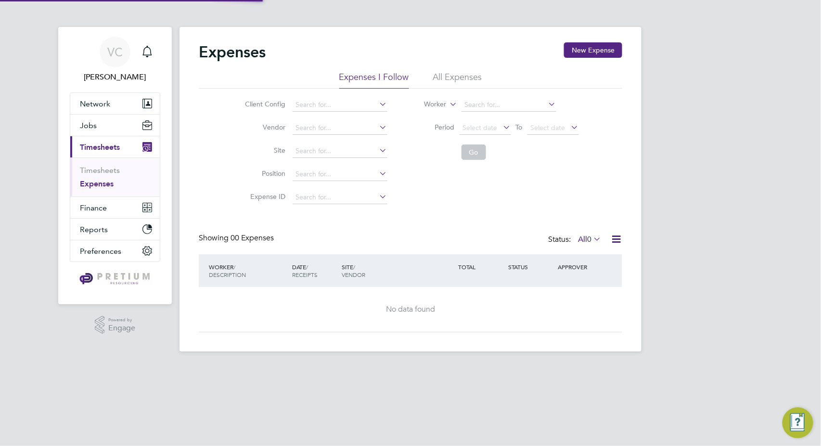
click at [453, 82] on li "All Expenses" at bounding box center [457, 79] width 49 height 17
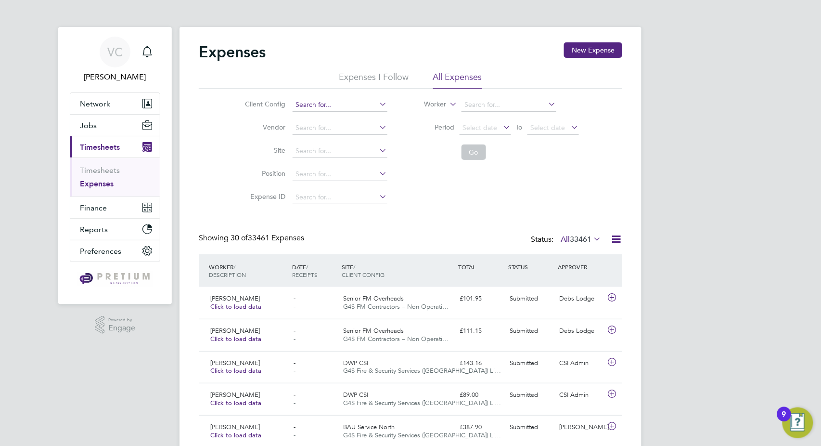
click at [308, 110] on input at bounding box center [340, 104] width 95 height 13
type input "iss med"
click at [336, 126] on input at bounding box center [340, 127] width 95 height 13
click at [337, 103] on input at bounding box center [340, 104] width 95 height 13
click at [348, 118] on li "ISS Med iclean Limited" at bounding box center [339, 117] width 95 height 13
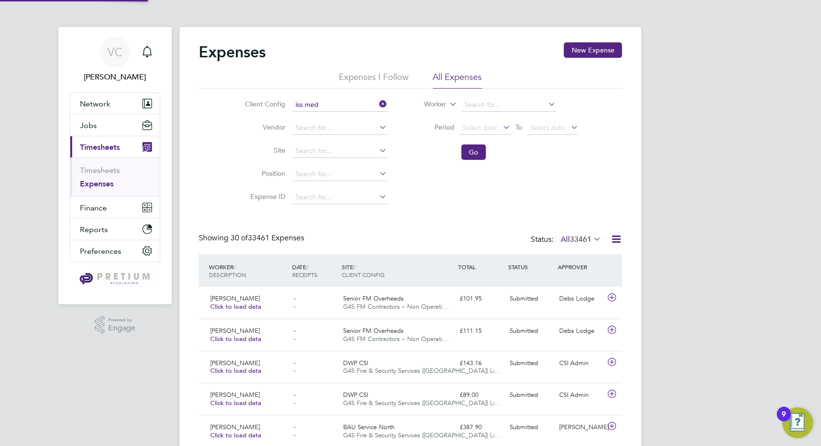
type input "ISS Mediclean Limited"
click at [470, 157] on button "Go" at bounding box center [474, 151] width 25 height 15
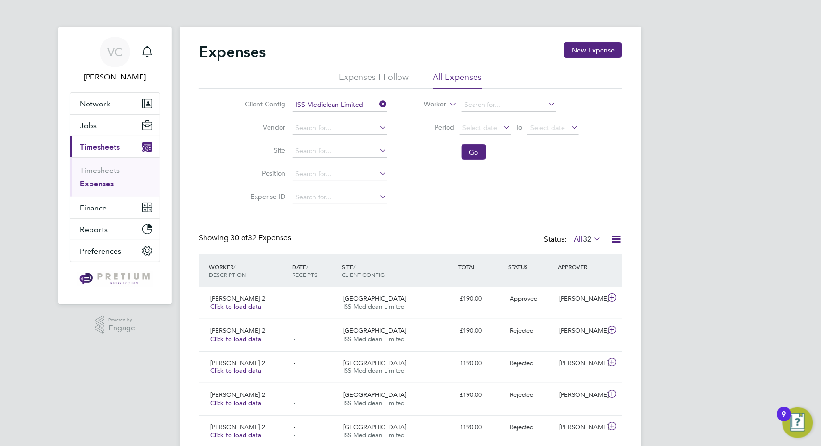
click at [619, 239] on icon at bounding box center [616, 239] width 12 height 12
click at [596, 265] on li "Download Expenses Report" at bounding box center [572, 261] width 97 height 13
click at [92, 206] on span "Finance" at bounding box center [93, 207] width 27 height 9
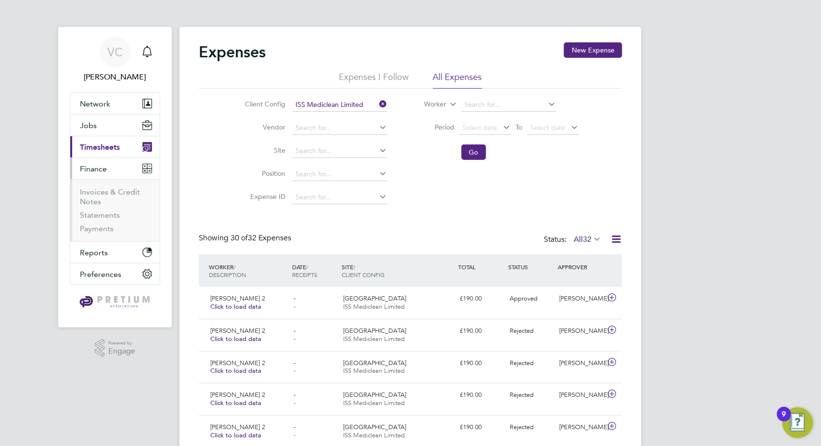
click at [98, 185] on ul "Invoices & Credit Notes Statements Payments" at bounding box center [115, 210] width 90 height 62
click at [101, 193] on link "Invoices & Credit Notes" at bounding box center [110, 196] width 60 height 19
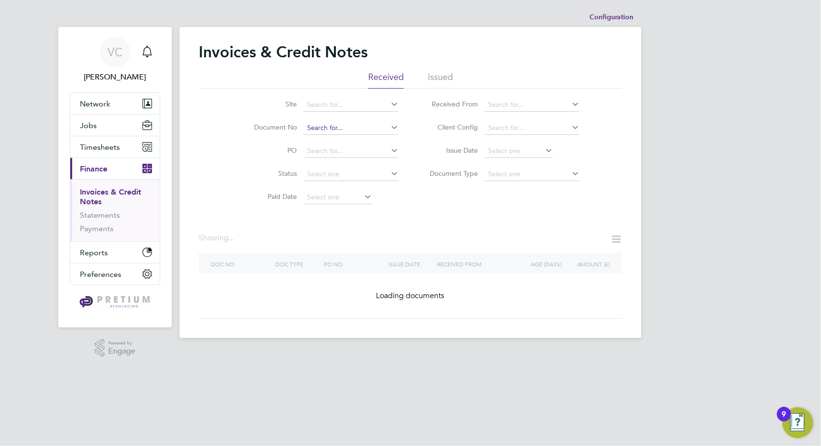
click at [340, 127] on input at bounding box center [351, 127] width 95 height 13
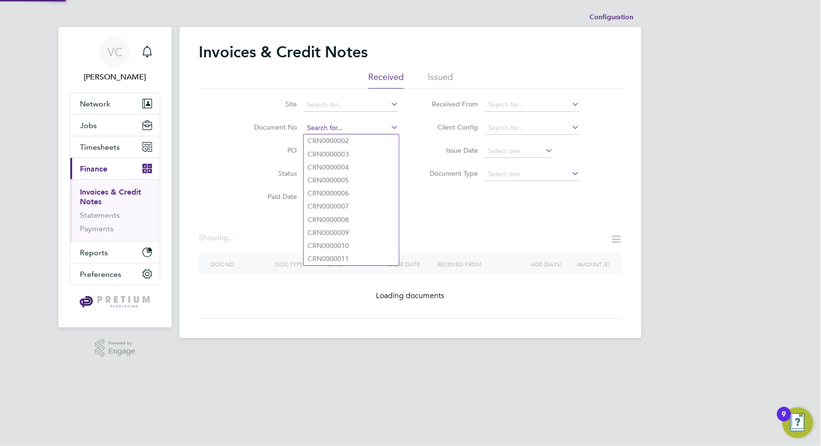
paste input "INV0065797"
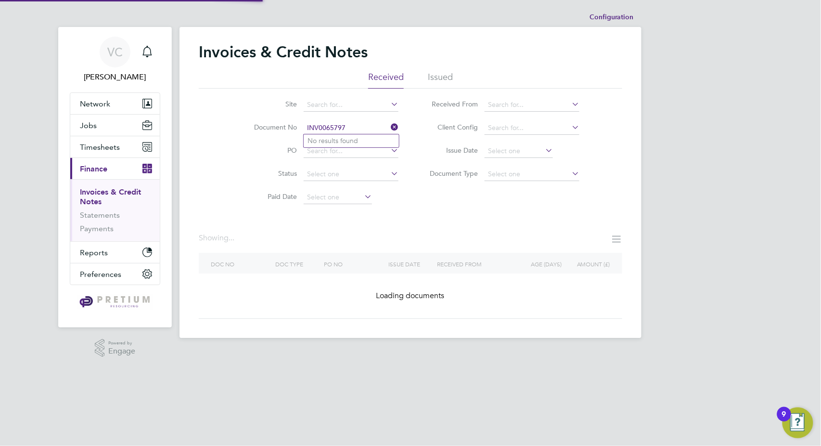
type input "INV0065797"
click at [440, 75] on li "Issued" at bounding box center [440, 79] width 25 height 17
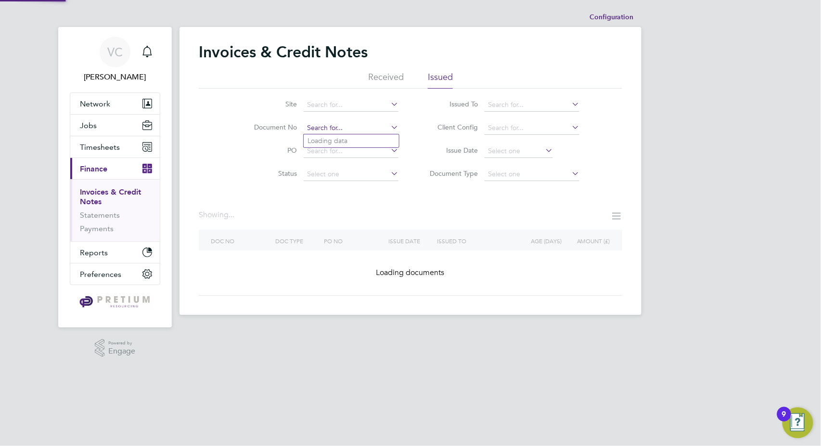
click at [346, 129] on input at bounding box center [351, 127] width 95 height 13
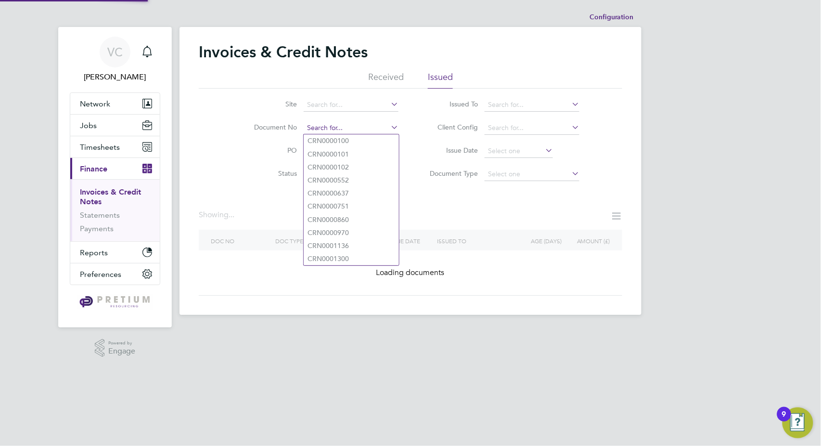
paste input "INV0065797"
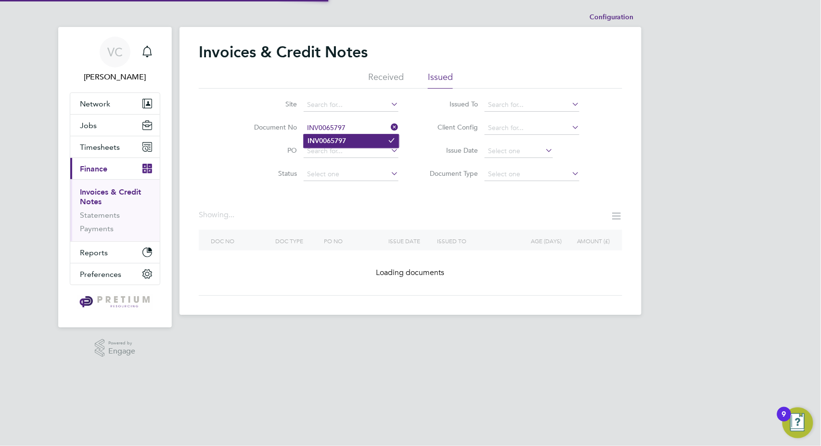
type input "INV0065797"
click at [349, 146] on li "INV0065797" at bounding box center [351, 140] width 95 height 13
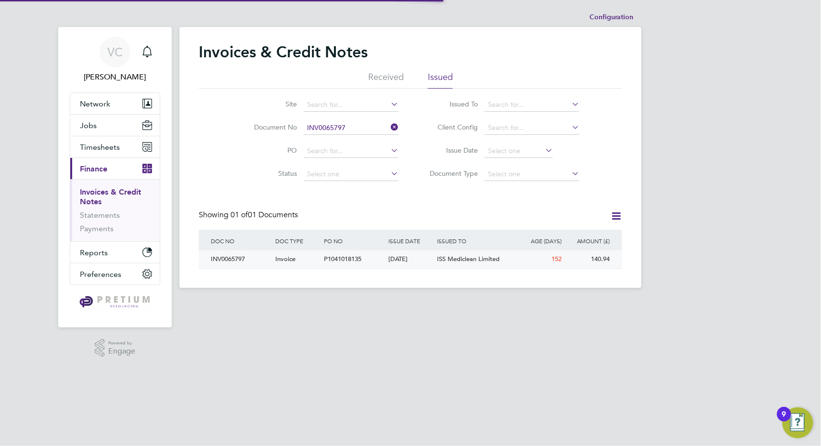
click at [414, 259] on div "12 Mar 2025" at bounding box center [411, 259] width 49 height 18
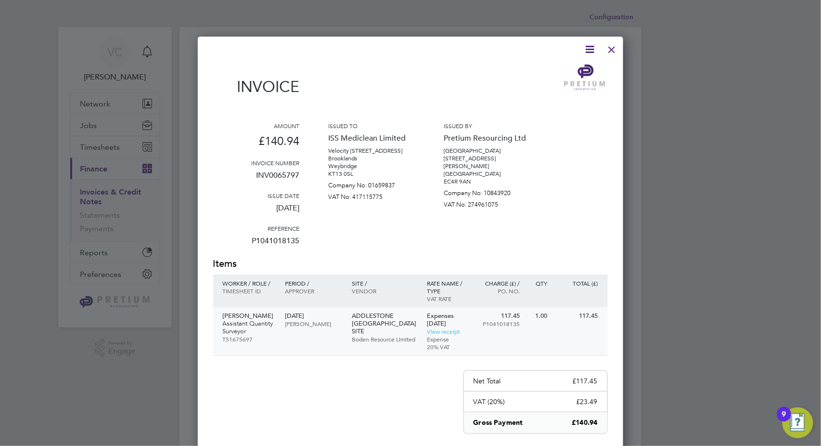
click at [395, 320] on p "ADDLESTONE WEYBRIDGE CENTRAL VETERINARY LAB MAIN SITE" at bounding box center [384, 323] width 65 height 23
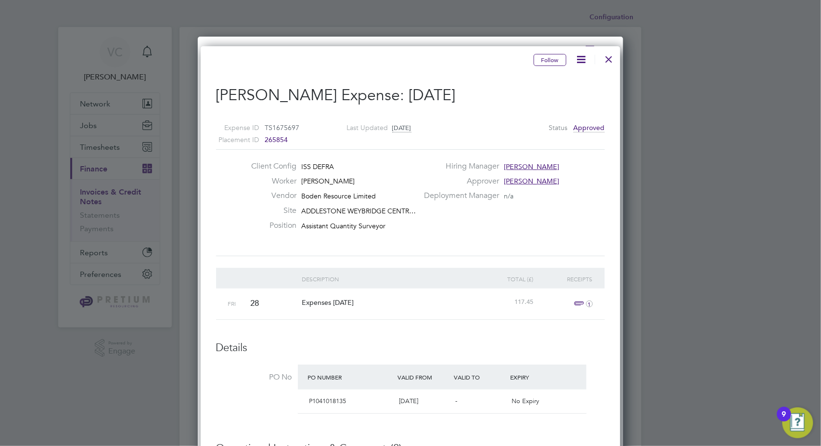
click at [615, 63] on div at bounding box center [609, 56] width 17 height 17
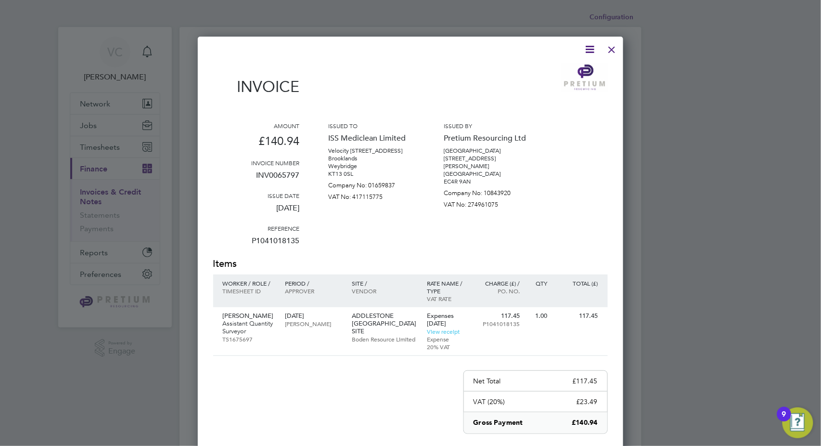
click at [612, 49] on div at bounding box center [612, 47] width 17 height 17
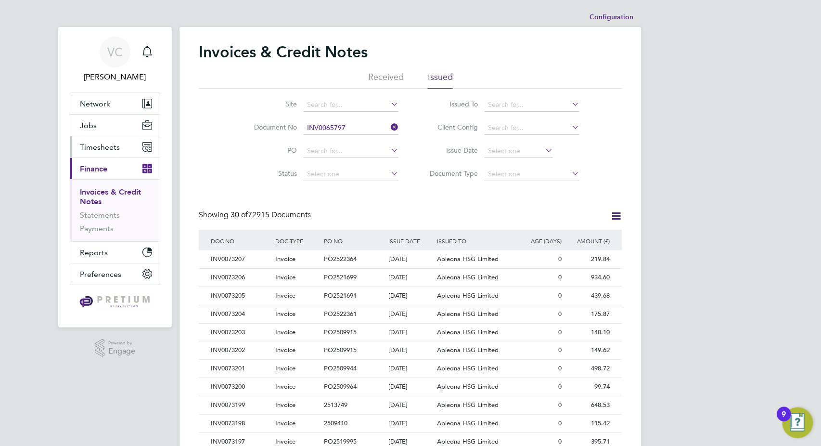
click at [98, 150] on span "Timesheets" at bounding box center [100, 146] width 40 height 9
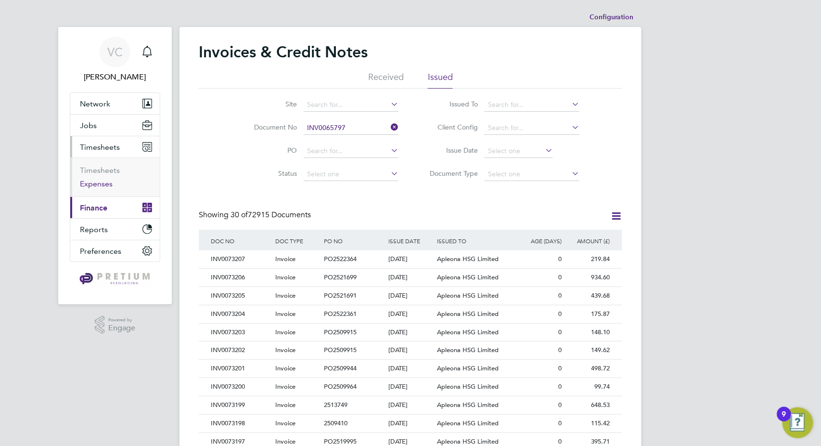
click at [95, 182] on link "Expenses" at bounding box center [96, 183] width 33 height 9
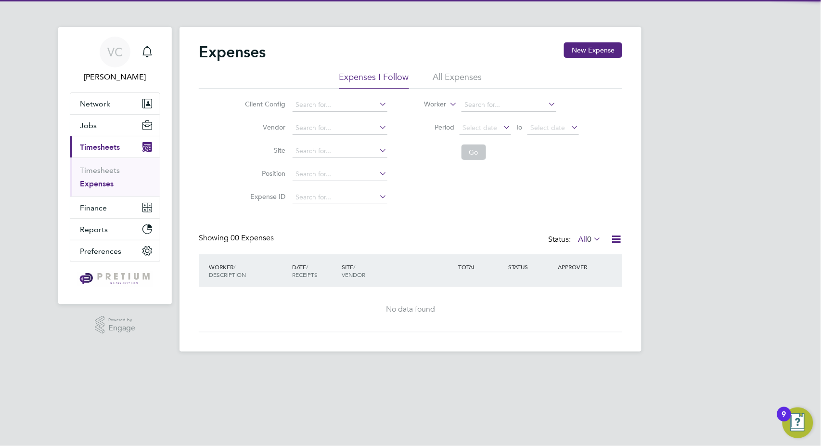
click at [448, 78] on li "All Expenses" at bounding box center [457, 79] width 49 height 17
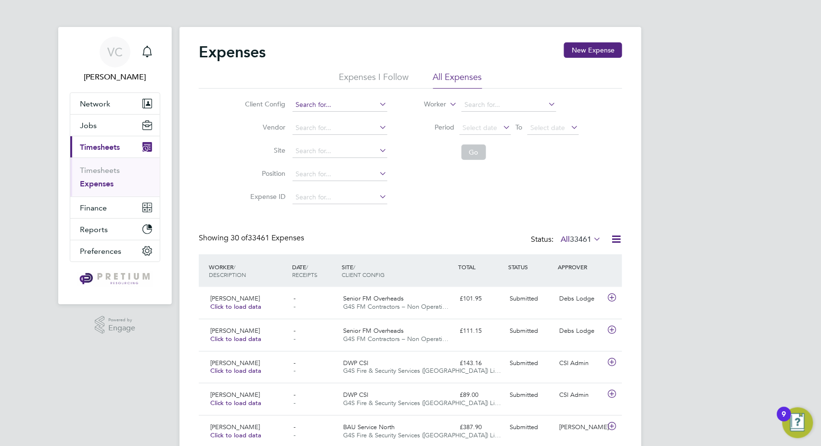
click at [316, 108] on input at bounding box center [340, 104] width 95 height 13
click at [322, 112] on li "ISS DE FRA" at bounding box center [342, 117] width 100 height 13
type input "ISS DEFRA"
click at [464, 151] on button "Go" at bounding box center [474, 151] width 25 height 15
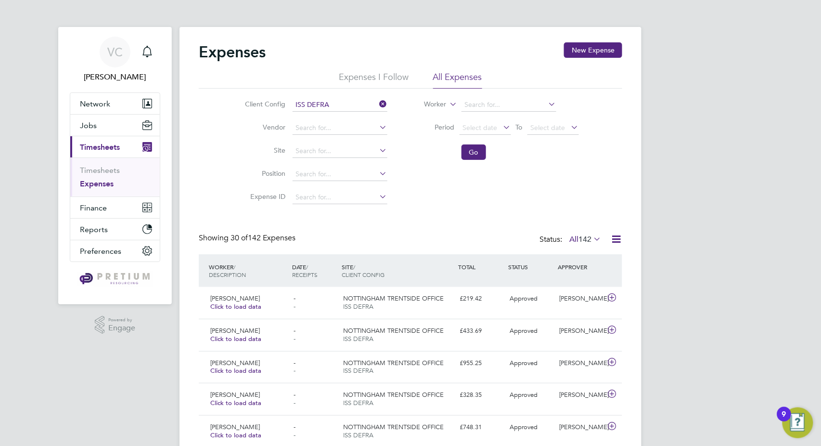
click at [617, 236] on icon at bounding box center [616, 239] width 12 height 12
click at [585, 267] on li "Download Expenses Report" at bounding box center [572, 261] width 97 height 13
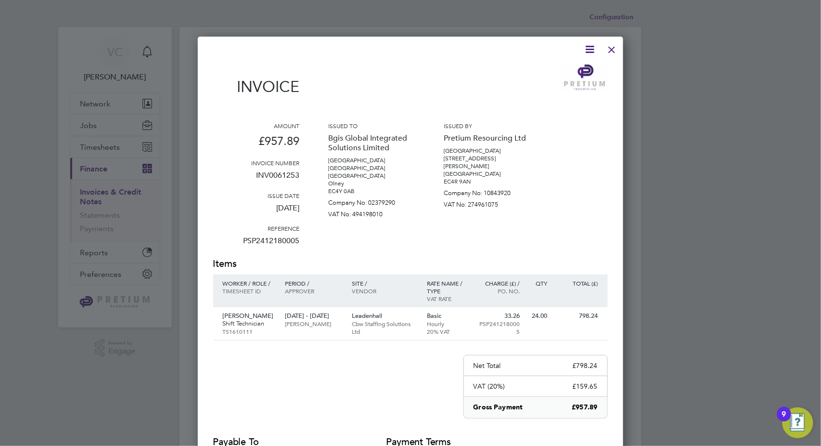
click at [614, 52] on div at bounding box center [612, 47] width 17 height 17
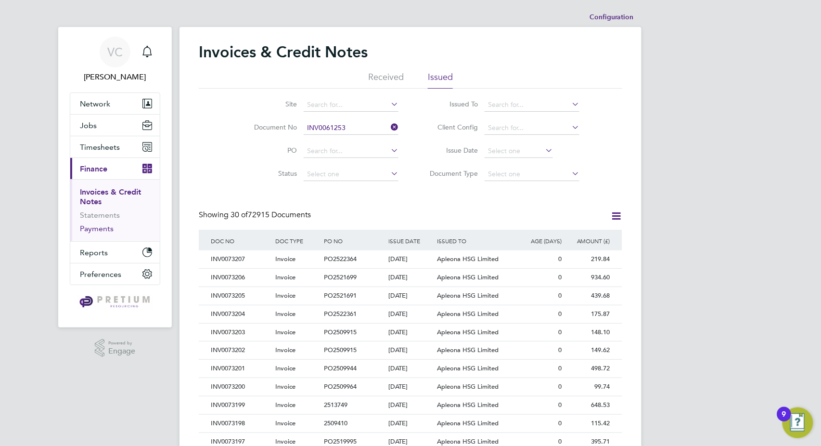
click at [100, 225] on link "Payments" at bounding box center [97, 228] width 34 height 9
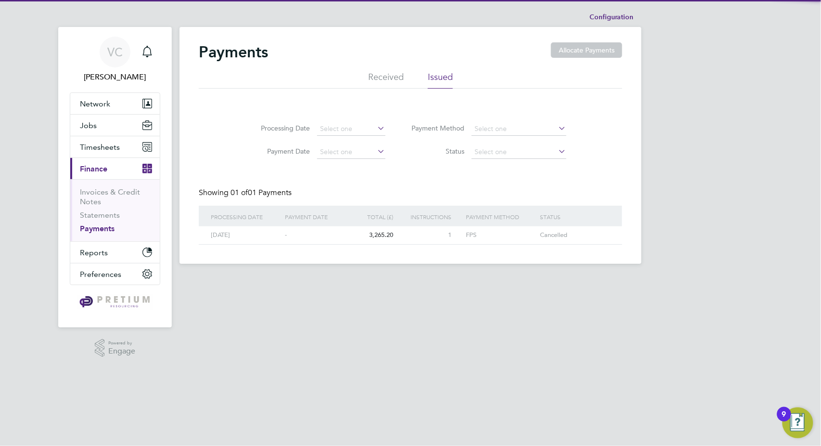
click at [398, 80] on li "Received" at bounding box center [386, 79] width 36 height 17
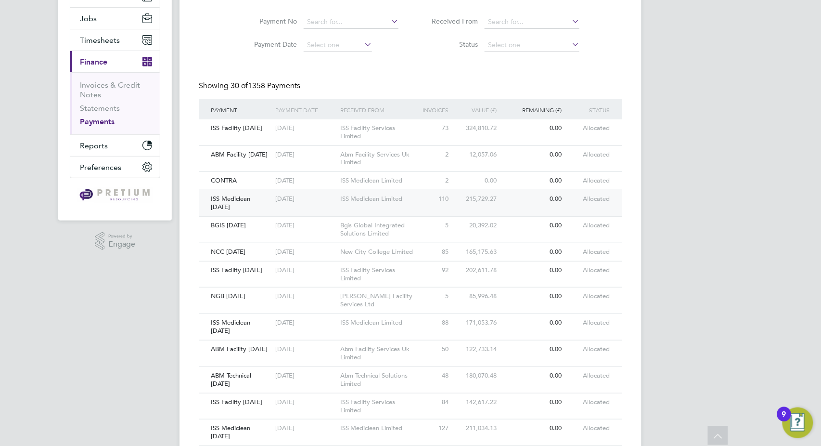
click at [493, 200] on div "215,729.27" at bounding box center [475, 199] width 49 height 18
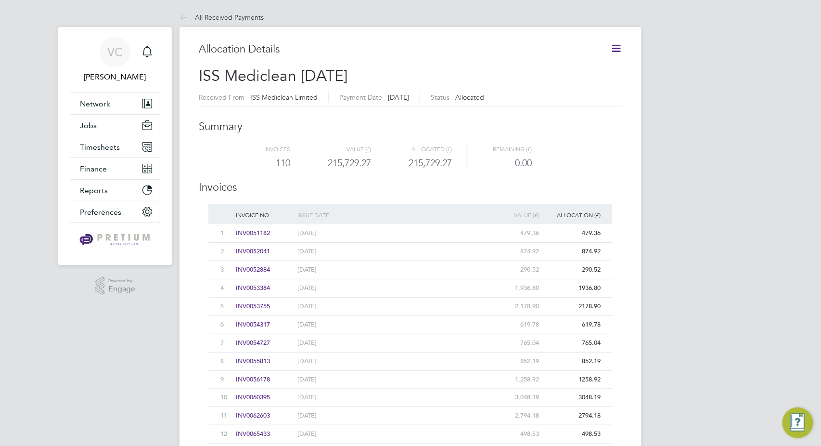
click at [617, 43] on icon at bounding box center [616, 48] width 12 height 12
click at [581, 86] on li "Download related timesheets" at bounding box center [568, 84] width 105 height 13
click at [104, 145] on span "Timesheets" at bounding box center [100, 146] width 40 height 9
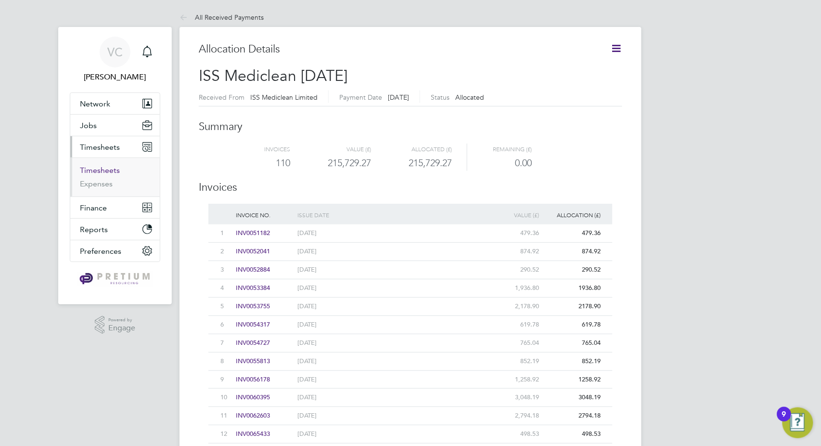
click at [105, 170] on link "Timesheets" at bounding box center [100, 170] width 40 height 9
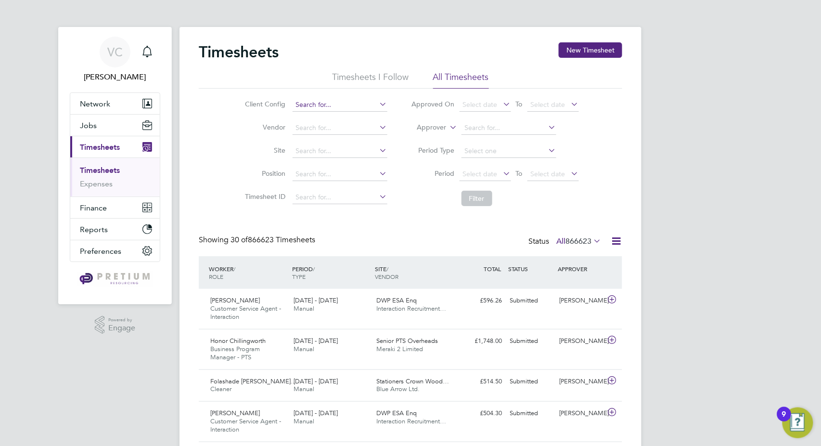
click at [318, 107] on input at bounding box center [340, 104] width 95 height 13
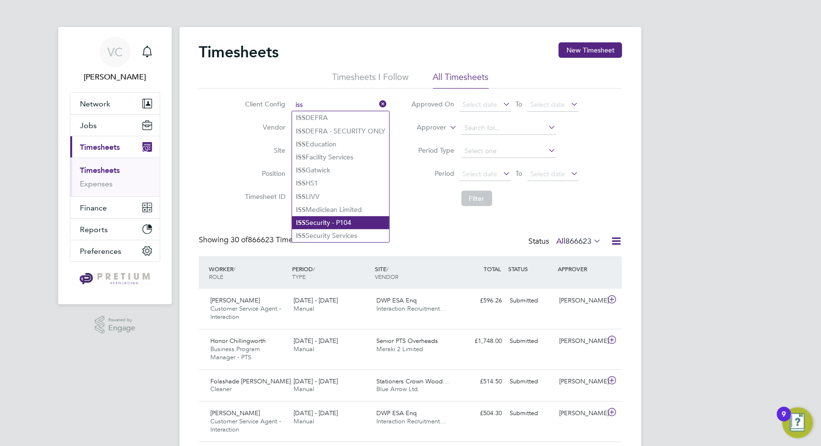
click at [348, 220] on li "ISS Security - P104" at bounding box center [340, 222] width 97 height 13
type input "ISS Security - P104"
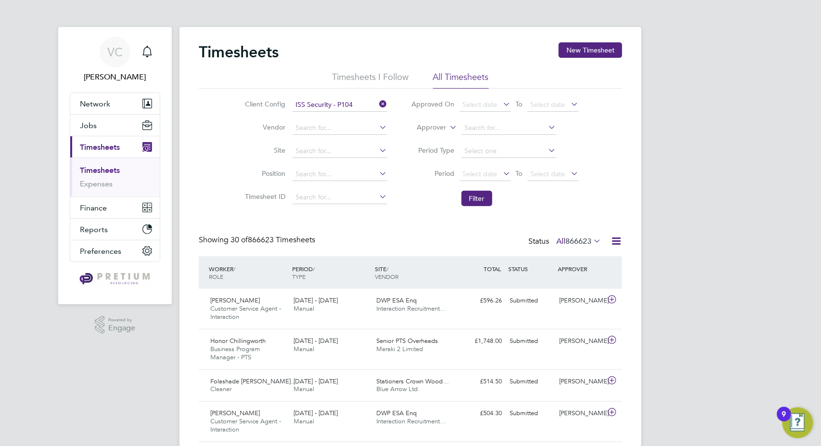
click at [493, 197] on li "Filter" at bounding box center [496, 198] width 192 height 25
click at [483, 197] on button "Filter" at bounding box center [477, 198] width 31 height 15
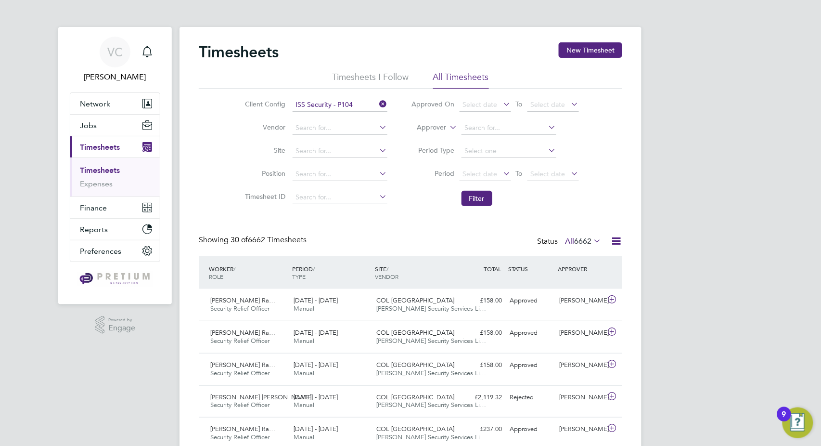
click at [614, 242] on icon at bounding box center [616, 241] width 12 height 12
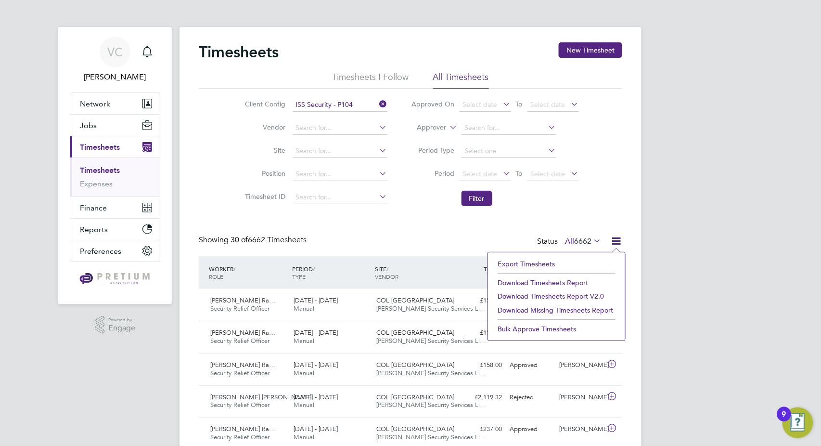
click at [569, 280] on li "Download Timesheets Report" at bounding box center [557, 282] width 128 height 13
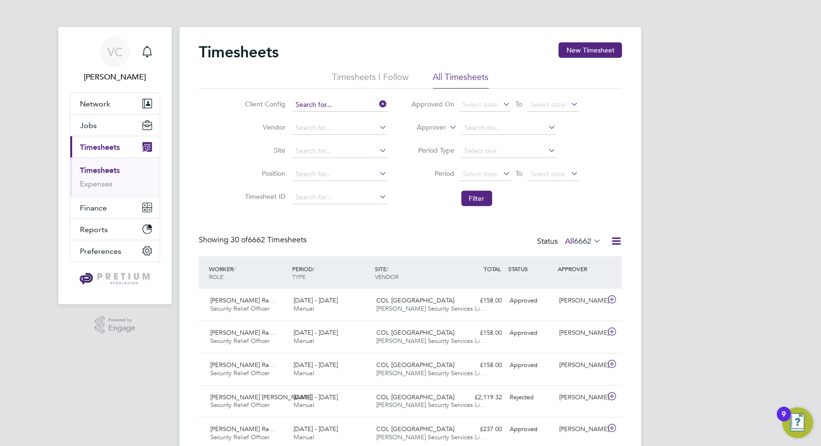
click at [339, 100] on input at bounding box center [340, 104] width 95 height 13
paste input "ISS DEFRA"
click at [360, 120] on li "ISS DEFRA" at bounding box center [341, 117] width 98 height 13
type input "ISS DEFRA"
click at [477, 201] on button "Filter" at bounding box center [477, 198] width 31 height 15
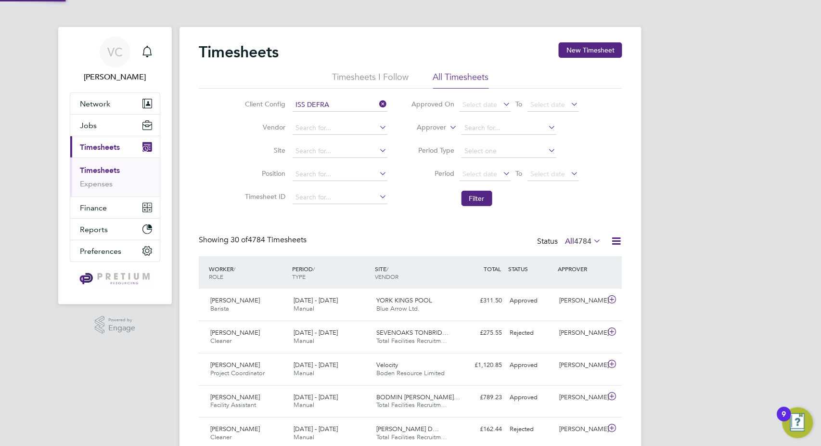
scroll to position [25, 83]
click at [620, 244] on icon at bounding box center [616, 241] width 12 height 12
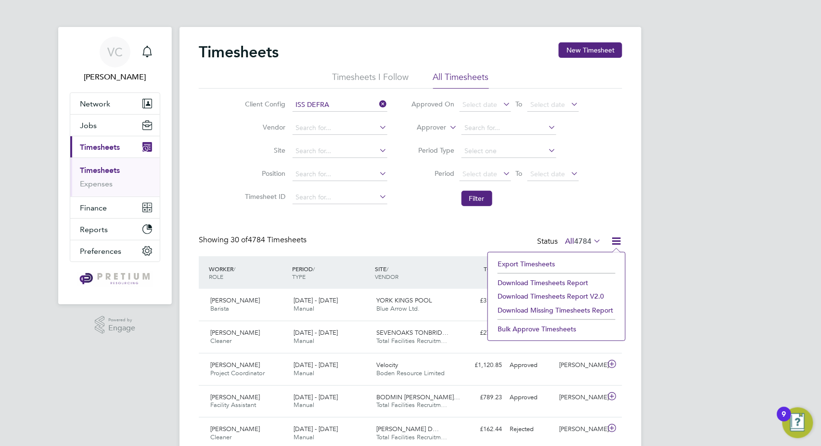
click at [577, 282] on li "Download Timesheets Report" at bounding box center [557, 282] width 128 height 13
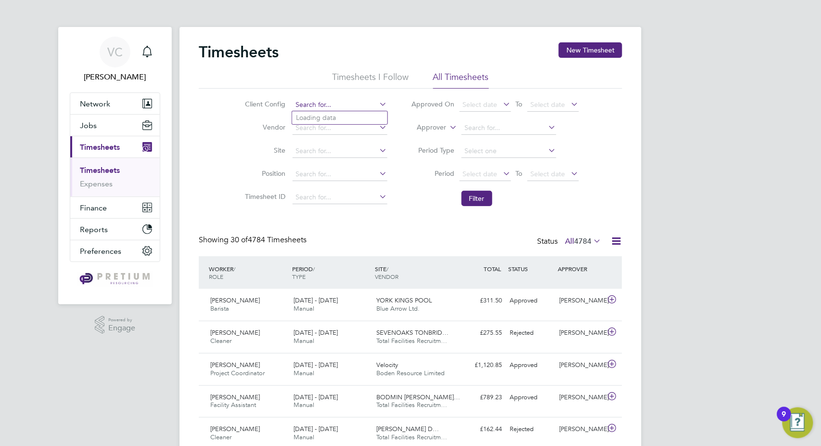
click at [342, 99] on input at bounding box center [340, 104] width 95 height 13
click at [333, 112] on li "ISS Ed ucation" at bounding box center [339, 117] width 95 height 13
type input "ISS Education"
click at [465, 195] on button "Filter" at bounding box center [477, 198] width 31 height 15
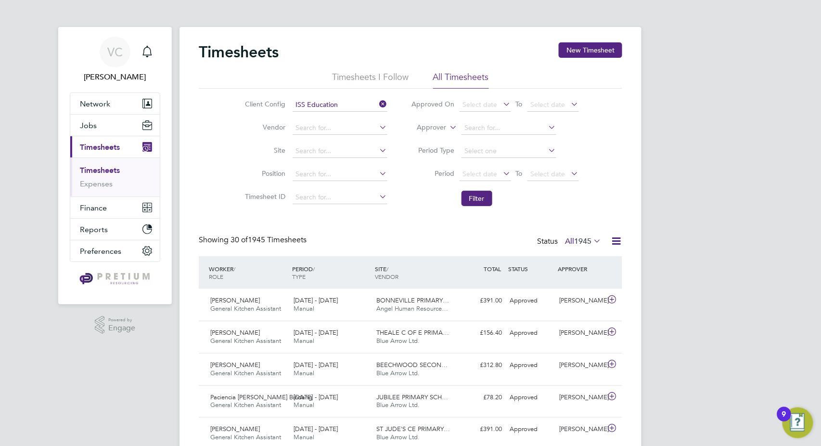
click at [621, 239] on icon at bounding box center [616, 241] width 12 height 12
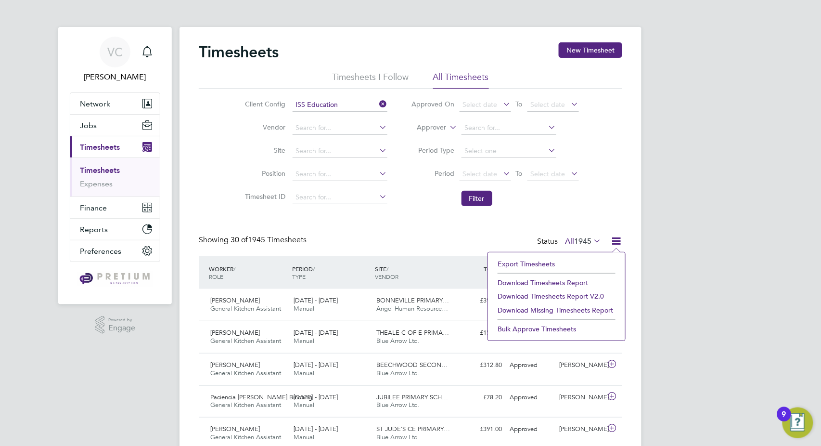
click at [561, 279] on li "Download Timesheets Report" at bounding box center [557, 282] width 128 height 13
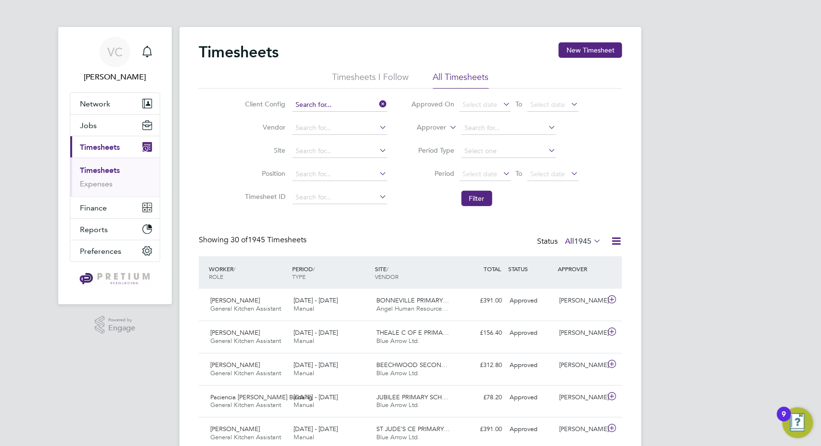
click at [295, 103] on input at bounding box center [340, 104] width 95 height 13
click at [349, 129] on li "ISS DE FRA - SECURITY ONLY" at bounding box center [342, 131] width 100 height 13
type input "ISS DEFRA - SECURITY ONLY"
click at [493, 208] on li "Filter" at bounding box center [496, 198] width 192 height 25
click at [487, 201] on button "Filter" at bounding box center [477, 198] width 31 height 15
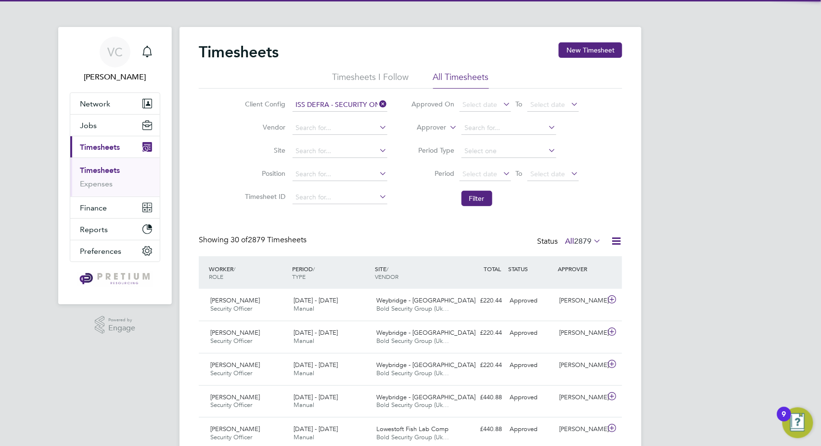
click at [616, 236] on icon at bounding box center [616, 241] width 12 height 12
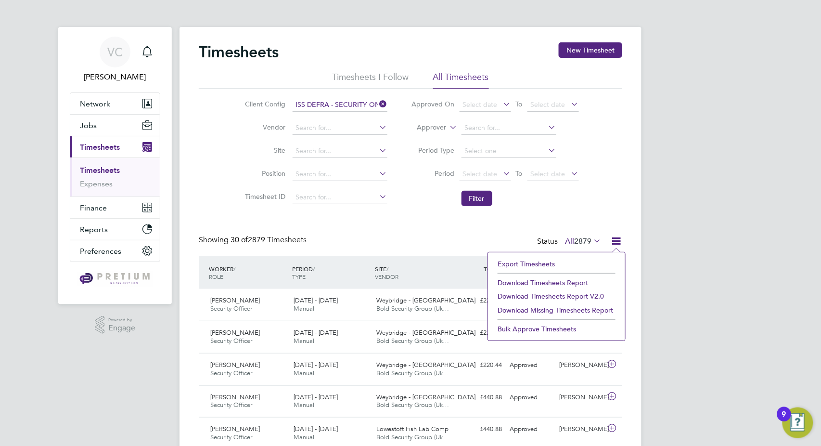
click at [582, 280] on li "Download Timesheets Report" at bounding box center [557, 282] width 128 height 13
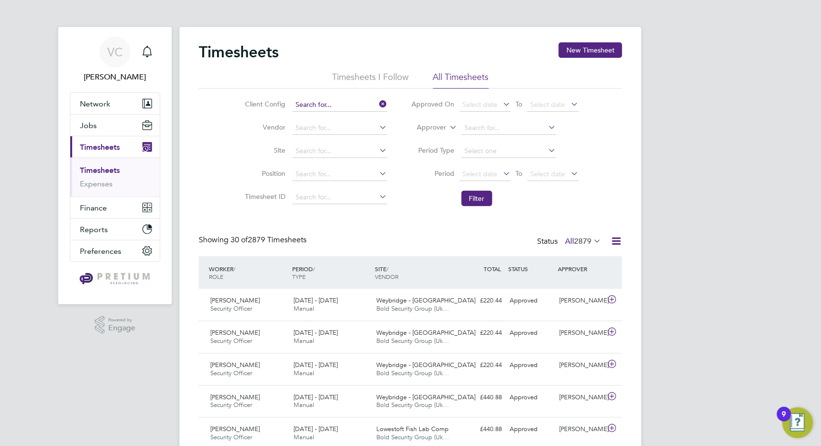
click at [318, 106] on input at bounding box center [340, 104] width 95 height 13
click at [321, 116] on b "Med" at bounding box center [315, 118] width 14 height 8
type input "ISS Mediclean Limited"
click at [479, 198] on button "Filter" at bounding box center [477, 198] width 31 height 15
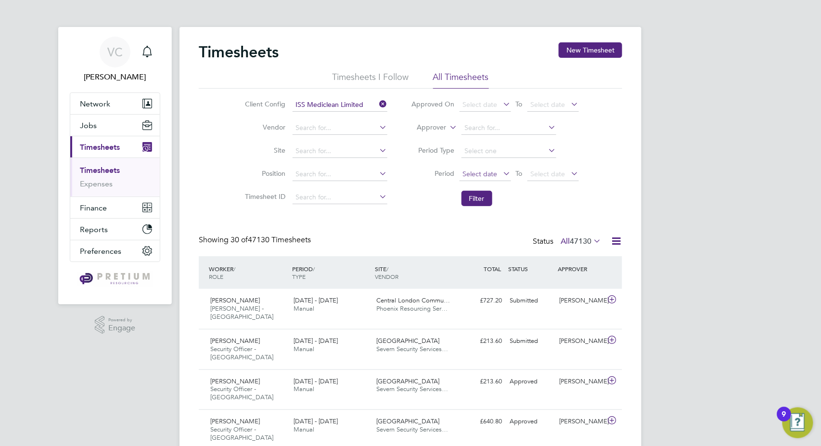
click at [476, 179] on span "Select date" at bounding box center [486, 174] width 52 height 13
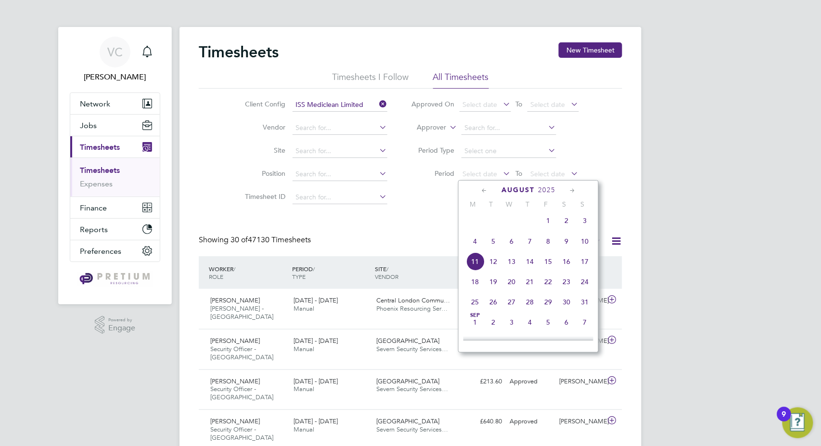
click at [483, 190] on icon at bounding box center [484, 190] width 9 height 11
click at [494, 224] on span "Apr 1" at bounding box center [493, 226] width 18 height 18
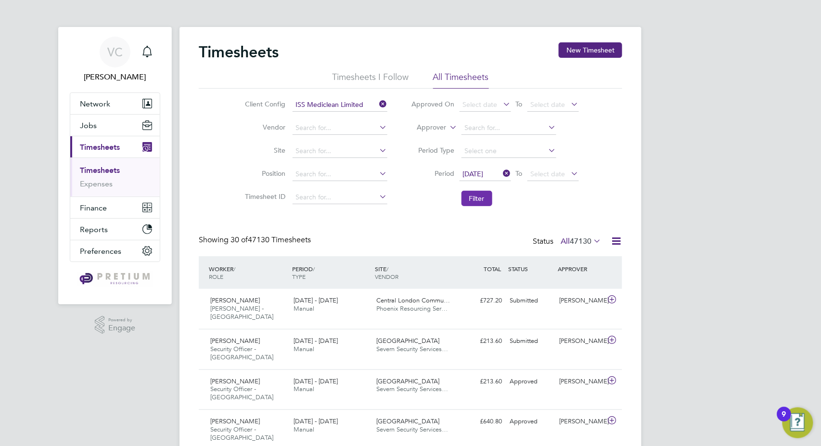
click at [478, 200] on button "Filter" at bounding box center [477, 198] width 31 height 15
click at [615, 241] on icon at bounding box center [616, 241] width 12 height 12
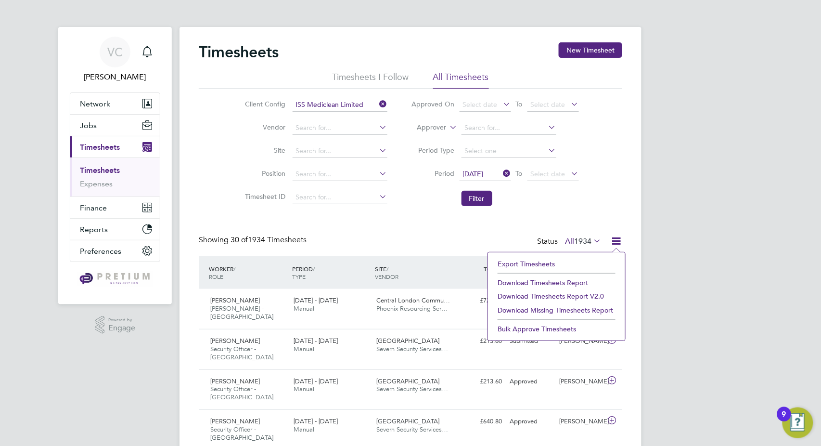
click at [574, 285] on li "Download Timesheets Report" at bounding box center [557, 282] width 128 height 13
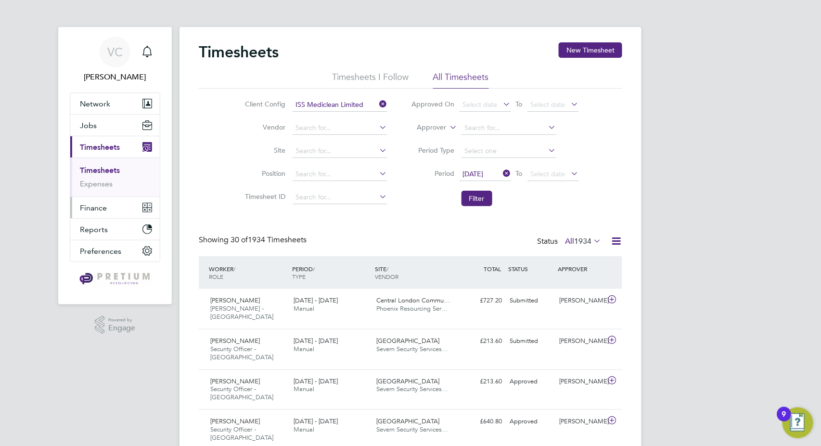
click at [97, 212] on button "Finance" at bounding box center [115, 207] width 90 height 21
click at [91, 204] on span "Finance" at bounding box center [93, 207] width 27 height 9
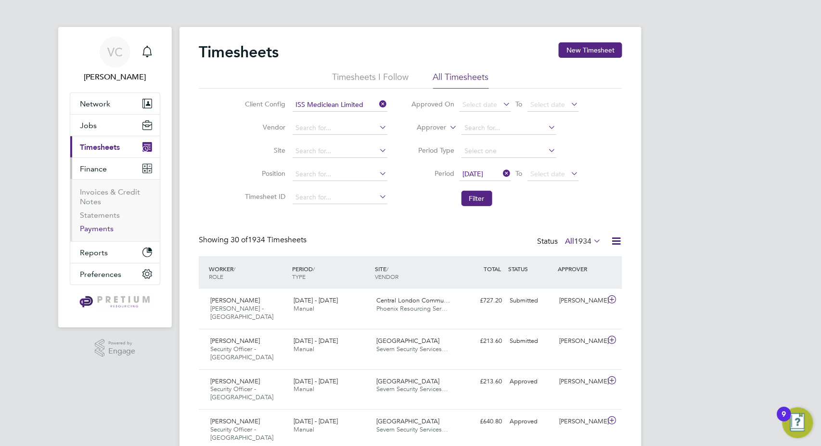
click at [97, 232] on link "Payments" at bounding box center [97, 228] width 34 height 9
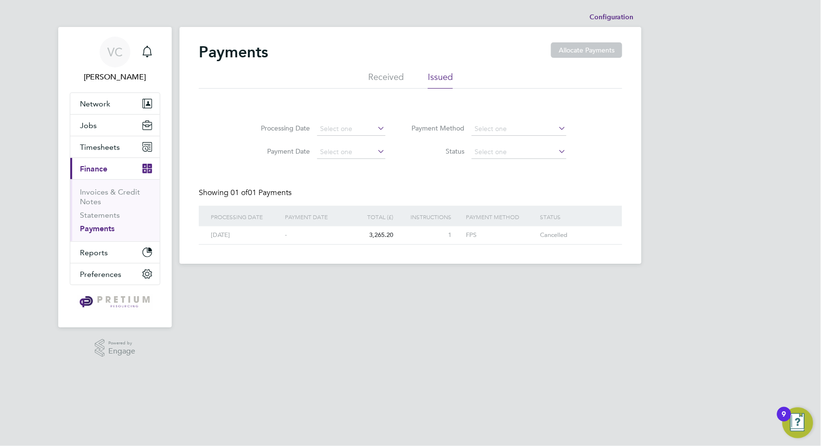
click at [396, 80] on li "Received" at bounding box center [386, 79] width 36 height 17
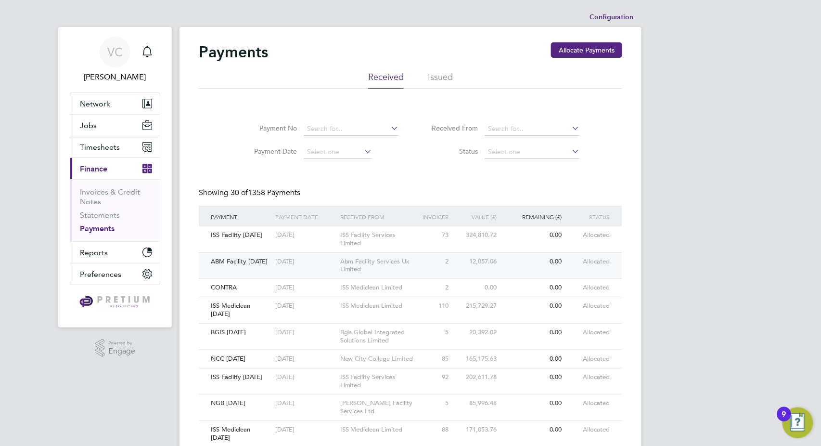
click at [423, 267] on div "2" at bounding box center [435, 262] width 32 height 18
click at [112, 188] on link "Invoices & Credit Notes" at bounding box center [110, 196] width 60 height 19
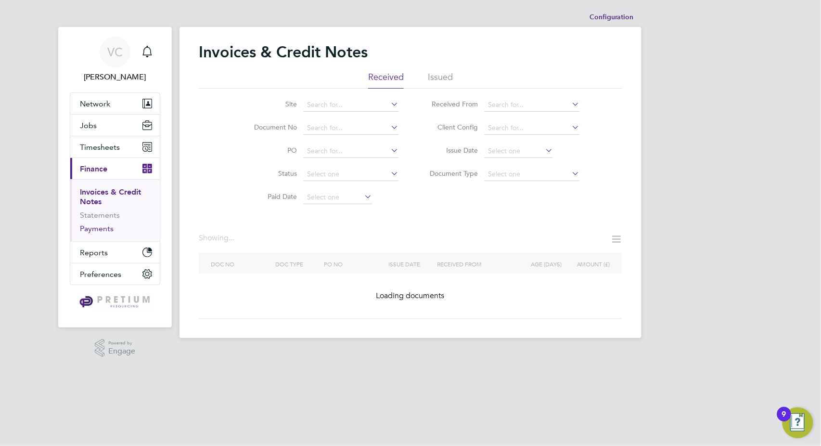
click at [95, 231] on link "Payments" at bounding box center [97, 228] width 34 height 9
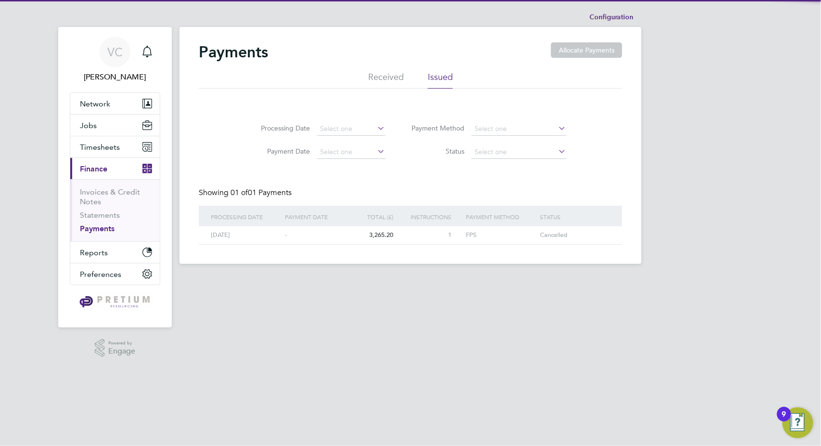
click at [375, 82] on li "Received" at bounding box center [386, 79] width 36 height 17
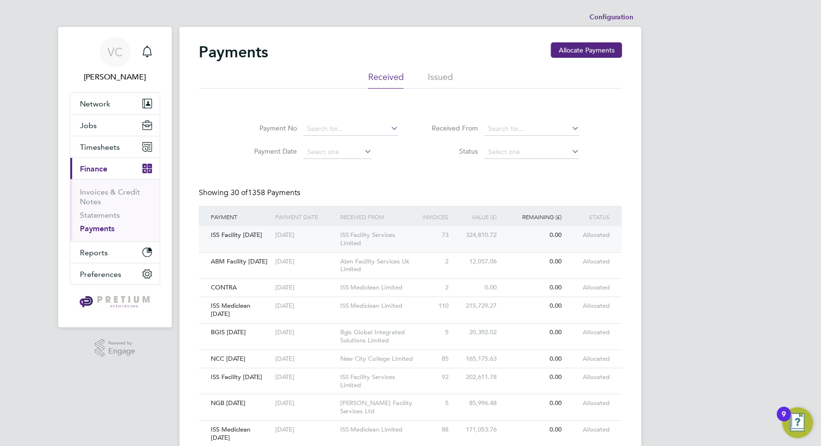
click at [441, 240] on div "73" at bounding box center [435, 235] width 32 height 18
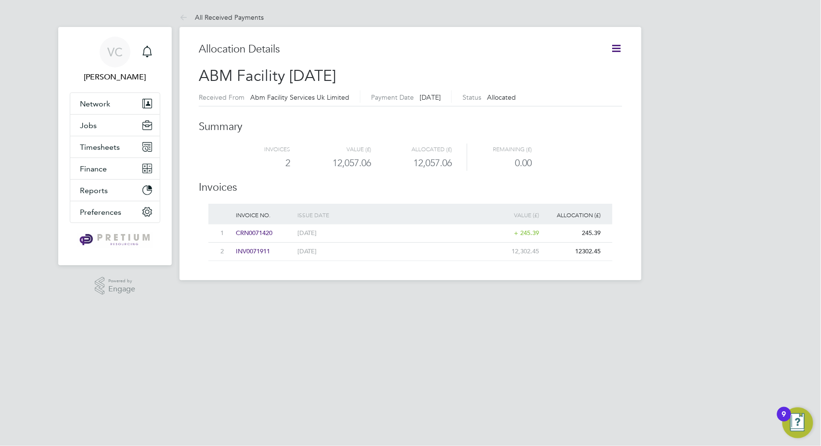
click at [619, 46] on icon at bounding box center [616, 48] width 12 height 12
click at [578, 87] on li "Download related timesheets" at bounding box center [568, 84] width 105 height 13
click at [259, 255] on span "INV0071911" at bounding box center [253, 251] width 34 height 8
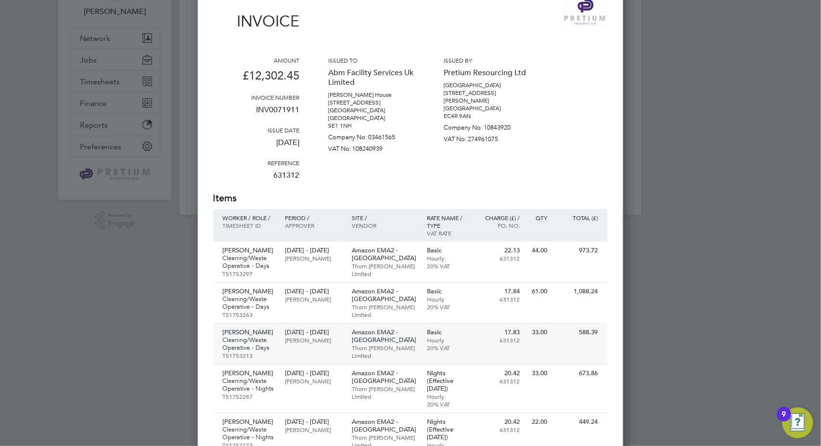
scroll to position [107, 0]
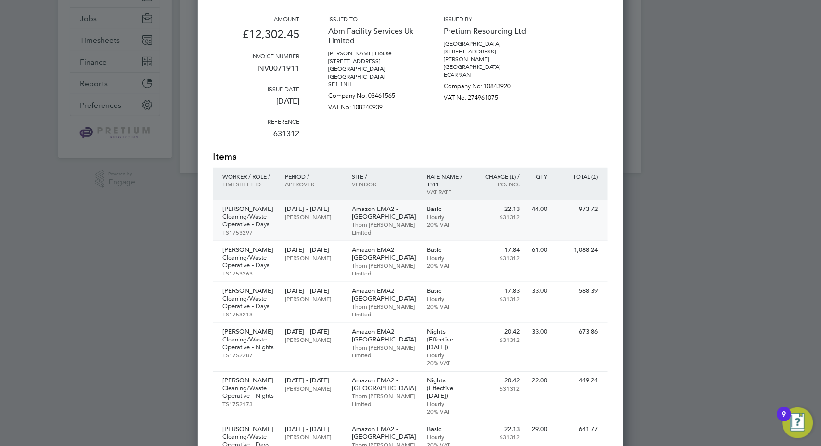
click at [417, 221] on p "Thorn [PERSON_NAME] Limited" at bounding box center [384, 227] width 65 height 15
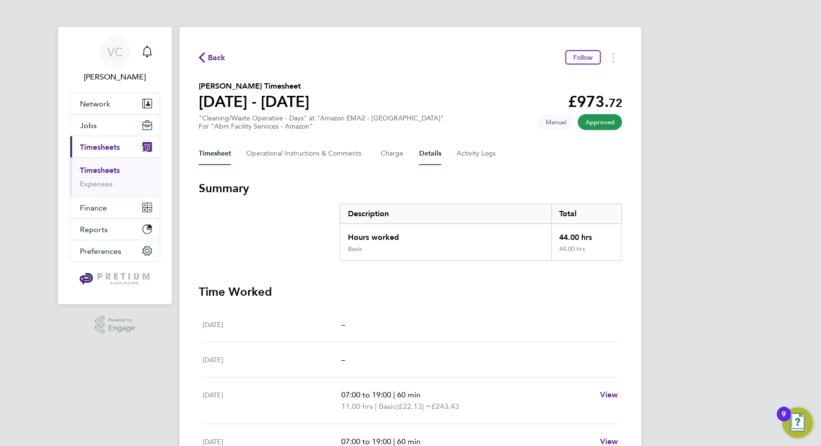
click at [424, 159] on button "Details" at bounding box center [430, 153] width 22 height 23
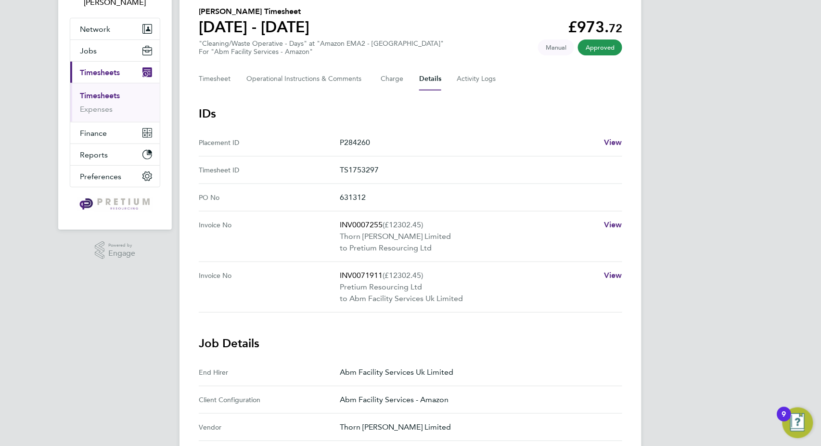
scroll to position [160, 0]
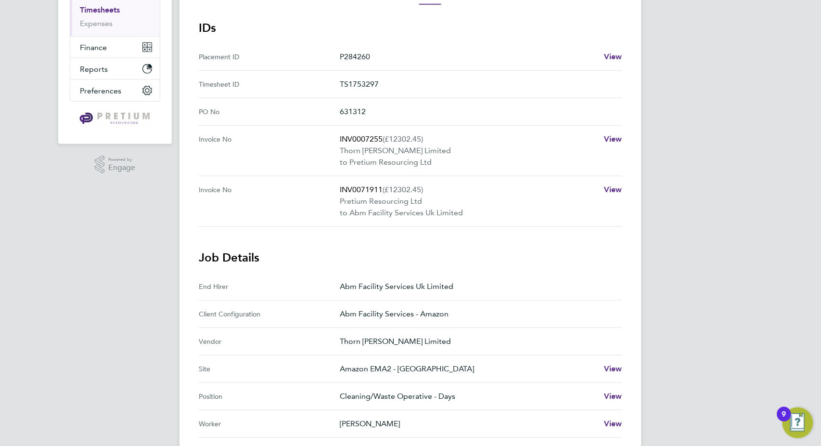
drag, startPoint x: 336, startPoint y: 136, endPoint x: 431, endPoint y: 151, distance: 96.9
click at [431, 151] on No "Invoice No INV0007255 (£12302.45) Thorn [PERSON_NAME] Limited to Pretium Resour…" at bounding box center [411, 151] width 424 height 51
copy No "INV0007255 (£12302.45) Thorn [PERSON_NAME] Limited"
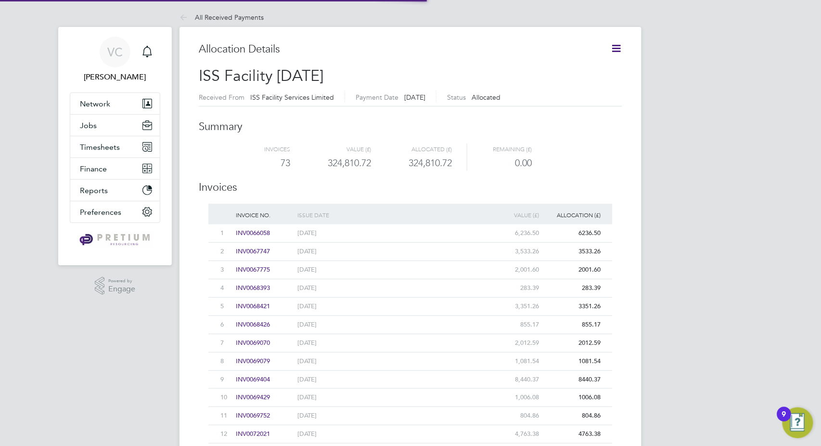
click at [622, 46] on icon at bounding box center [616, 48] width 12 height 12
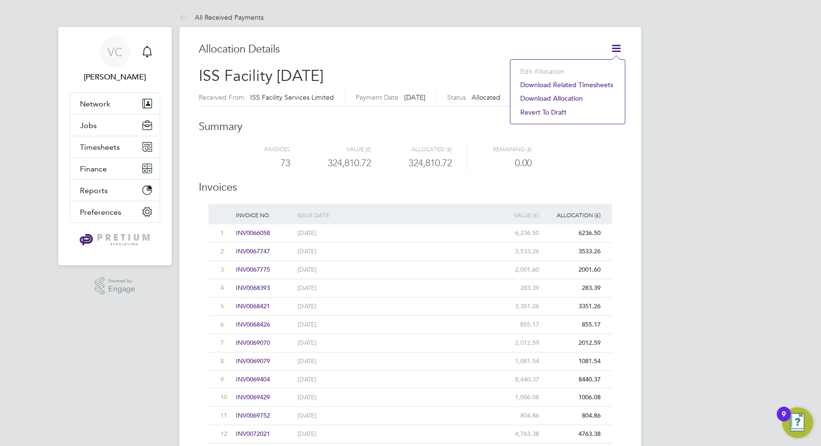
click at [588, 82] on li "Download related timesheets" at bounding box center [568, 84] width 105 height 13
click at [105, 149] on span "Timesheets" at bounding box center [100, 146] width 40 height 9
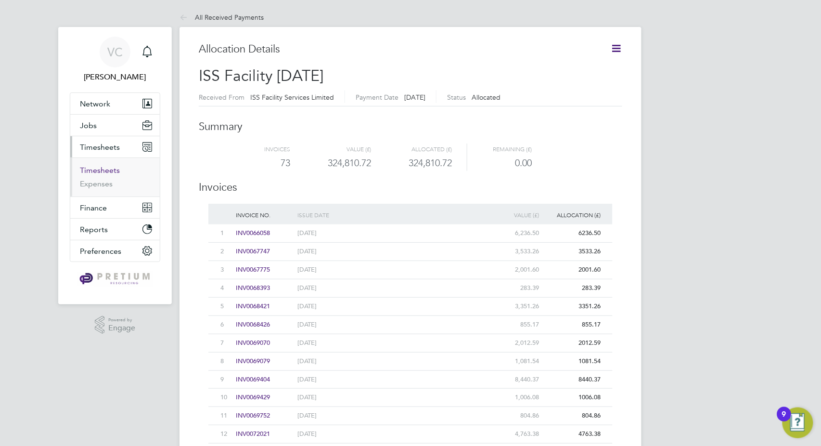
click at [101, 170] on link "Timesheets" at bounding box center [100, 170] width 40 height 9
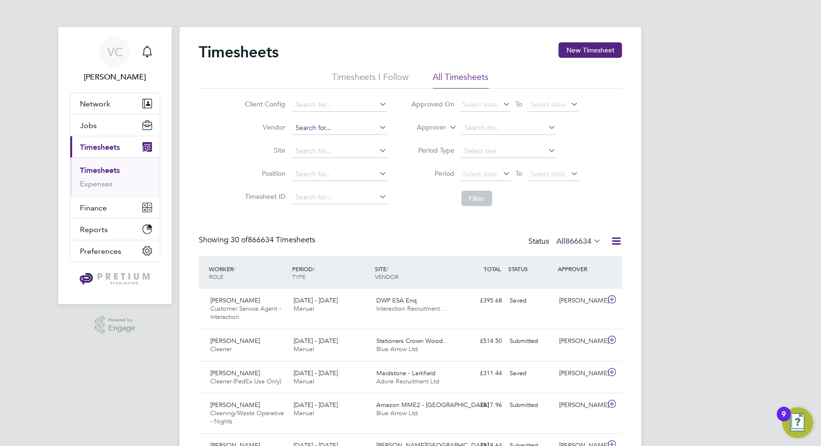
click at [322, 130] on input at bounding box center [340, 127] width 95 height 13
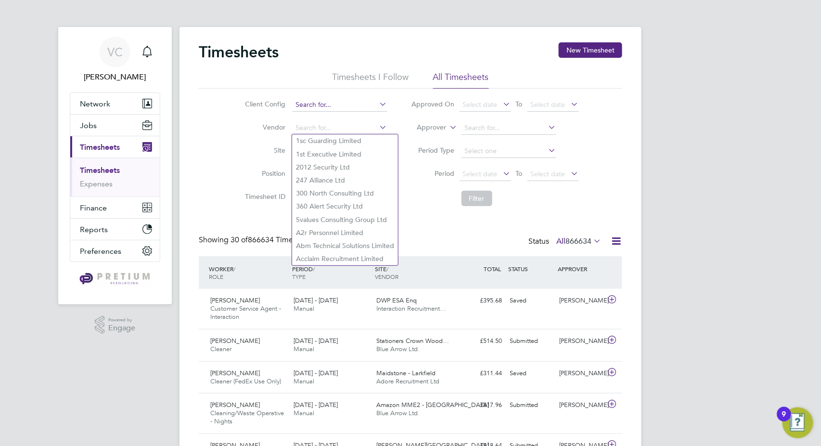
click at [324, 102] on input at bounding box center [340, 104] width 95 height 13
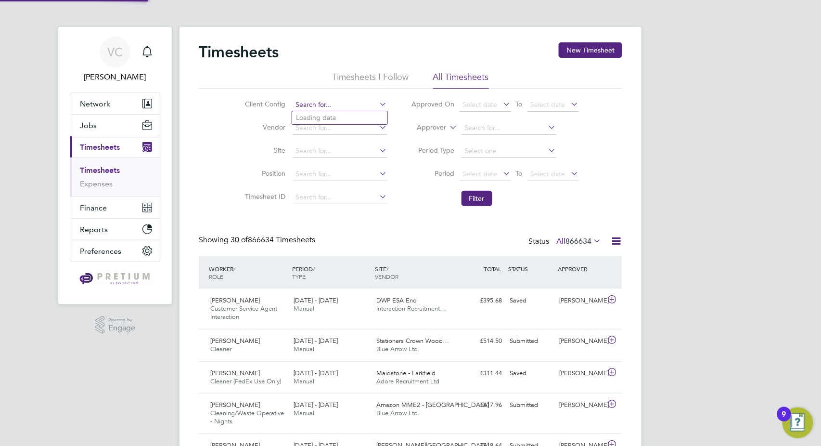
paste input "ISS LIVV"
type input "ISS LIVV"
click at [335, 116] on li "ISS LIVV" at bounding box center [339, 117] width 95 height 13
click at [468, 199] on button "Filter" at bounding box center [477, 198] width 31 height 15
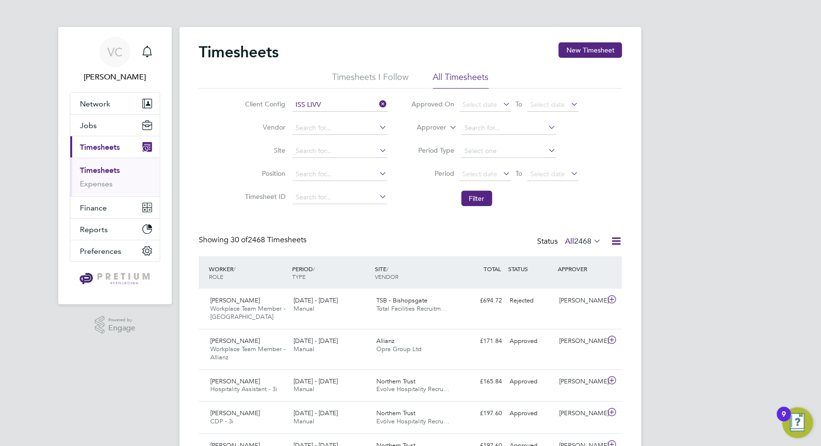
click at [614, 240] on icon at bounding box center [616, 241] width 12 height 12
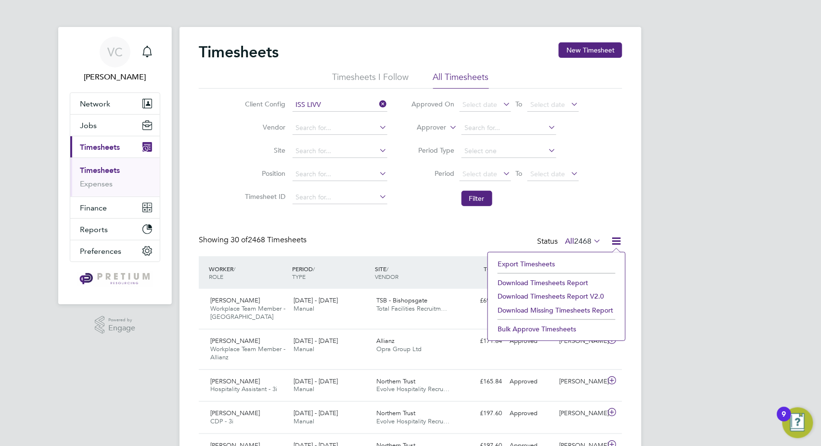
click at [572, 281] on li "Download Timesheets Report" at bounding box center [557, 282] width 128 height 13
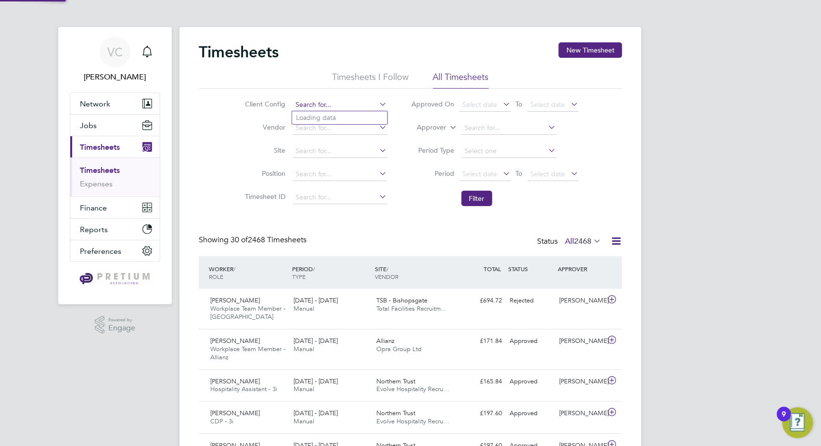
click at [312, 105] on input at bounding box center [340, 104] width 95 height 13
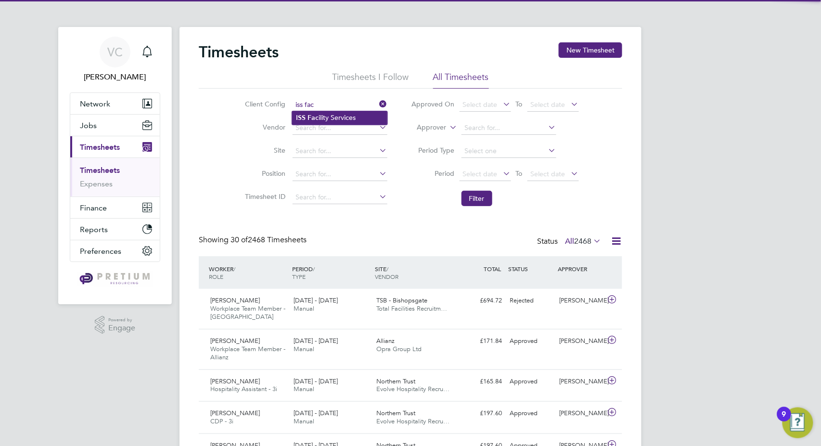
click at [342, 120] on li "ISS Fac ility Services" at bounding box center [339, 117] width 95 height 13
type input "ISS Facility Services"
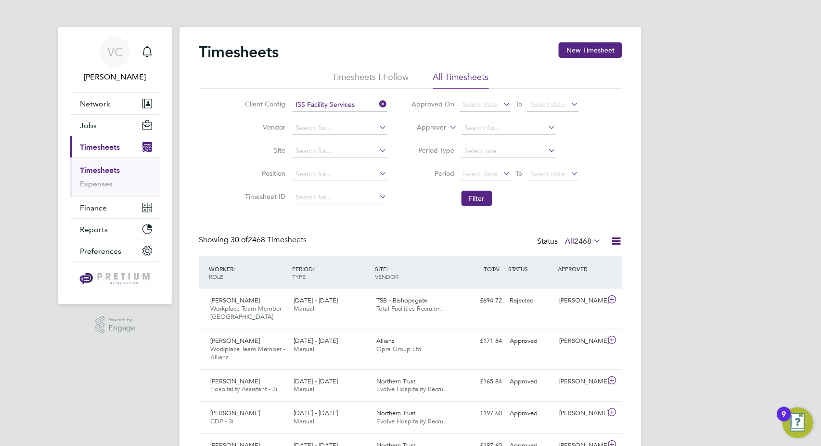
click at [476, 190] on li "Filter" at bounding box center [496, 198] width 192 height 25
click at [491, 199] on button "Filter" at bounding box center [477, 198] width 31 height 15
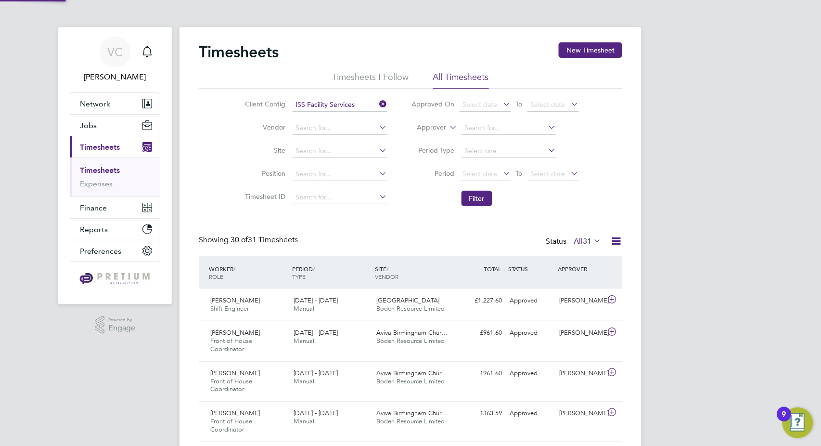
scroll to position [33, 83]
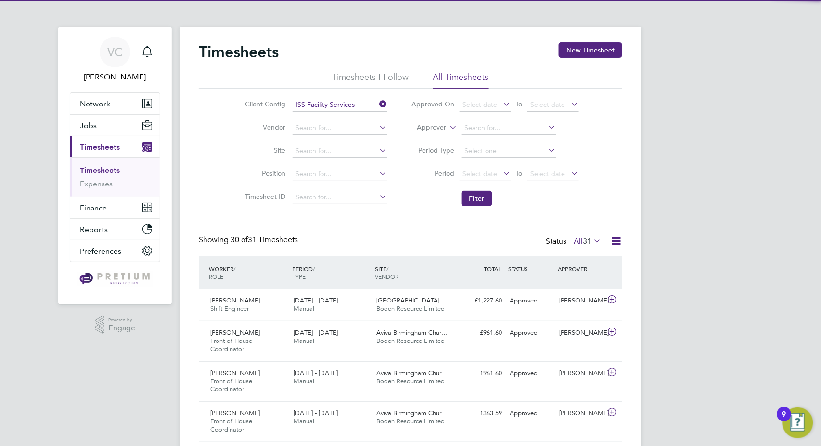
click at [619, 237] on icon at bounding box center [616, 241] width 12 height 12
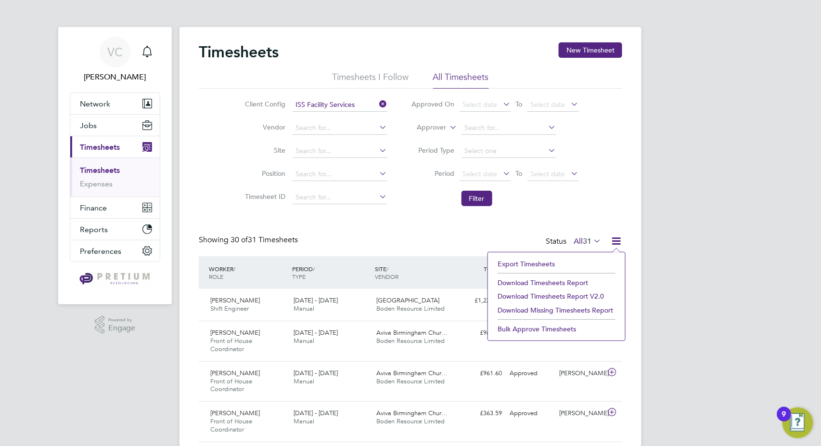
click at [566, 282] on li "Download Timesheets Report" at bounding box center [557, 282] width 128 height 13
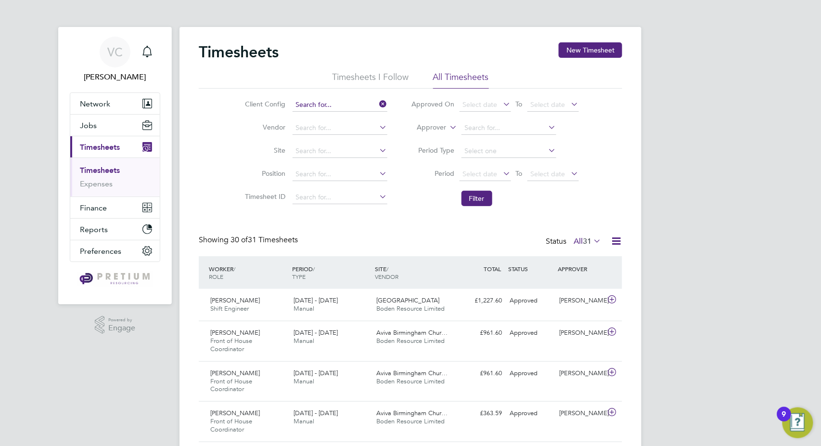
click at [354, 107] on input at bounding box center [340, 104] width 95 height 13
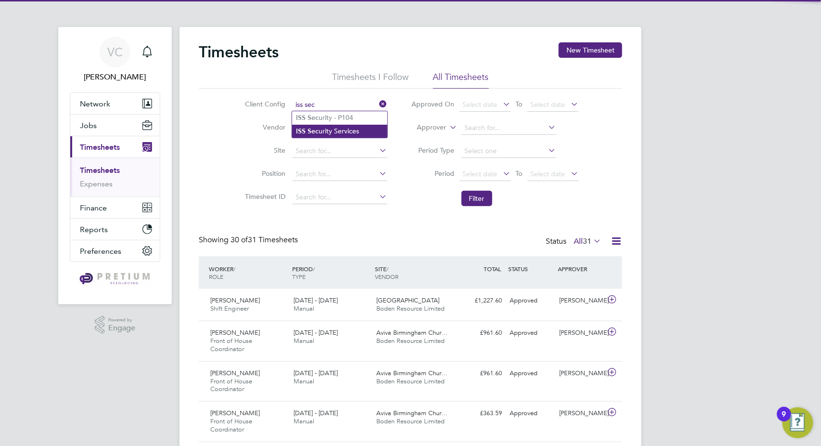
click at [335, 130] on li "ISS Sec urity Services" at bounding box center [339, 131] width 95 height 13
type input "ISS Security Services"
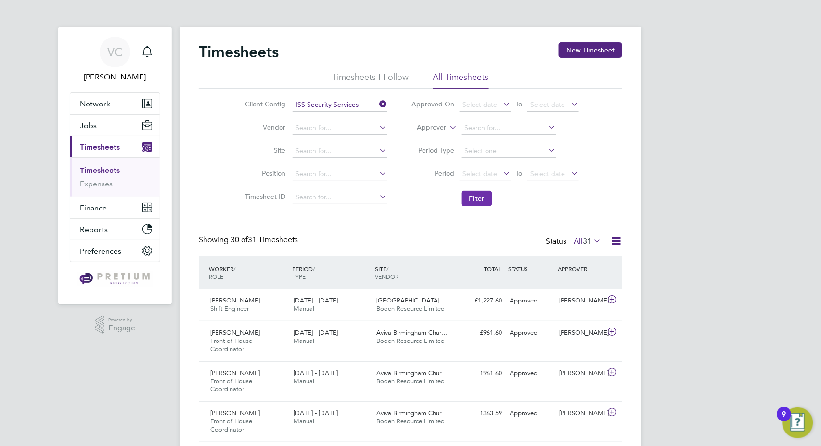
click at [467, 196] on button "Filter" at bounding box center [477, 198] width 31 height 15
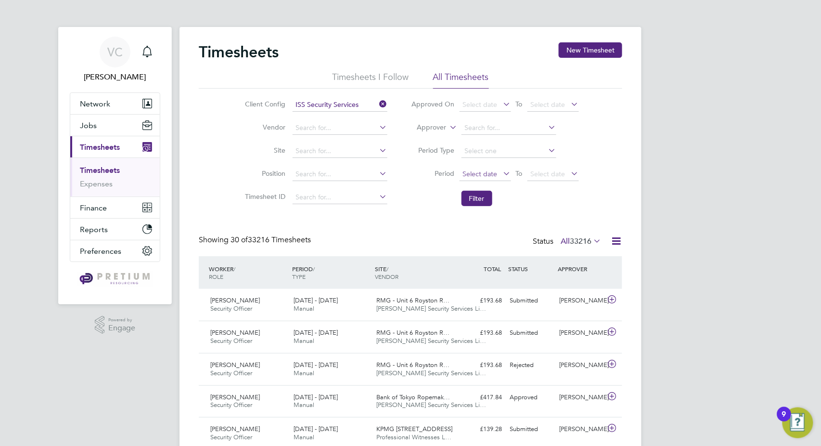
click at [489, 171] on span "Select date" at bounding box center [480, 173] width 35 height 9
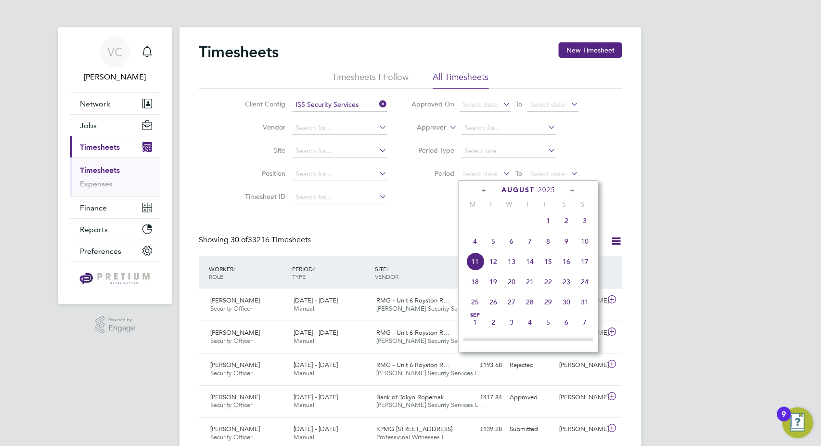
click at [484, 188] on icon at bounding box center [484, 190] width 9 height 11
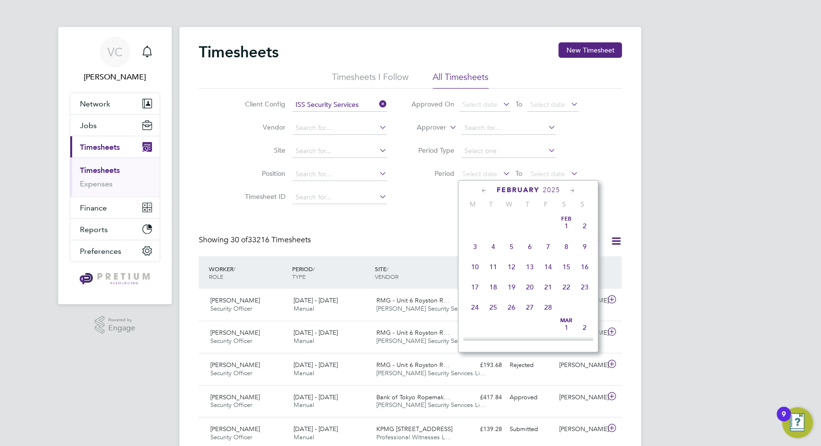
click at [566, 224] on span "Feb 1" at bounding box center [566, 226] width 18 height 18
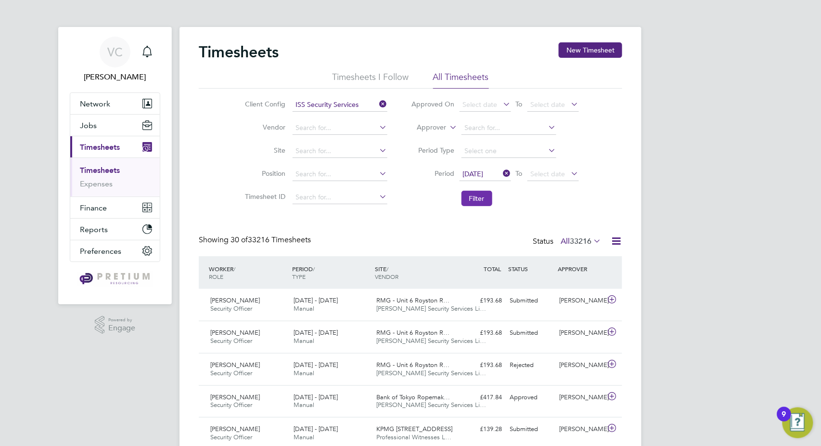
click at [466, 203] on button "Filter" at bounding box center [477, 198] width 31 height 15
click at [613, 239] on icon at bounding box center [616, 241] width 12 height 12
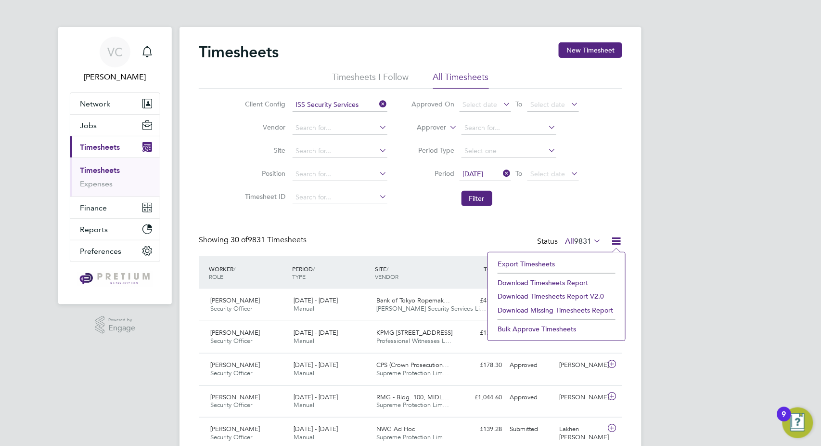
click at [583, 284] on li "Download Timesheets Report" at bounding box center [557, 282] width 128 height 13
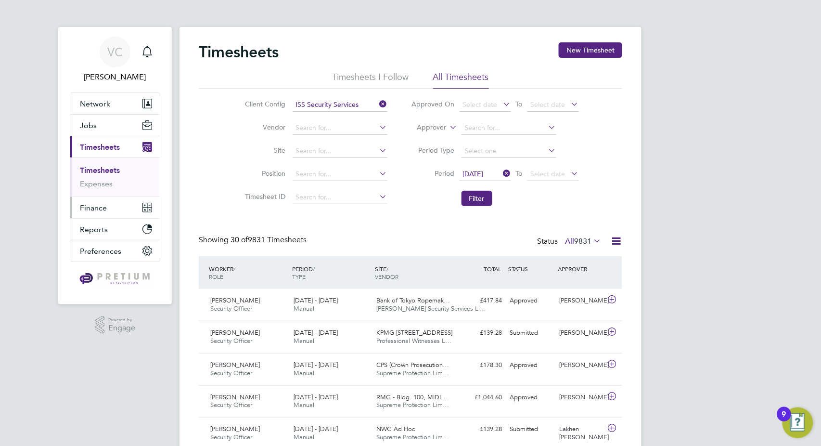
click at [107, 203] on button "Finance" at bounding box center [115, 207] width 90 height 21
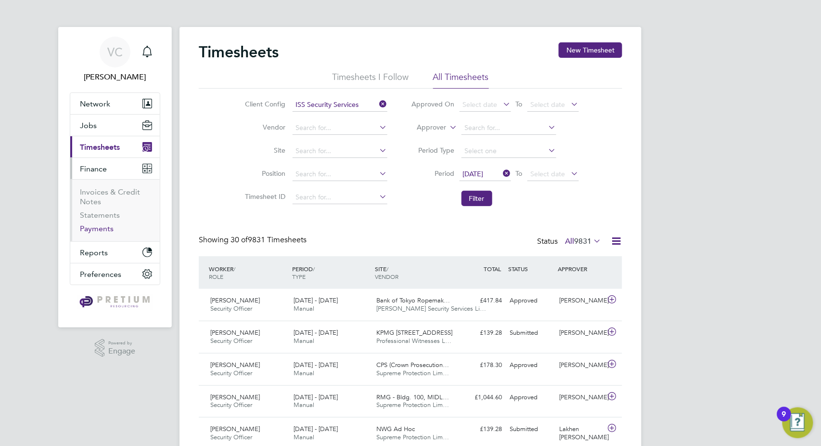
click at [100, 231] on link "Payments" at bounding box center [97, 228] width 34 height 9
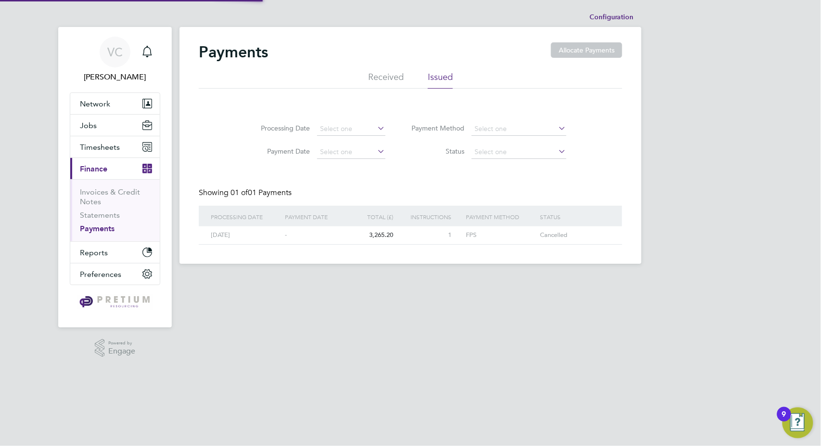
click at [401, 82] on li "Received" at bounding box center [386, 79] width 36 height 17
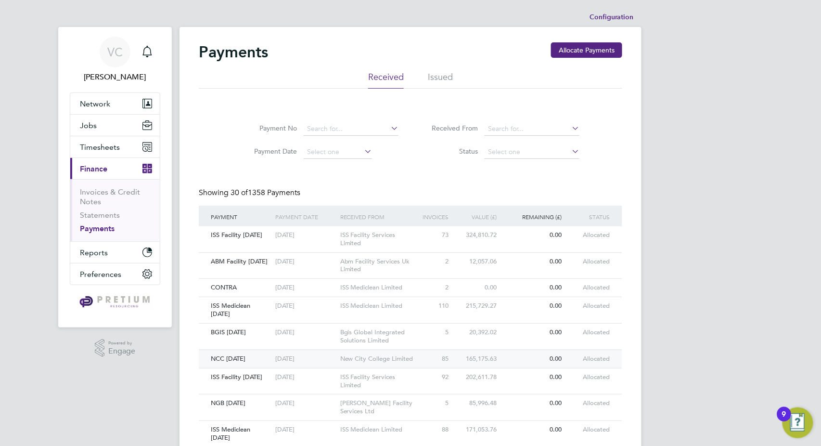
click at [372, 360] on div "New City College Limited" at bounding box center [378, 359] width 81 height 18
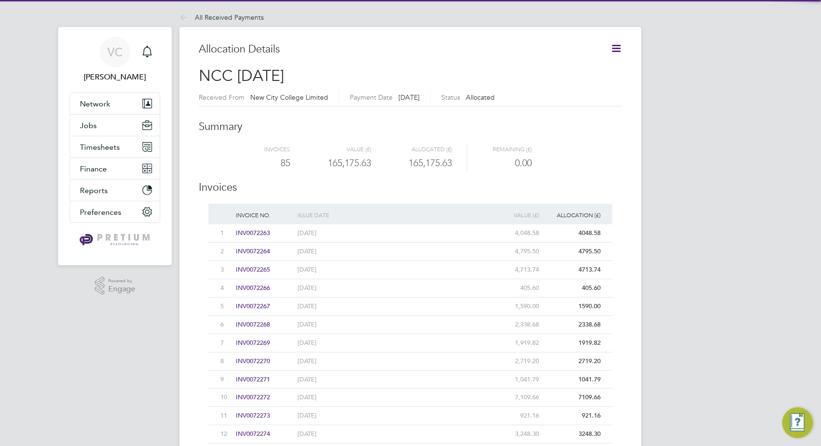
click at [616, 50] on icon at bounding box center [616, 48] width 12 height 12
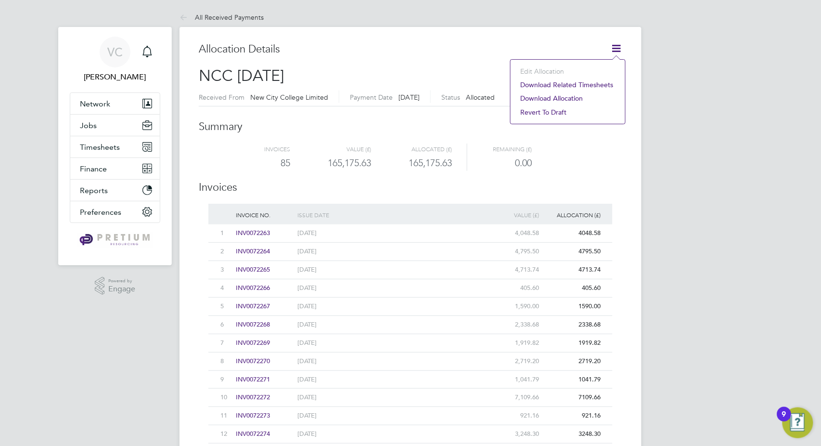
click at [562, 89] on li "Download related timesheets" at bounding box center [568, 84] width 105 height 13
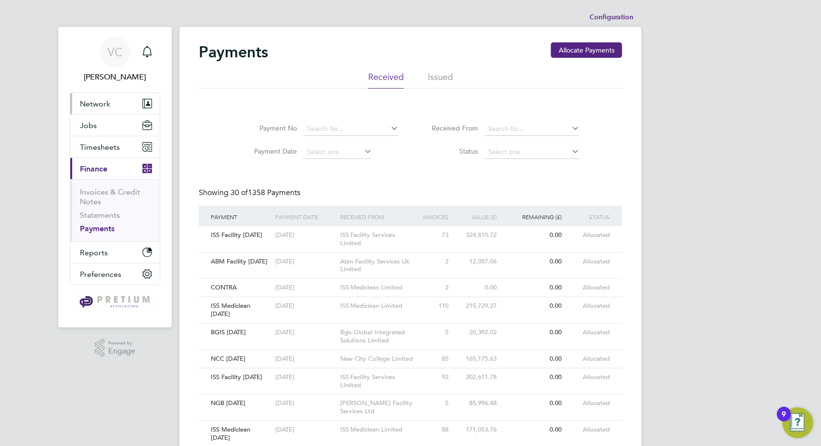
click at [106, 102] on span "Network" at bounding box center [95, 103] width 30 height 9
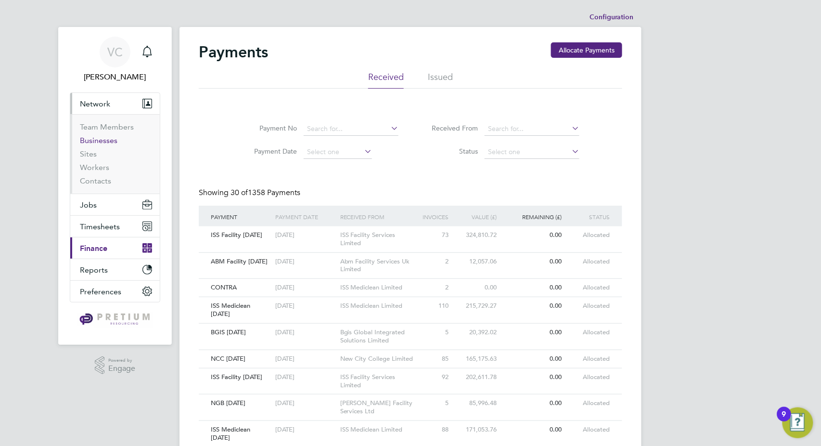
click at [94, 137] on link "Businesses" at bounding box center [99, 140] width 38 height 9
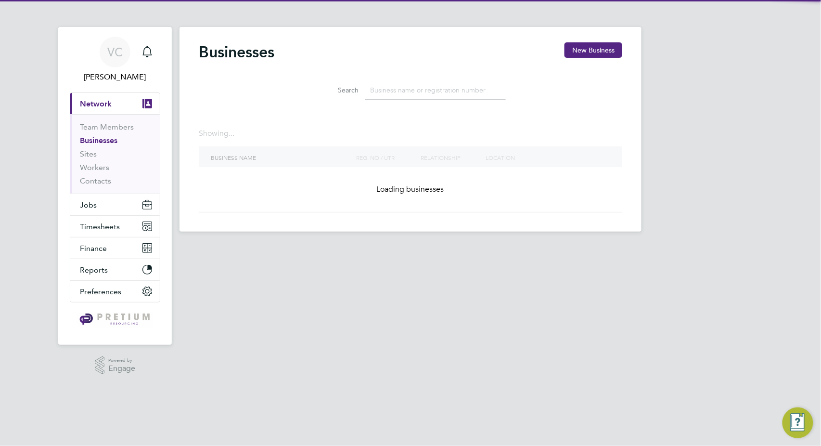
click at [404, 88] on input at bounding box center [435, 90] width 141 height 19
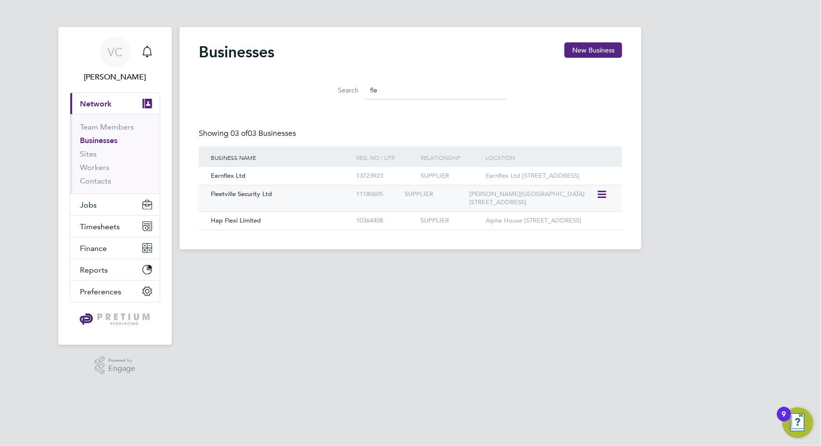
type input "fle"
click at [303, 203] on div "Fleetville Security Ltd" at bounding box center [280, 194] width 145 height 18
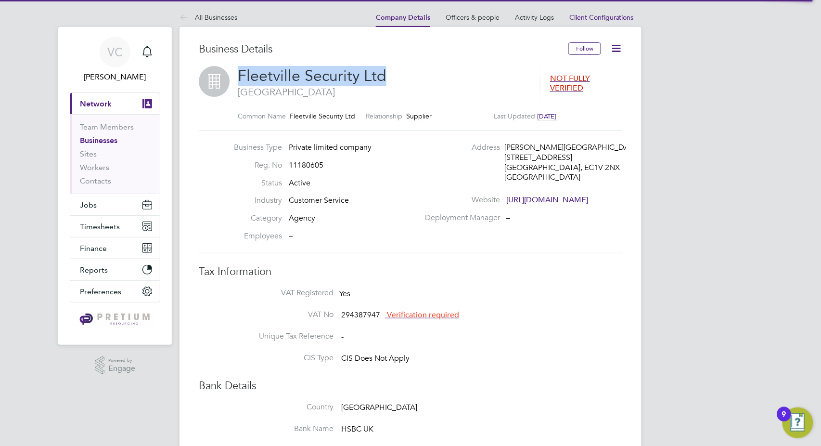
drag, startPoint x: 391, startPoint y: 78, endPoint x: 206, endPoint y: 78, distance: 184.9
click at [206, 78] on div "Fleetville Security Ltd [GEOGRAPHIC_DATA] NOT FULLY VERIFIED Common Name Fleetv…" at bounding box center [411, 98] width 424 height 65
copy div "Fleetville Security Ltd"
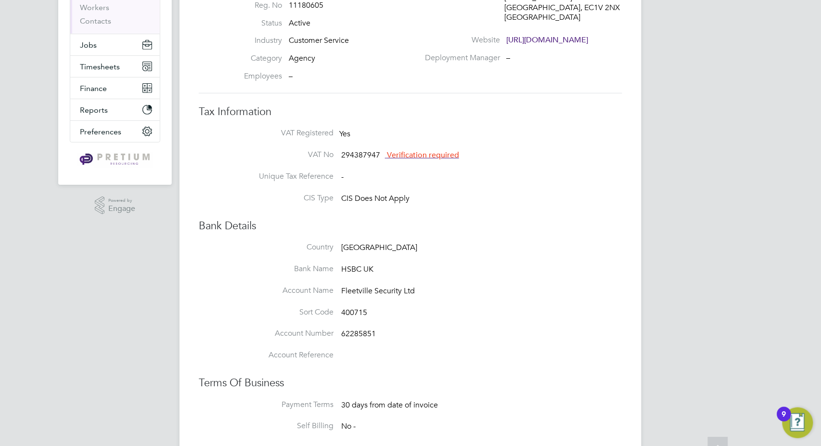
scroll to position [267, 0]
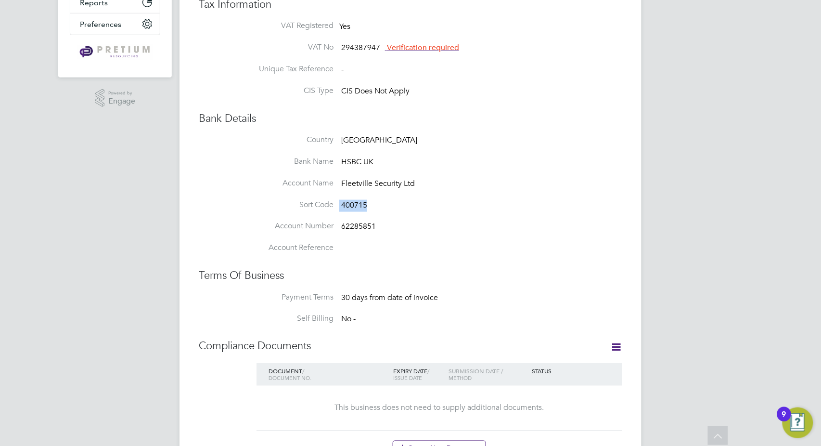
drag, startPoint x: 375, startPoint y: 207, endPoint x: 333, endPoint y: 208, distance: 41.4
click at [333, 208] on li "Sort Code 400715" at bounding box center [429, 211] width 385 height 22
copy li "400715"
click at [369, 222] on span "62285851" at bounding box center [358, 227] width 35 height 10
drag, startPoint x: 379, startPoint y: 219, endPoint x: 390, endPoint y: 230, distance: 15.3
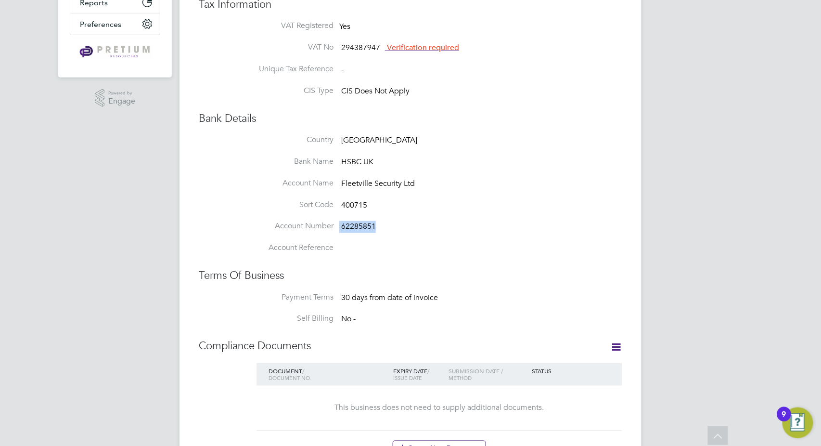
click at [390, 230] on div "Country [GEOGRAPHIC_DATA] Bank Name HSBC UK Account Name Fleetville Security Lt…" at bounding box center [429, 199] width 385 height 129
copy div "Account Number 62285851"
